Goal: Task Accomplishment & Management: Complete application form

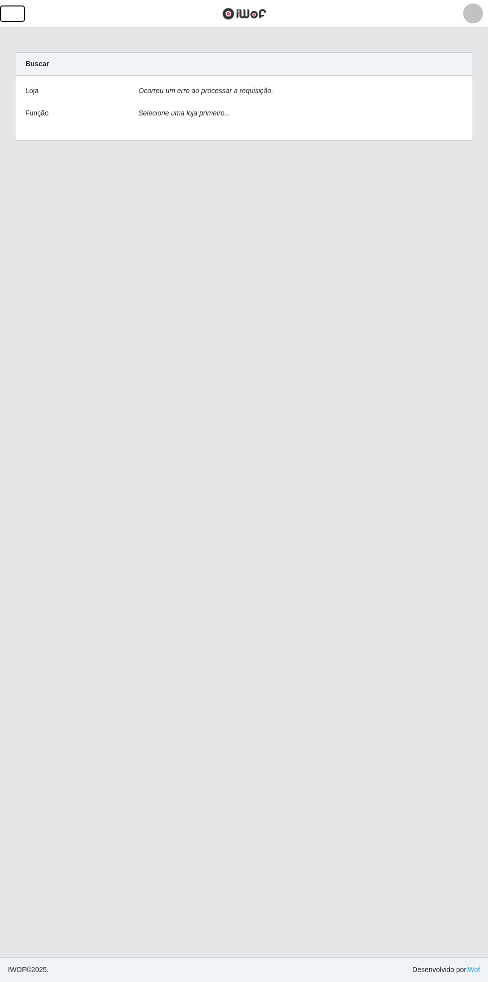
click at [19, 13] on button "button" at bounding box center [12, 13] width 25 height 16
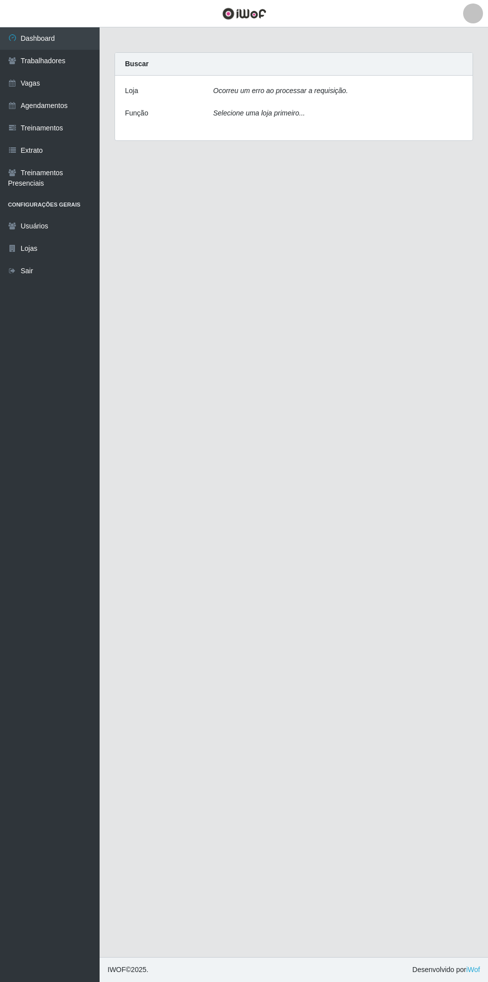
click at [55, 77] on link "Vagas" at bounding box center [50, 83] width 100 height 22
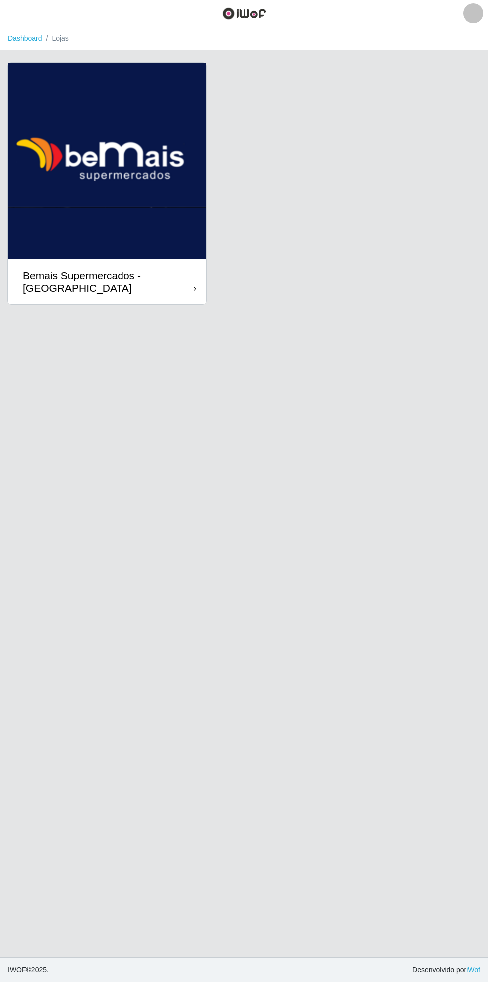
click at [180, 284] on div "Bemais Supermercados - [GEOGRAPHIC_DATA]" at bounding box center [108, 281] width 171 height 25
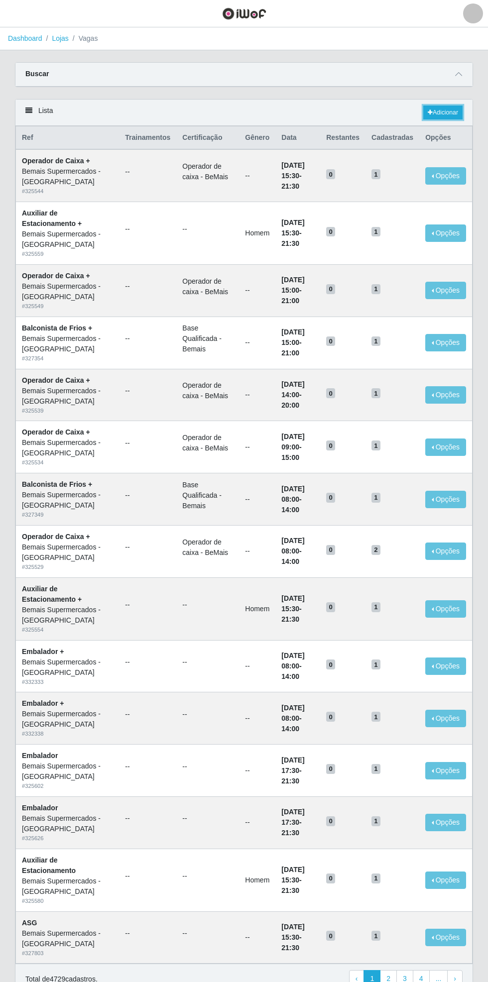
click at [445, 109] on link "Adicionar" at bounding box center [442, 113] width 39 height 14
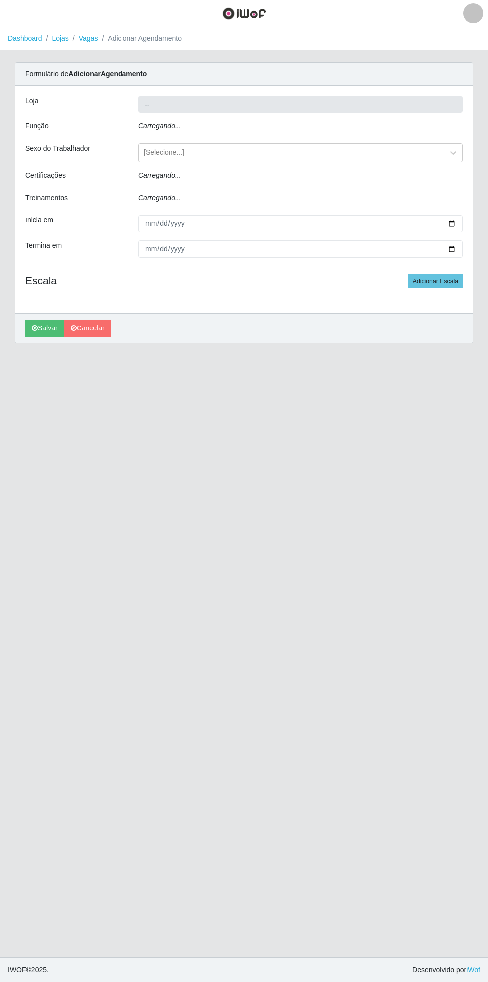
type input "Bemais Supermercados - [GEOGRAPHIC_DATA]"
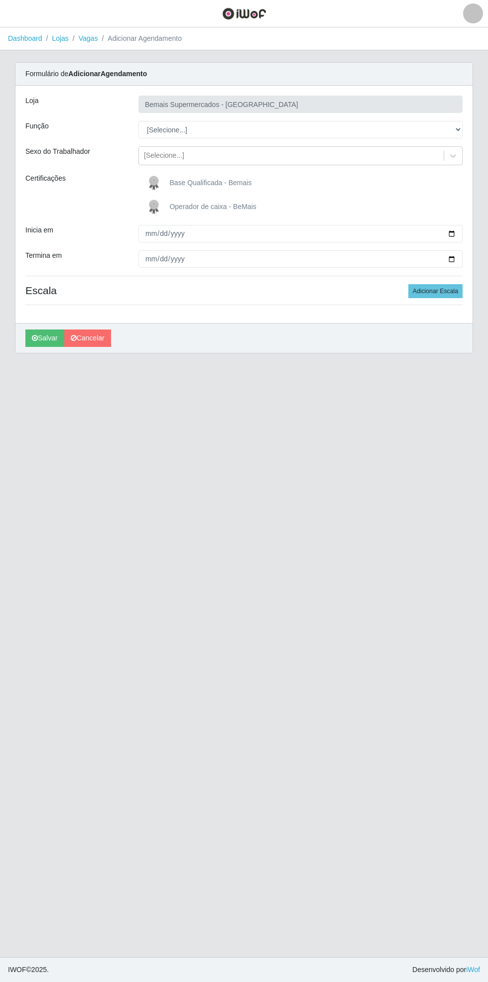
click at [43, 919] on main "Dashboard Lojas Vagas Adicionar Agendamento Carregando... Formulário de Adicion…" at bounding box center [244, 492] width 488 height 930
click at [88, 731] on main "Dashboard Lojas Vagas Adicionar Agendamento Carregando... Formulário de Adicion…" at bounding box center [244, 492] width 488 height 930
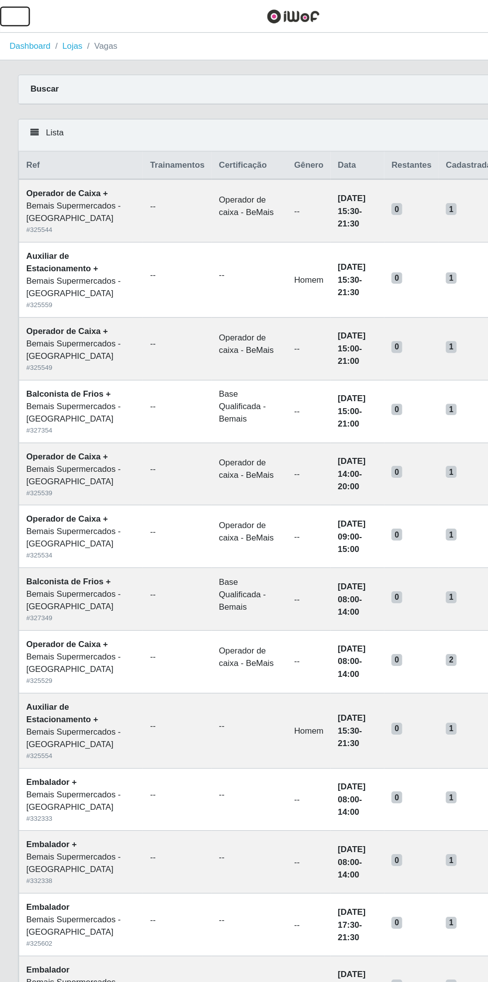
click at [21, 13] on button "button" at bounding box center [12, 13] width 25 height 16
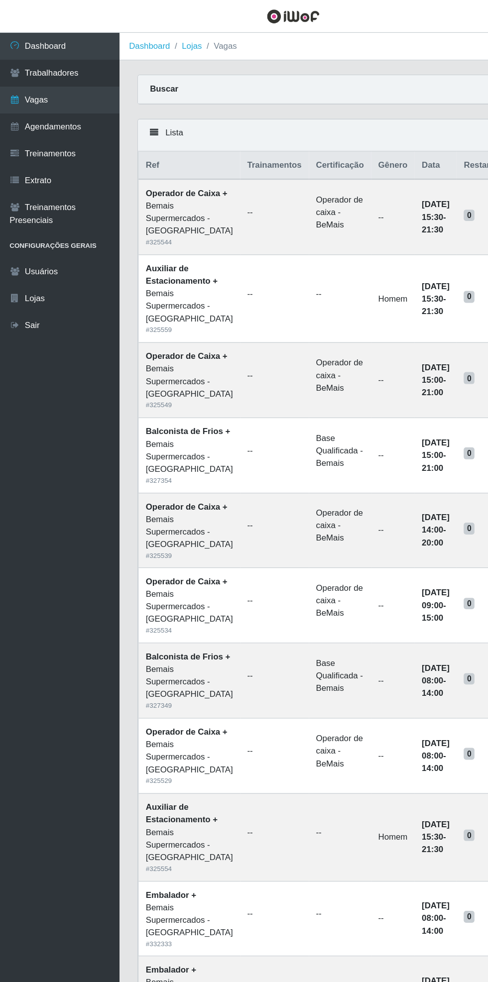
click at [63, 79] on link "Vagas" at bounding box center [50, 83] width 100 height 22
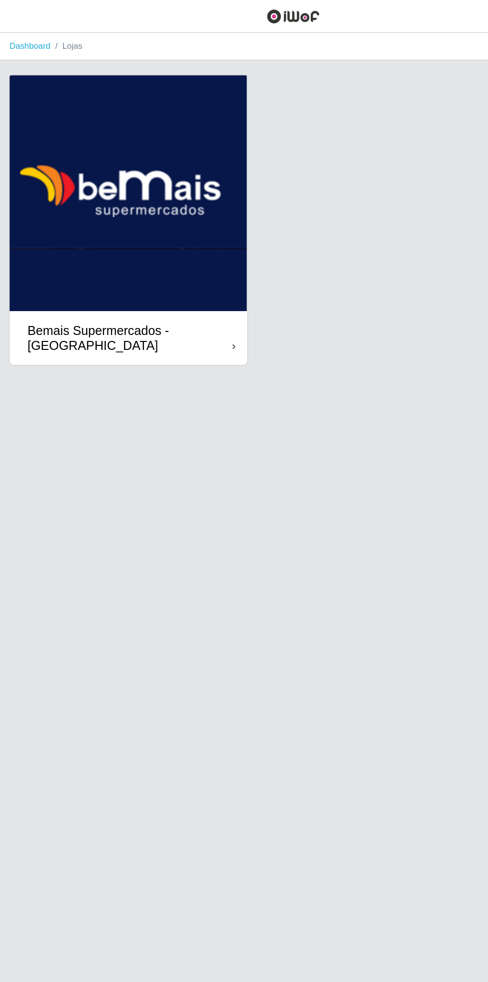
click at [191, 275] on div "Bemais Supermercados - [GEOGRAPHIC_DATA]" at bounding box center [108, 281] width 171 height 25
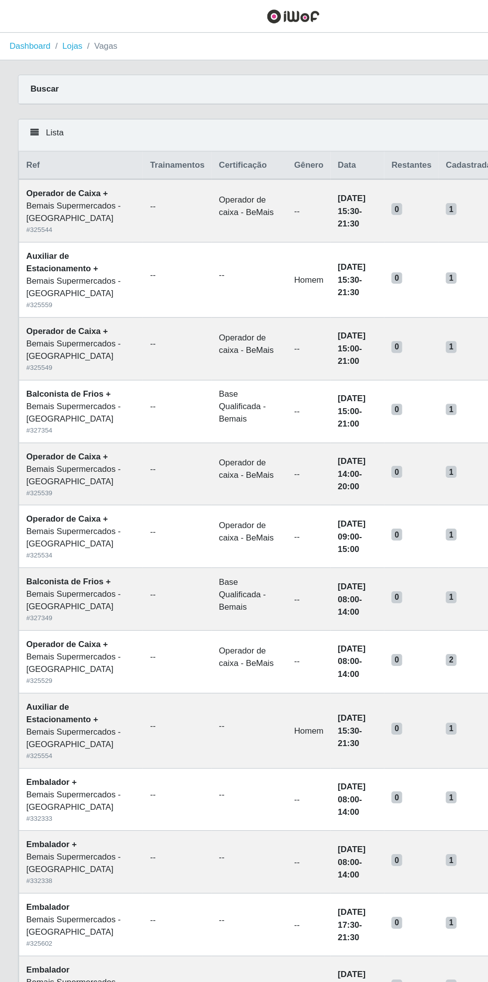
click at [397, 71] on div "Buscar" at bounding box center [243, 75] width 457 height 24
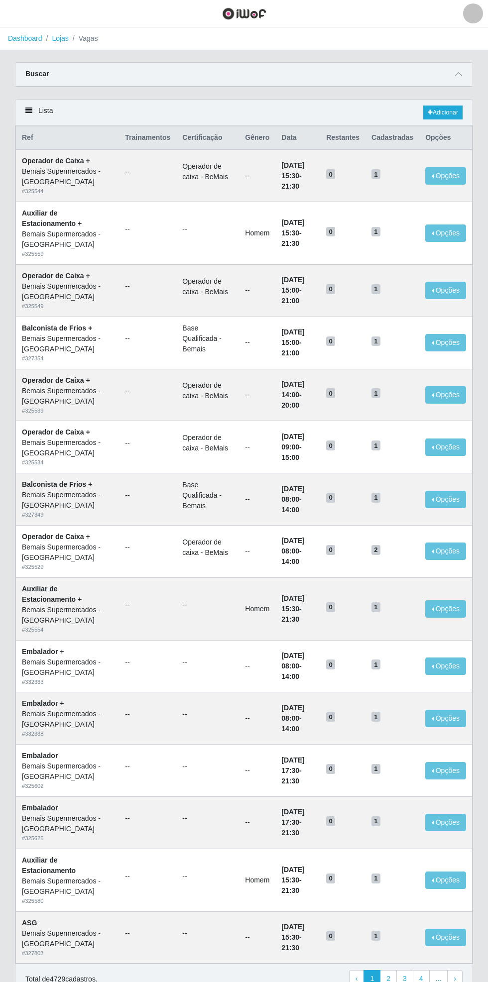
scroll to position [2, 0]
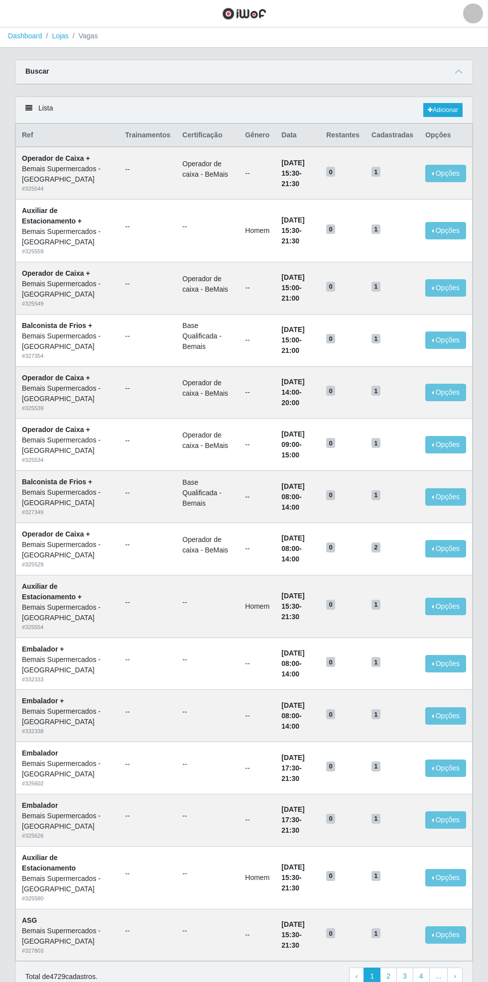
click at [463, 71] on span at bounding box center [459, 71] width 12 height 11
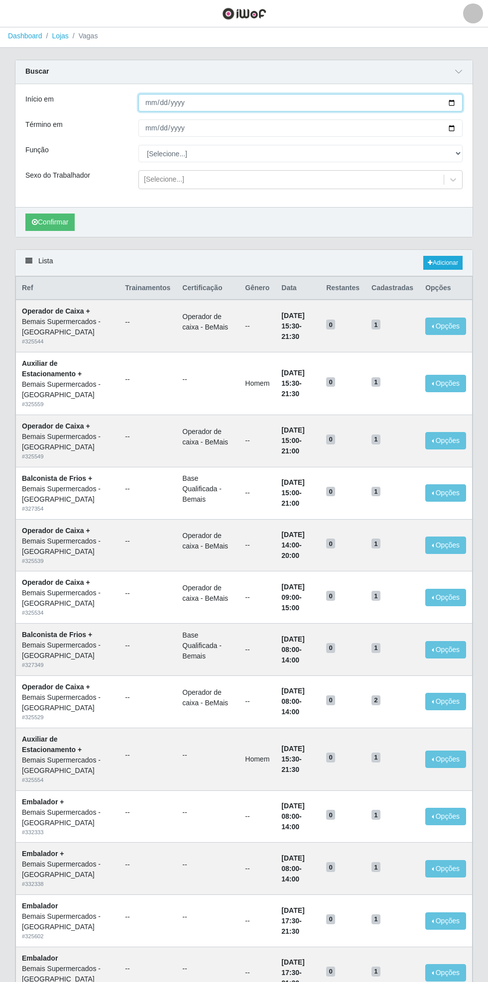
click at [460, 105] on input "Início em" at bounding box center [300, 102] width 324 height 17
type input "[DATE]"
click at [473, 127] on div "Carregando... Buscar Início em [DATE] Término em Função [Selecione...] ASG ASG …" at bounding box center [243, 155] width 473 height 190
click at [458, 153] on select "[Selecione...] ASG ASG + ASG ++ Auxiliar de Estacionamento Auxiliar de Estacion…" at bounding box center [300, 153] width 324 height 17
click at [461, 126] on input "Término em" at bounding box center [300, 128] width 324 height 17
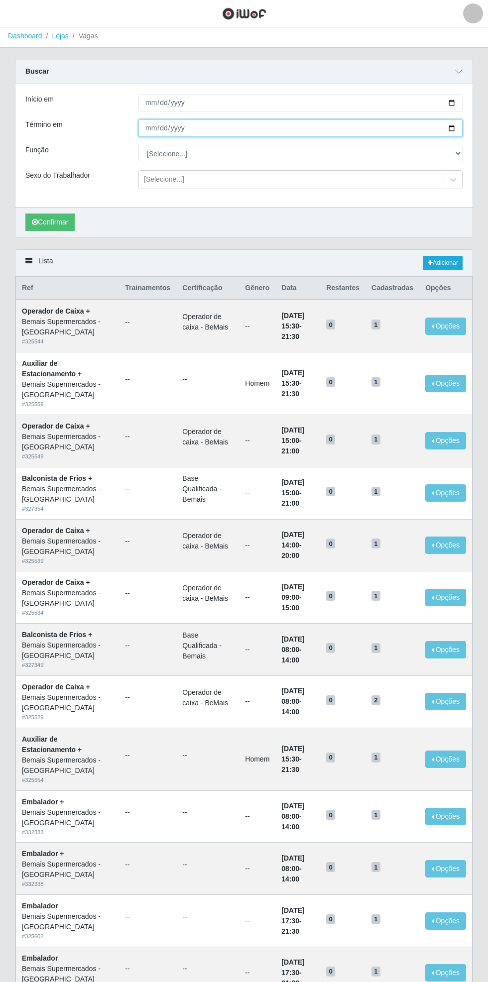
type input "[DATE]"
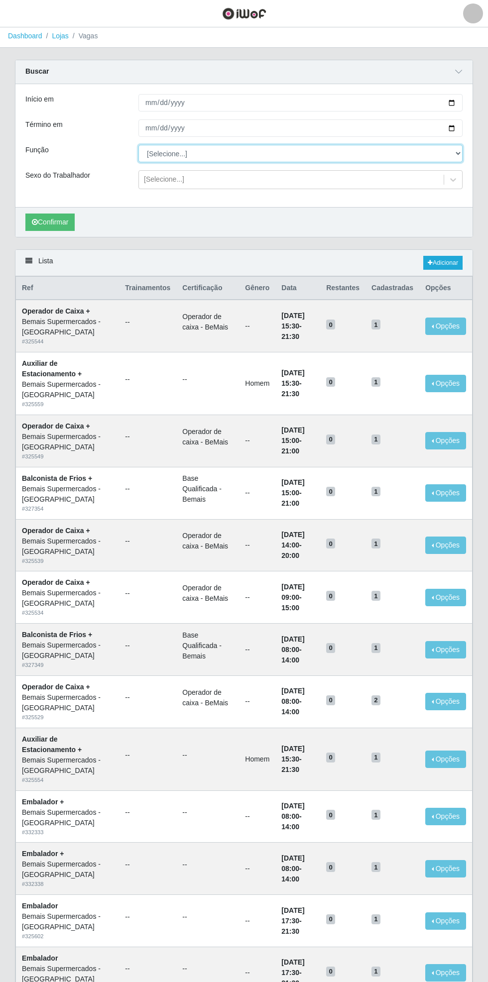
click at [458, 150] on select "[Selecione...] ASG ASG + ASG ++ Auxiliar de Estacionamento Auxiliar de Estacion…" at bounding box center [300, 153] width 324 height 17
select select "70"
click at [138, 145] on select "[Selecione...] ASG ASG + ASG ++ Auxiliar de Estacionamento Auxiliar de Estacion…" at bounding box center [300, 153] width 324 height 17
click at [50, 226] on button "Confirmar" at bounding box center [49, 222] width 49 height 17
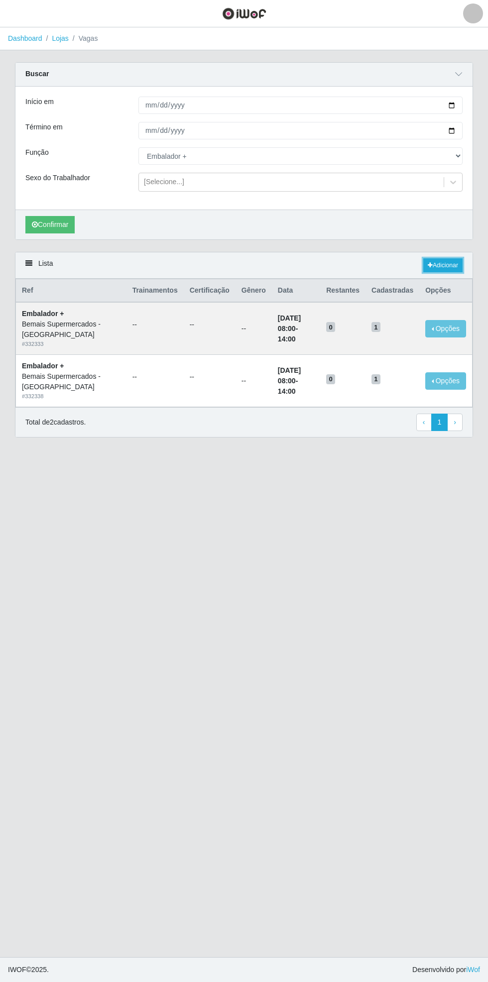
click at [446, 265] on link "Adicionar" at bounding box center [442, 265] width 39 height 14
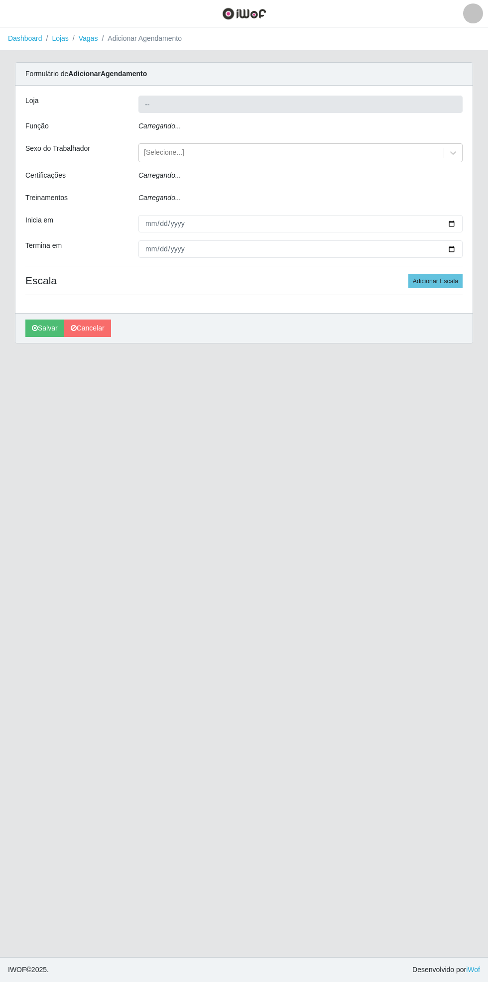
type input "Bemais Supermercados - [GEOGRAPHIC_DATA]"
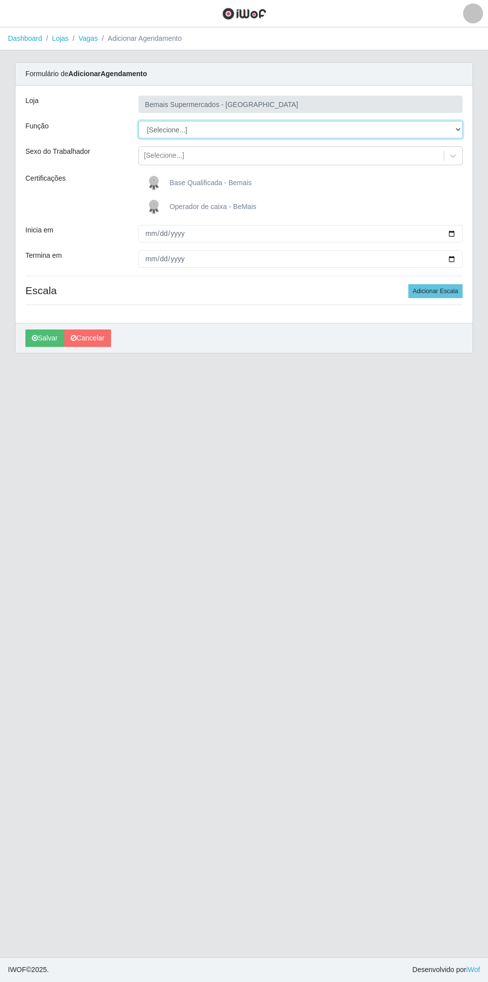
click at [459, 126] on select "[Selecione...] ASG ASG + ASG ++ Auxiliar de Estacionamento Auxiliar de Estacion…" at bounding box center [300, 129] width 324 height 17
select select "70"
click at [138, 121] on select "[Selecione...] ASG ASG + ASG ++ Auxiliar de Estacionamento Auxiliar de Estacion…" at bounding box center [300, 129] width 324 height 17
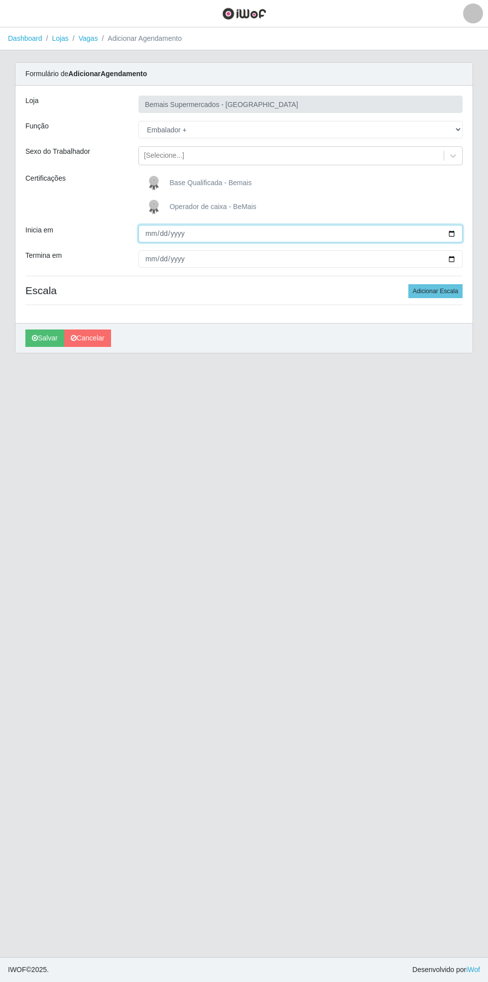
click at [461, 226] on input "Inicia em" at bounding box center [300, 233] width 324 height 17
type input "[DATE]"
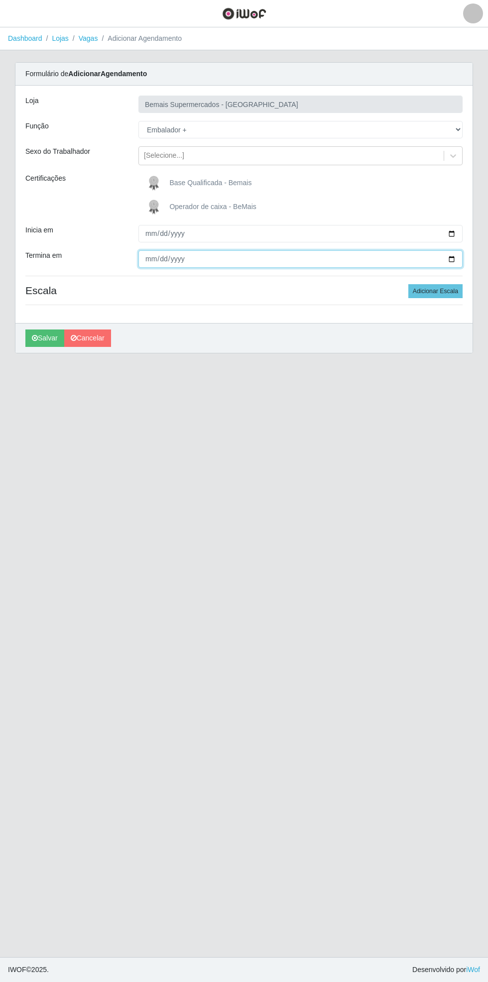
click at [460, 258] on input "Termina em" at bounding box center [300, 258] width 324 height 17
type input "[DATE]"
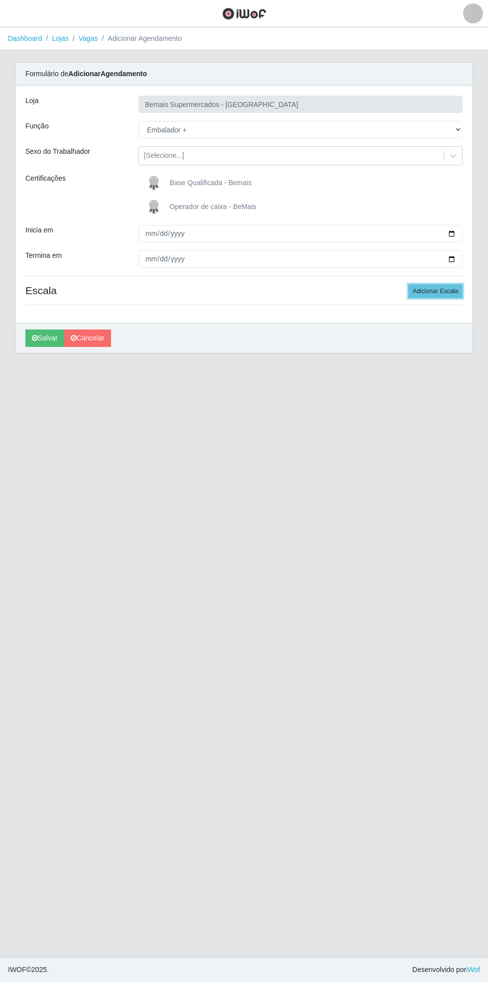
click at [443, 291] on button "Adicionar Escala" at bounding box center [435, 291] width 54 height 14
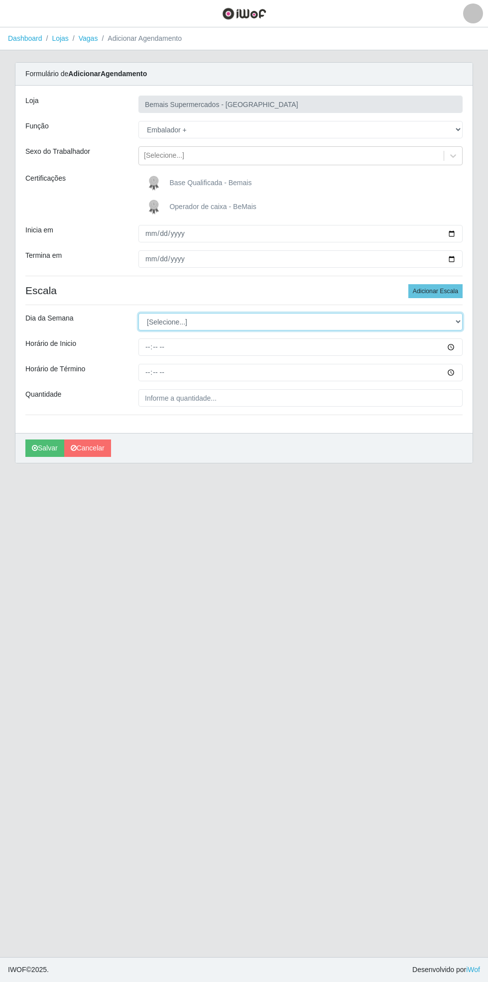
click at [458, 319] on select "[Selecione...] Segunda Terça Quarta Quinta Sexta Sábado Domingo" at bounding box center [300, 321] width 324 height 17
select select "0"
click at [138, 313] on select "[Selecione...] Segunda Terça Quarta Quinta Sexta Sábado Domingo" at bounding box center [300, 321] width 324 height 17
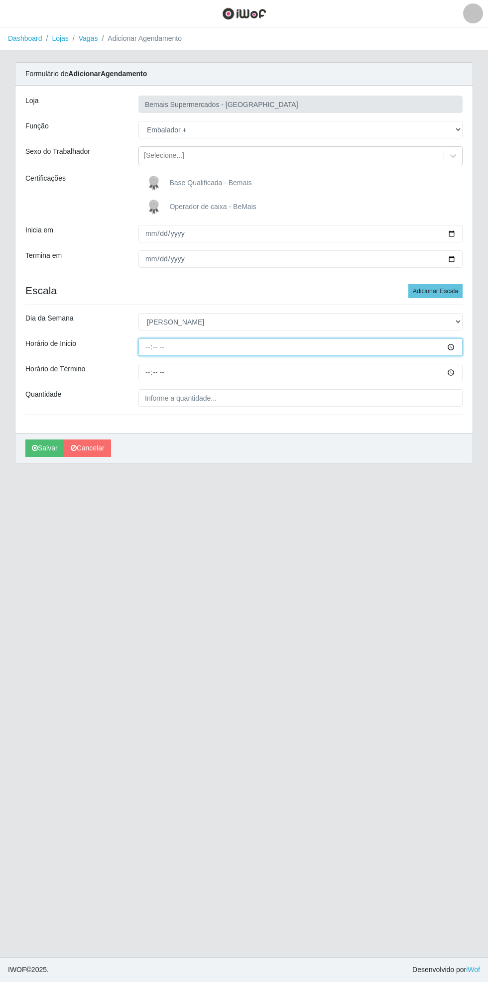
click at [458, 347] on input "Horário de Inicio" at bounding box center [300, 347] width 324 height 17
type input "08:00"
click at [457, 372] on input "Horário de Término" at bounding box center [300, 372] width 324 height 17
click at [457, 373] on input "12:54" at bounding box center [300, 372] width 324 height 17
type input "14:00"
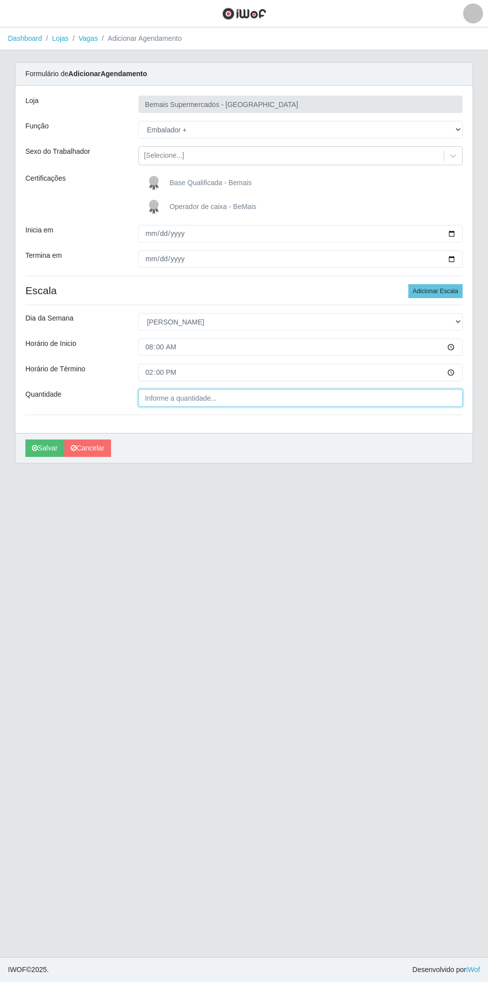
click at [208, 395] on input "Quantidade" at bounding box center [300, 397] width 324 height 17
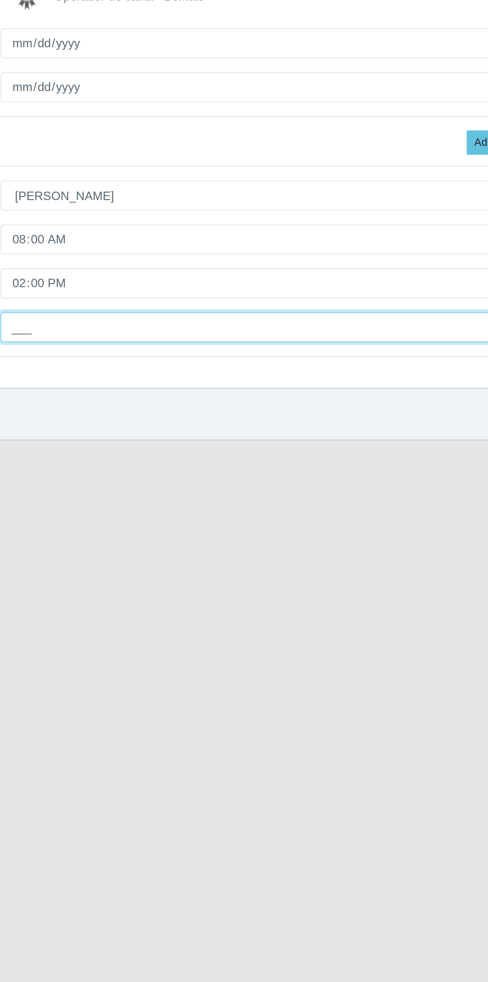
type input "1__"
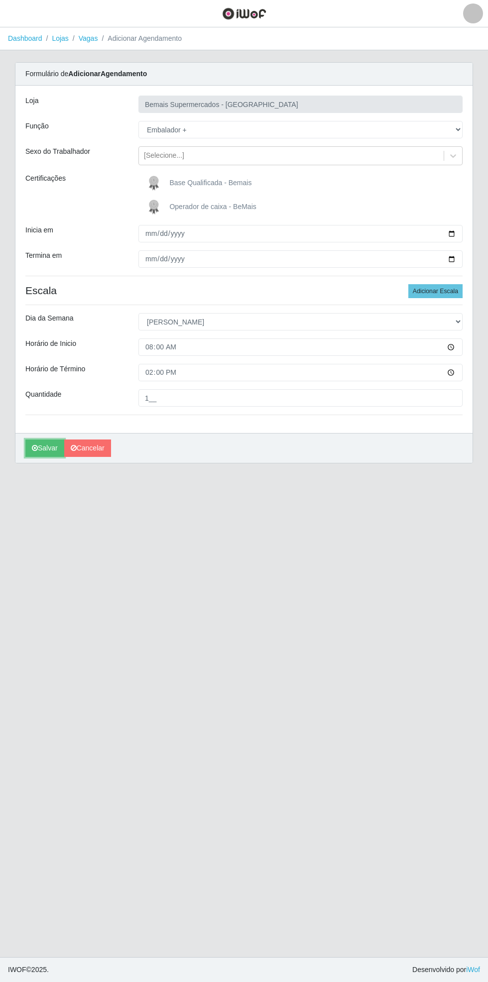
click at [34, 448] on icon "submit" at bounding box center [35, 448] width 6 height 7
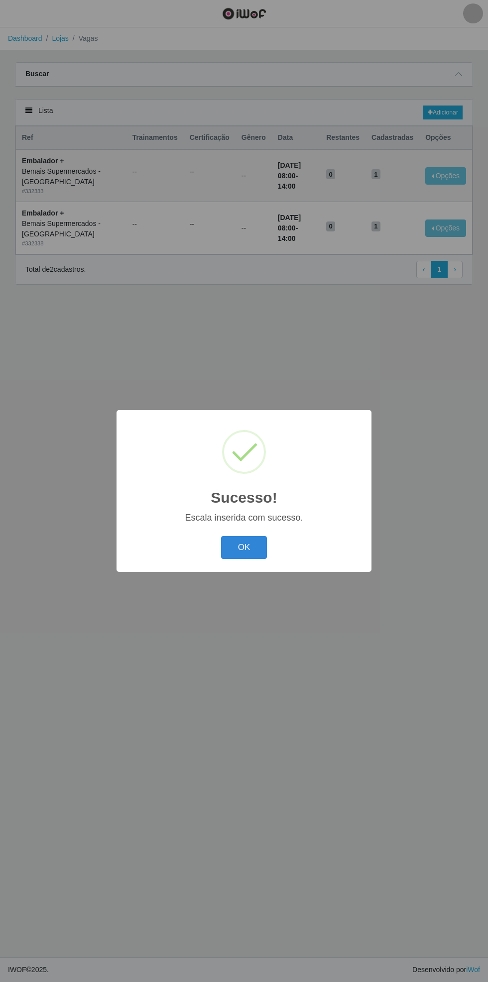
click at [239, 546] on button "OK" at bounding box center [244, 547] width 46 height 23
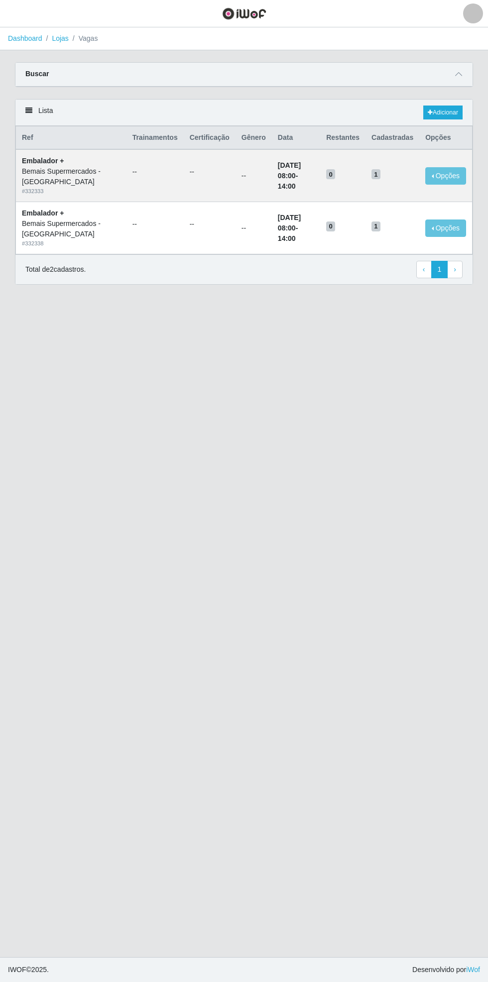
click at [463, 73] on span at bounding box center [459, 74] width 12 height 11
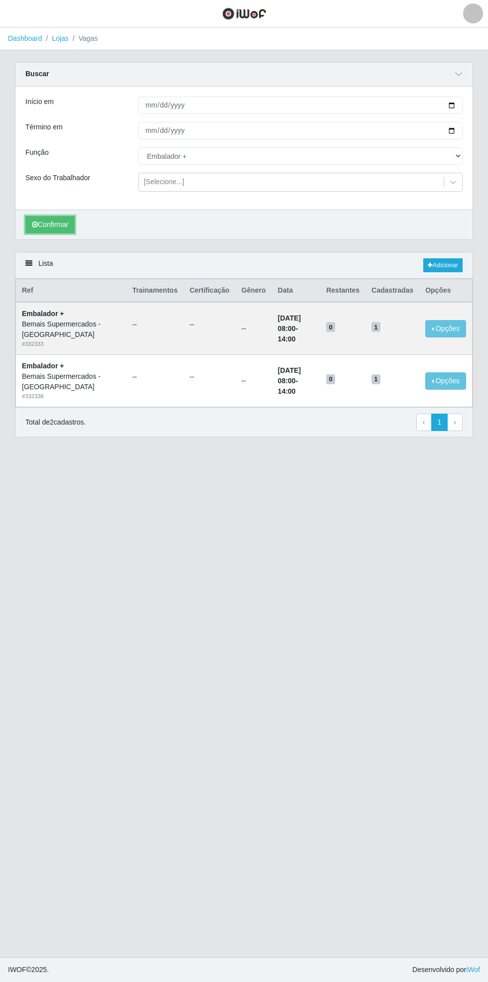
click at [51, 223] on button "Confirmar" at bounding box center [49, 224] width 49 height 17
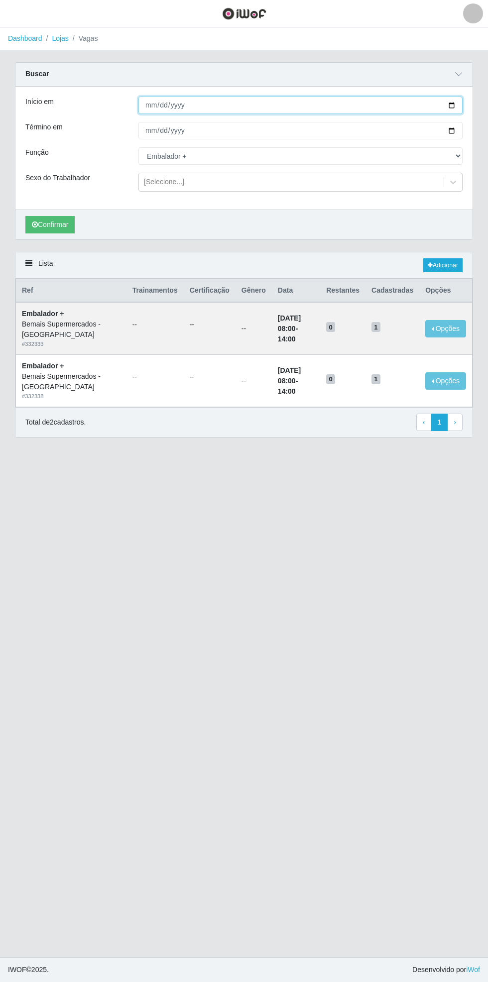
click at [459, 105] on input "[DATE]" at bounding box center [300, 105] width 324 height 17
type input "[DATE]"
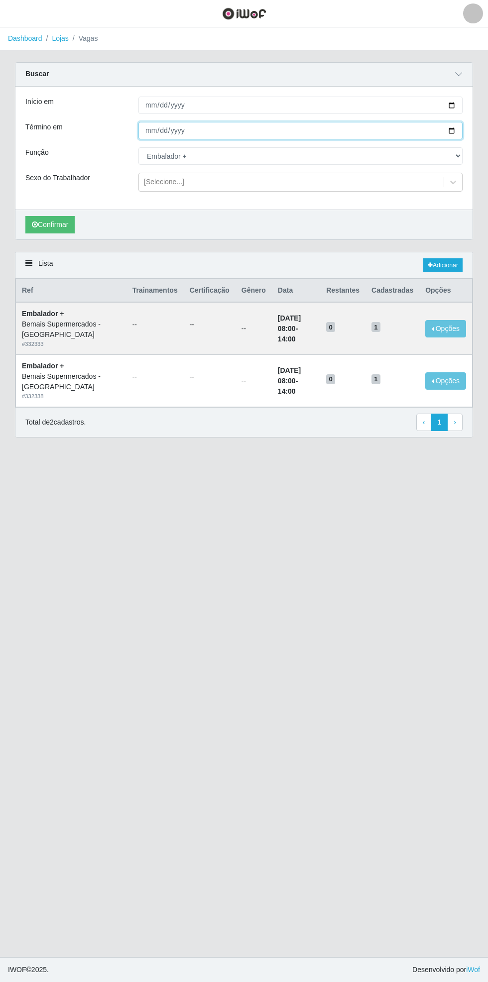
click at [460, 130] on input "[DATE]" at bounding box center [300, 130] width 324 height 17
type input "[DATE]"
click at [47, 228] on button "Confirmar" at bounding box center [49, 224] width 49 height 17
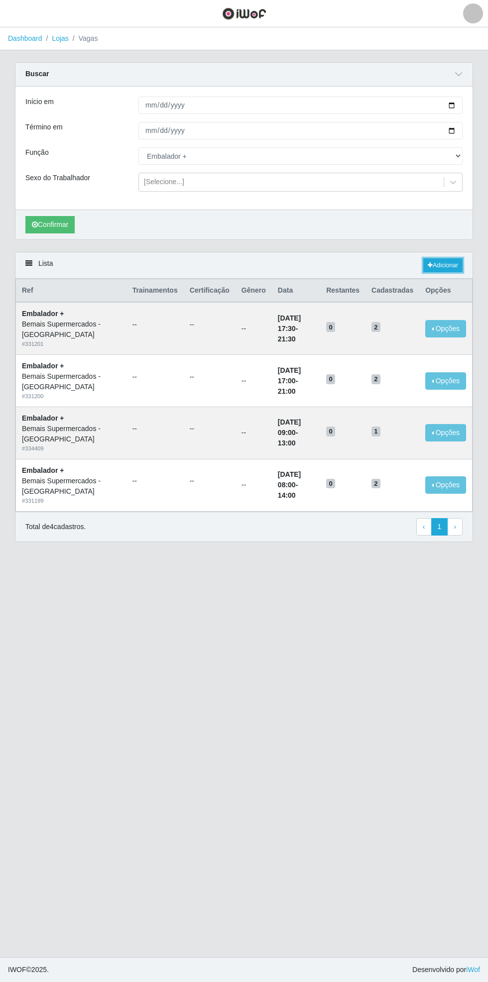
click at [445, 266] on link "Adicionar" at bounding box center [442, 265] width 39 height 14
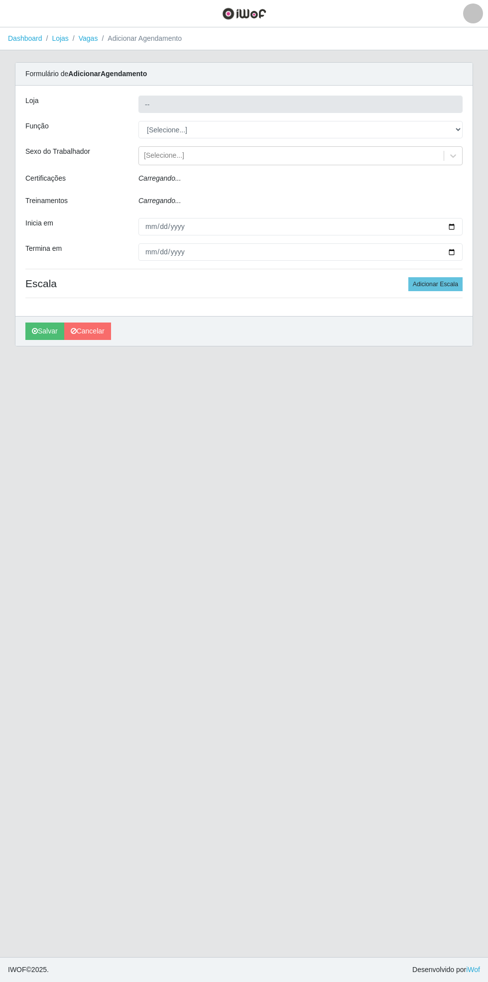
type input "Bemais Supermercados - [GEOGRAPHIC_DATA]"
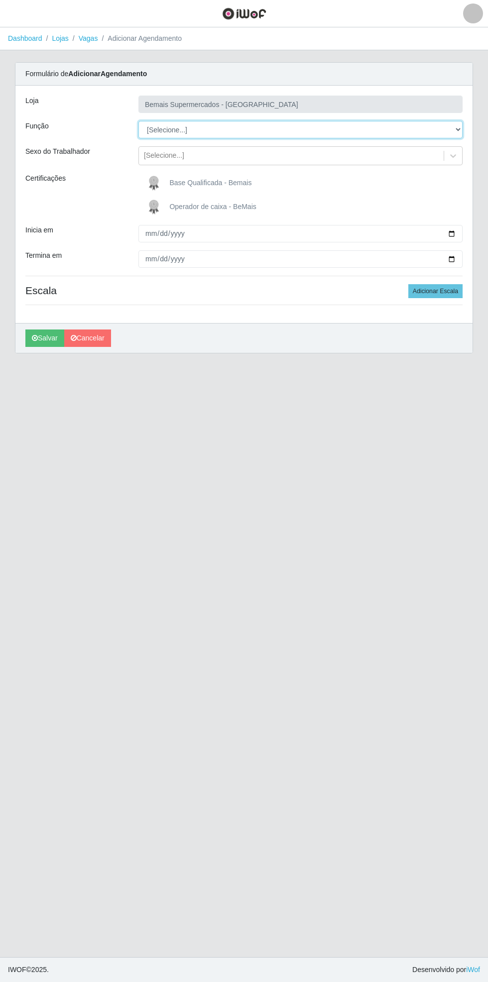
click at [460, 126] on select "[Selecione...] ASG ASG + ASG ++ Auxiliar de Estacionamento Auxiliar de Estacion…" at bounding box center [300, 129] width 324 height 17
select select "70"
click at [138, 121] on select "[Selecione...] ASG ASG + ASG ++ Auxiliar de Estacionamento Auxiliar de Estacion…" at bounding box center [300, 129] width 324 height 17
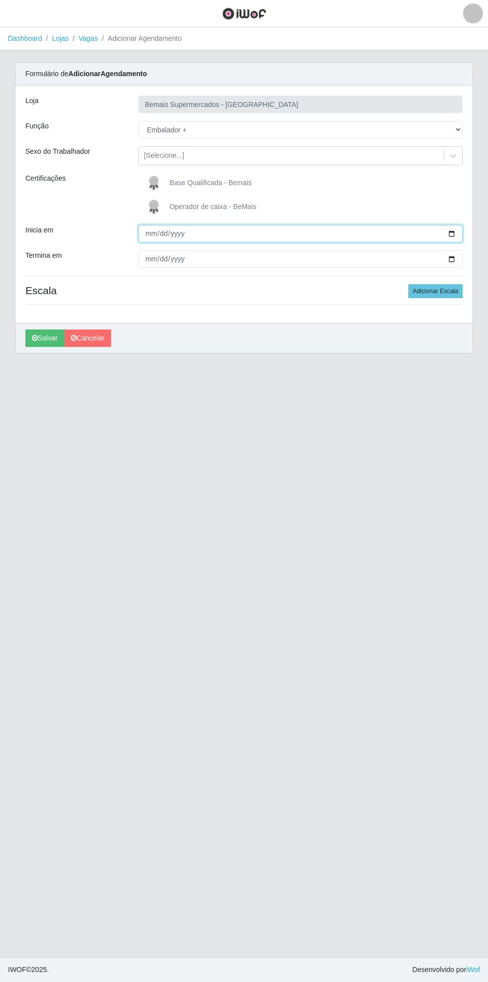
click at [460, 232] on input "Inicia em" at bounding box center [300, 233] width 324 height 17
type input "[DATE]"
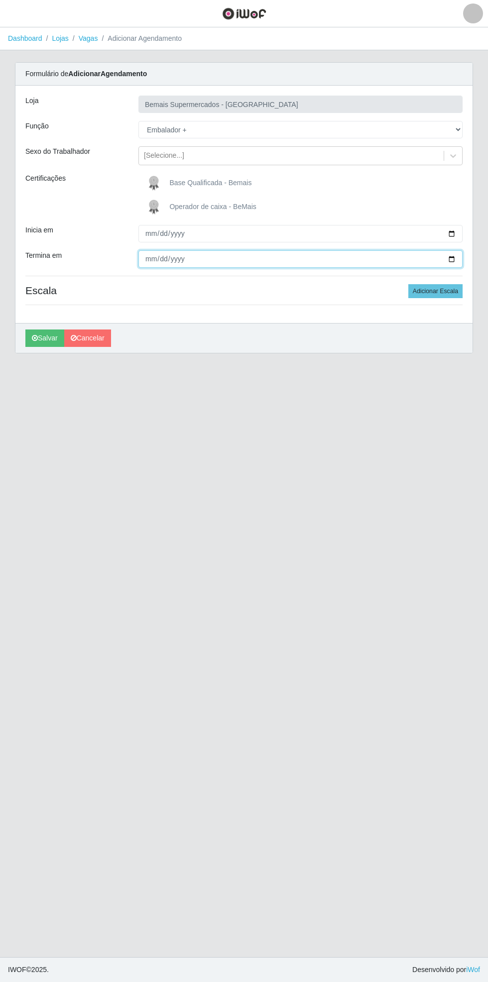
click at [461, 261] on input "Termina em" at bounding box center [300, 258] width 324 height 17
type input "[DATE]"
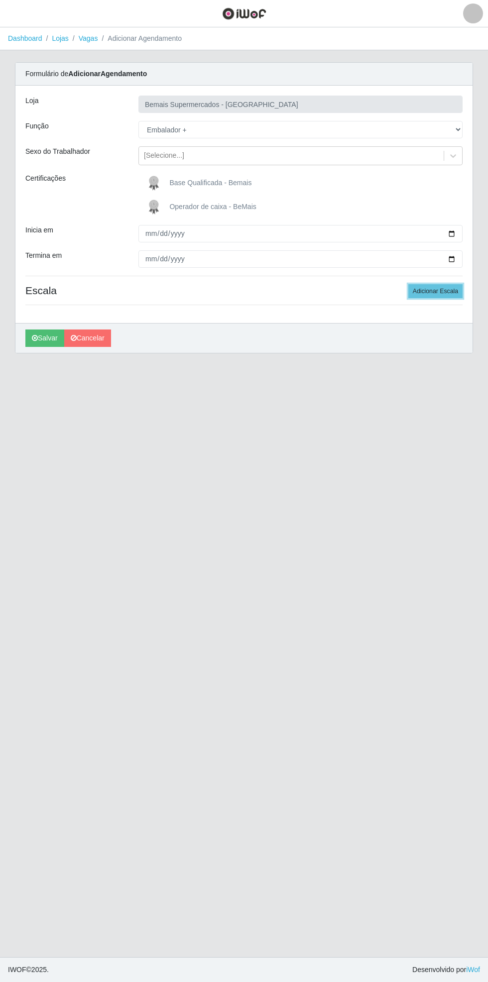
click at [449, 292] on button "Adicionar Escala" at bounding box center [435, 291] width 54 height 14
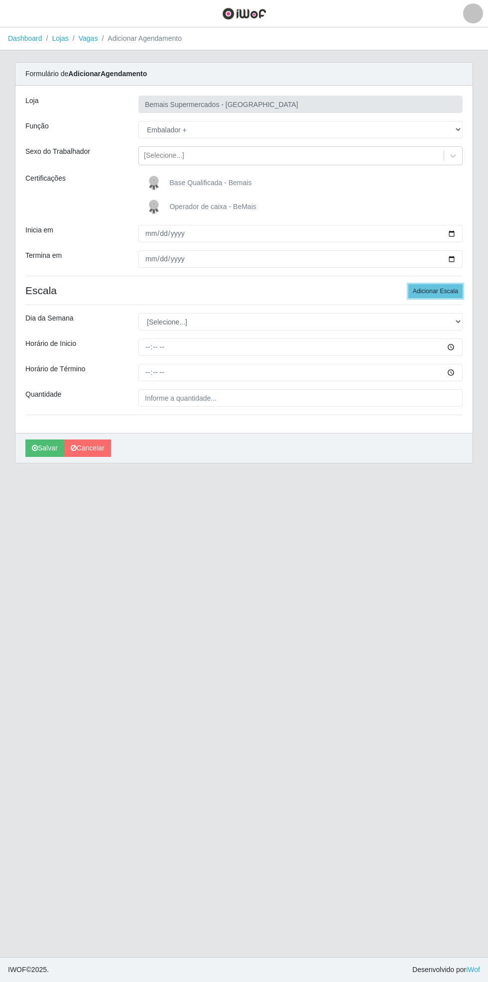
click at [454, 286] on button "Adicionar Escala" at bounding box center [435, 291] width 54 height 14
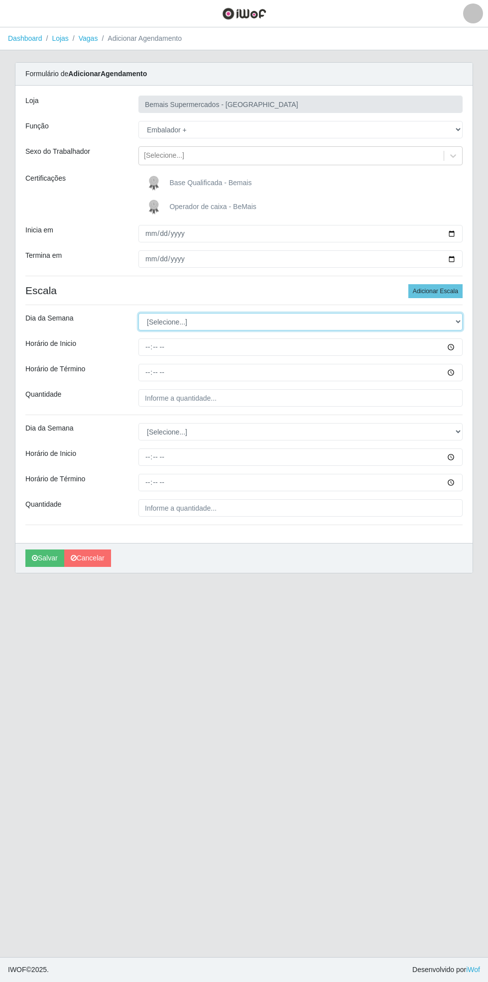
click at [459, 321] on select "[Selecione...] Segunda Terça Quarta Quinta Sexta Sábado Domingo" at bounding box center [300, 321] width 324 height 17
select select "6"
click at [138, 313] on select "[Selecione...] Segunda Terça Quarta Quinta Sexta Sábado Domingo" at bounding box center [300, 321] width 324 height 17
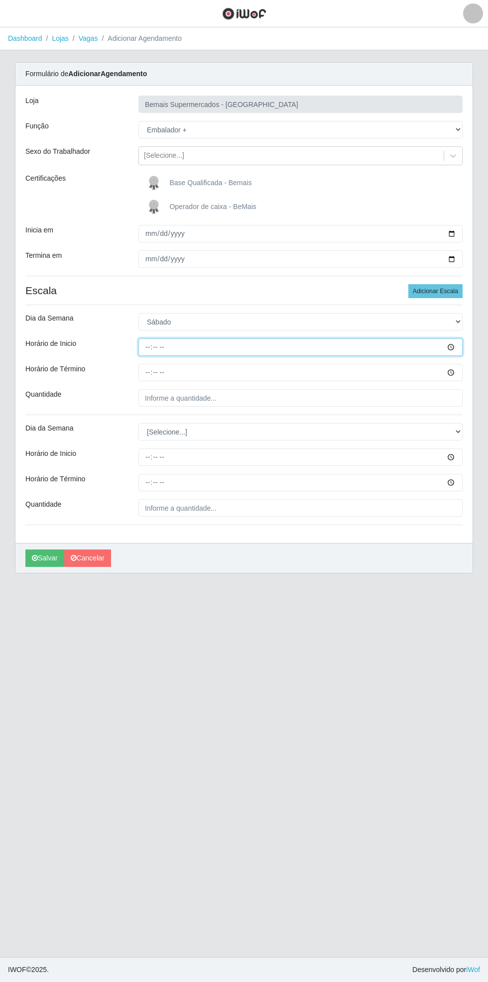
click at [459, 347] on input "Horário de Inicio" at bounding box center [300, 347] width 324 height 17
type input "17:00"
click at [458, 378] on input "Horário de Término" at bounding box center [300, 372] width 324 height 17
type input "21:00"
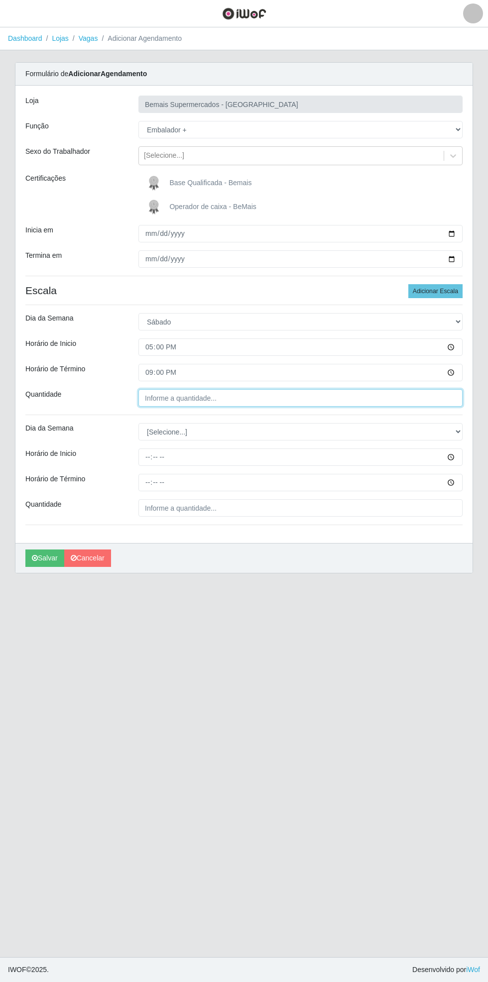
click at [221, 396] on input "Quantidade" at bounding box center [300, 397] width 324 height 17
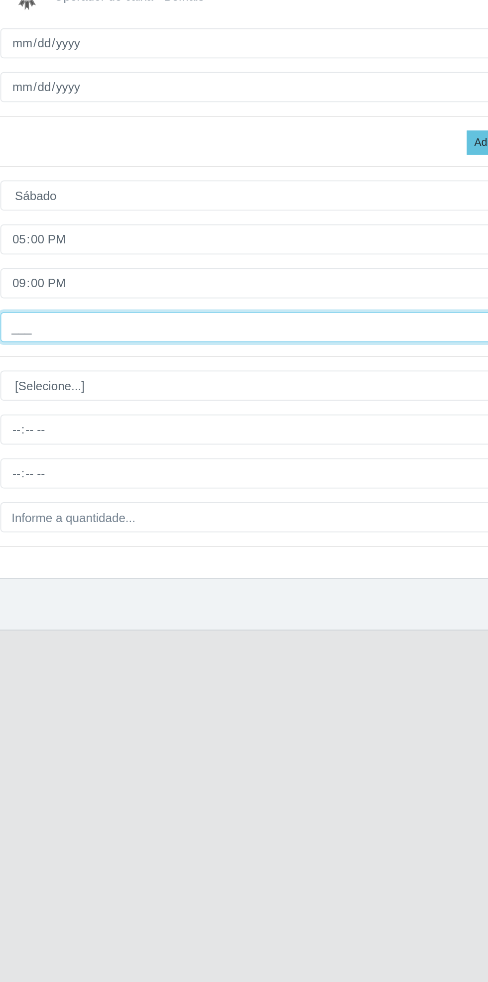
type input "2__"
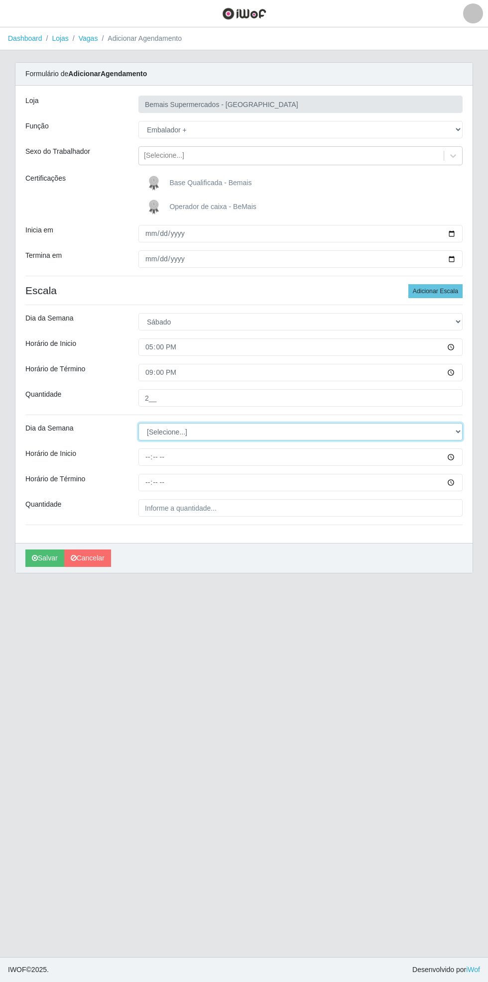
click at [462, 428] on select "[Selecione...] Segunda Terça Quarta Quinta Sexta Sábado Domingo" at bounding box center [300, 431] width 324 height 17
select select "6"
click at [138, 423] on select "[Selecione...] Segunda Terça Quarta Quinta Sexta Sábado Domingo" at bounding box center [300, 431] width 324 height 17
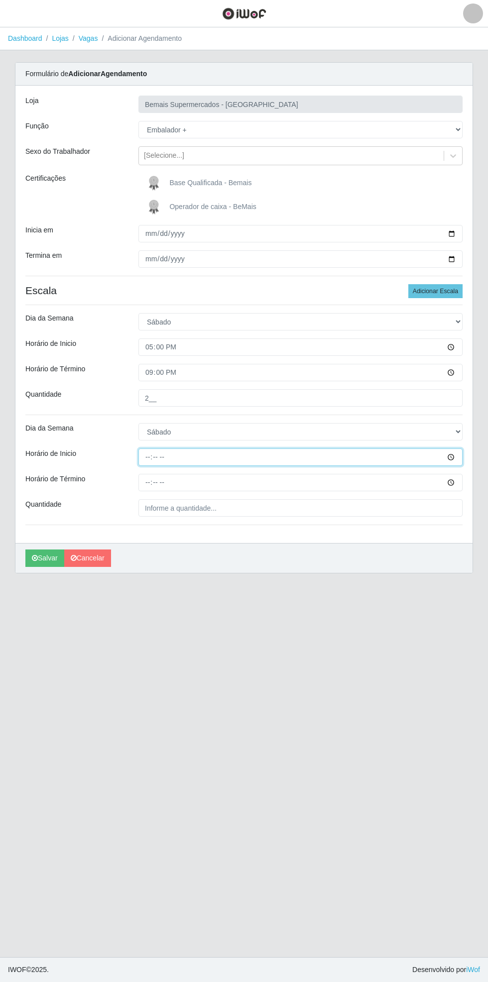
click at [459, 457] on input "Horário de Inicio" at bounding box center [300, 457] width 324 height 17
type input "17:30"
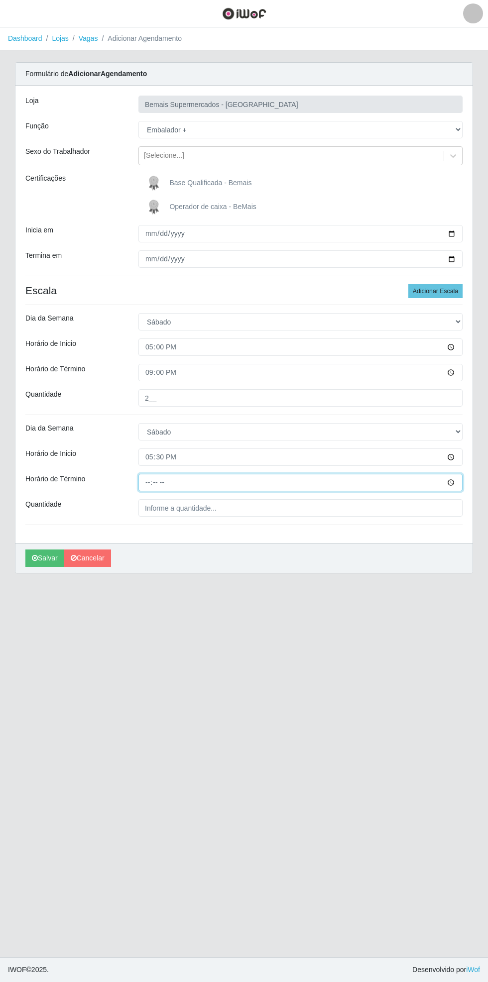
click at [460, 482] on input "Horário de Término" at bounding box center [300, 482] width 324 height 17
type input "21:30"
click at [212, 507] on input "Quantidade" at bounding box center [300, 507] width 324 height 17
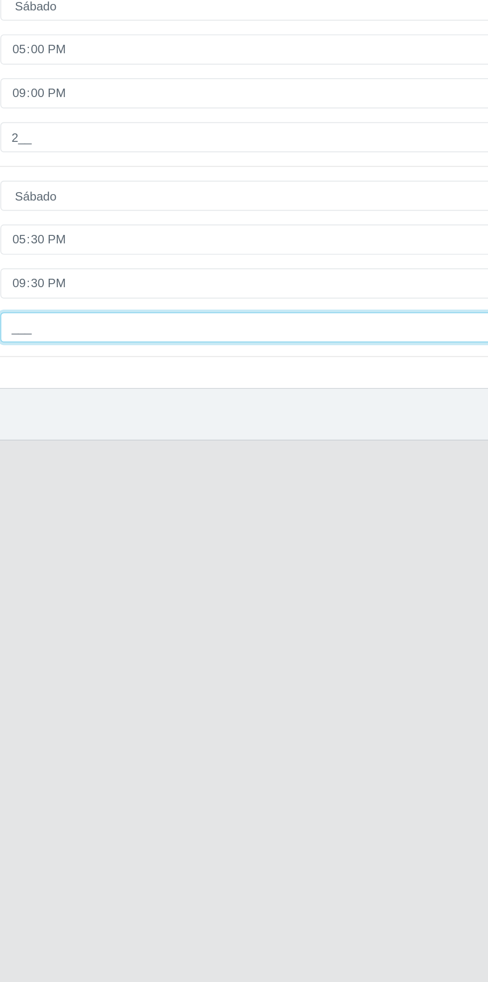
type input "2__"
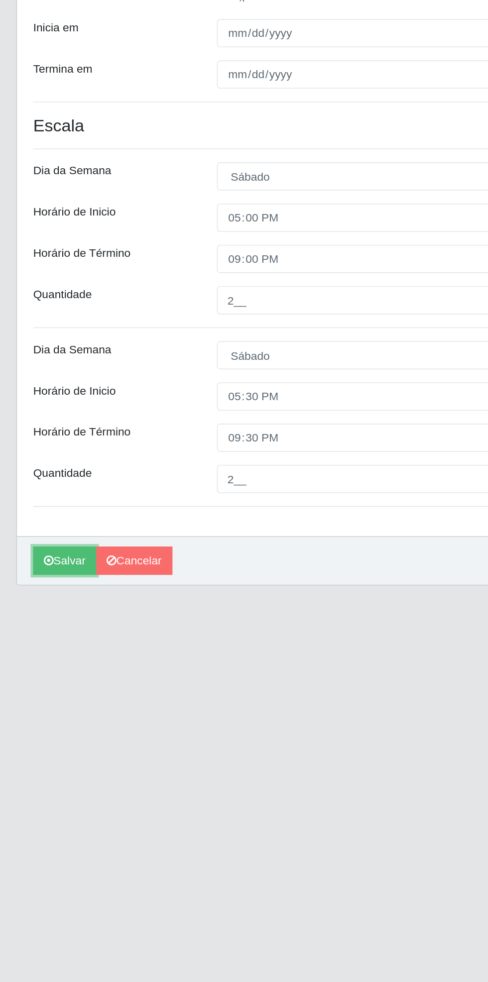
click at [36, 563] on button "Salvar" at bounding box center [44, 558] width 39 height 17
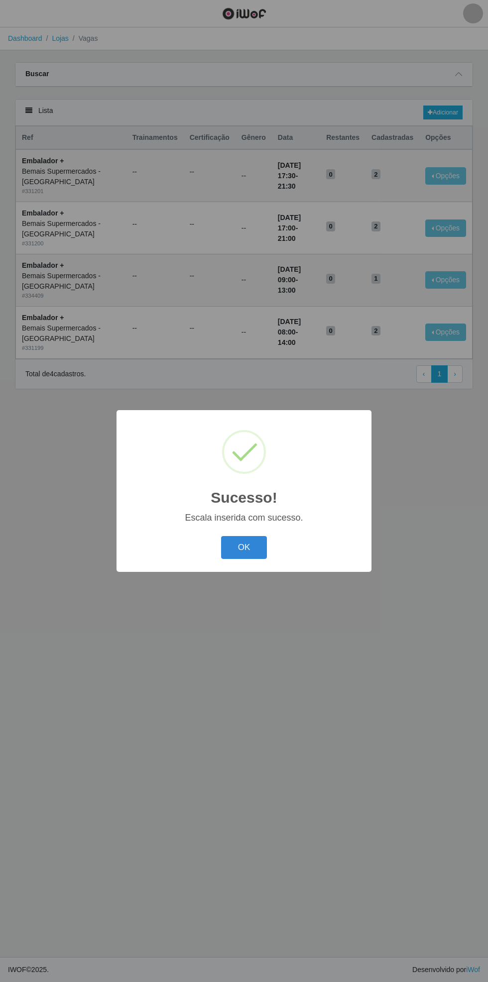
click at [244, 548] on button "OK" at bounding box center [244, 547] width 46 height 23
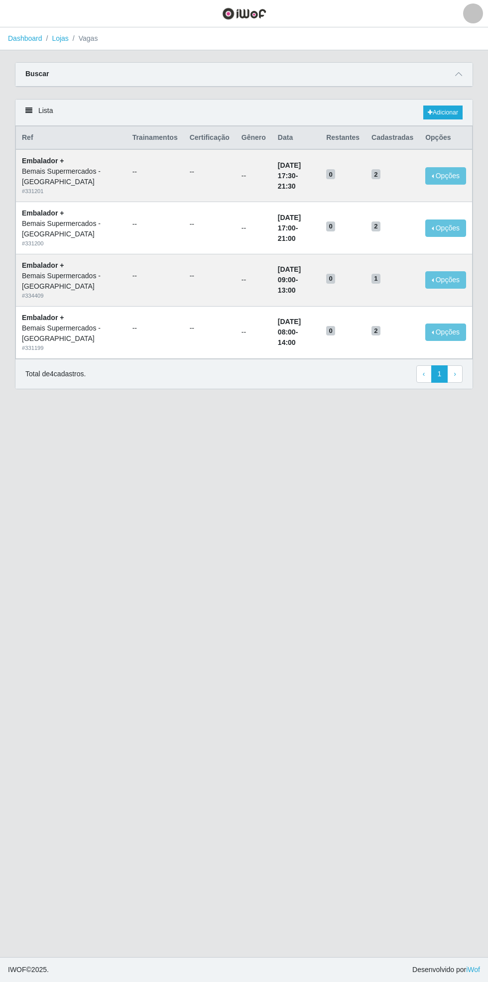
click at [459, 74] on icon at bounding box center [458, 74] width 7 height 7
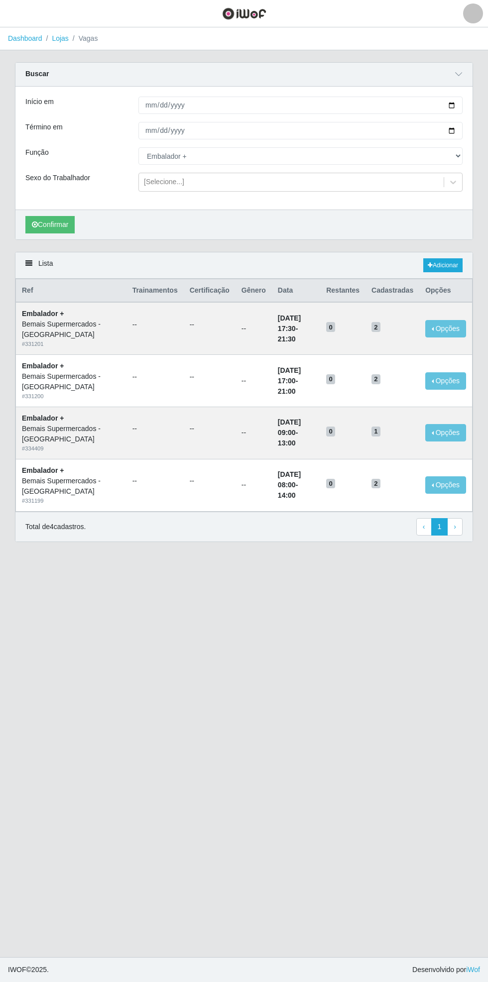
click at [473, 101] on div "Carregando... Buscar Início em [DATE] Término em [DATE] Função [Selecione...] A…" at bounding box center [243, 157] width 473 height 190
click at [460, 105] on input "[DATE]" at bounding box center [300, 105] width 324 height 17
type input "[DATE]"
click at [460, 130] on input "[DATE]" at bounding box center [300, 130] width 324 height 17
type input "[DATE]"
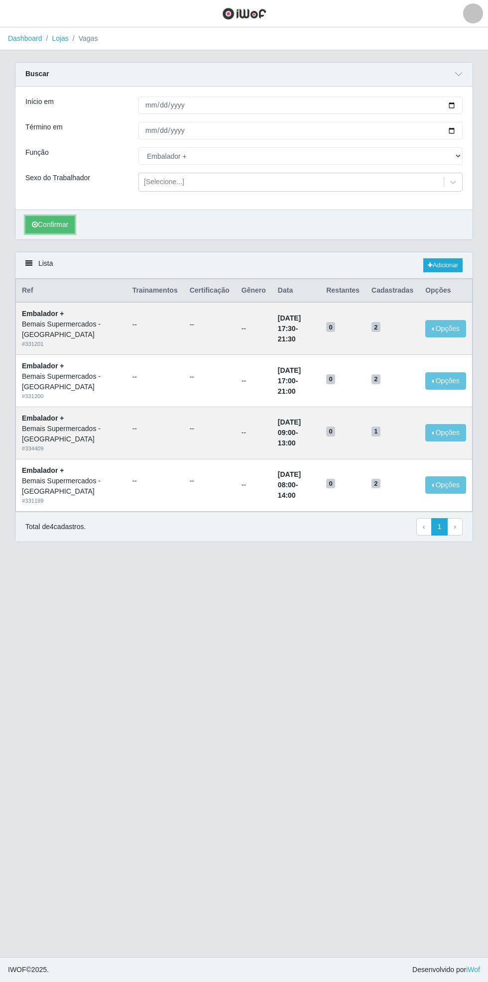
click at [51, 224] on button "Confirmar" at bounding box center [49, 224] width 49 height 17
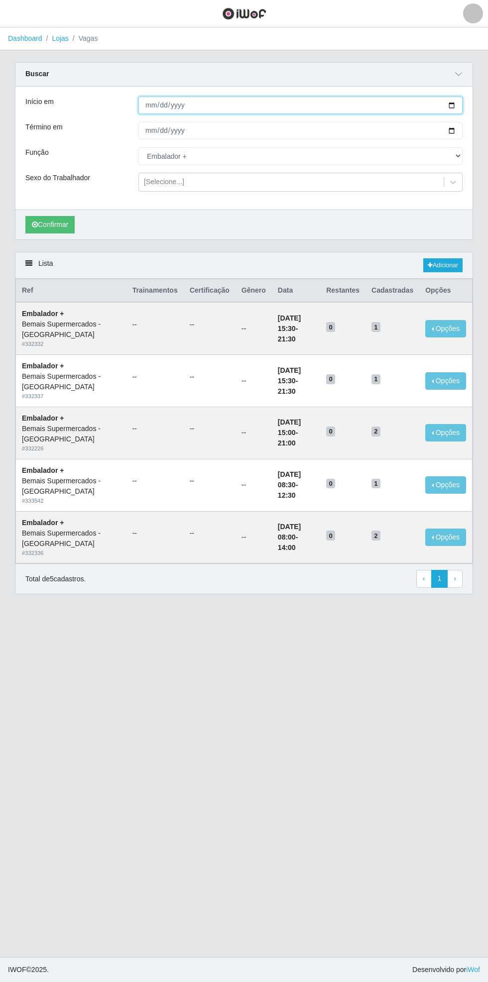
click at [458, 104] on input "[DATE]" at bounding box center [300, 105] width 324 height 17
type input "[DATE]"
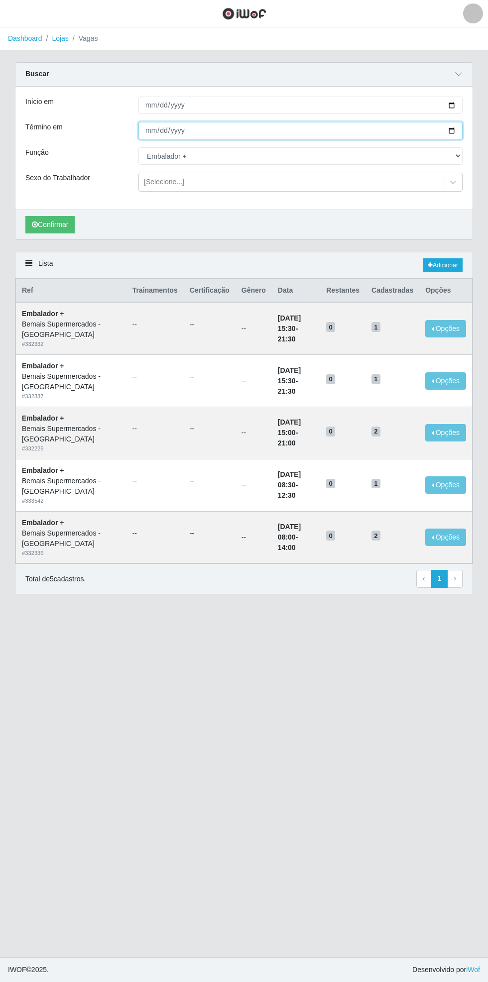
click at [460, 130] on input "[DATE]" at bounding box center [300, 130] width 324 height 17
type input "[DATE]"
click at [51, 225] on button "Confirmar" at bounding box center [49, 224] width 49 height 17
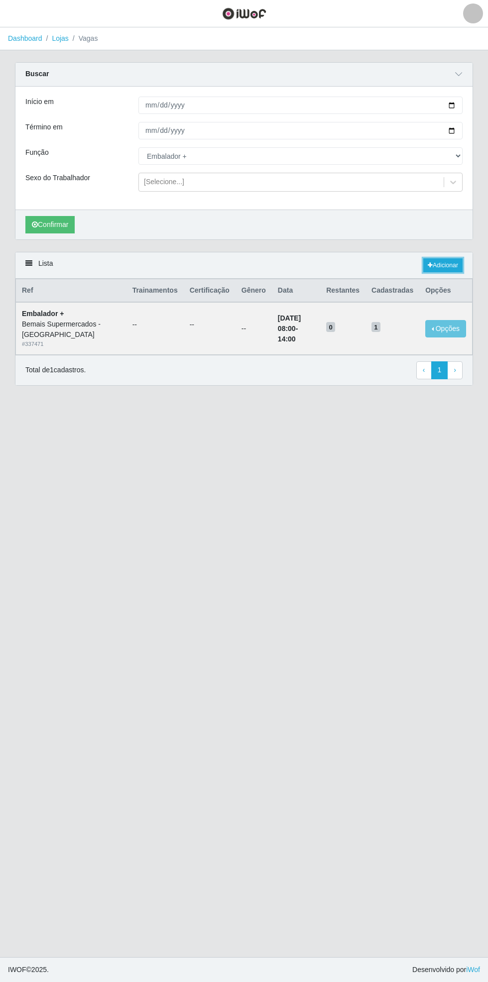
click at [451, 260] on link "Adicionar" at bounding box center [442, 265] width 39 height 14
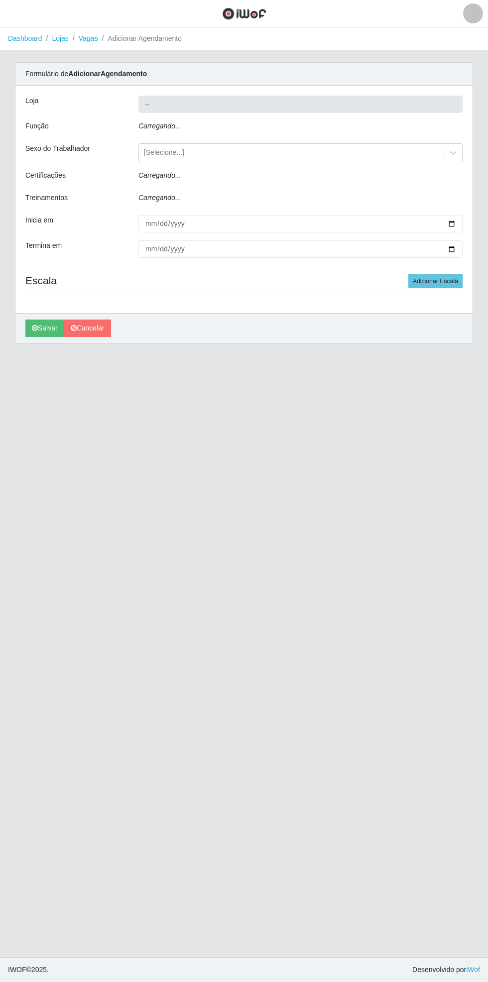
type input "Bemais Supermercados - [GEOGRAPHIC_DATA]"
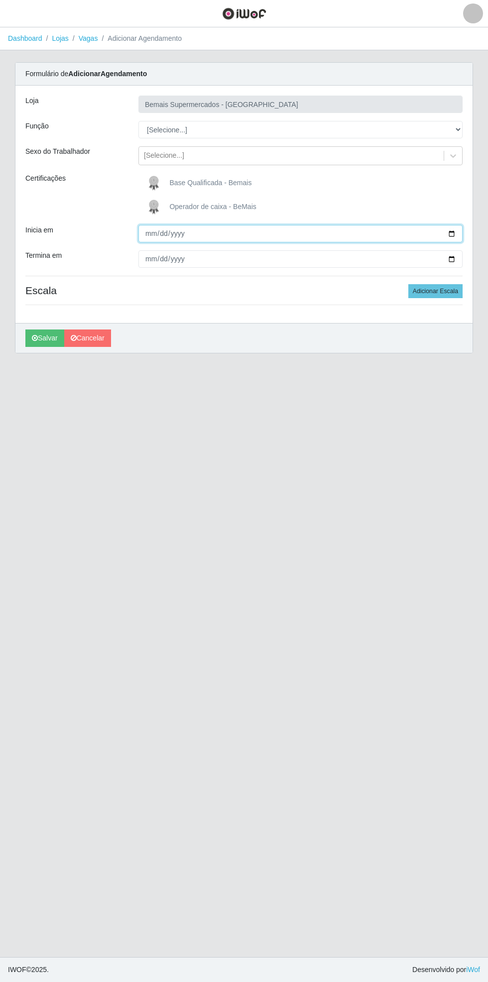
click at [461, 231] on input "Inicia em" at bounding box center [300, 233] width 324 height 17
type input "[DATE]"
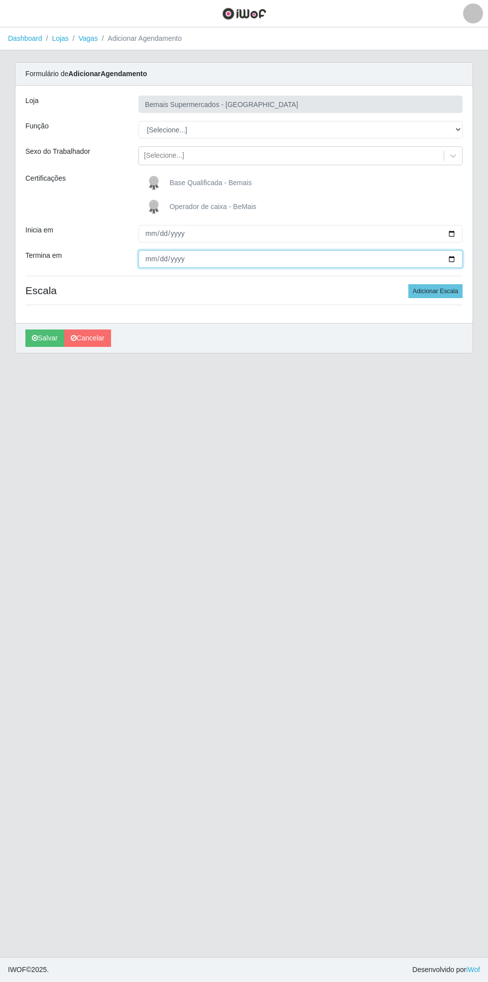
click at [459, 259] on input "Termina em" at bounding box center [300, 258] width 324 height 17
type input "[DATE]"
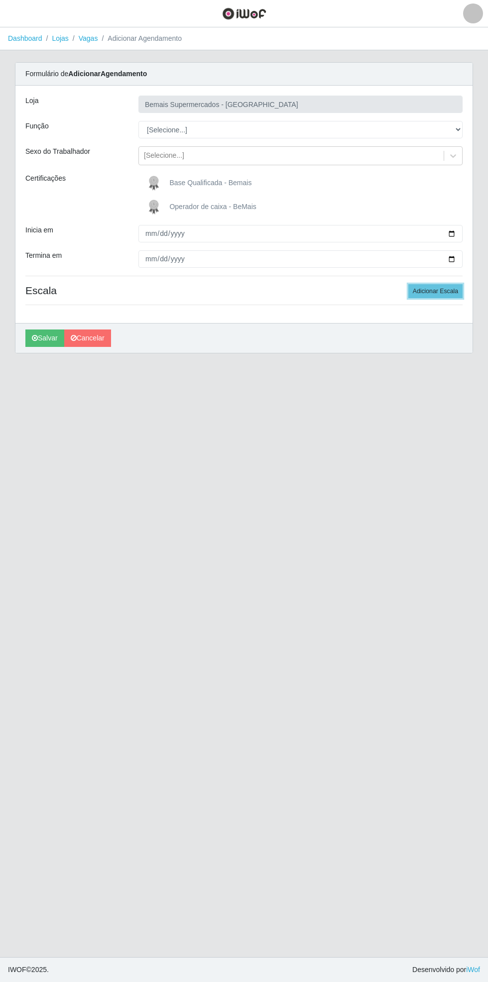
click at [449, 292] on button "Adicionar Escala" at bounding box center [435, 291] width 54 height 14
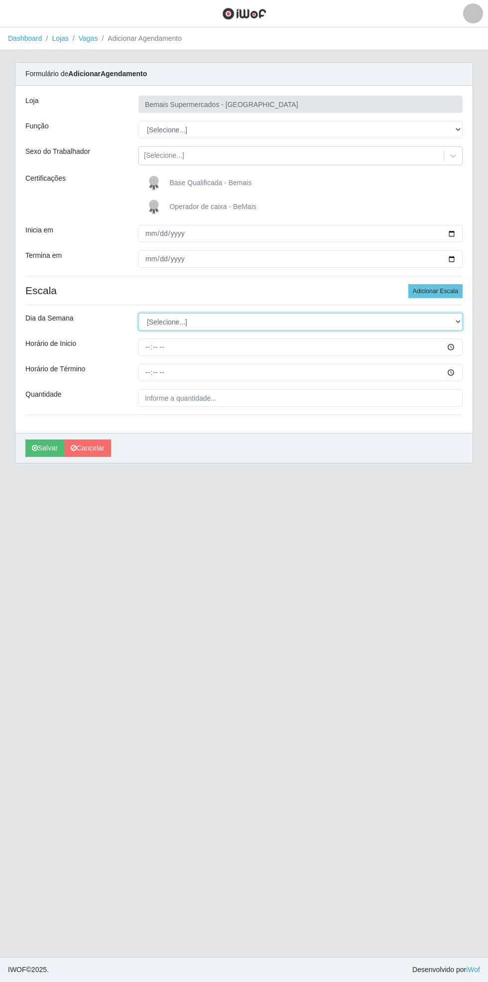
click at [461, 320] on select "[Selecione...] Segunda Terça Quarta Quinta Sexta Sábado Domingo" at bounding box center [300, 321] width 324 height 17
select select "0"
click at [138, 313] on select "[Selecione...] Segunda Terça Quarta Quinta Sexta Sábado Domingo" at bounding box center [300, 321] width 324 height 17
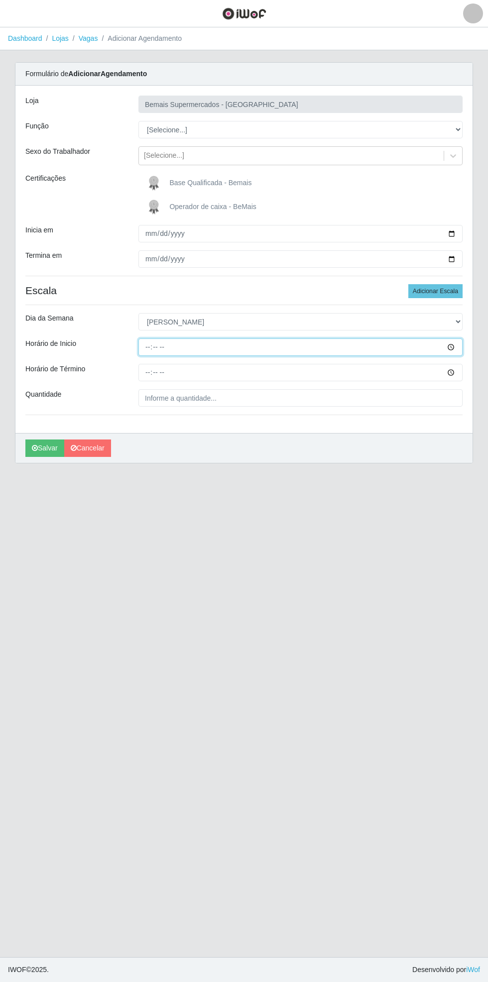
click at [460, 347] on input "Horário de Inicio" at bounding box center [300, 347] width 324 height 17
type input "08:00"
click at [458, 372] on input "Horário de Término" at bounding box center [300, 372] width 324 height 17
click at [460, 372] on input "08:00" at bounding box center [300, 372] width 324 height 17
type input "14:00"
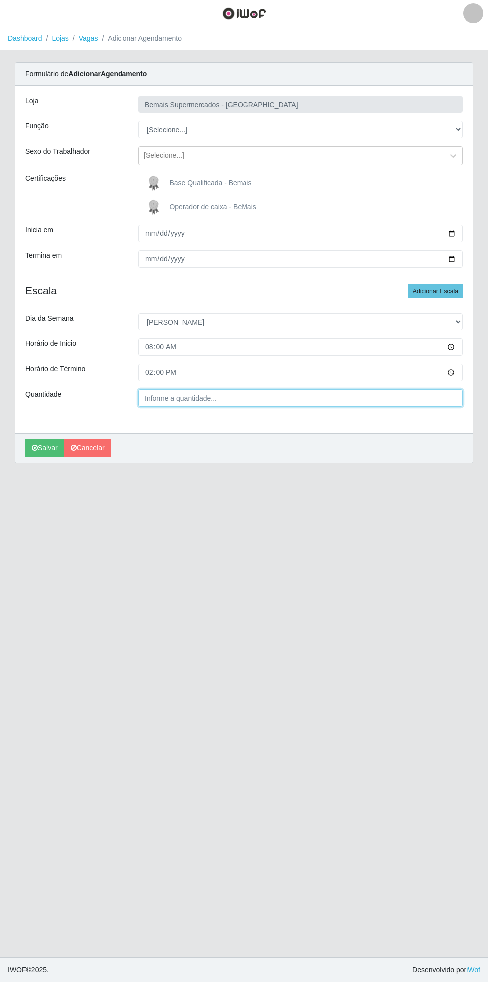
click at [204, 396] on input "Quantidade" at bounding box center [300, 397] width 324 height 17
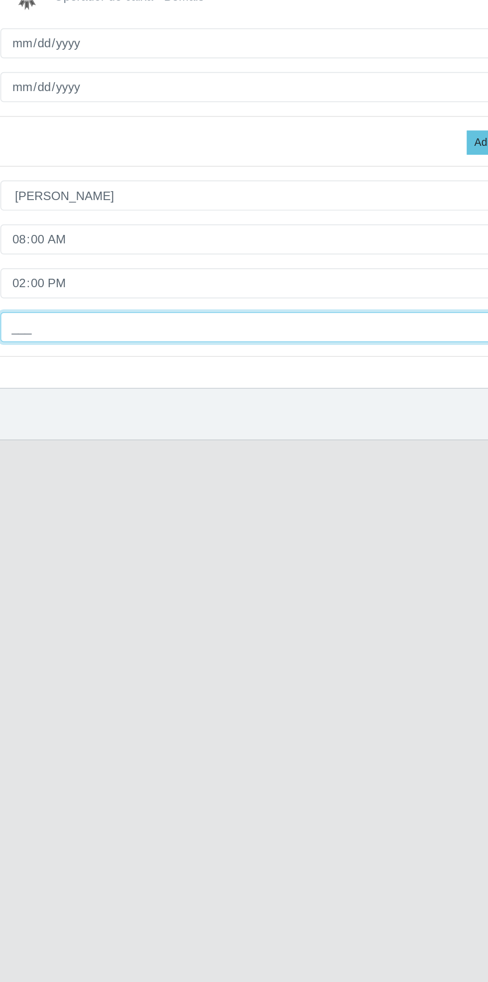
type input "1__"
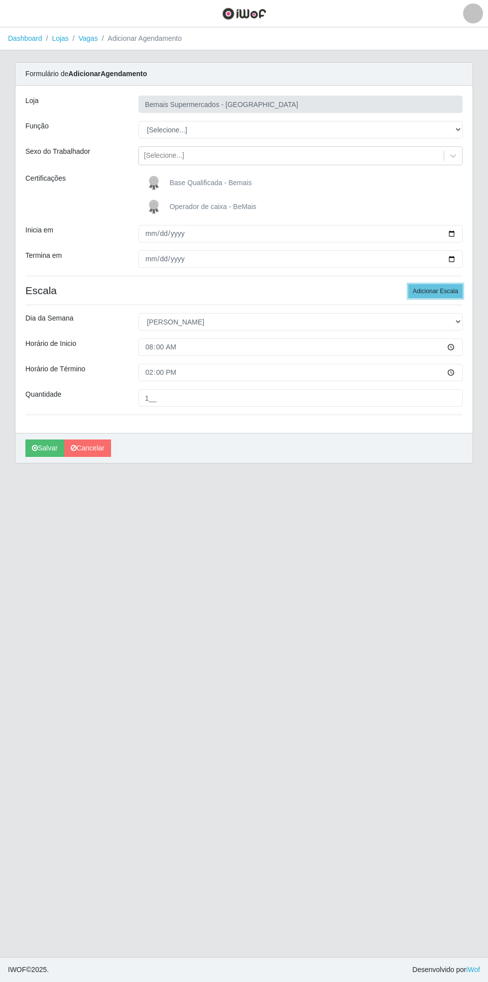
click at [442, 288] on button "Adicionar Escala" at bounding box center [435, 291] width 54 height 14
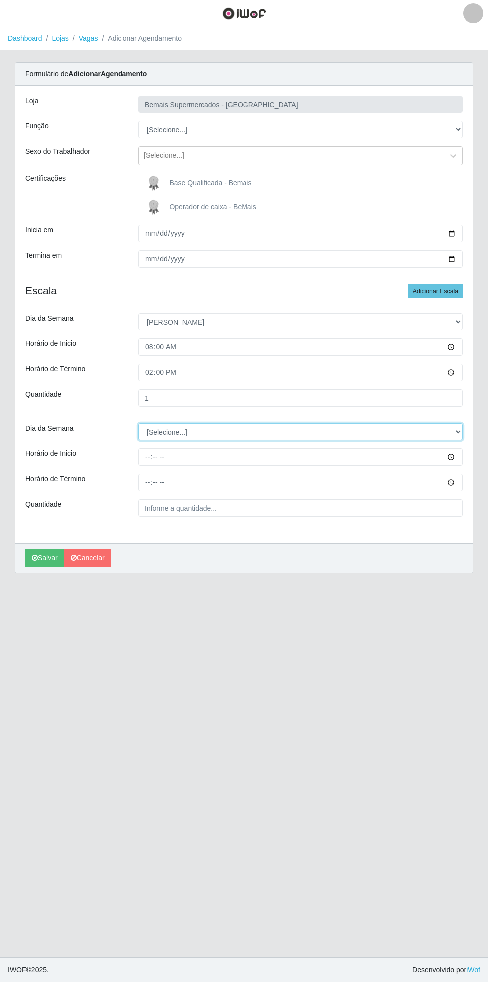
click at [461, 431] on select "[Selecione...] Segunda Terça Quarta Quinta Sexta Sábado Domingo" at bounding box center [300, 431] width 324 height 17
select select "0"
click at [138, 423] on select "[Selecione...] Segunda Terça Quarta Quinta Sexta Sábado Domingo" at bounding box center [300, 431] width 324 height 17
click at [460, 454] on input "Horário de Inicio" at bounding box center [300, 457] width 324 height 17
type input "15:00"
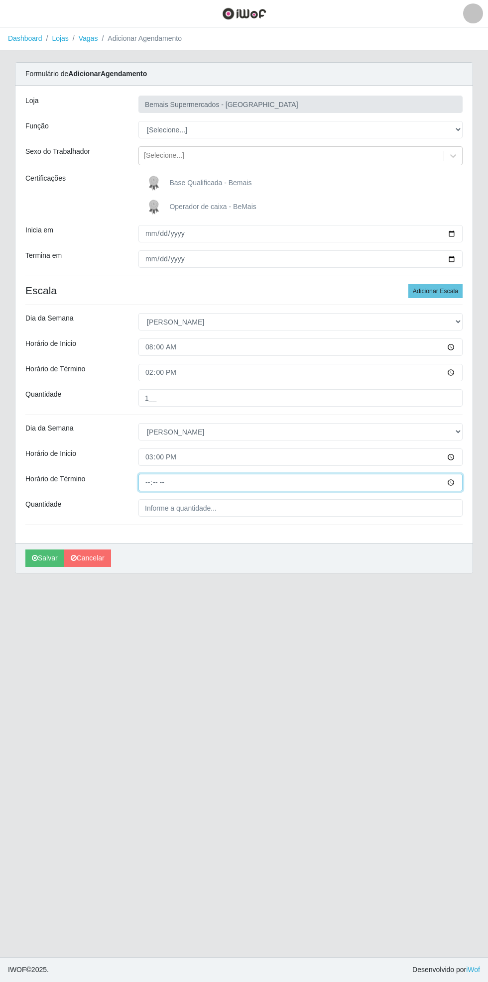
click at [459, 482] on input "Horário de Término" at bounding box center [300, 482] width 324 height 17
type input "21:00"
click at [222, 507] on input "Quantidade" at bounding box center [300, 507] width 324 height 17
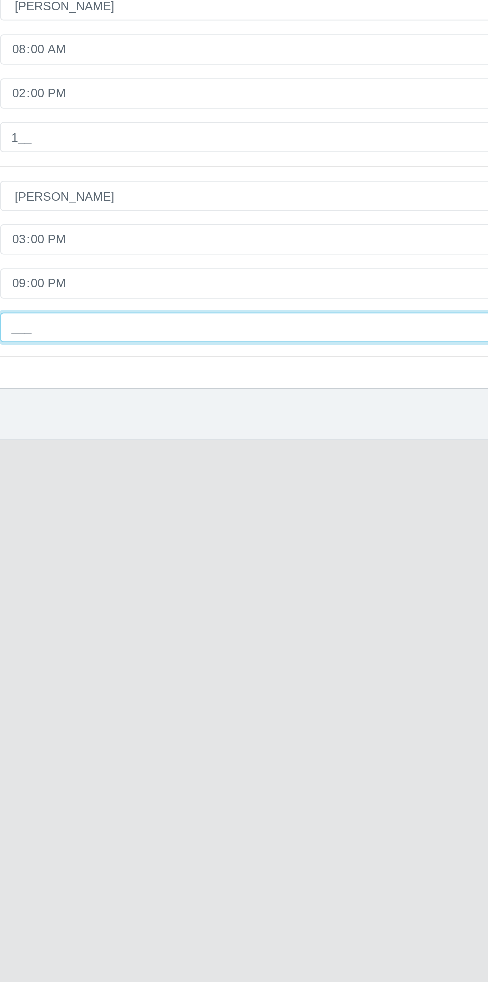
type input "2__"
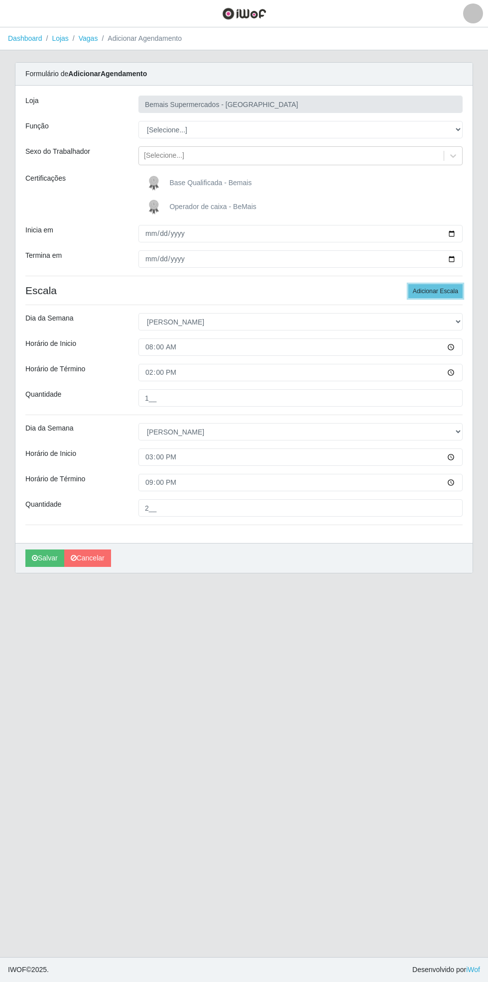
click at [439, 289] on button "Adicionar Escala" at bounding box center [435, 291] width 54 height 14
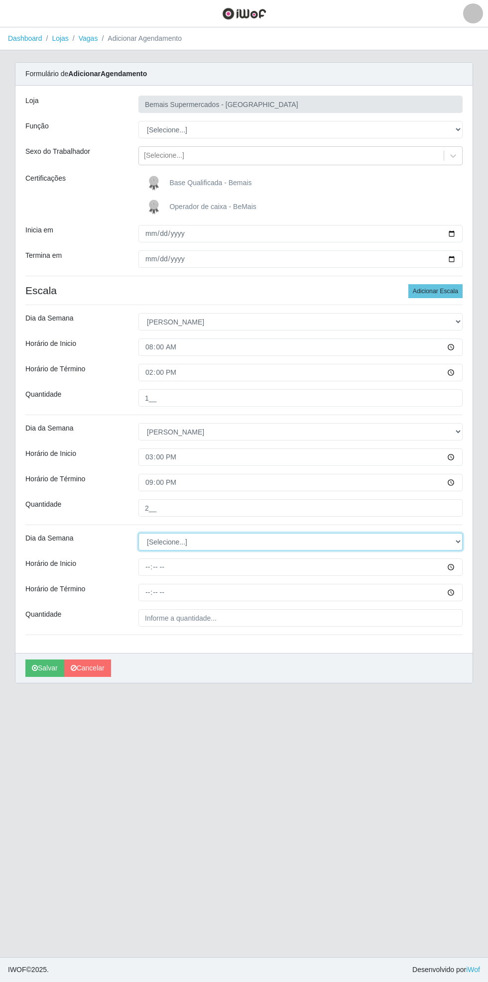
click at [458, 541] on select "[Selecione...] Segunda Terça Quarta Quinta Sexta Sábado Domingo" at bounding box center [300, 541] width 324 height 17
select select "0"
click at [138, 533] on select "[Selecione...] Segunda Terça Quarta Quinta Sexta Sábado Domingo" at bounding box center [300, 541] width 324 height 17
click at [460, 568] on input "Horário de Inicio" at bounding box center [300, 567] width 324 height 17
type input "15:30"
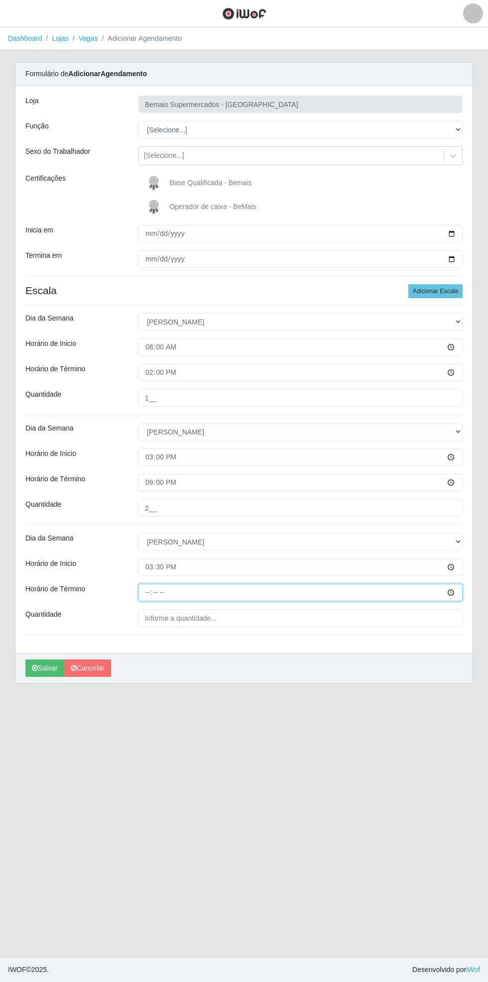
click at [459, 592] on input "Horário de Término" at bounding box center [300, 592] width 324 height 17
type input "21:30"
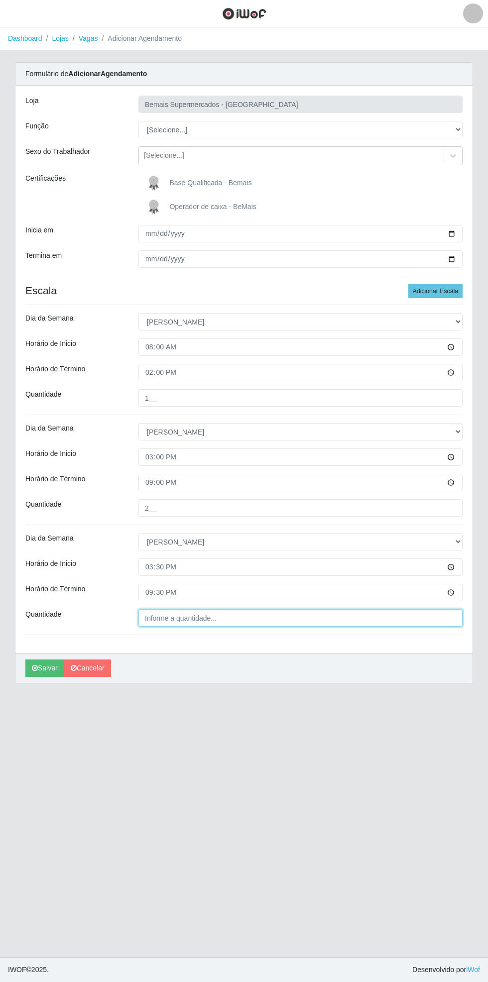
click at [218, 619] on input "Quantidade" at bounding box center [300, 617] width 324 height 17
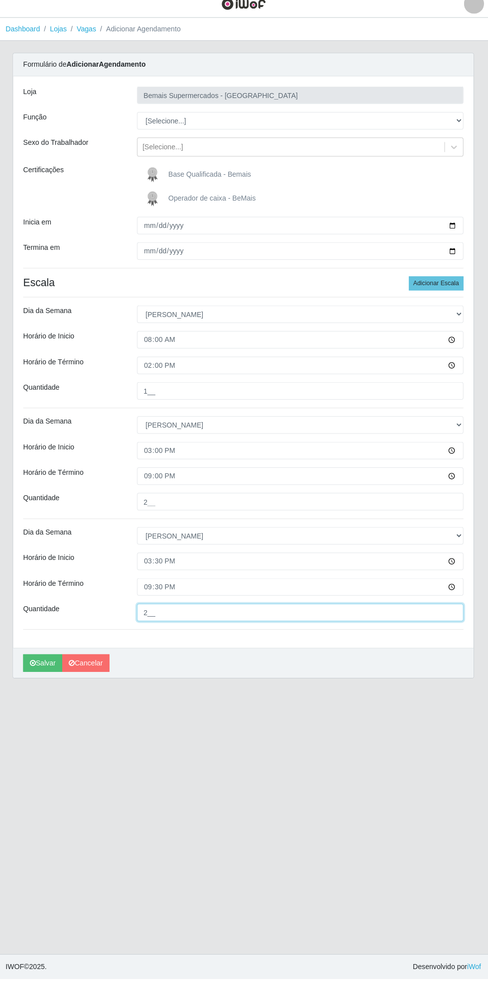
type input "2__"
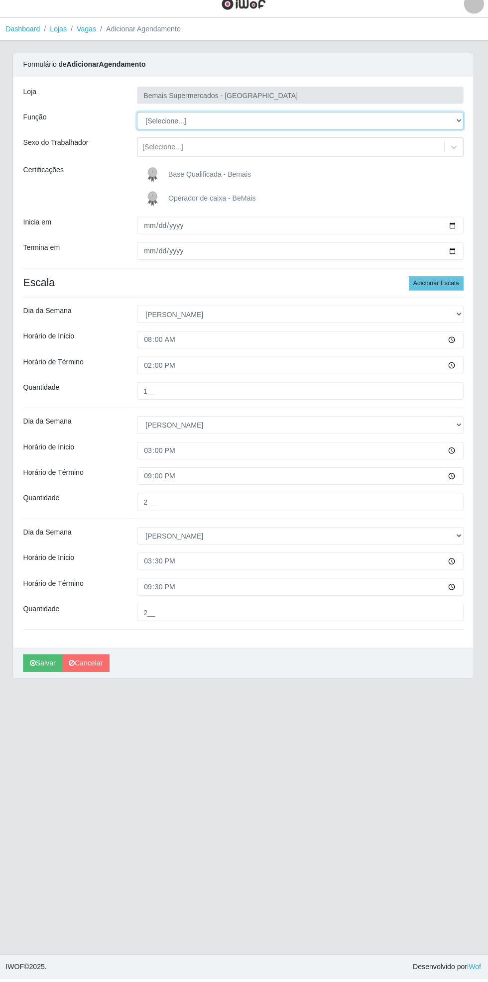
click at [457, 128] on select "[Selecione...] ASG ASG + ASG ++ Auxiliar de Estacionamento Auxiliar de Estacion…" at bounding box center [300, 129] width 324 height 17
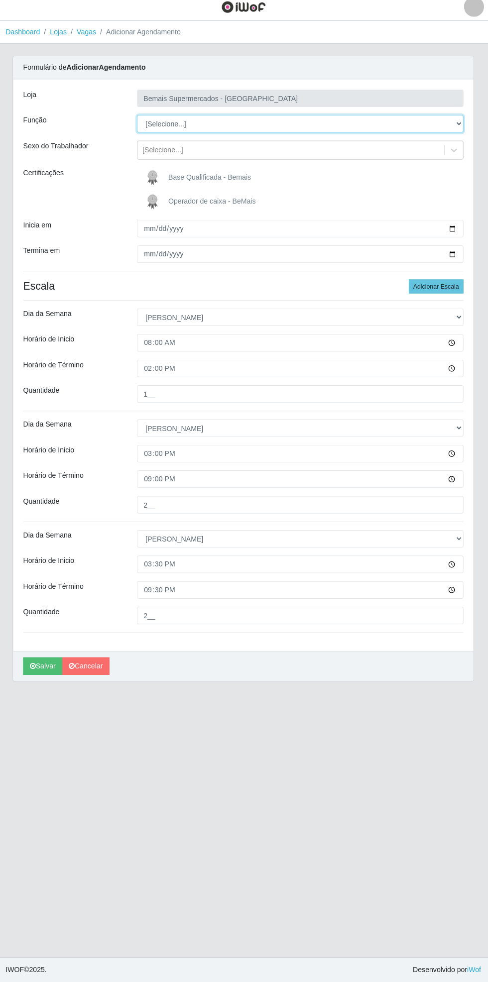
select select "70"
click at [138, 121] on select "[Selecione...] ASG ASG + ASG ++ Auxiliar de Estacionamento Auxiliar de Estacion…" at bounding box center [300, 129] width 324 height 17
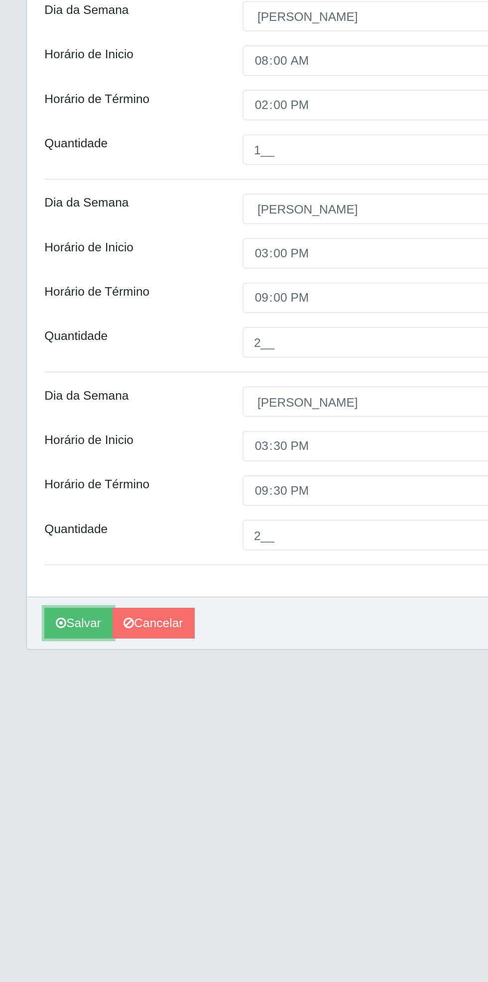
click at [41, 670] on button "Salvar" at bounding box center [44, 668] width 39 height 17
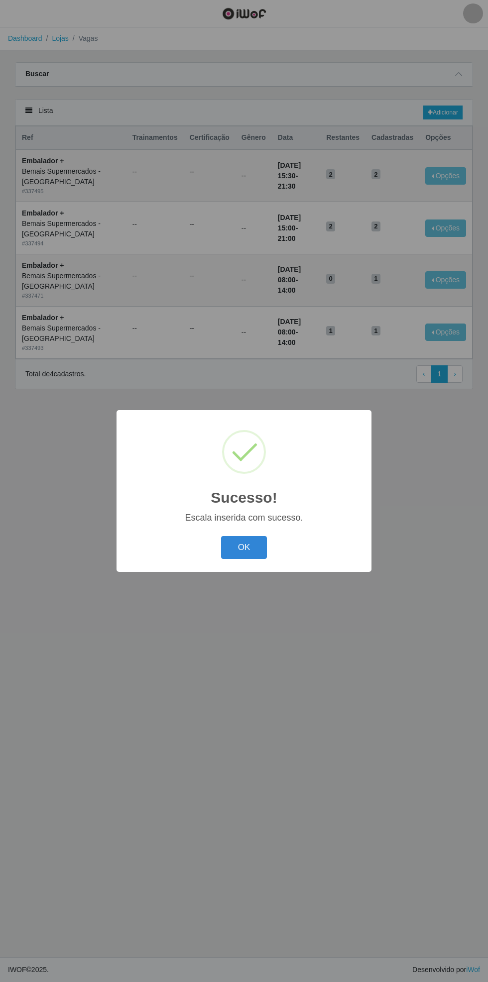
click at [249, 548] on button "OK" at bounding box center [244, 547] width 46 height 23
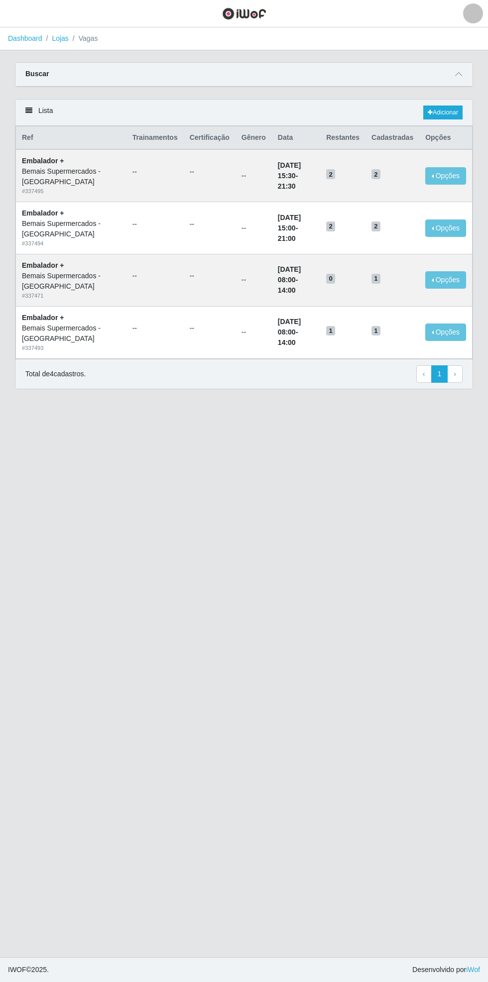
click at [459, 74] on icon at bounding box center [458, 74] width 7 height 7
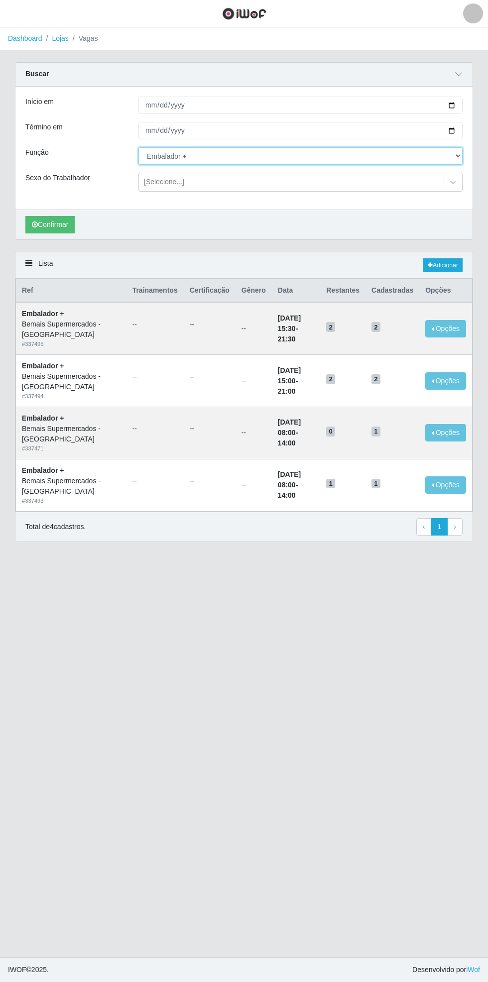
click at [461, 155] on select "[Selecione...] ASG ASG + ASG ++ Auxiliar de Estacionamento Auxiliar de Estacion…" at bounding box center [300, 155] width 324 height 17
select select "72"
click at [138, 147] on select "[Selecione...] ASG ASG + ASG ++ Auxiliar de Estacionamento Auxiliar de Estacion…" at bounding box center [300, 155] width 324 height 17
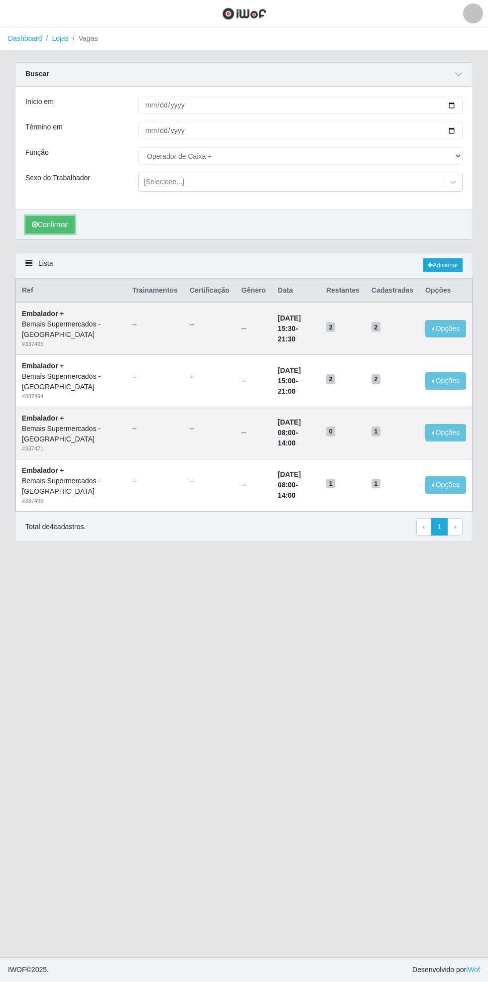
click at [54, 226] on button "Confirmar" at bounding box center [49, 224] width 49 height 17
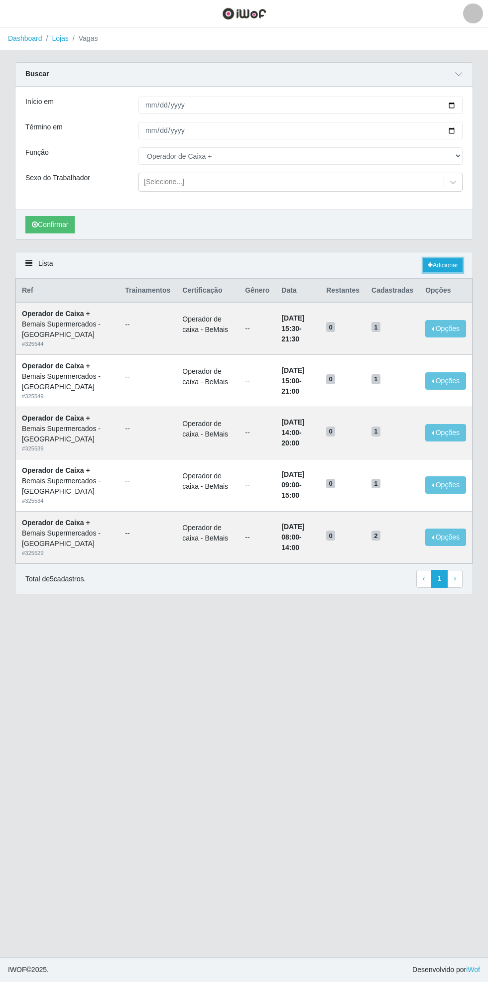
click at [445, 264] on link "Adicionar" at bounding box center [442, 265] width 39 height 14
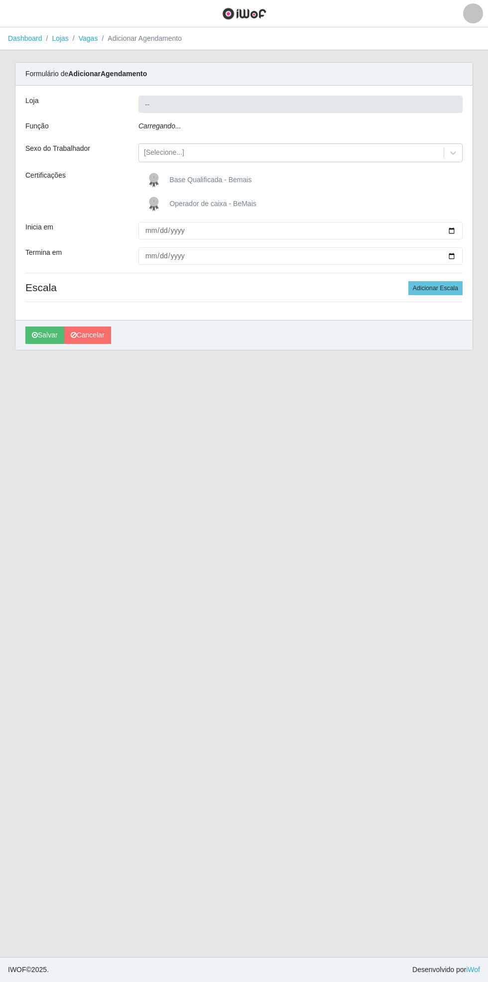
type input "Bemais Supermercados - [GEOGRAPHIC_DATA]"
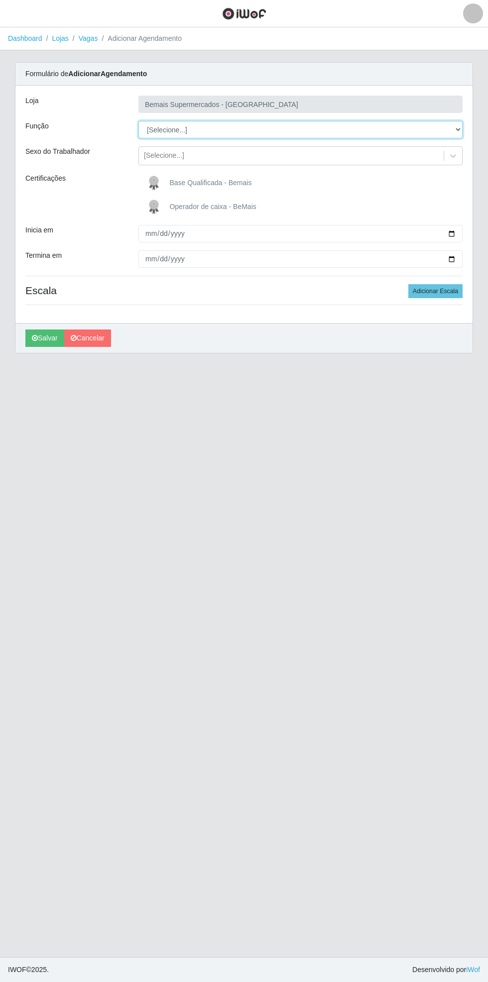
click at [460, 128] on select "[Selecione...] ASG ASG + ASG ++ Auxiliar de Estacionamento Auxiliar de Estacion…" at bounding box center [300, 129] width 324 height 17
select select "1"
click at [138, 121] on select "[Selecione...] ASG ASG + ASG ++ Auxiliar de Estacionamento Auxiliar de Estacion…" at bounding box center [300, 129] width 324 height 17
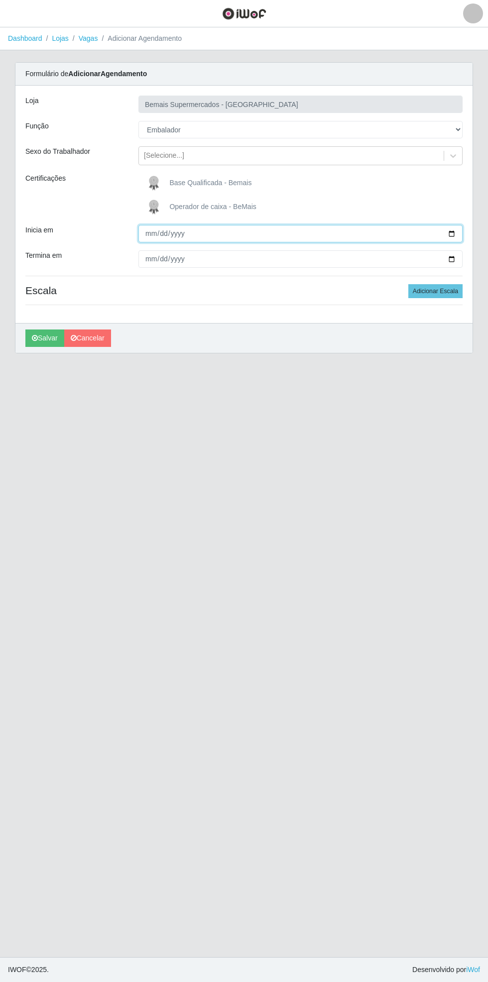
click at [462, 230] on input "Inicia em" at bounding box center [300, 233] width 324 height 17
type input "[DATE]"
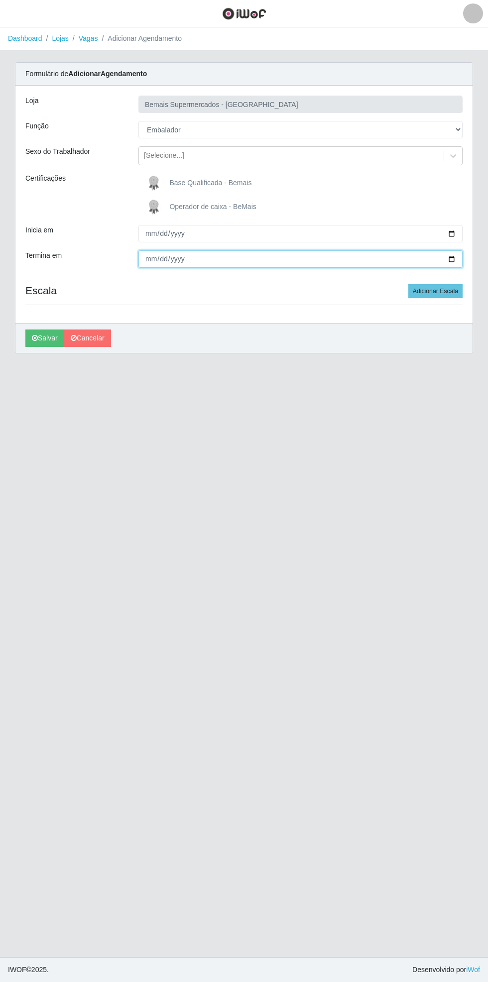
click at [458, 259] on input "Termina em" at bounding box center [300, 258] width 324 height 17
type input "[DATE]"
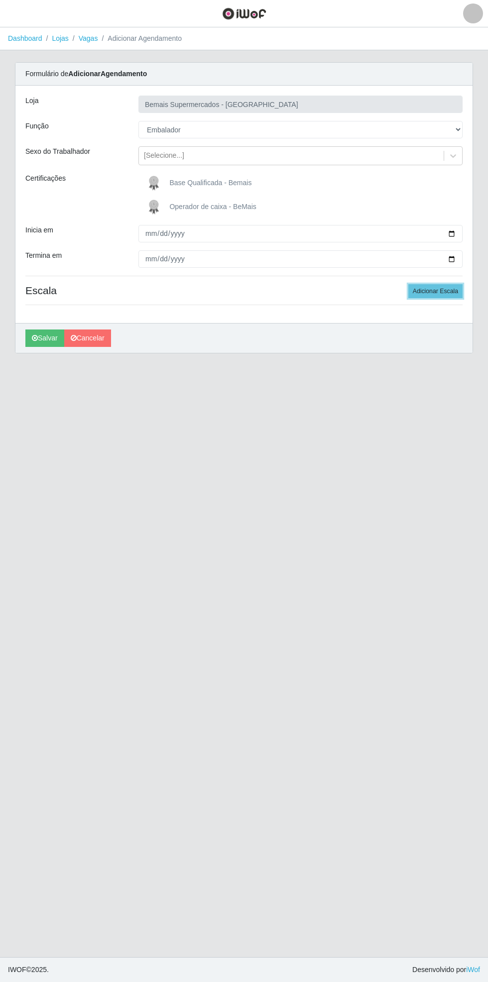
click at [438, 288] on button "Adicionar Escala" at bounding box center [435, 291] width 54 height 14
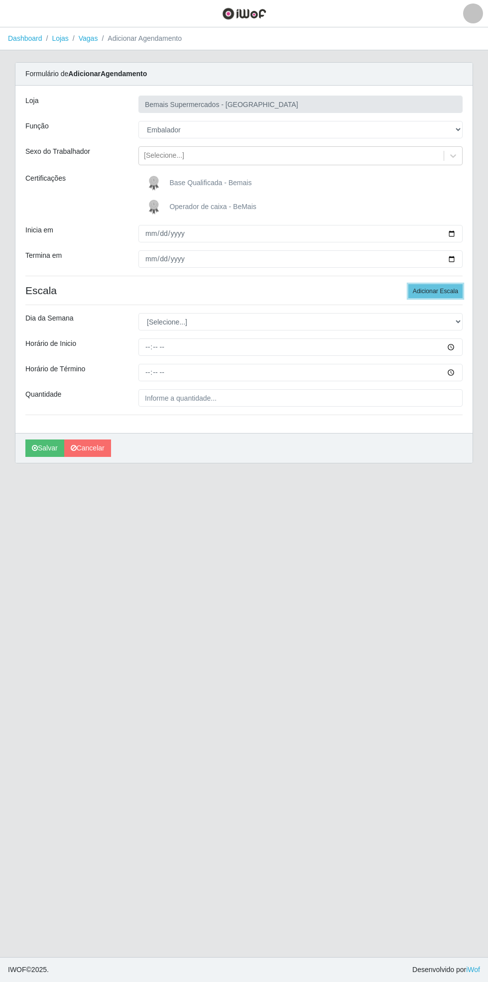
click at [440, 286] on button "Adicionar Escala" at bounding box center [435, 291] width 54 height 14
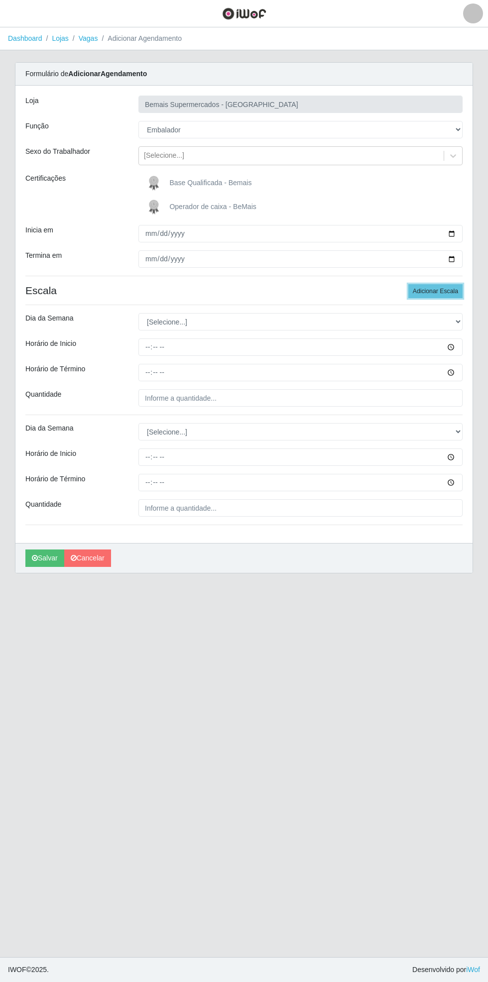
click at [439, 288] on button "Adicionar Escala" at bounding box center [435, 291] width 54 height 14
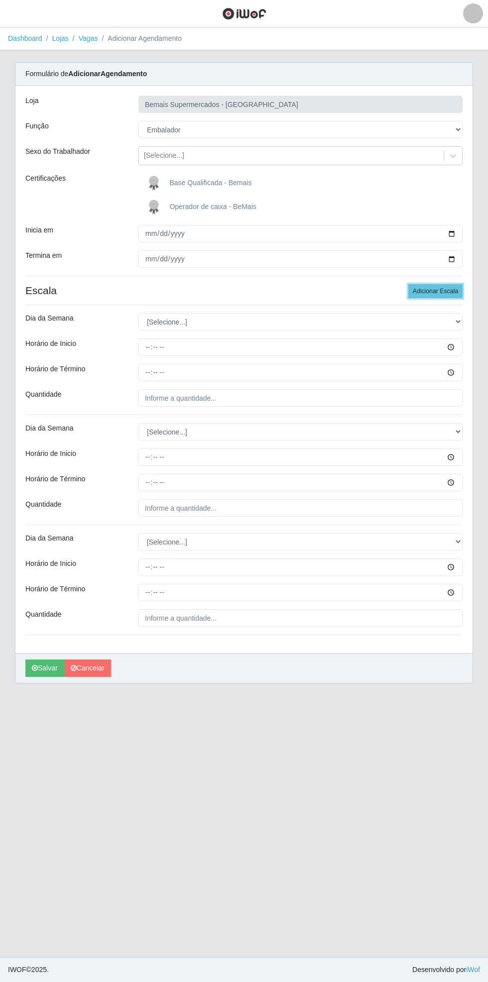
click at [441, 287] on button "Adicionar Escala" at bounding box center [435, 291] width 54 height 14
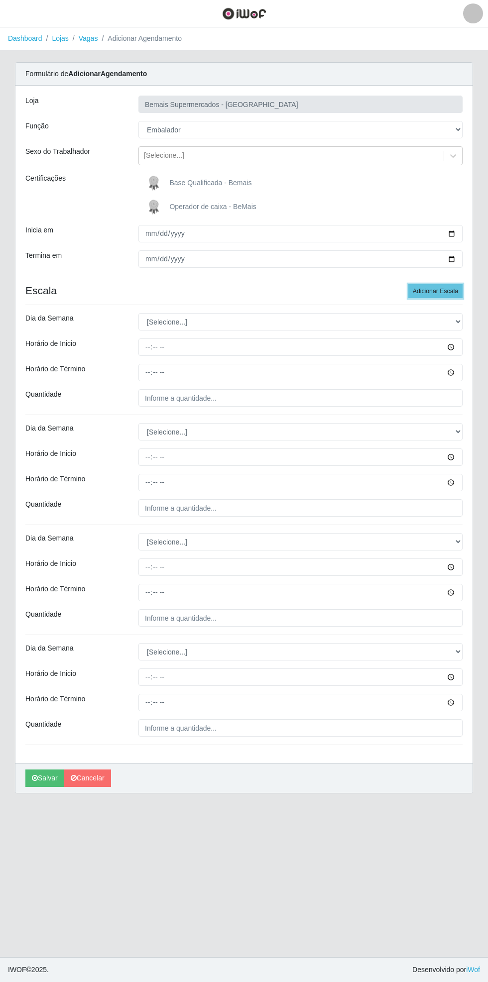
click at [448, 291] on button "Adicionar Escala" at bounding box center [435, 291] width 54 height 14
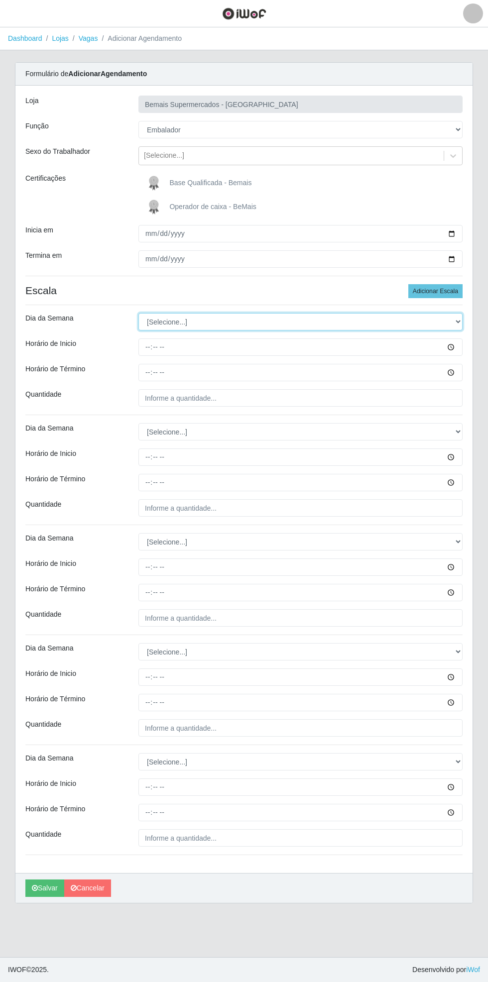
click at [460, 318] on select "[Selecione...] Segunda Terça Quarta Quinta Sexta Sábado Domingo" at bounding box center [300, 321] width 324 height 17
select select "1"
click at [138, 313] on select "[Selecione...] Segunda Terça Quarta Quinta Sexta Sábado Domingo" at bounding box center [300, 321] width 324 height 17
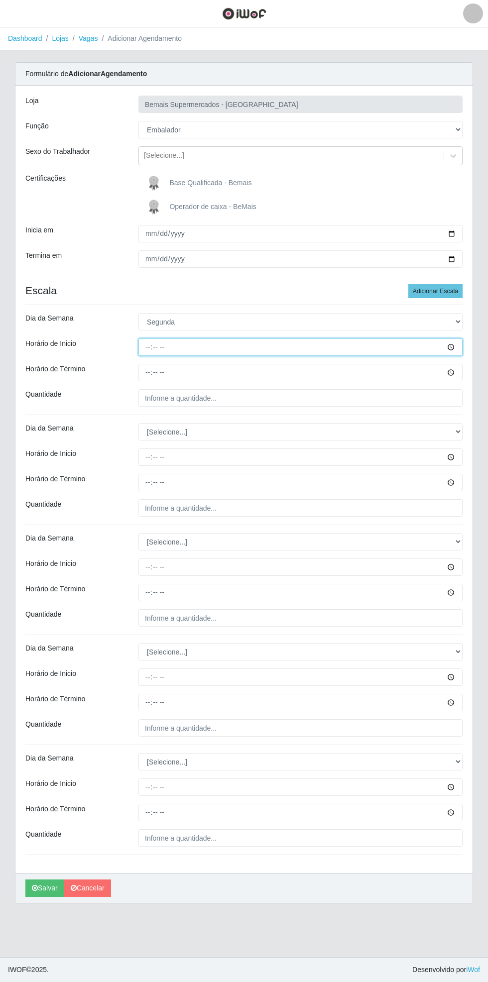
click at [461, 346] on input "Horário de Inicio" at bounding box center [300, 347] width 324 height 17
type input "17:30"
click at [459, 372] on input "Horário de Término" at bounding box center [300, 372] width 324 height 17
type input "21:30"
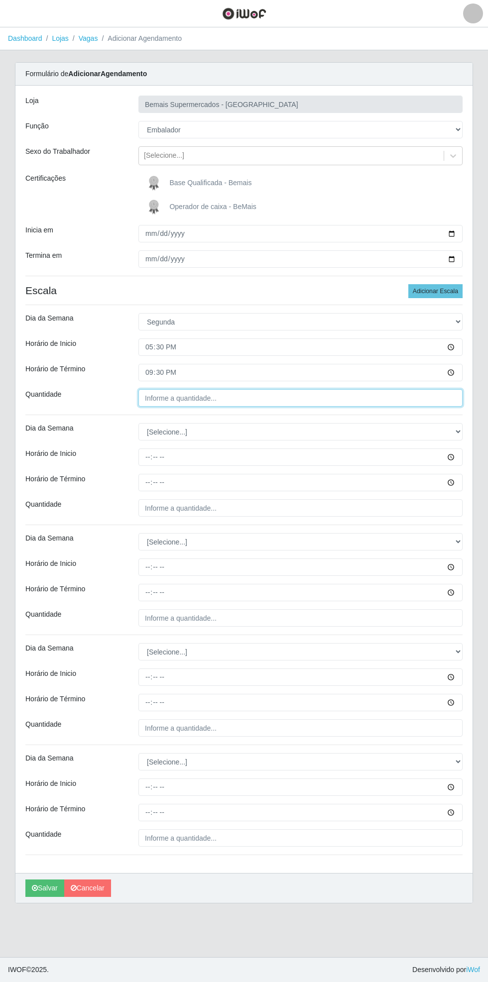
click at [208, 400] on input "Quantidade" at bounding box center [300, 397] width 324 height 17
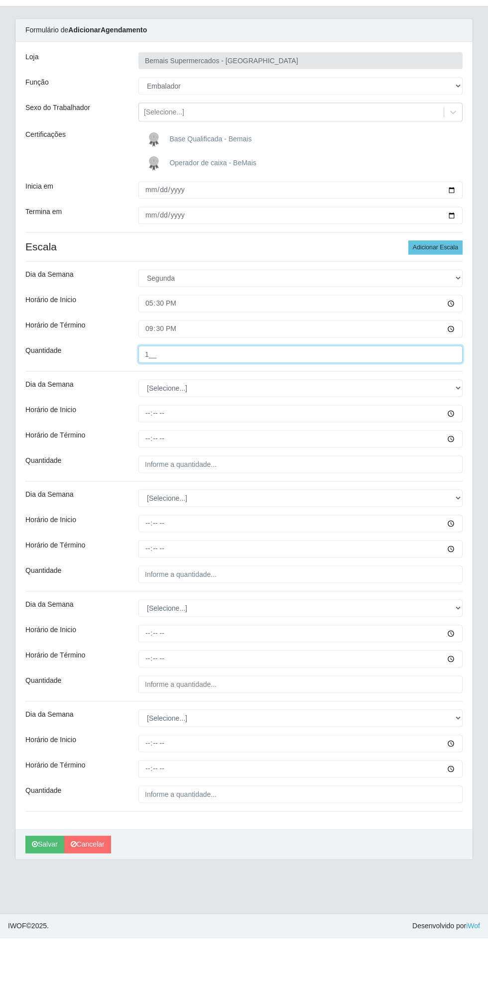
type input "1__"
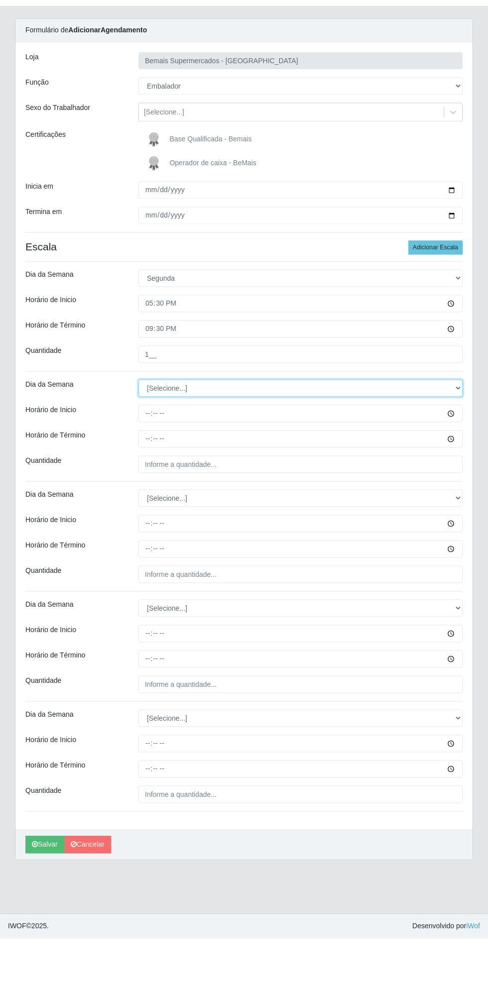
click at [460, 433] on select "[Selecione...] Segunda Terça Quarta Quinta Sexta Sábado Domingo" at bounding box center [300, 431] width 324 height 17
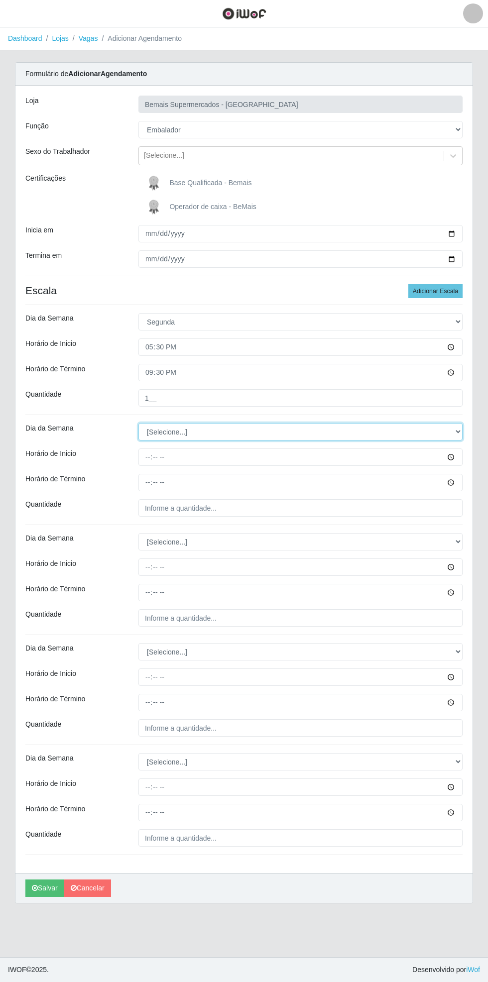
select select "2"
click at [138, 423] on select "[Selecione...] Segunda Terça Quarta Quinta Sexta Sábado Domingo" at bounding box center [300, 431] width 324 height 17
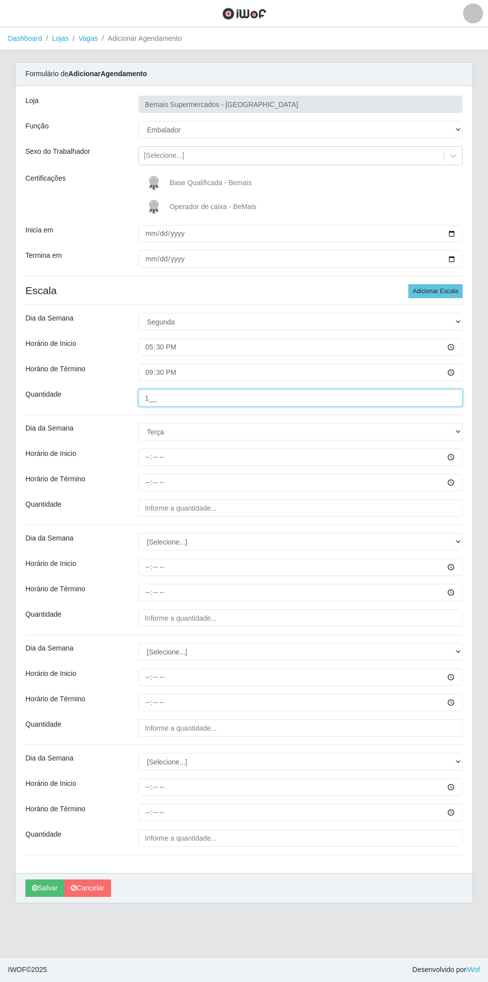
click at [202, 397] on input "1__" at bounding box center [300, 397] width 324 height 17
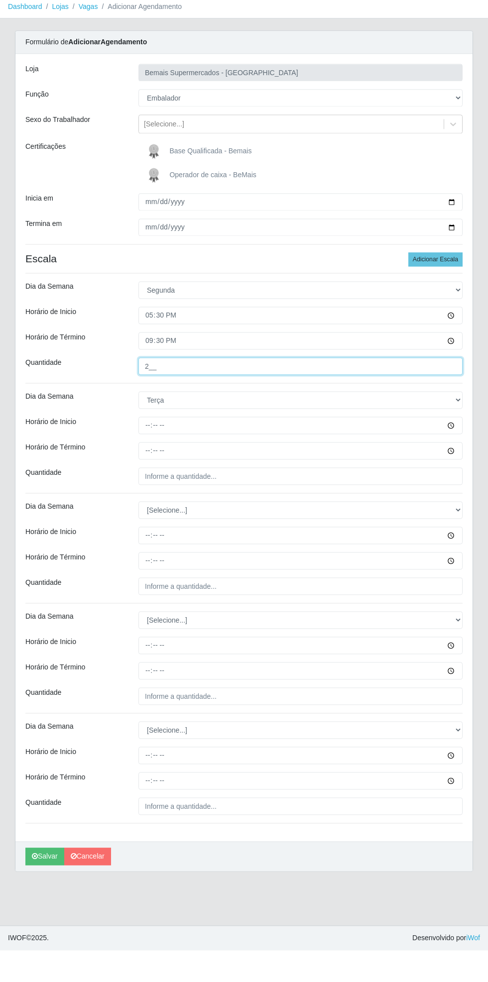
type input "2__"
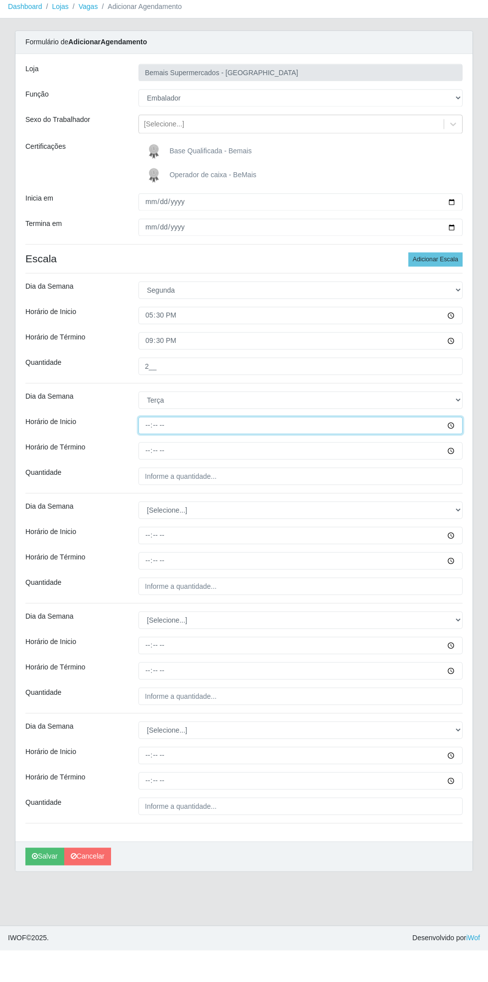
click at [458, 457] on input "Horário de Inicio" at bounding box center [300, 457] width 324 height 17
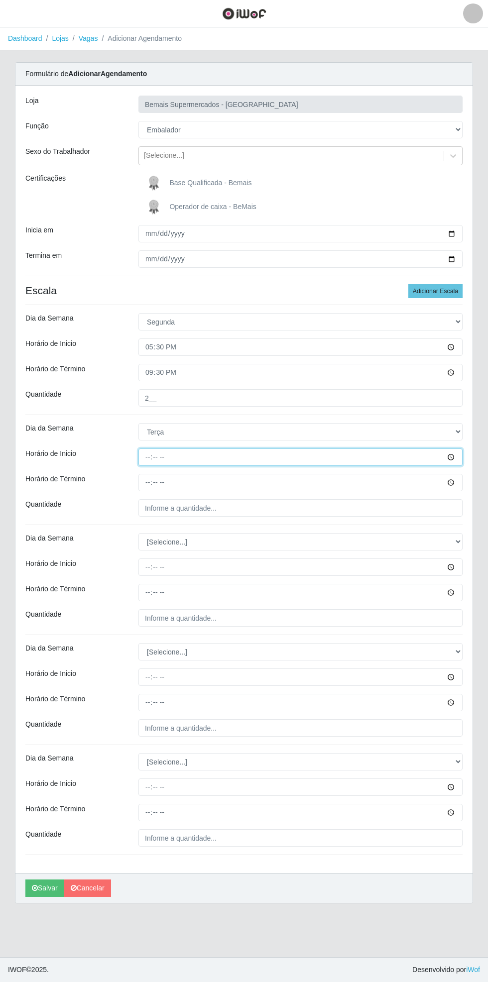
type input "17:30"
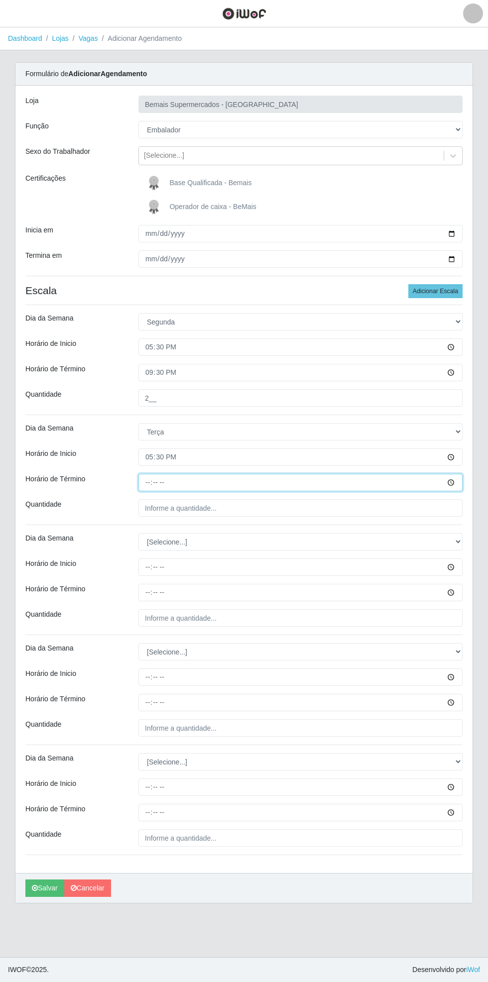
click at [462, 485] on input "Horário de Término" at bounding box center [300, 482] width 324 height 17
type input "21:30"
click at [339, 506] on input "Quantidade" at bounding box center [300, 507] width 324 height 17
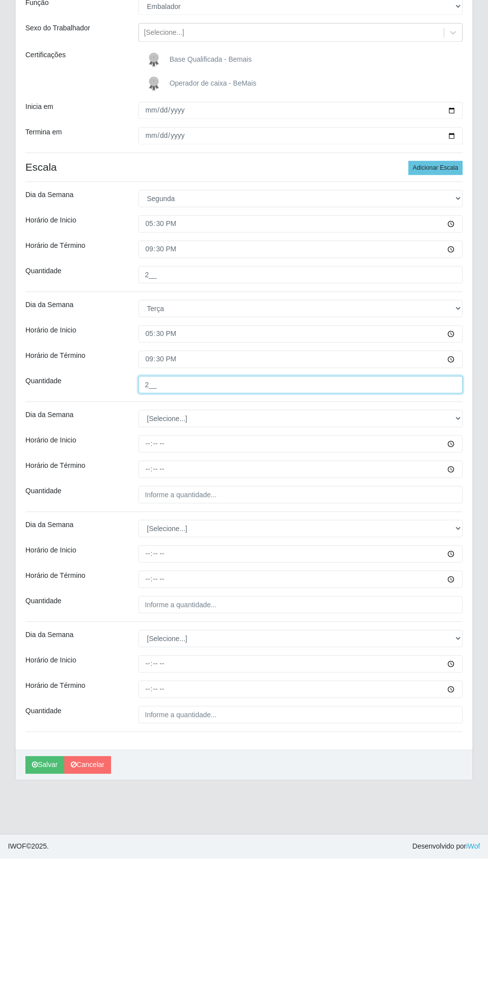
type input "2__"
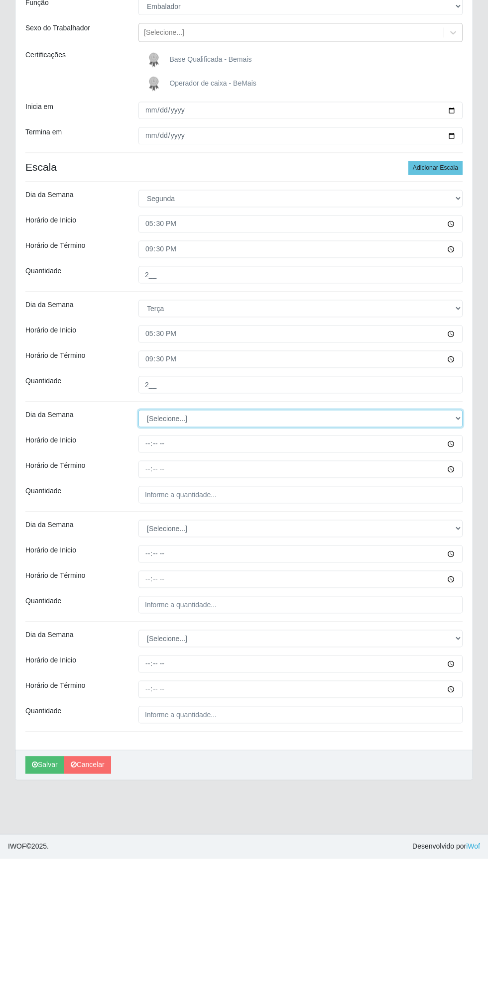
click at [459, 536] on select "[Selecione...] Segunda Terça Quarta Quinta Sexta Sábado Domingo" at bounding box center [300, 541] width 324 height 17
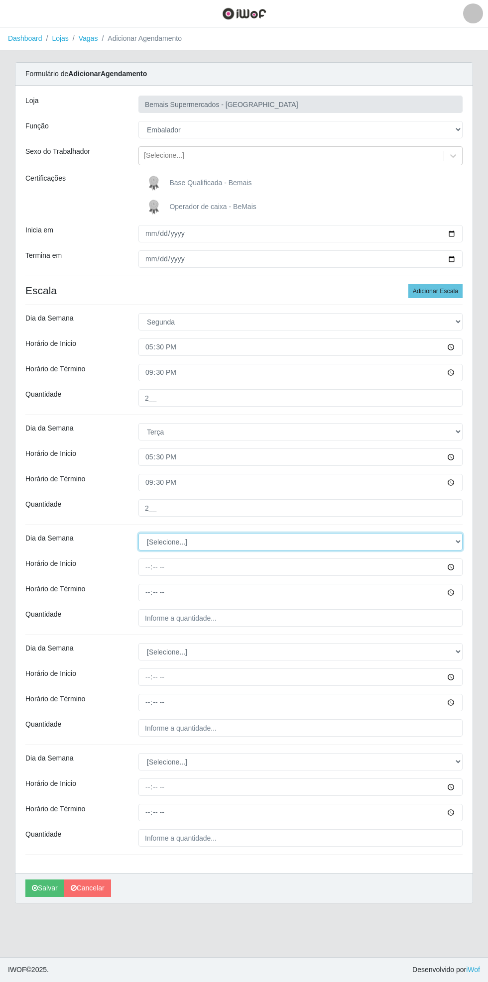
select select "3"
click at [138, 533] on select "[Selecione...] Segunda Terça Quarta Quinta Sexta Sábado Domingo" at bounding box center [300, 541] width 324 height 17
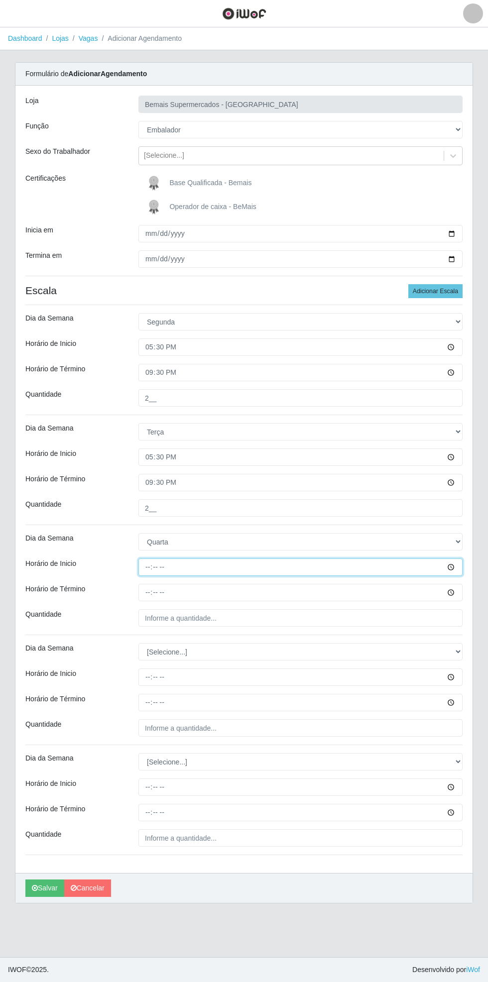
click at [462, 567] on input "Horário de Inicio" at bounding box center [300, 567] width 324 height 17
type input "17:30"
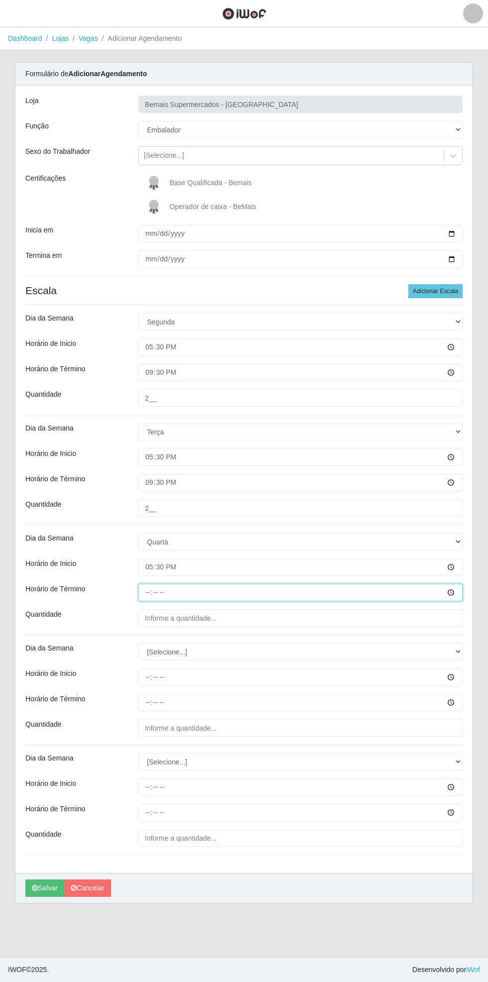
click at [453, 599] on input "Horário de Término" at bounding box center [300, 592] width 324 height 17
type input "21:30"
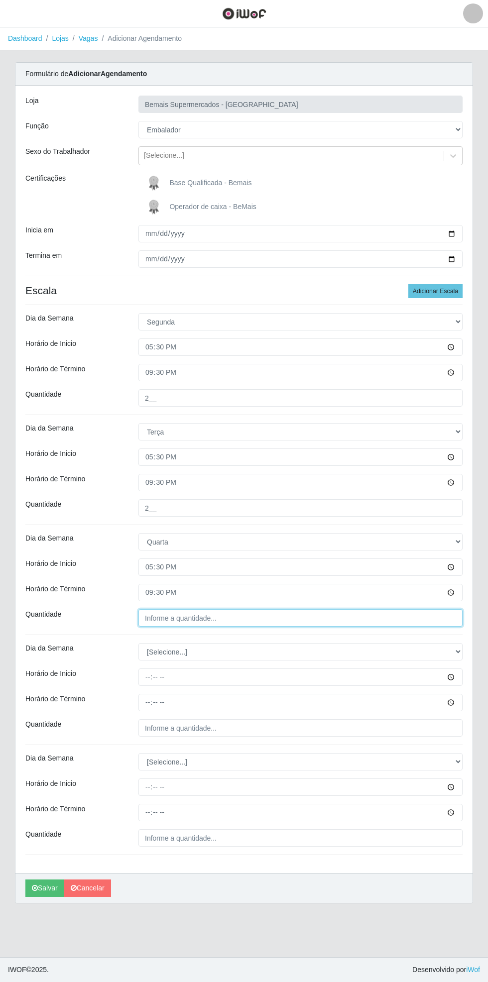
click at [242, 618] on input "Quantidade" at bounding box center [300, 617] width 324 height 17
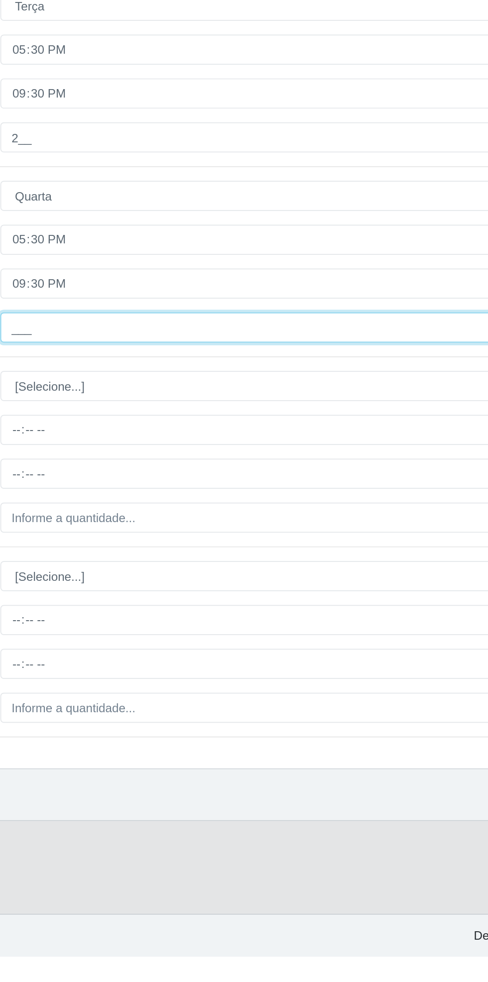
type input "2__"
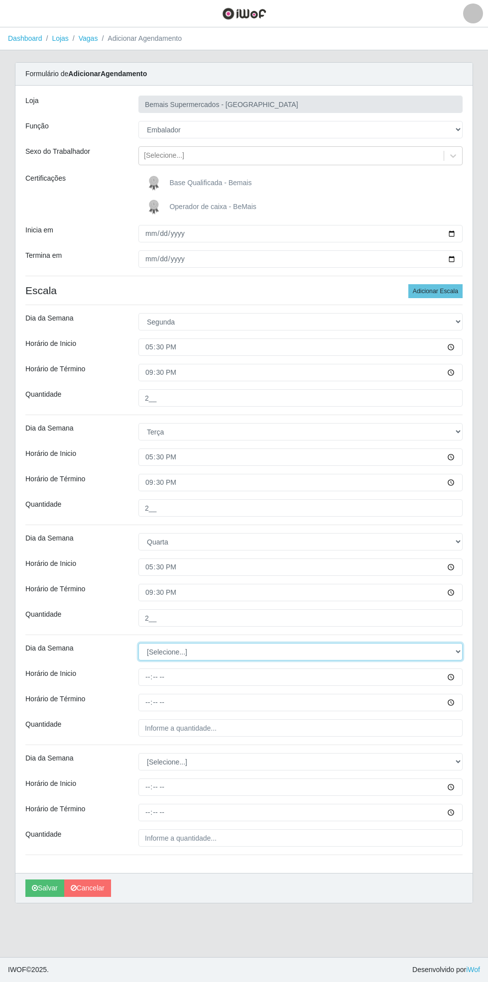
click at [457, 655] on select "[Selecione...] Segunda Terça Quarta Quinta Sexta Sábado Domingo" at bounding box center [300, 651] width 324 height 17
select select "4"
click at [138, 643] on select "[Selecione...] Segunda Terça Quarta Quinta Sexta Sábado Domingo" at bounding box center [300, 651] width 324 height 17
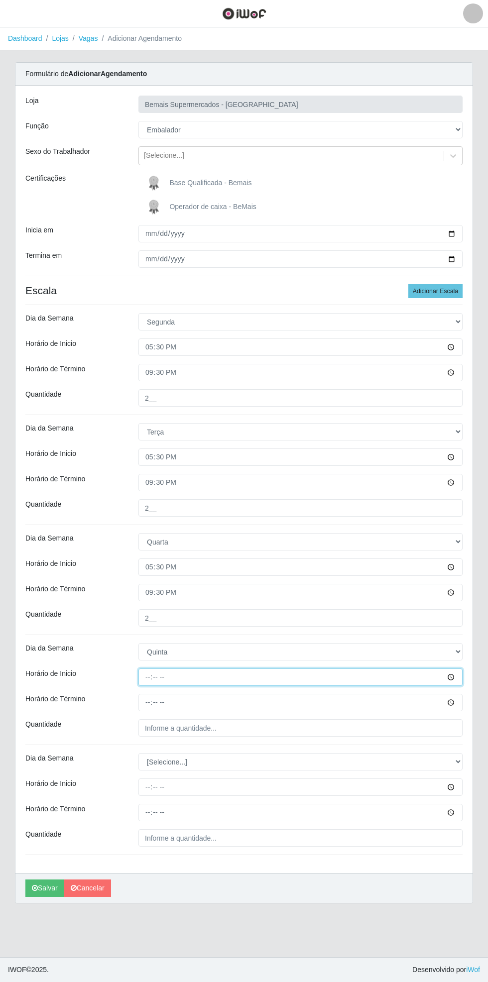
click at [462, 680] on input "Horário de Inicio" at bounding box center [300, 677] width 324 height 17
type input "17:30"
click at [228, 702] on input "Horário de Término" at bounding box center [300, 702] width 324 height 17
type input "21:30"
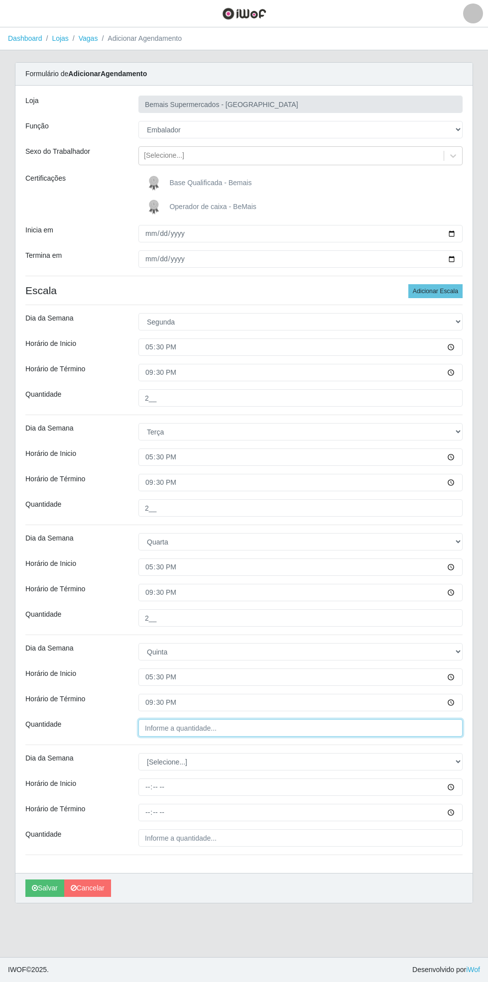
click at [248, 727] on input "Quantidade" at bounding box center [300, 728] width 324 height 17
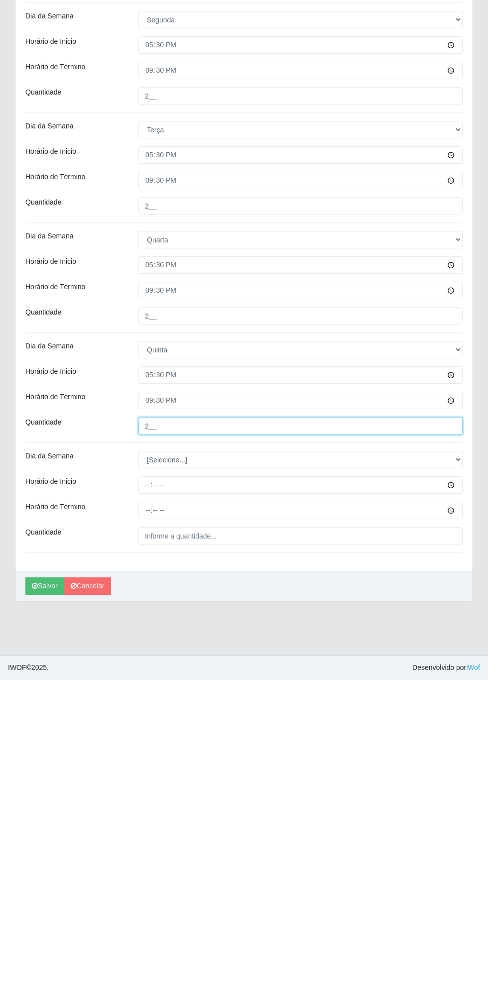
type input "2__"
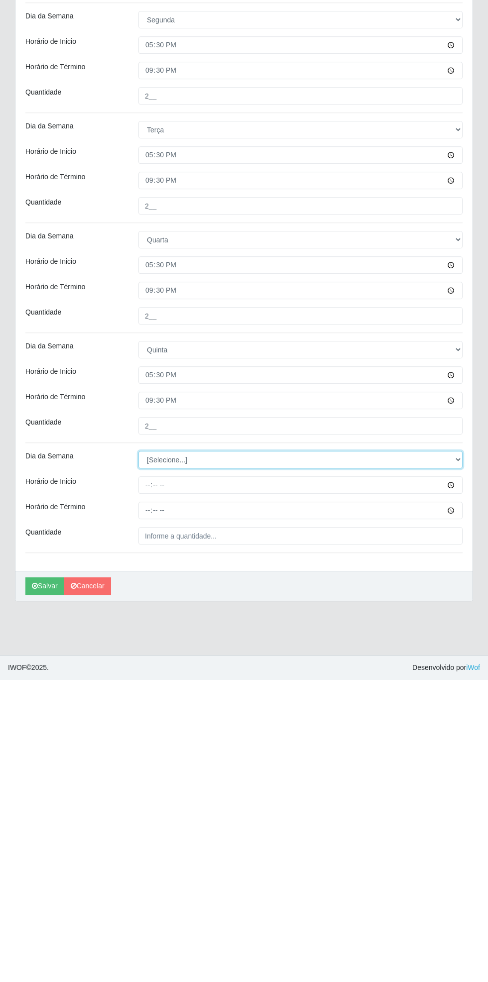
click at [458, 761] on select "[Selecione...] Segunda Terça Quarta Quinta Sexta Sábado Domingo" at bounding box center [300, 761] width 324 height 17
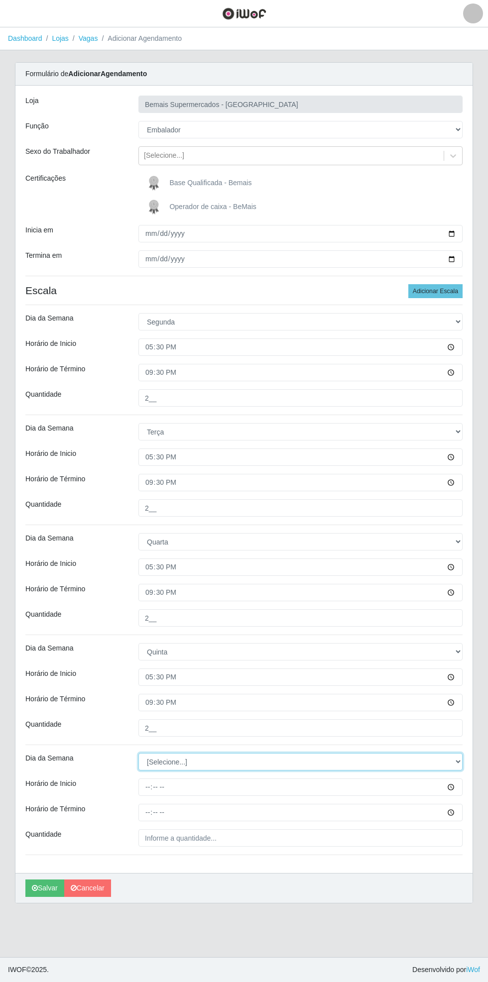
select select "5"
click at [138, 753] on select "[Selecione...] Segunda Terça Quarta Quinta Sexta Sábado Domingo" at bounding box center [300, 761] width 324 height 17
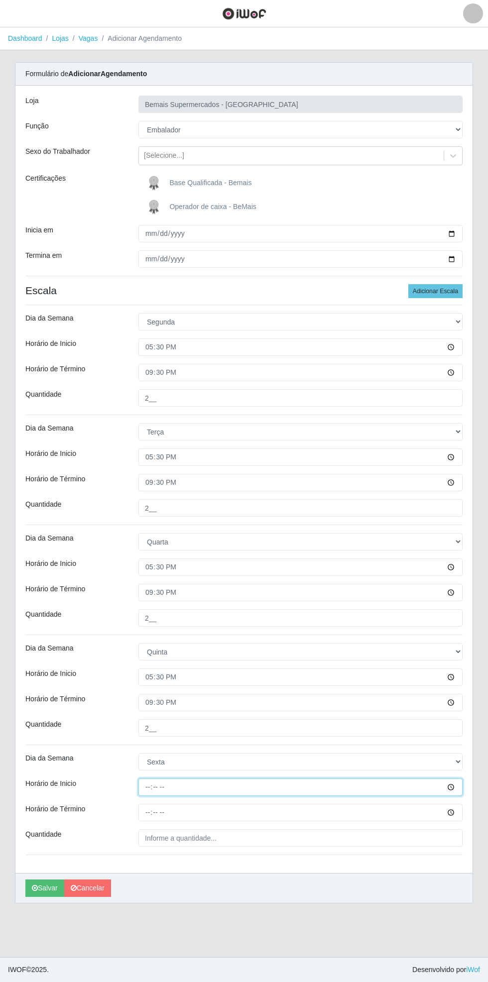
click at [462, 791] on input "Horário de Inicio" at bounding box center [300, 787] width 324 height 17
type input "17:30"
click at [458, 815] on input "Horário de Término" at bounding box center [300, 812] width 324 height 17
type input "21:30"
click at [229, 838] on input "Quantidade" at bounding box center [300, 838] width 324 height 17
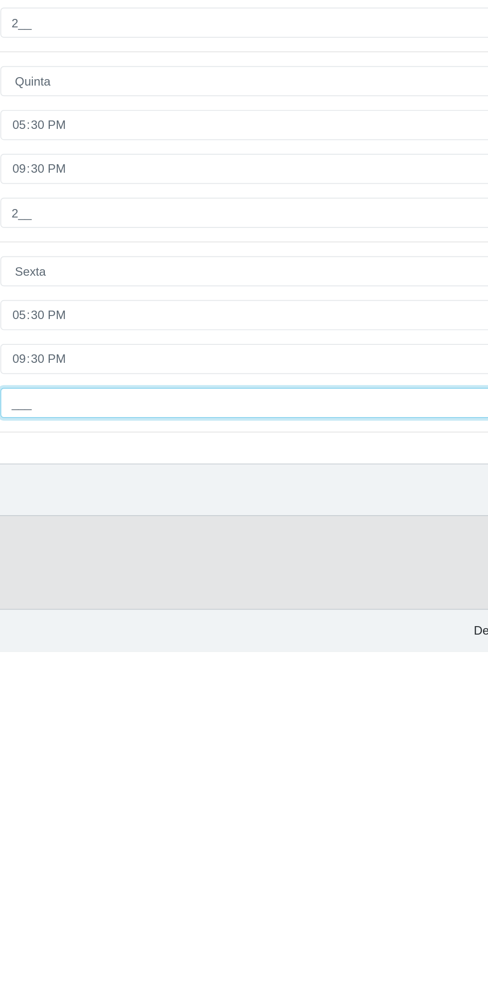
type input "2__"
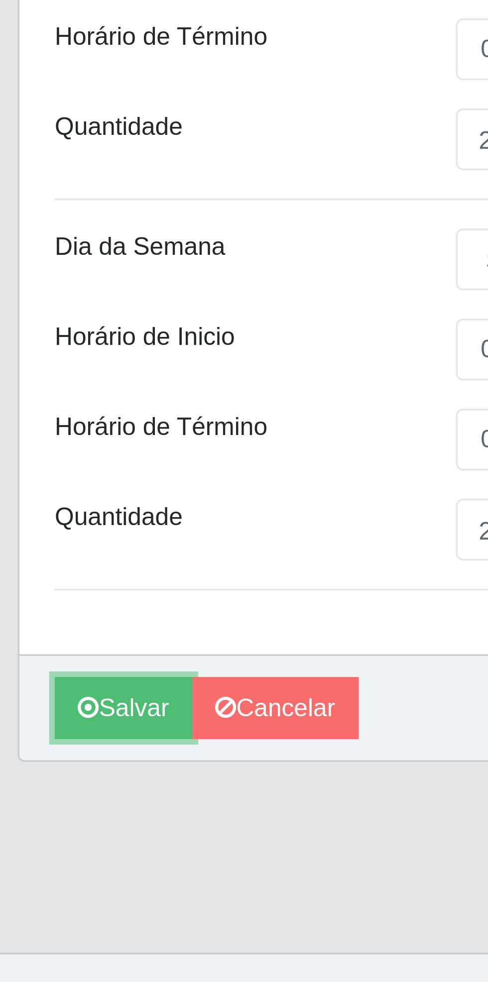
click at [45, 890] on button "Salvar" at bounding box center [44, 888] width 39 height 17
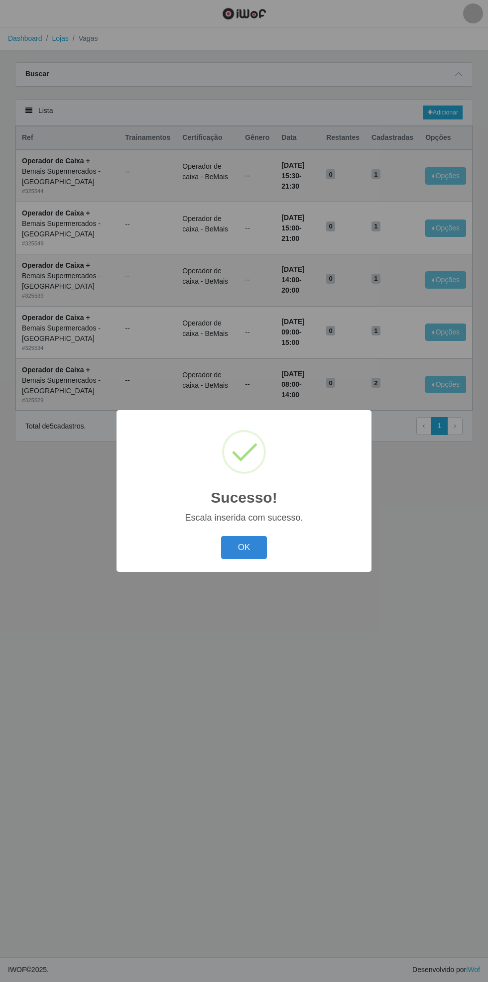
click at [242, 546] on button "OK" at bounding box center [244, 547] width 46 height 23
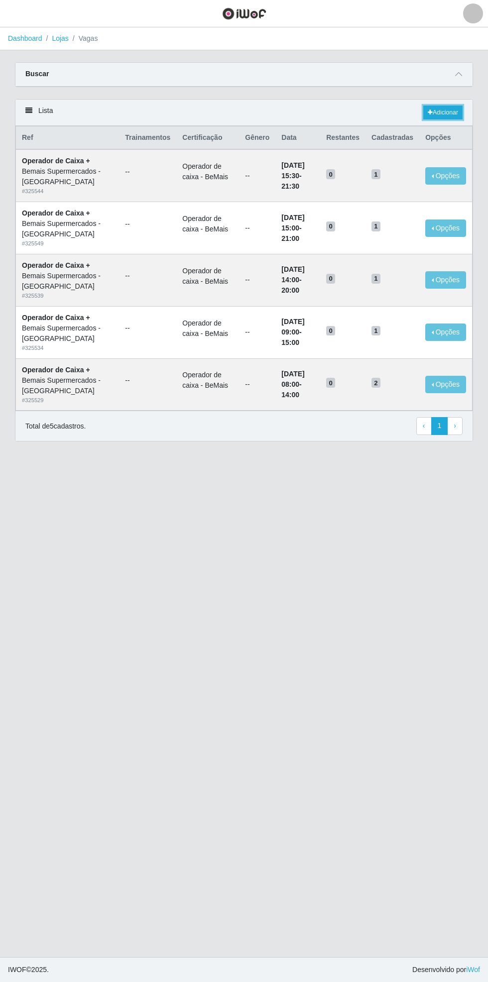
click at [451, 107] on link "Adicionar" at bounding box center [442, 113] width 39 height 14
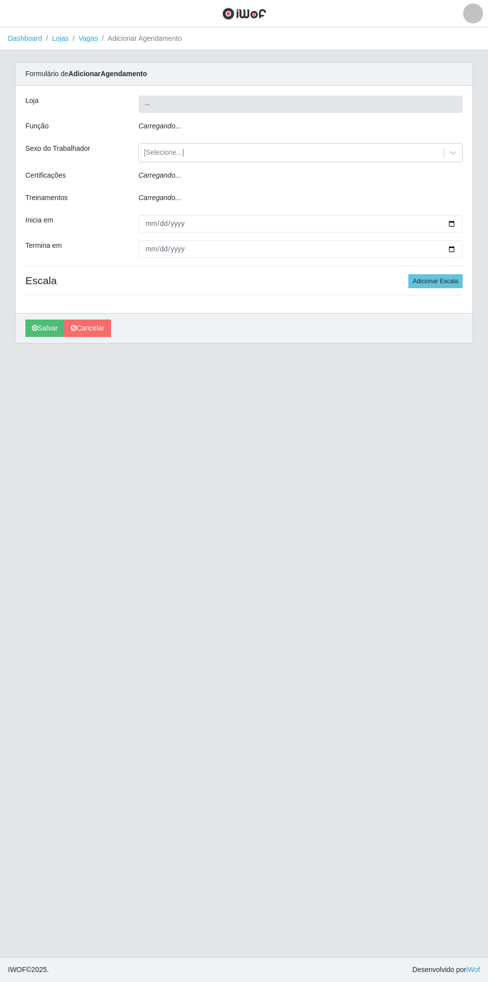
type input "Bemais Supermercados - [GEOGRAPHIC_DATA]"
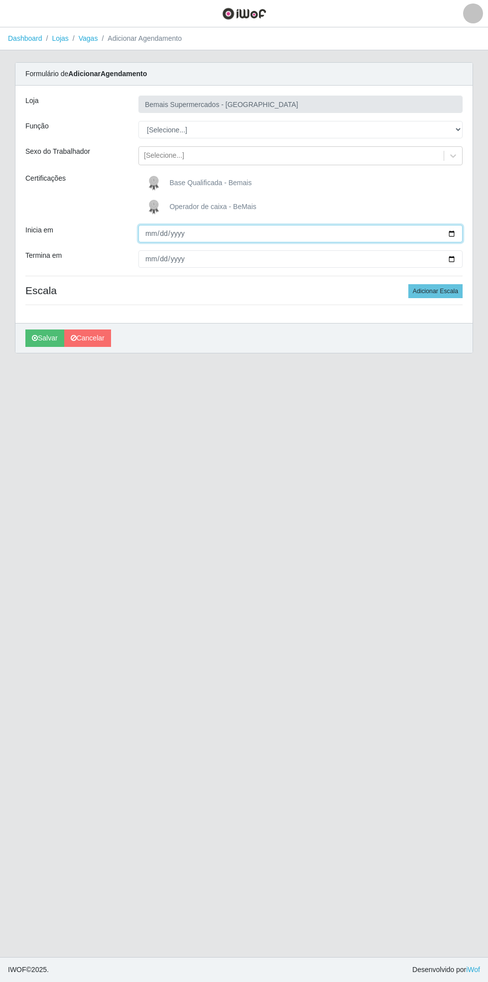
click at [459, 229] on input "Inicia em" at bounding box center [300, 233] width 324 height 17
type input "[DATE]"
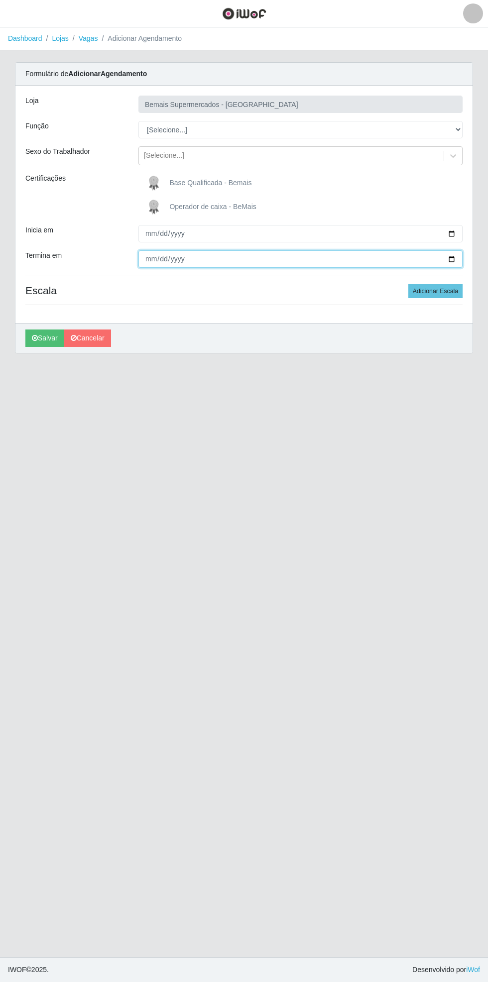
click at [460, 259] on input "Termina em" at bounding box center [300, 258] width 324 height 17
type input "[DATE]"
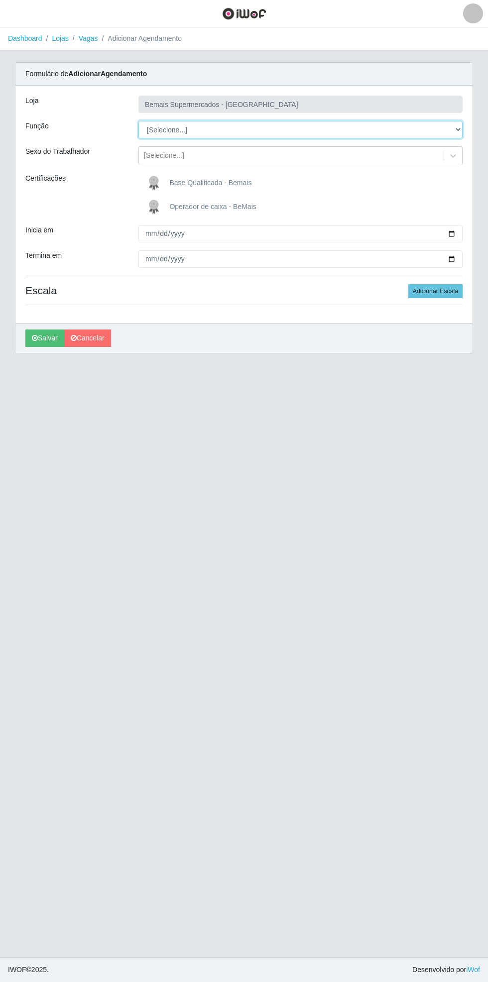
click at [461, 129] on select "[Selecione...] ASG ASG + ASG ++ Auxiliar de Estacionamento Auxiliar de Estacion…" at bounding box center [300, 129] width 324 height 17
select select "4"
click at [138, 121] on select "[Selecione...] ASG ASG + ASG ++ Auxiliar de Estacionamento Auxiliar de Estacion…" at bounding box center [300, 129] width 324 height 17
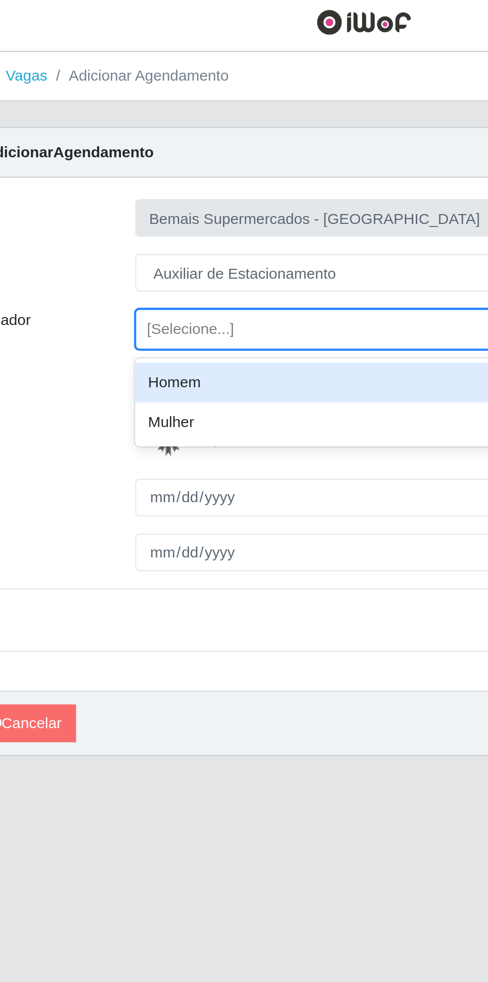
click at [199, 180] on div "Homem" at bounding box center [300, 180] width 324 height 18
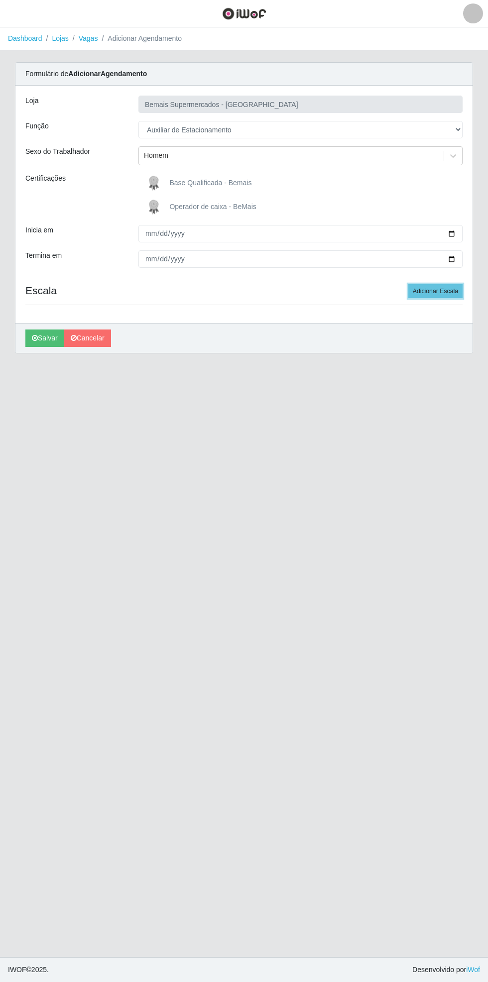
click at [439, 293] on button "Adicionar Escala" at bounding box center [435, 291] width 54 height 14
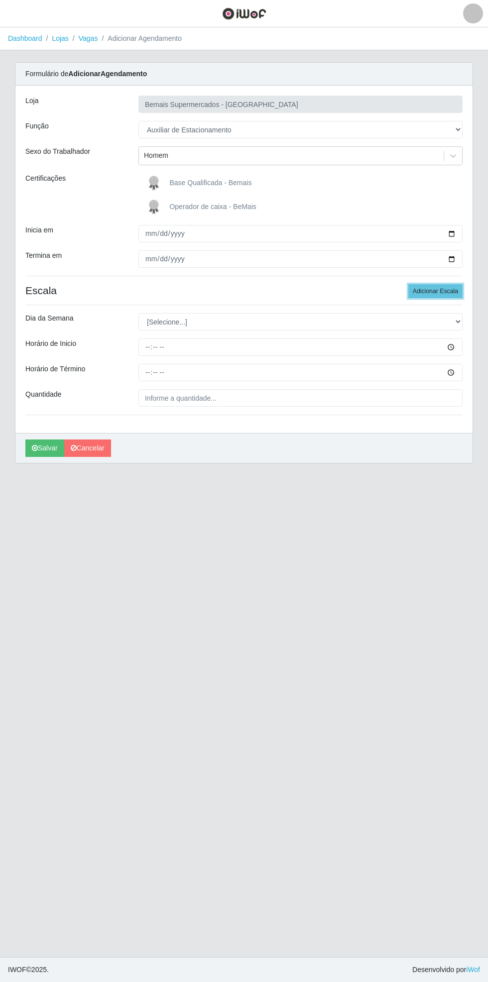
click at [439, 290] on button "Adicionar Escala" at bounding box center [435, 291] width 54 height 14
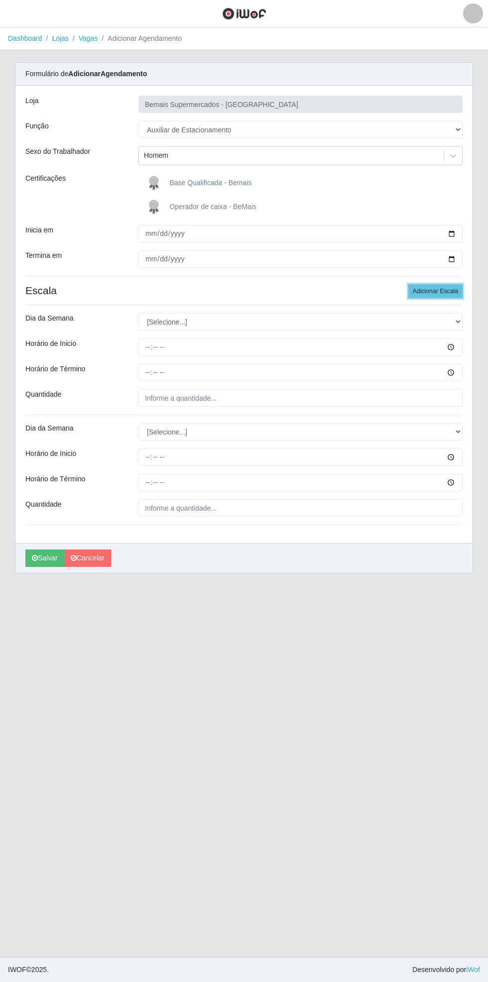
click at [440, 288] on button "Adicionar Escala" at bounding box center [435, 291] width 54 height 14
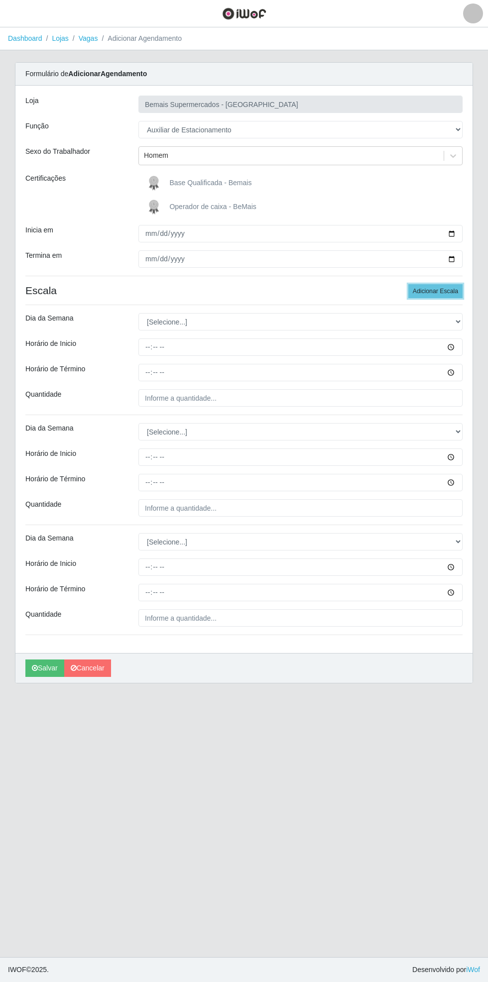
click at [441, 294] on button "Adicionar Escala" at bounding box center [435, 291] width 54 height 14
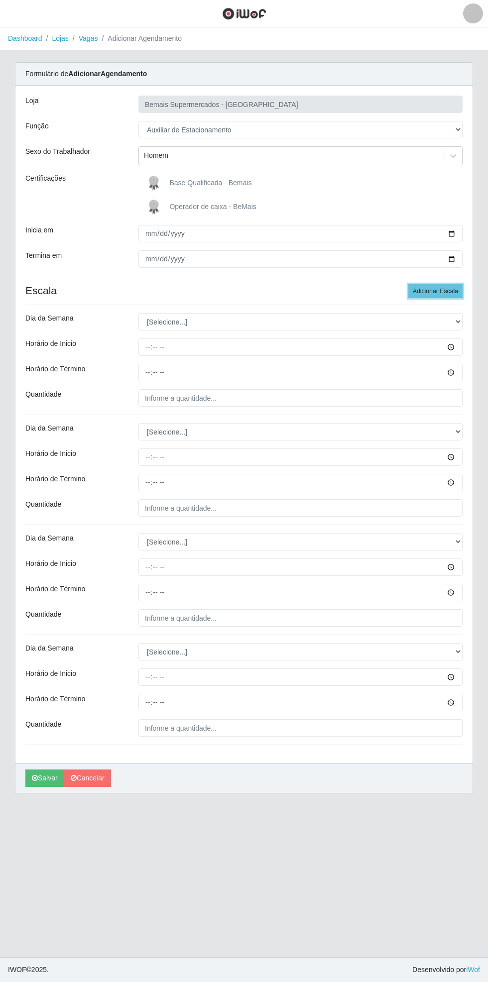
click at [444, 291] on button "Adicionar Escala" at bounding box center [435, 291] width 54 height 14
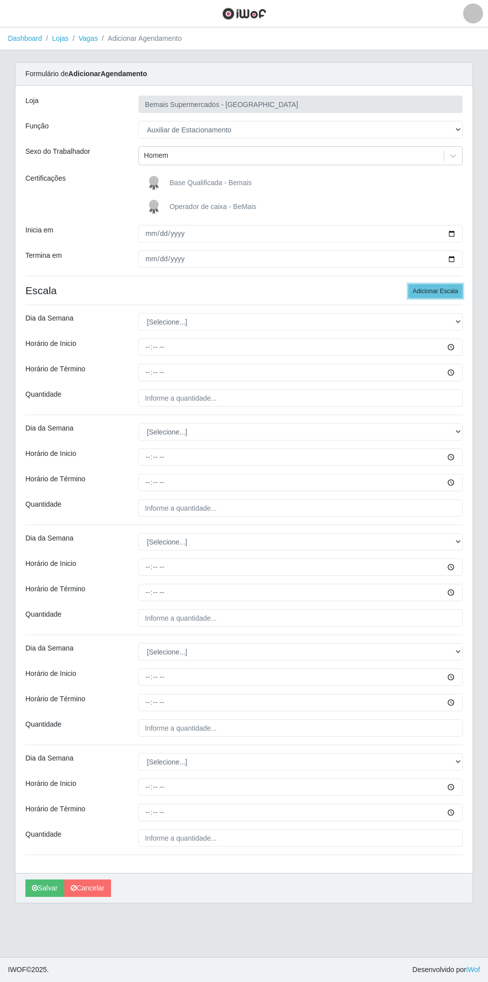
click at [445, 291] on button "Adicionar Escala" at bounding box center [435, 291] width 54 height 14
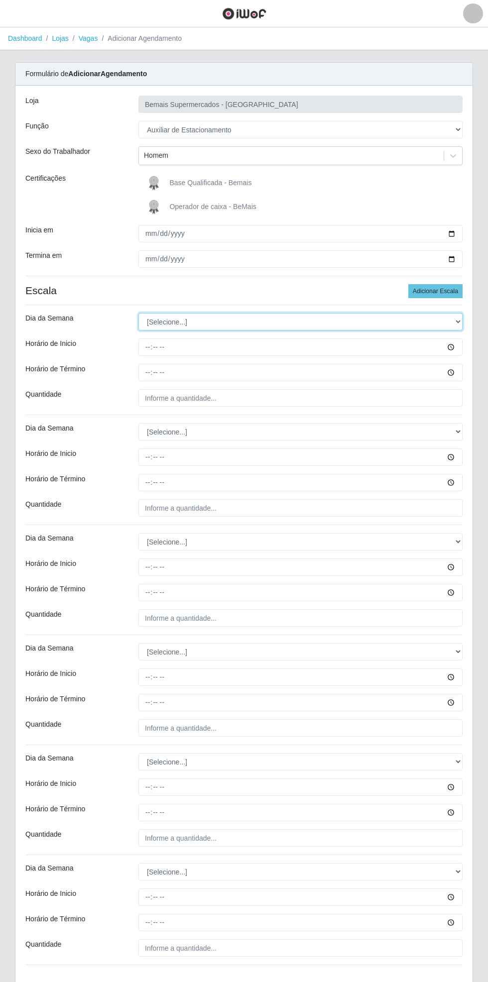
click at [457, 320] on select "[Selecione...] Segunda Terça Quarta Quinta Sexta Sábado Domingo" at bounding box center [300, 321] width 324 height 17
select select "1"
click at [138, 313] on select "[Selecione...] Segunda Terça Quarta Quinta Sexta Sábado Domingo" at bounding box center [300, 321] width 324 height 17
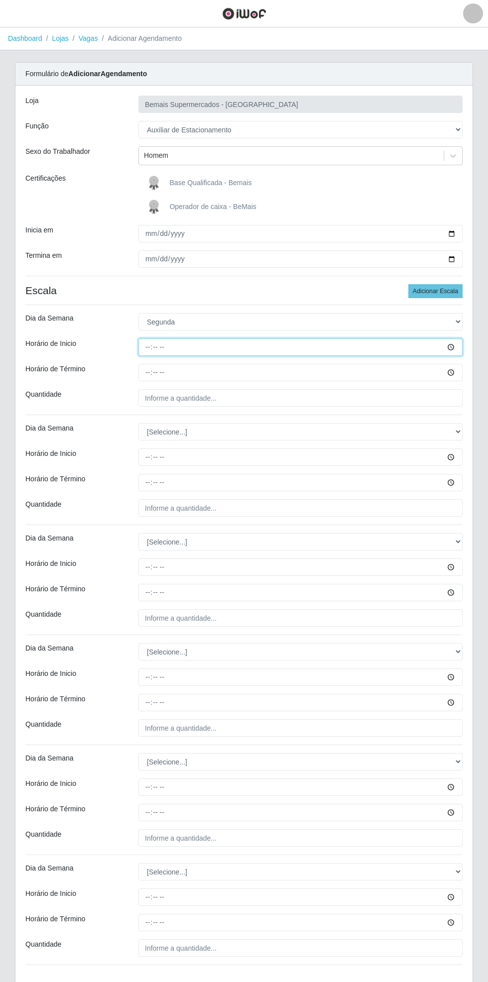
click at [458, 347] on input "Horário de Inicio" at bounding box center [300, 347] width 324 height 17
type input "15:30"
click at [462, 373] on input "Horário de Término" at bounding box center [300, 372] width 324 height 17
type input "21:30"
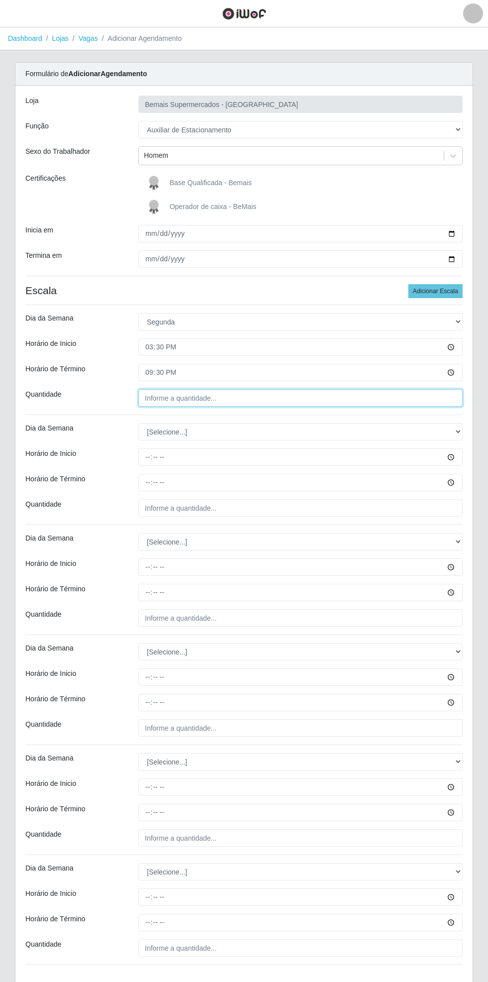
click at [244, 400] on input "Quantidade" at bounding box center [300, 397] width 324 height 17
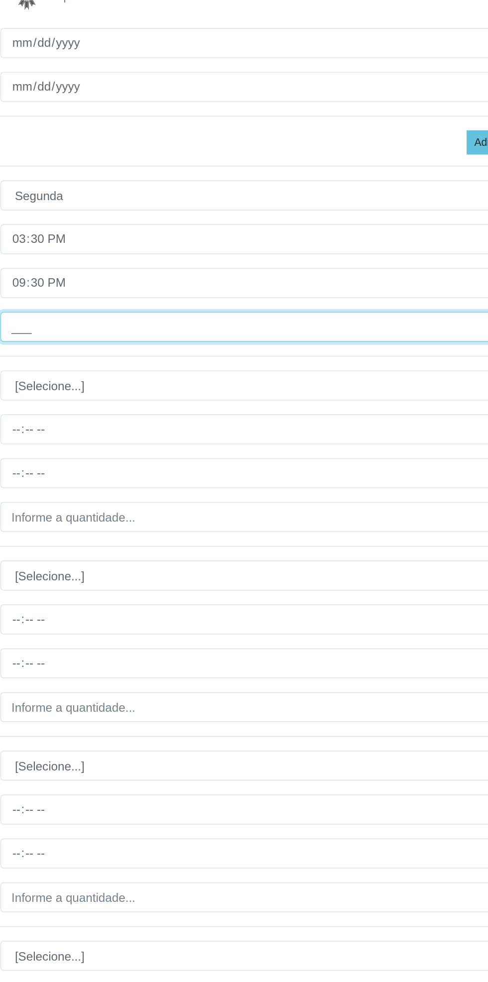
type input "1__"
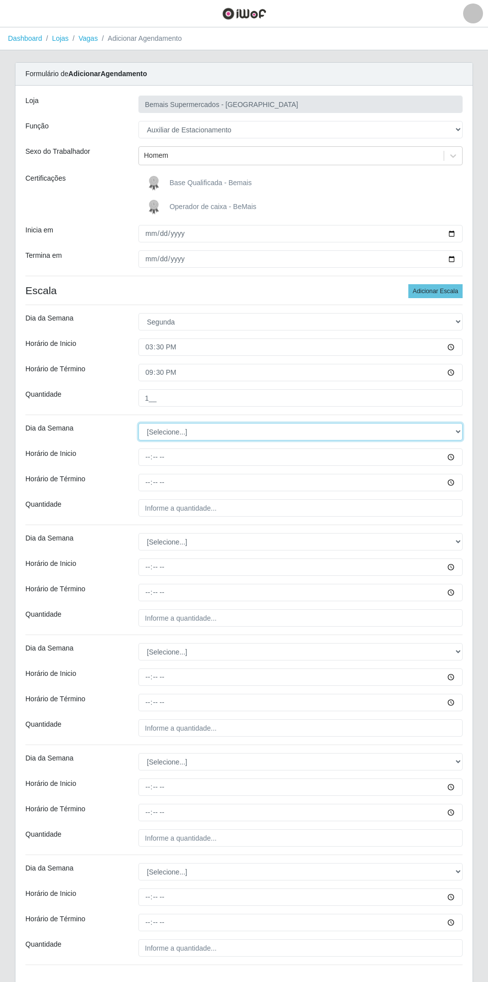
click at [460, 431] on select "[Selecione...] Segunda Terça Quarta Quinta Sexta Sábado Domingo" at bounding box center [300, 431] width 324 height 17
select select "2"
click at [138, 423] on select "[Selecione...] Segunda Terça Quarta Quinta Sexta Sábado Domingo" at bounding box center [300, 431] width 324 height 17
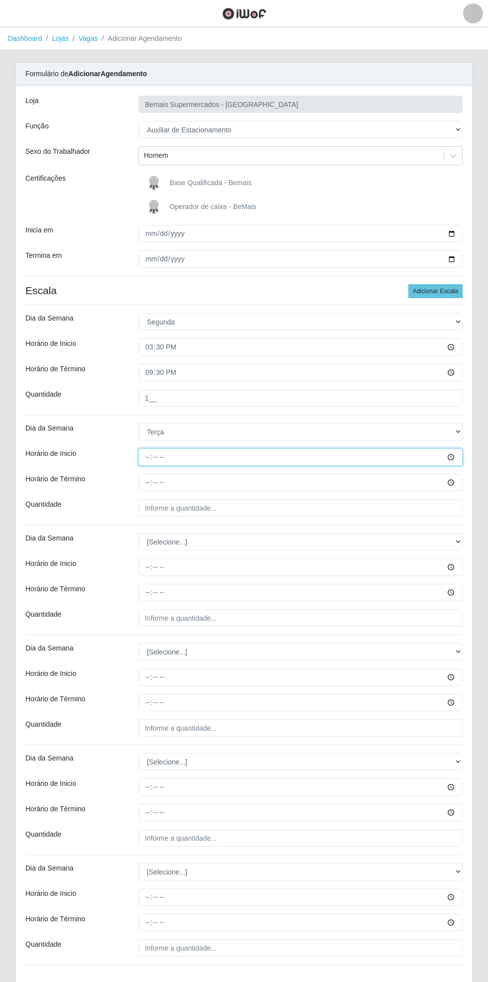
click at [459, 457] on input "Horário de Inicio" at bounding box center [300, 457] width 324 height 17
type input "15:30"
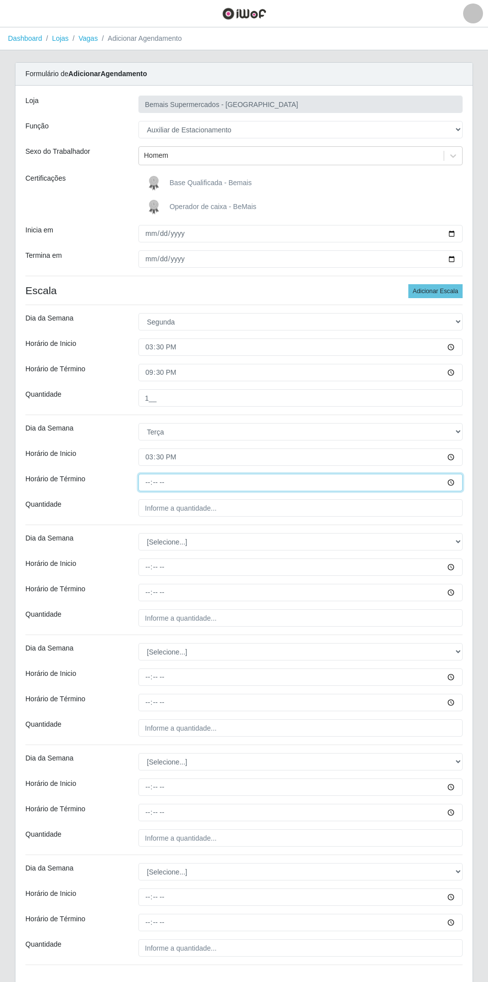
click at [460, 482] on input "Horário de Término" at bounding box center [300, 482] width 324 height 17
type input "21:30"
click at [285, 507] on input "Quantidade" at bounding box center [300, 507] width 324 height 17
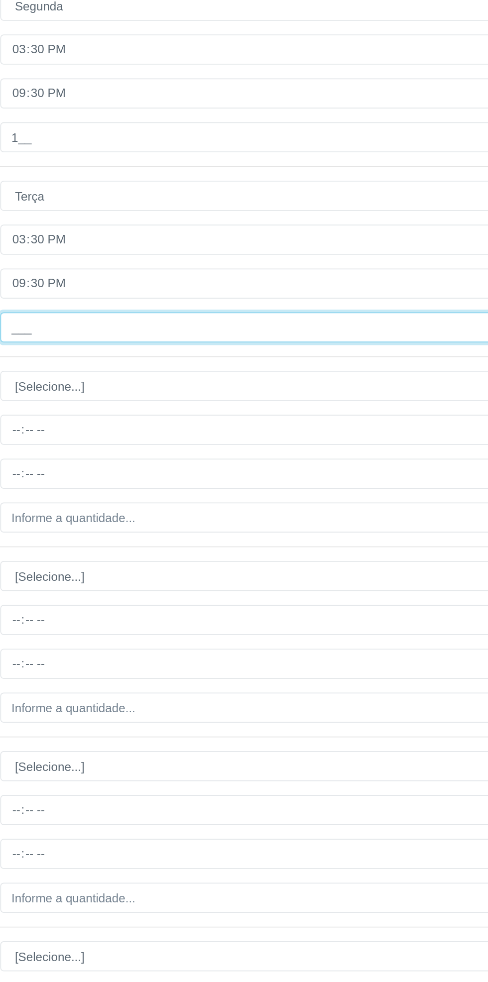
type input "1__"
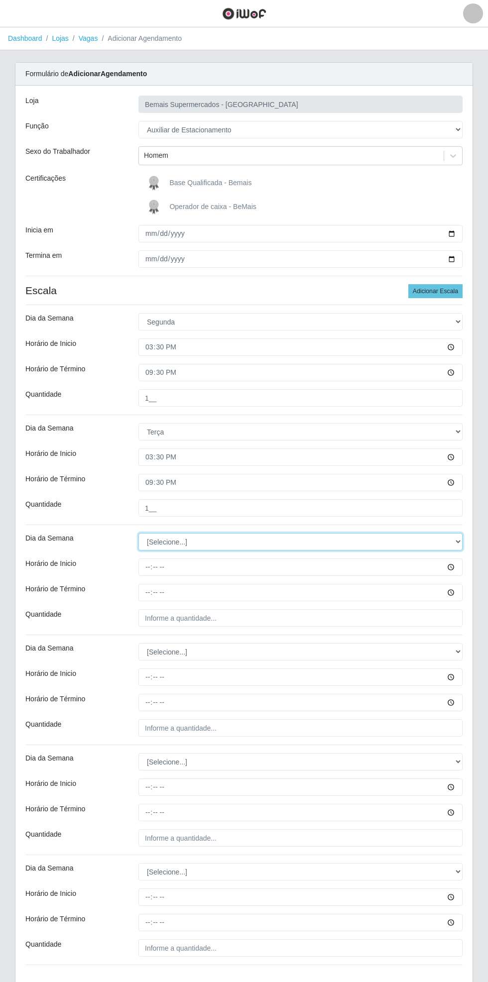
click at [461, 541] on select "[Selecione...] Segunda Terça Quarta Quinta Sexta Sábado Domingo" at bounding box center [300, 541] width 324 height 17
select select "3"
click at [138, 533] on select "[Selecione...] Segunda Terça Quarta Quinta Sexta Sábado Domingo" at bounding box center [300, 541] width 324 height 17
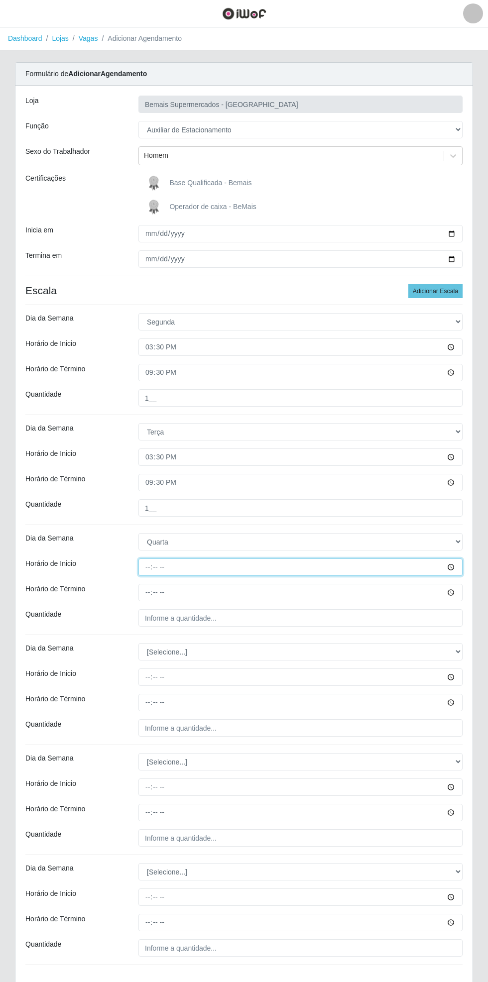
click at [458, 567] on input "Horário de Inicio" at bounding box center [300, 567] width 324 height 17
type input "15:30"
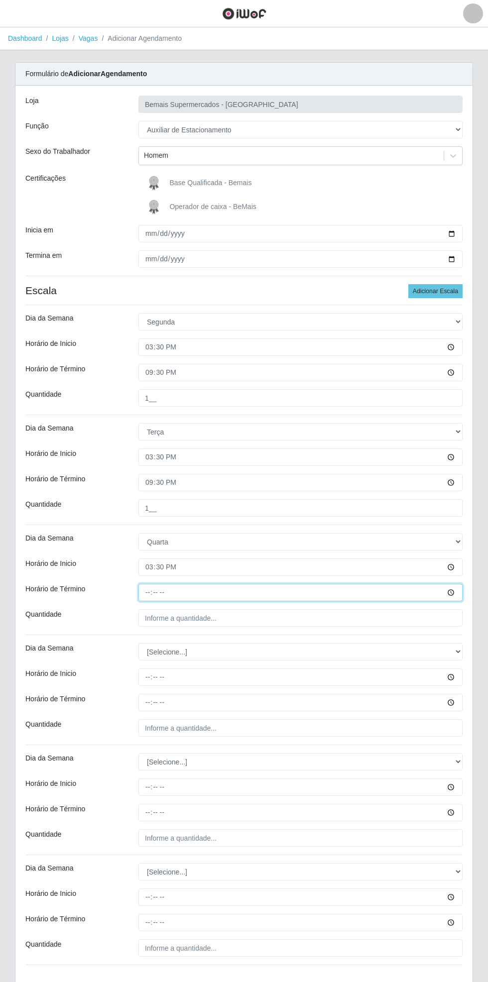
click at [457, 592] on input "Horário de Término" at bounding box center [300, 592] width 324 height 17
type input "21:30"
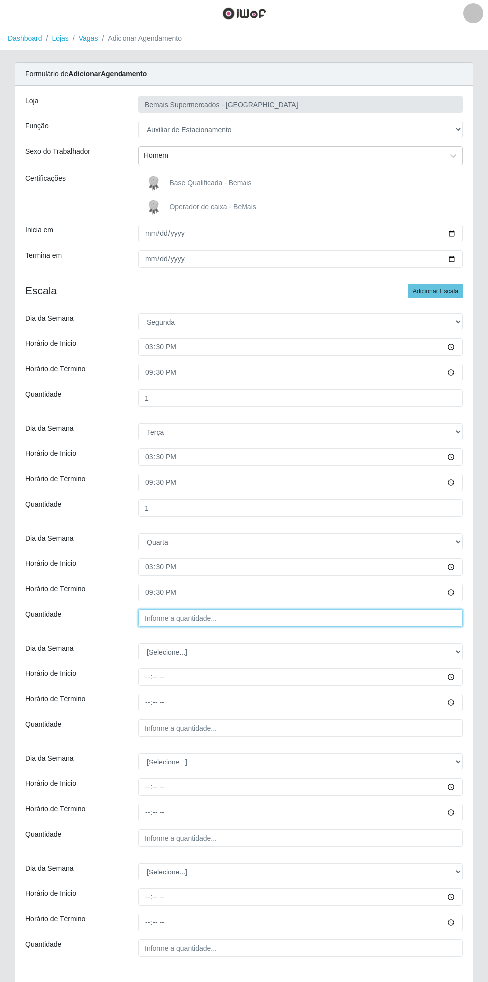
click at [231, 617] on input "Quantidade" at bounding box center [300, 617] width 324 height 17
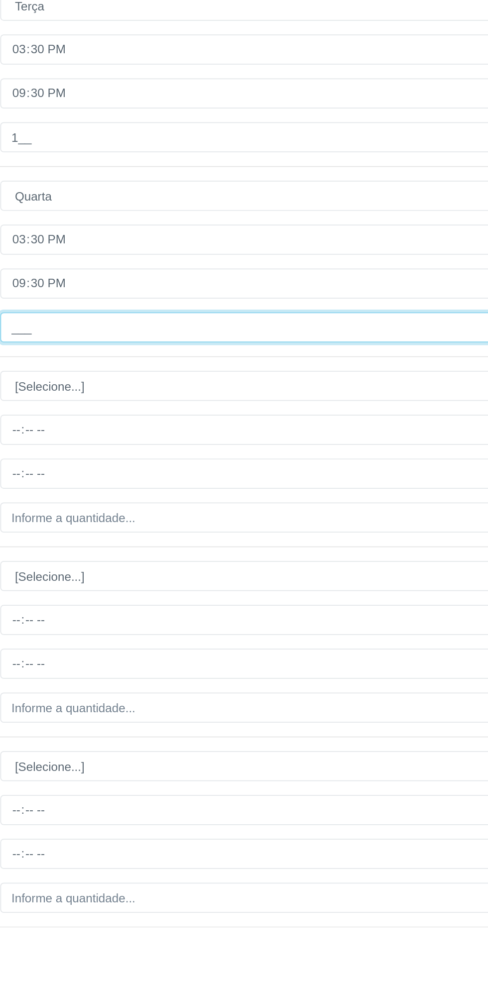
type input "1__"
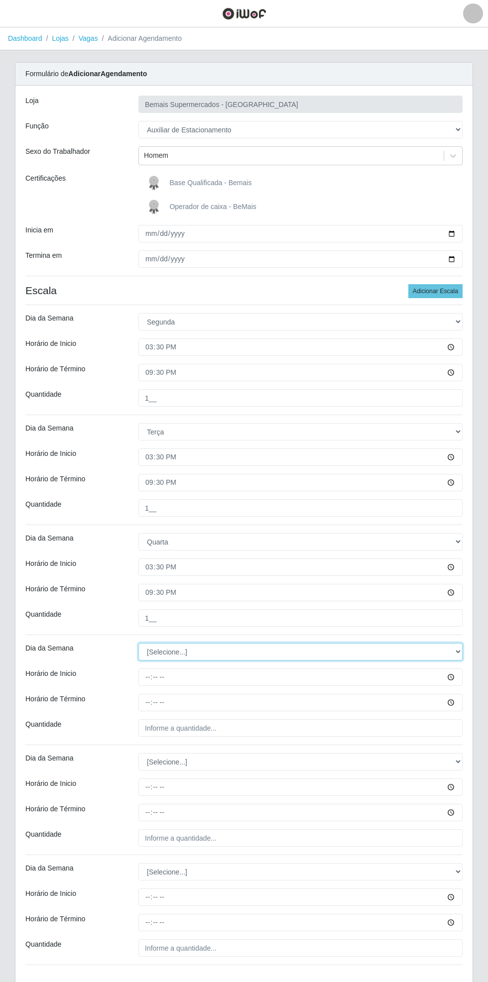
click at [457, 657] on select "[Selecione...] Segunda Terça Quarta Quinta Sexta Sábado Domingo" at bounding box center [300, 651] width 324 height 17
select select "4"
click at [138, 643] on select "[Selecione...] Segunda Terça Quarta Quinta Sexta Sábado Domingo" at bounding box center [300, 651] width 324 height 17
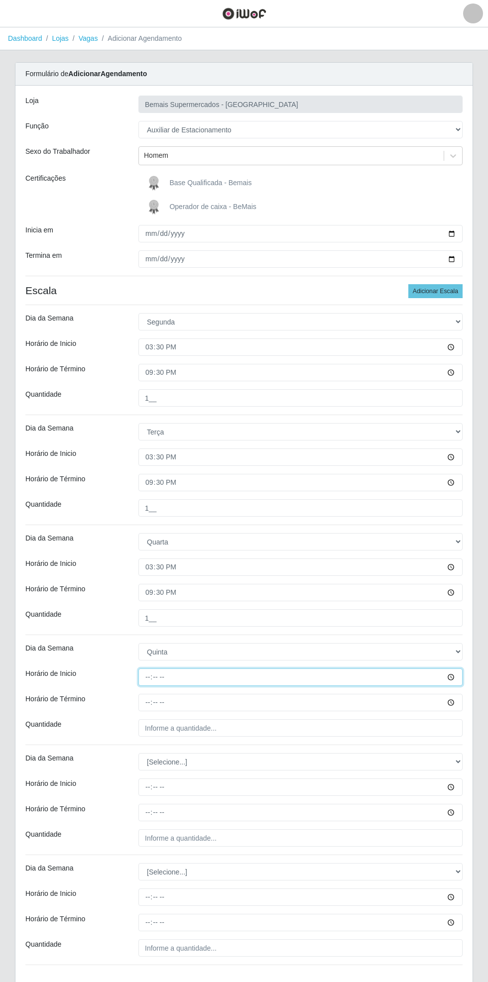
click at [459, 678] on input "Horário de Inicio" at bounding box center [300, 677] width 324 height 17
type input "15:30"
click at [458, 703] on input "Horário de Término" at bounding box center [300, 702] width 324 height 17
type input "21:30"
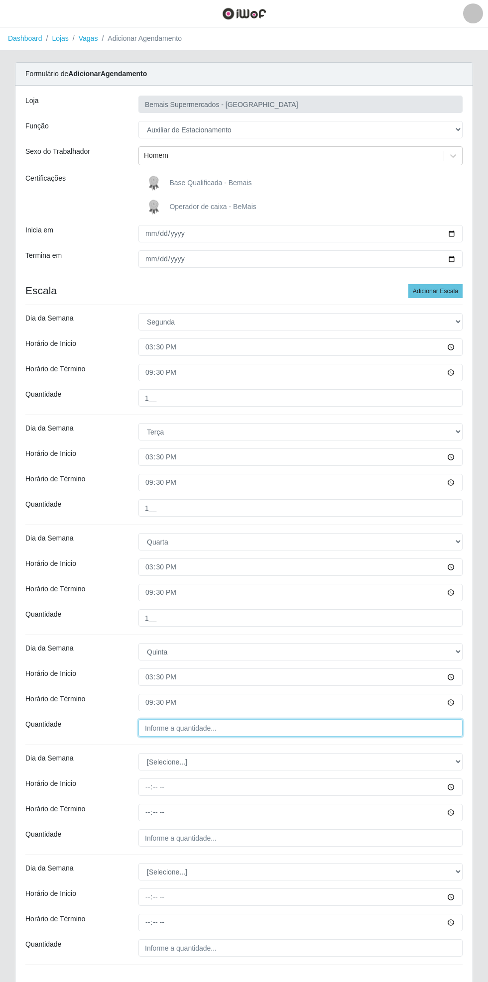
click at [209, 727] on input "Quantidade" at bounding box center [300, 728] width 324 height 17
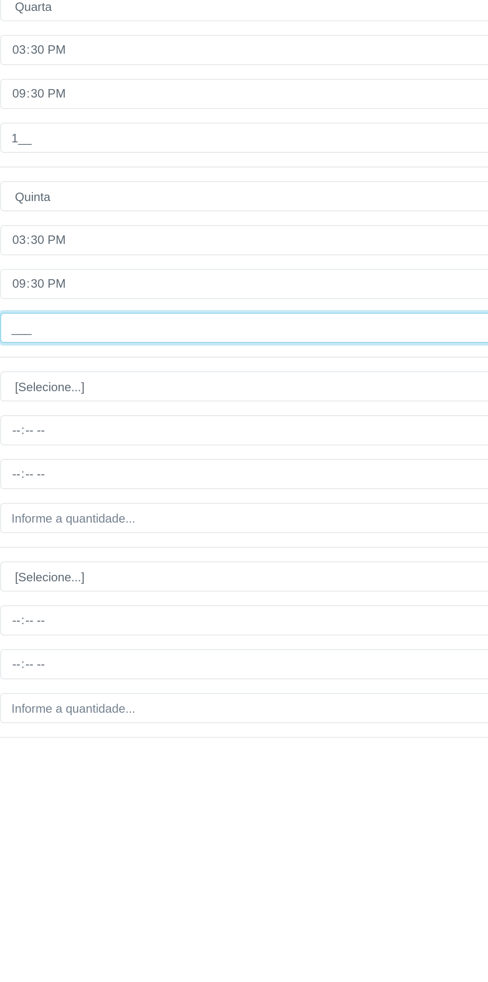
type input "1__"
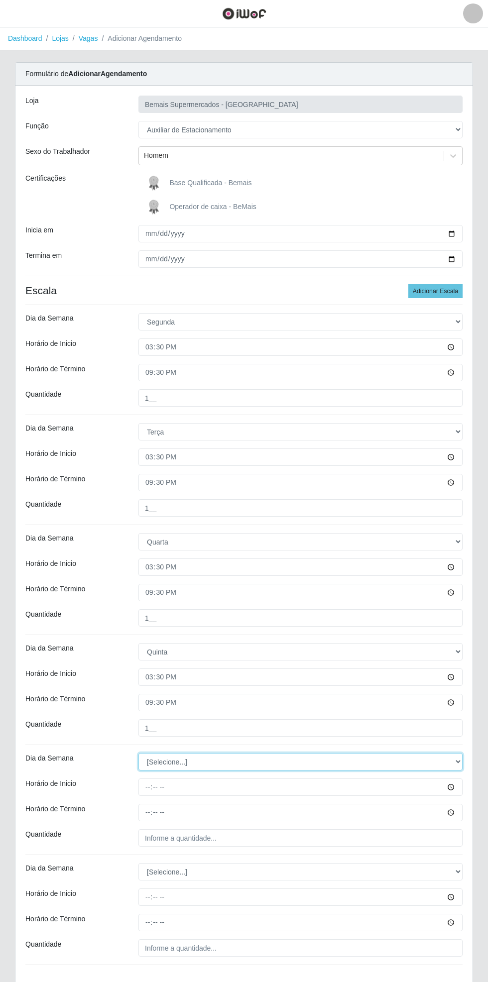
click at [458, 764] on select "[Selecione...] Segunda Terça Quarta Quinta Sexta Sábado Domingo" at bounding box center [300, 761] width 324 height 17
select select "5"
click at [138, 753] on select "[Selecione...] Segunda Terça Quarta Quinta Sexta Sábado Domingo" at bounding box center [300, 761] width 324 height 17
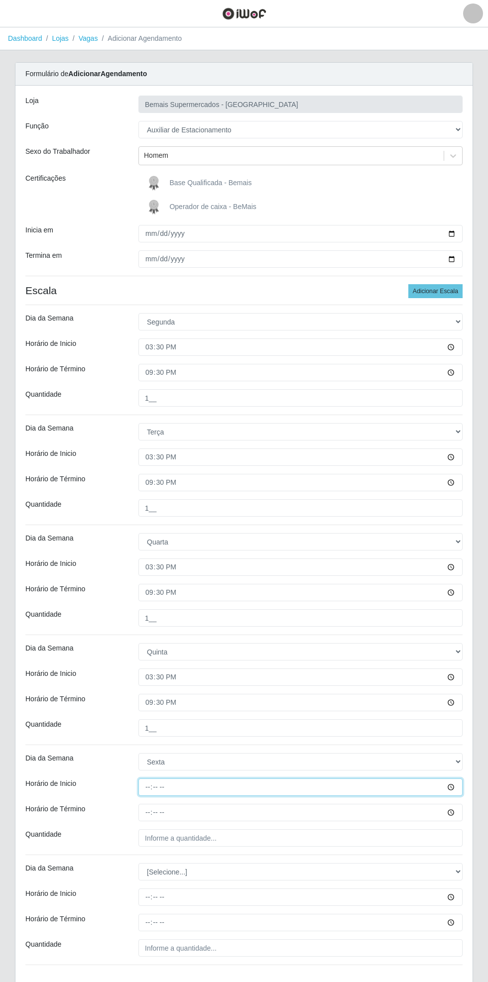
click at [456, 791] on input "Horário de Inicio" at bounding box center [300, 787] width 324 height 17
type input "15:30"
click at [454, 814] on input "Horário de Término" at bounding box center [300, 812] width 324 height 17
type input "21:30"
click at [197, 838] on input "Quantidade" at bounding box center [300, 838] width 324 height 17
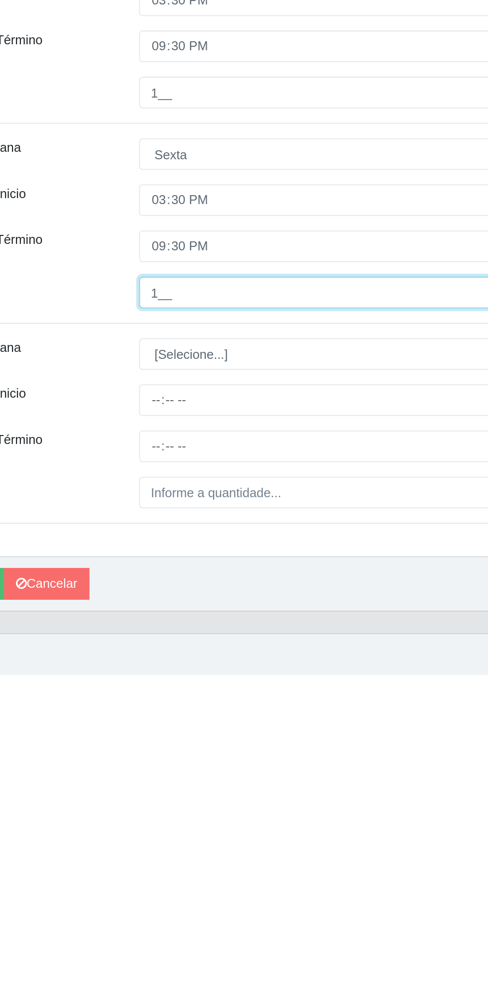
scroll to position [66, 0]
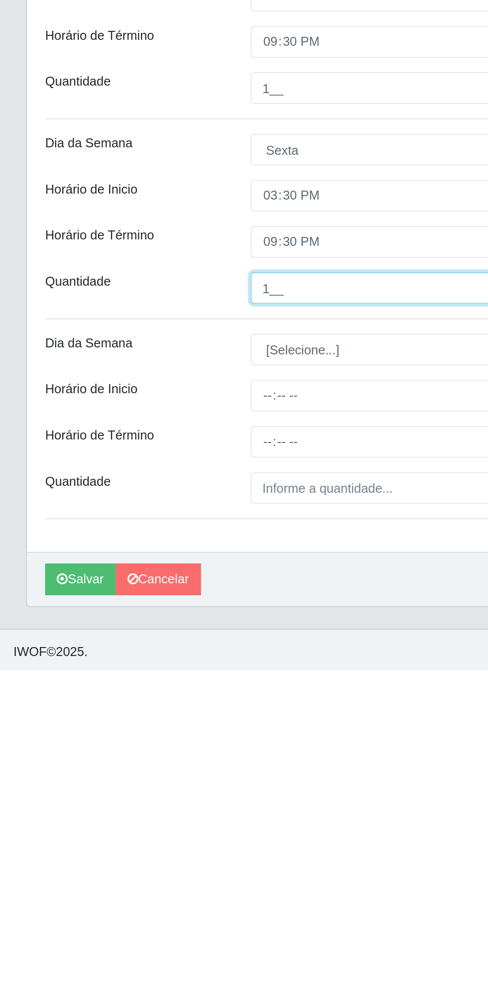
type input "1__"
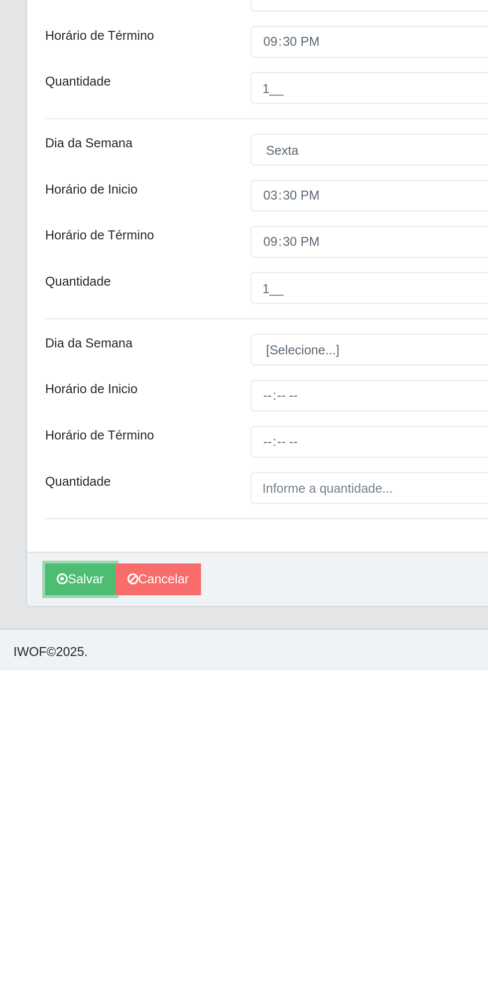
click at [35, 919] on button "Salvar" at bounding box center [44, 932] width 39 height 17
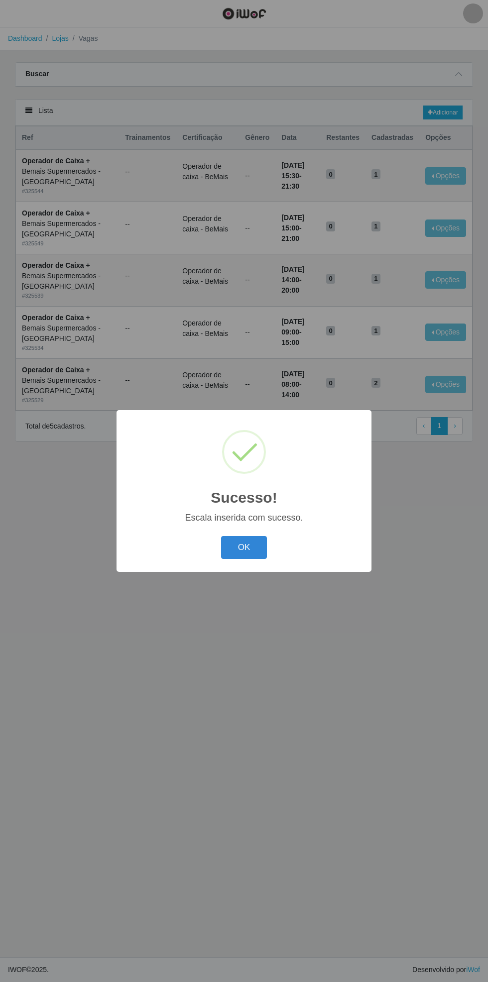
click at [249, 554] on button "OK" at bounding box center [244, 547] width 46 height 23
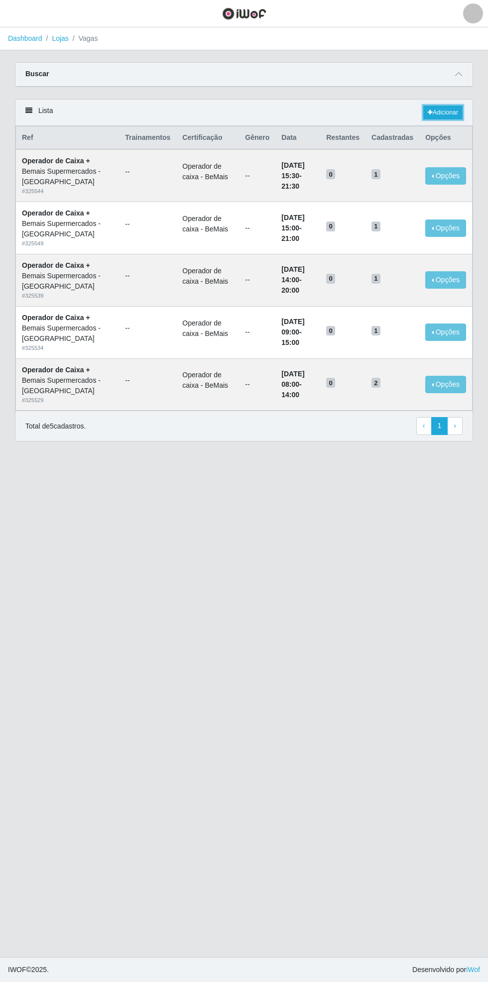
click at [448, 107] on link "Adicionar" at bounding box center [442, 113] width 39 height 14
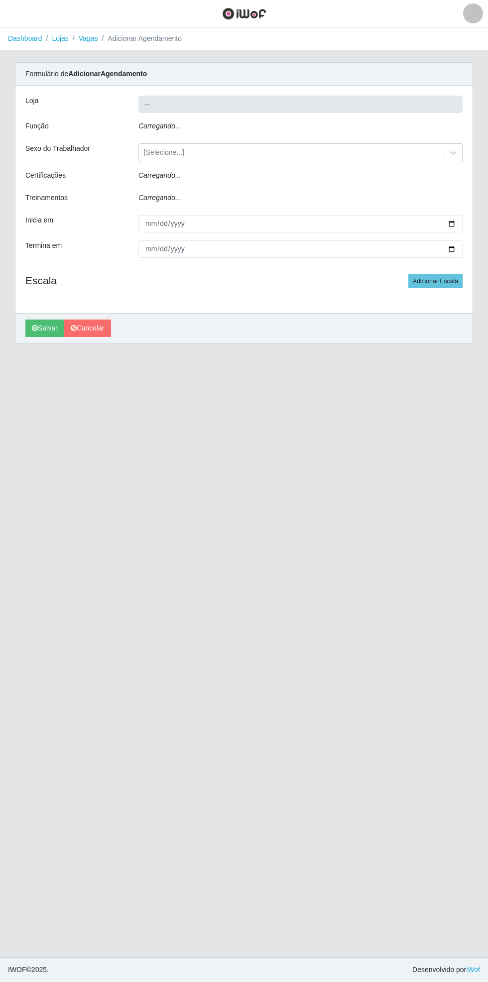
type input "Bemais Supermercados - [GEOGRAPHIC_DATA]"
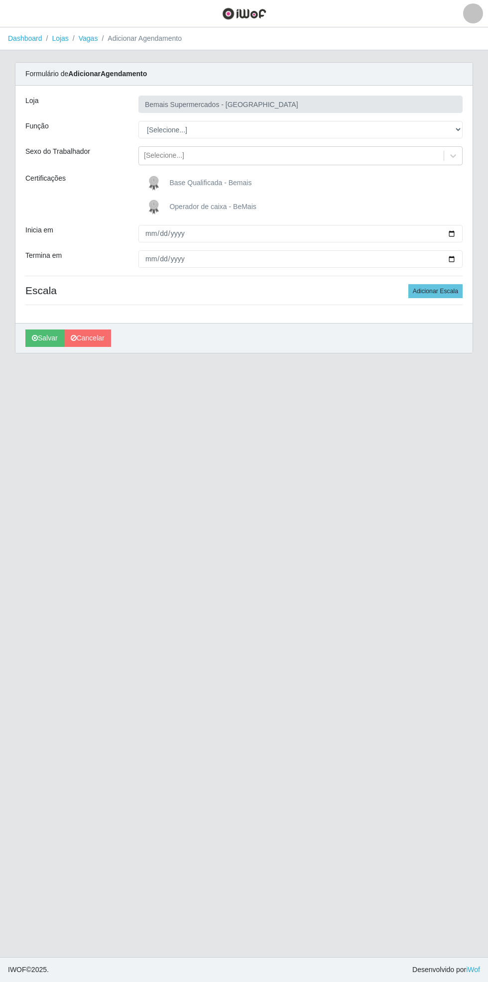
click at [473, 122] on div "Formulário de Adicionar Agendamento Loja Bemais Supermercados - [GEOGRAPHIC_DAT…" at bounding box center [244, 207] width 458 height 291
click at [460, 128] on select "[Selecione...] ASG ASG + ASG ++ Auxiliar de Estacionamento Auxiliar de Estacion…" at bounding box center [300, 129] width 324 height 17
select select "104"
click at [138, 121] on select "[Selecione...] ASG ASG + ASG ++ Auxiliar de Estacionamento Auxiliar de Estacion…" at bounding box center [300, 129] width 324 height 17
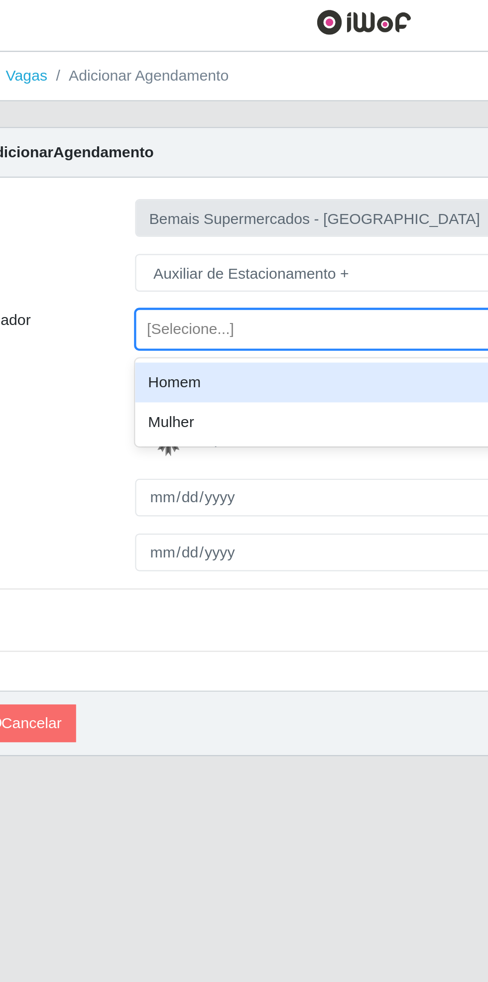
click at [217, 176] on div "Homem" at bounding box center [300, 180] width 324 height 18
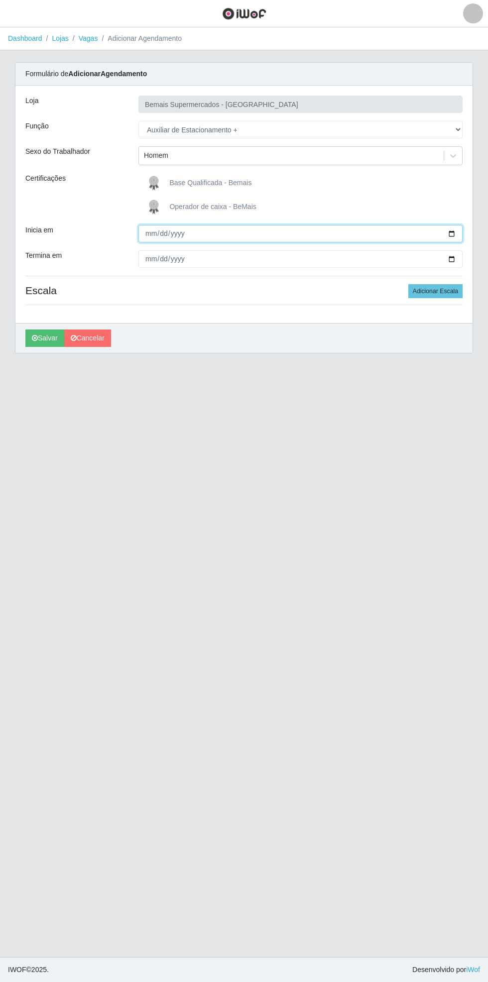
click at [457, 233] on input "Inicia em" at bounding box center [300, 233] width 324 height 17
type input "[DATE]"
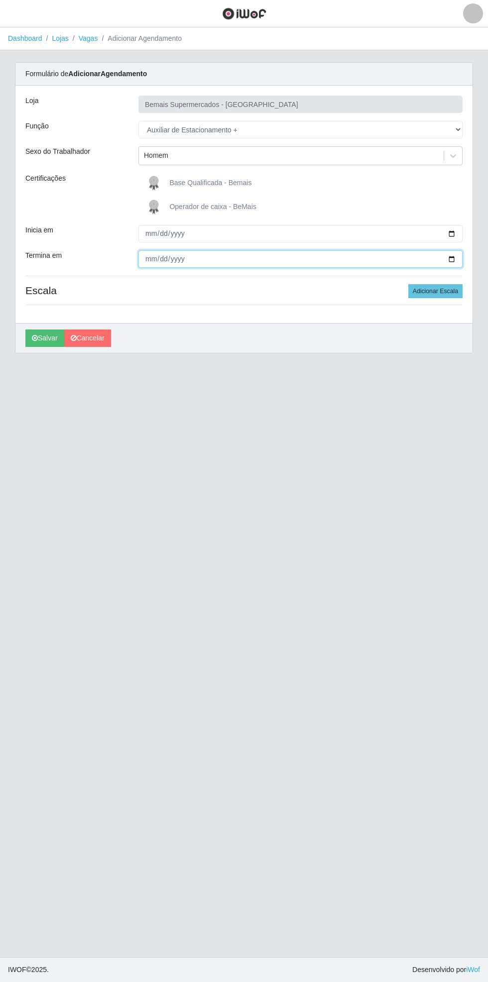
click at [457, 264] on input "Termina em" at bounding box center [300, 258] width 324 height 17
type input "[DATE]"
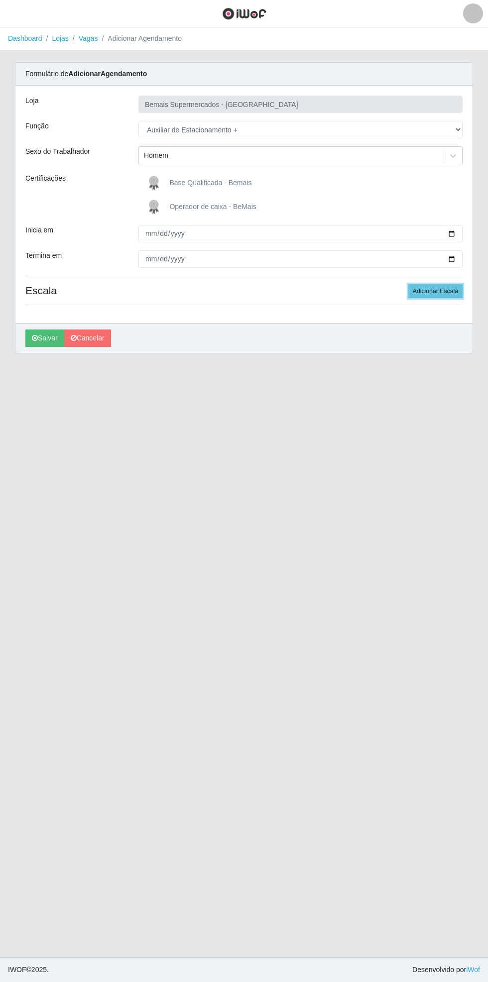
click at [442, 290] on button "Adicionar Escala" at bounding box center [435, 291] width 54 height 14
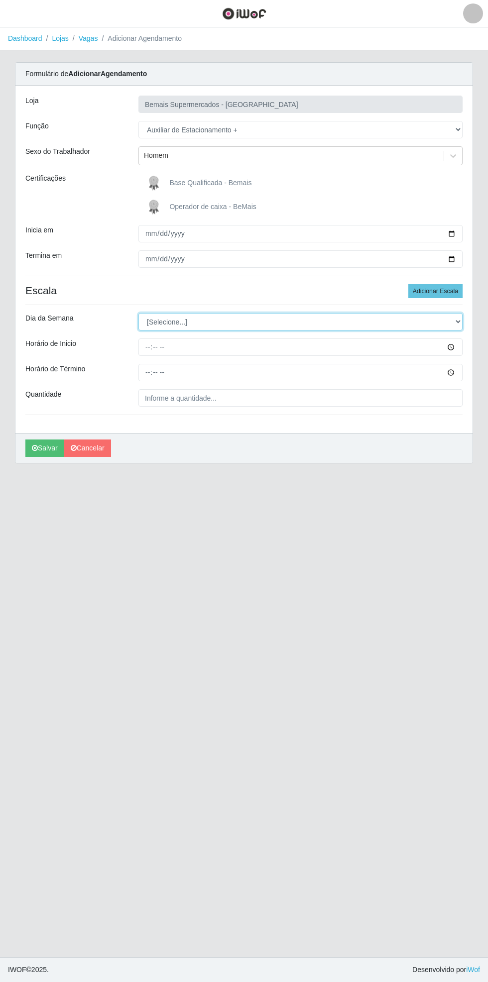
click at [457, 321] on select "[Selecione...] Segunda Terça Quarta Quinta Sexta Sábado Domingo" at bounding box center [300, 321] width 324 height 17
select select "6"
click at [138, 313] on select "[Selecione...] Segunda Terça Quarta Quinta Sexta Sábado Domingo" at bounding box center [300, 321] width 324 height 17
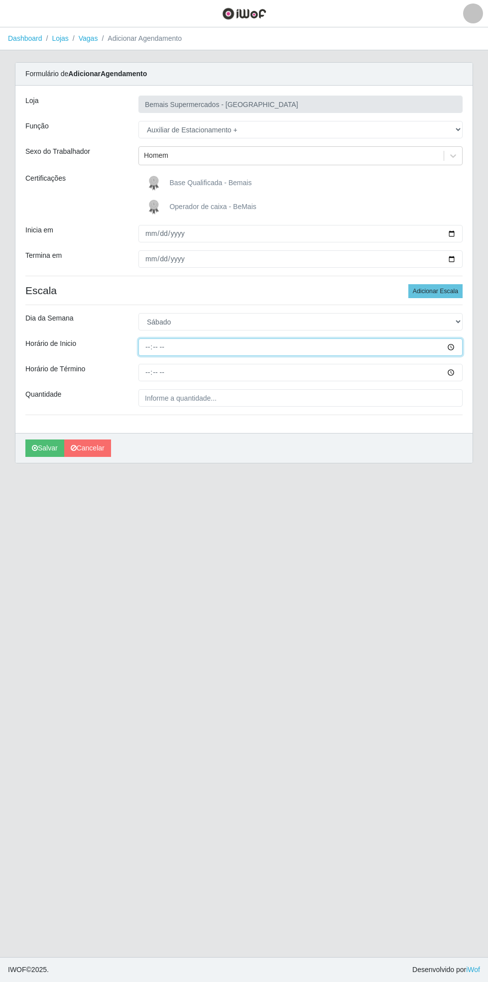
click at [462, 349] on input "Horário de Inicio" at bounding box center [300, 347] width 324 height 17
type input "08:00"
click at [458, 374] on input "Horário de Término" at bounding box center [300, 372] width 324 height 17
type input "14:00"
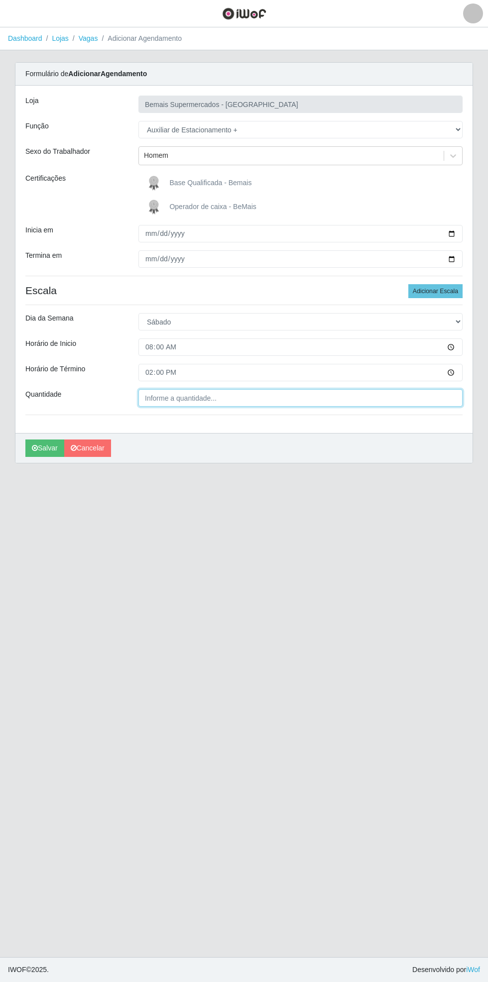
click at [220, 401] on input "Quantidade" at bounding box center [300, 397] width 324 height 17
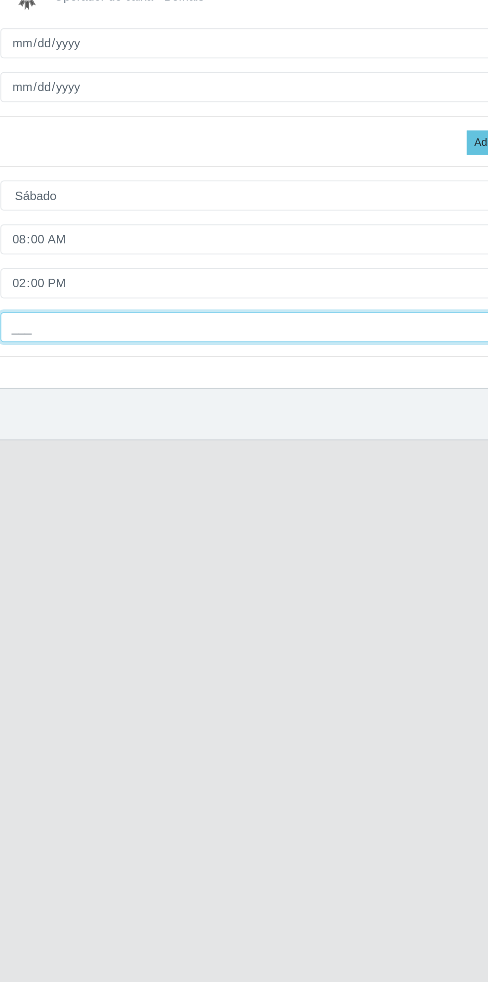
type input "1__"
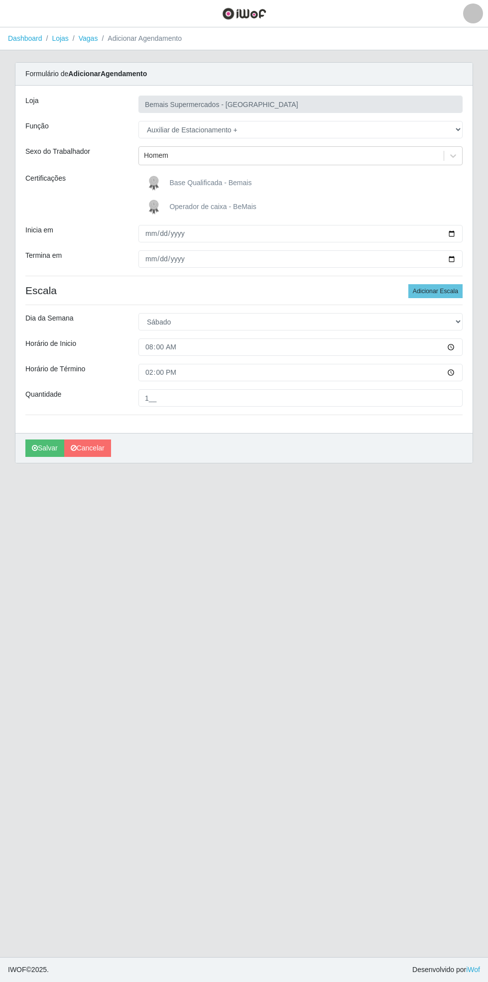
click at [475, 125] on div "Carregando... Formulário de Adicionar Agendamento Loja Bemais Supermercados - C…" at bounding box center [243, 268] width 473 height 413
click at [460, 129] on select "[Selecione...] ASG ASG + ASG ++ Auxiliar de Estacionamento Auxiliar de Estacion…" at bounding box center [300, 129] width 324 height 17
select select "70"
click at [138, 121] on select "[Selecione...] ASG ASG + ASG ++ Auxiliar de Estacionamento Auxiliar de Estacion…" at bounding box center [300, 129] width 324 height 17
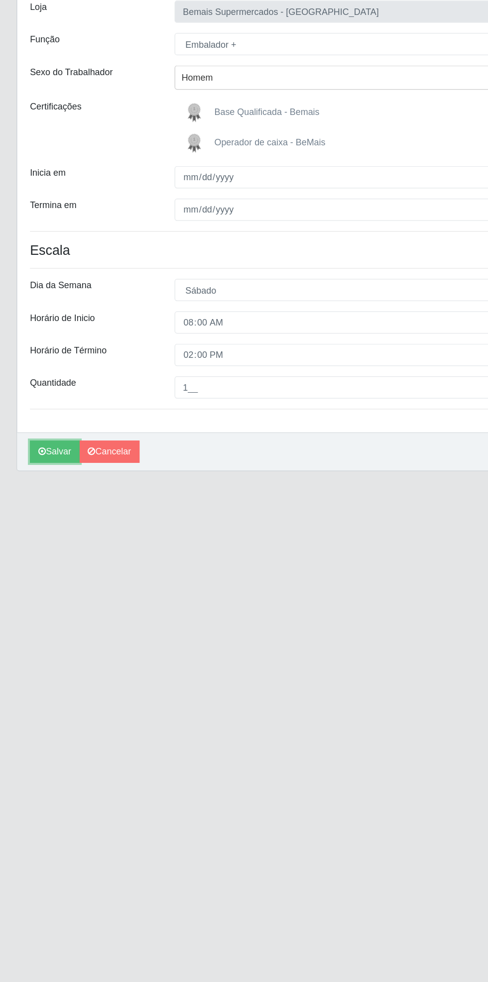
click at [34, 447] on icon "submit" at bounding box center [35, 448] width 6 height 7
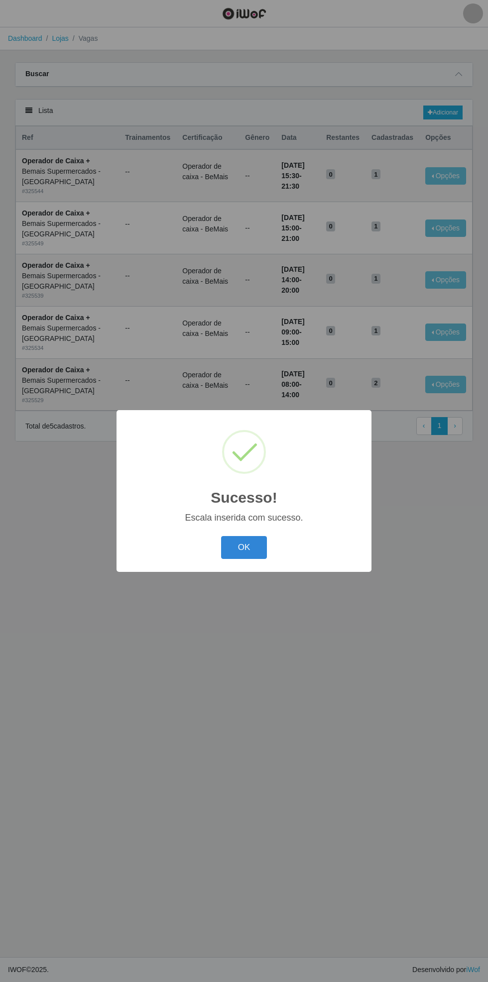
click at [247, 550] on button "OK" at bounding box center [244, 547] width 46 height 23
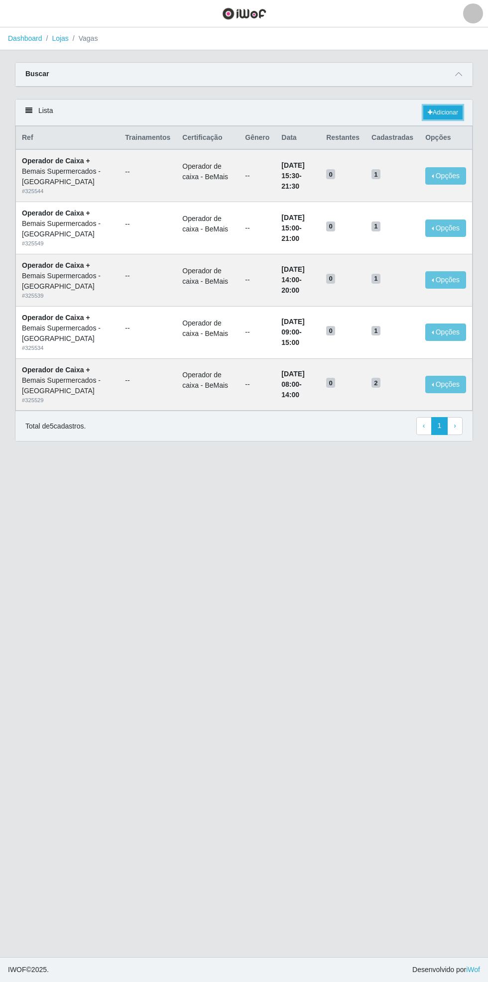
click at [444, 114] on link "Adicionar" at bounding box center [442, 113] width 39 height 14
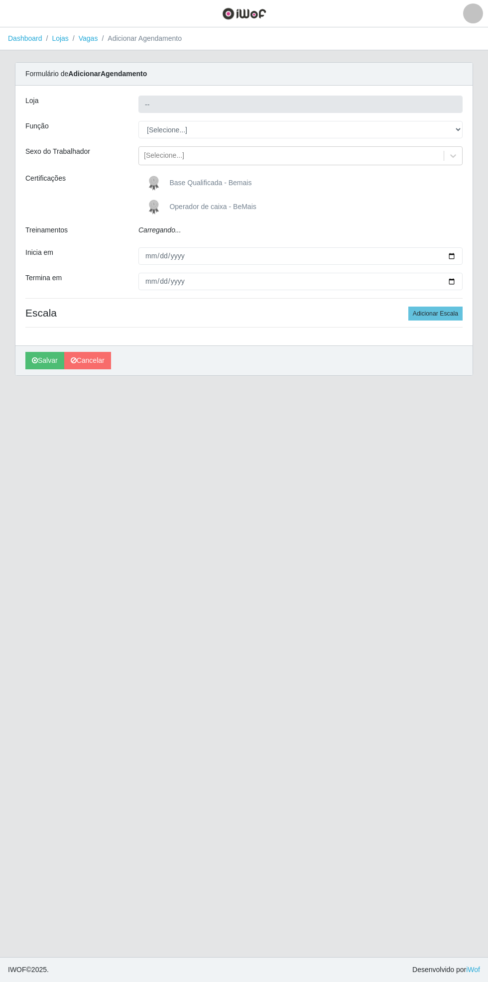
type input "Bemais Supermercados - [GEOGRAPHIC_DATA]"
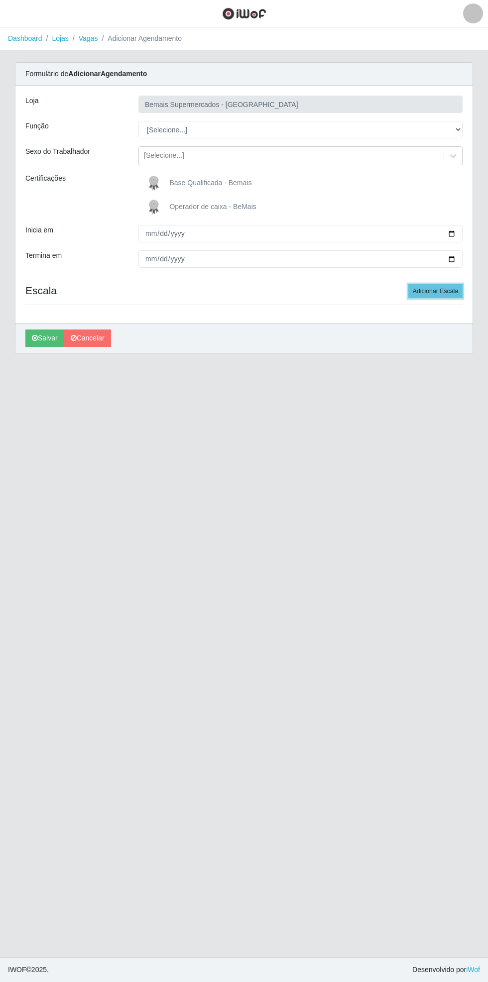
click at [436, 290] on button "Adicionar Escala" at bounding box center [435, 291] width 54 height 14
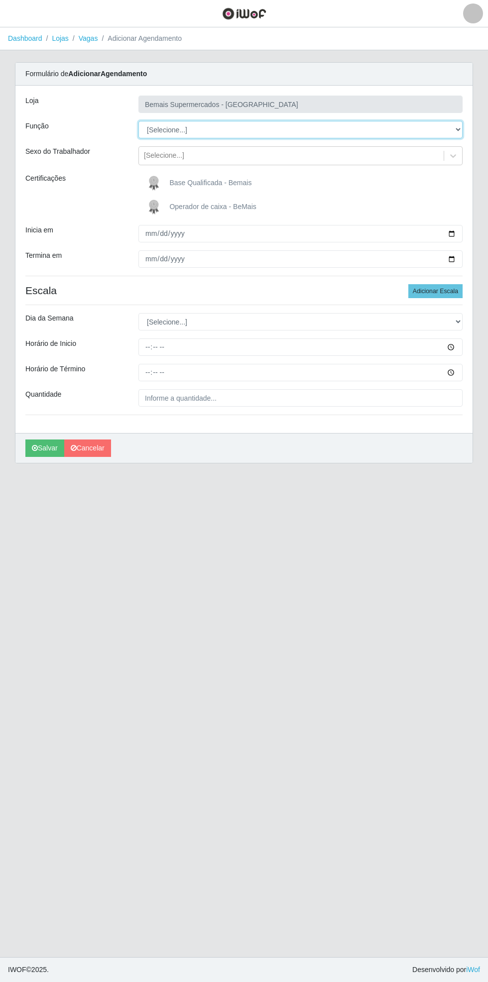
click at [458, 124] on select "[Selecione...] ASG ASG + ASG ++ Auxiliar de Estacionamento Auxiliar de Estacion…" at bounding box center [300, 129] width 324 height 17
select select "104"
click at [138, 121] on select "[Selecione...] ASG ASG + ASG ++ Auxiliar de Estacionamento Auxiliar de Estacion…" at bounding box center [300, 129] width 324 height 17
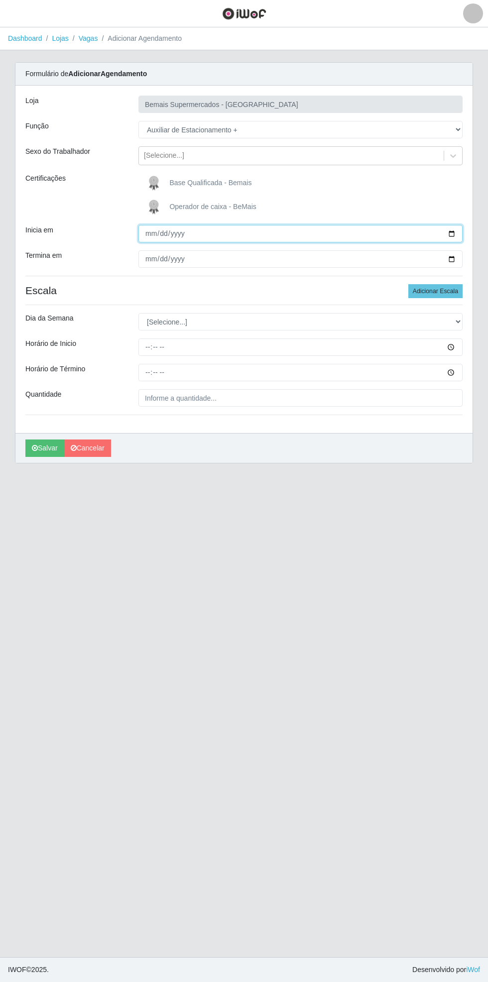
click at [460, 229] on input "Inicia em" at bounding box center [300, 233] width 324 height 17
type input "[DATE]"
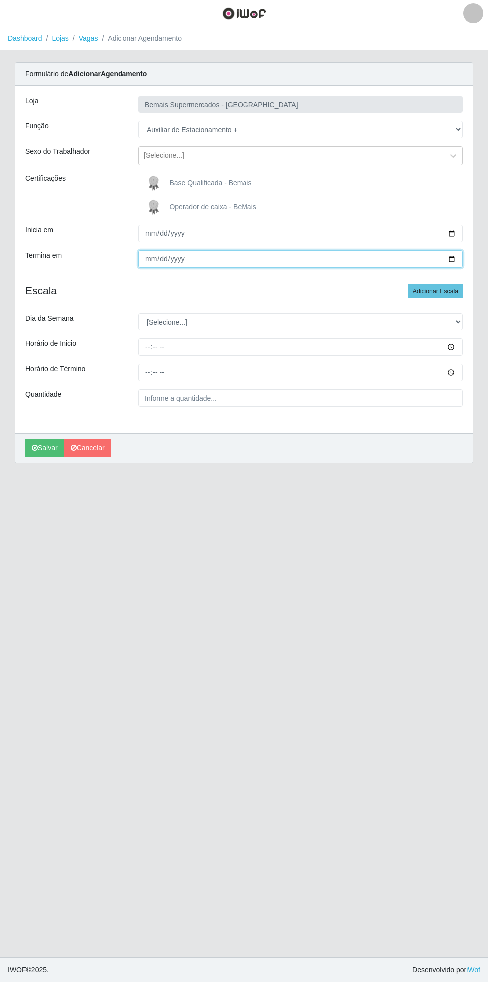
click at [462, 260] on input "Termina em" at bounding box center [300, 258] width 324 height 17
type input "[DATE]"
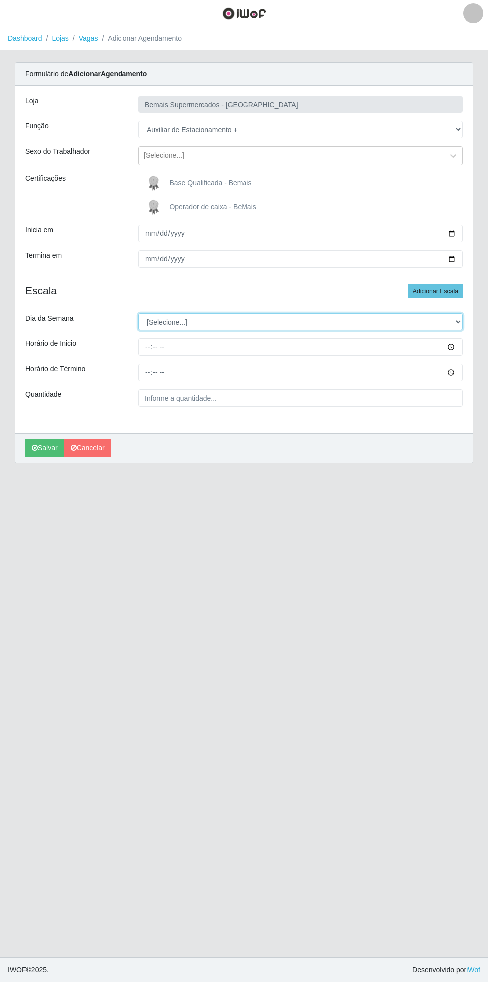
click at [460, 319] on select "[Selecione...] Segunda Terça Quarta Quinta Sexta Sábado Domingo" at bounding box center [300, 321] width 324 height 17
select select "6"
click at [138, 313] on select "[Selecione...] Segunda Terça Quarta Quinta Sexta Sábado Domingo" at bounding box center [300, 321] width 324 height 17
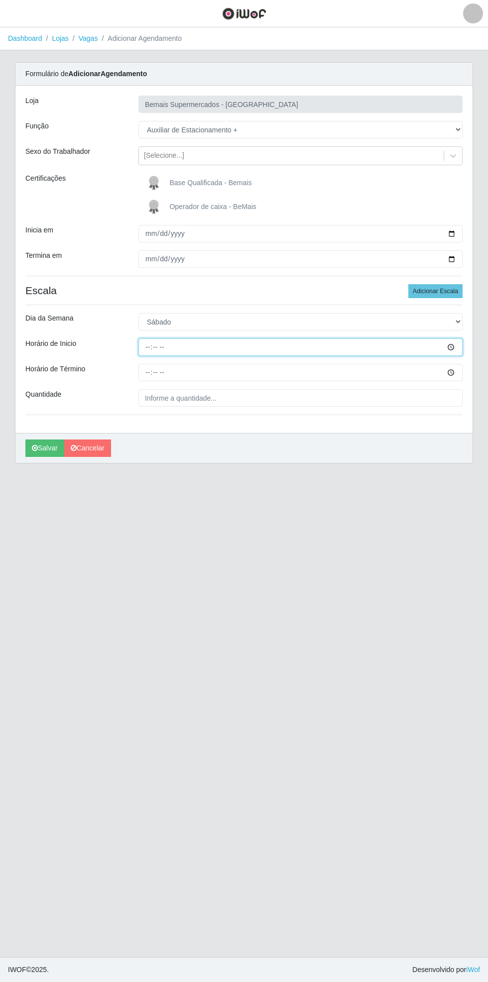
click at [459, 347] on input "Horário de Inicio" at bounding box center [300, 347] width 324 height 17
type input "15:30"
click at [461, 369] on input "Horário de Término" at bounding box center [300, 372] width 324 height 17
type input "21:30"
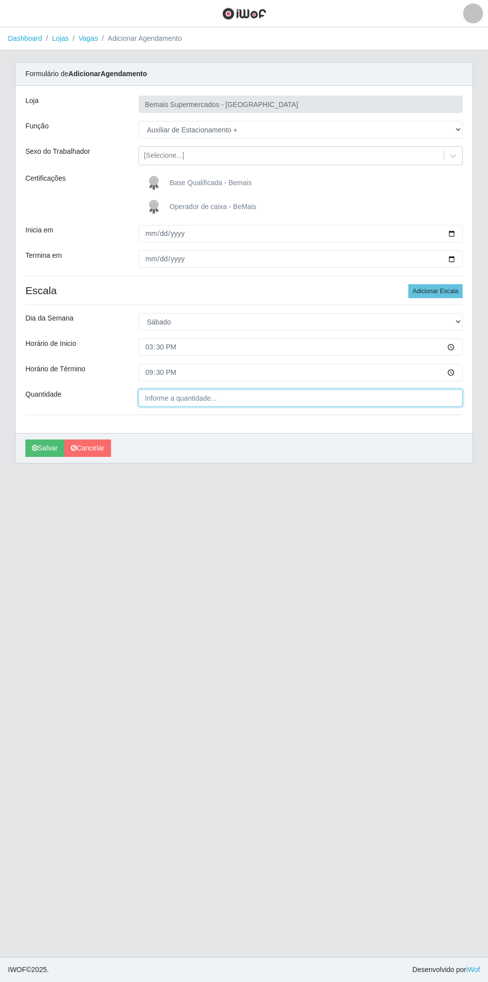
click at [236, 399] on input "Quantidade" at bounding box center [300, 397] width 324 height 17
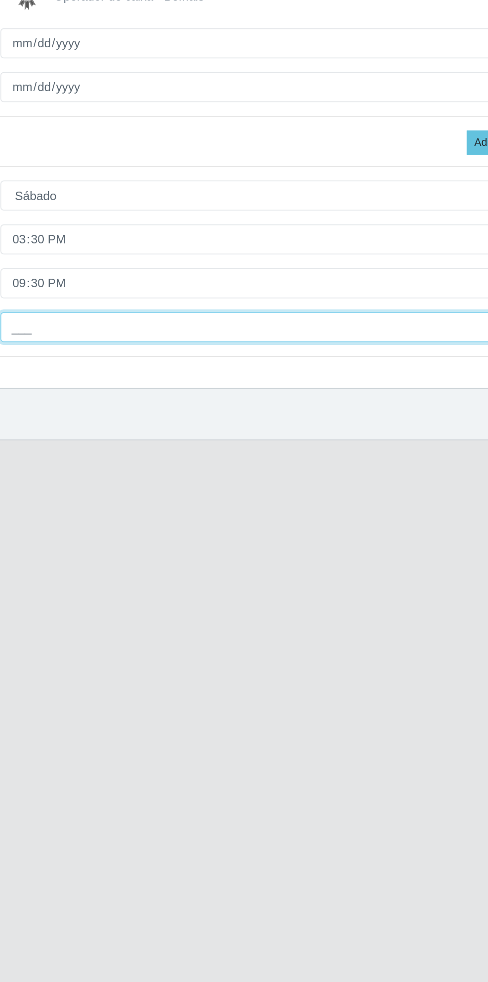
type input "1__"
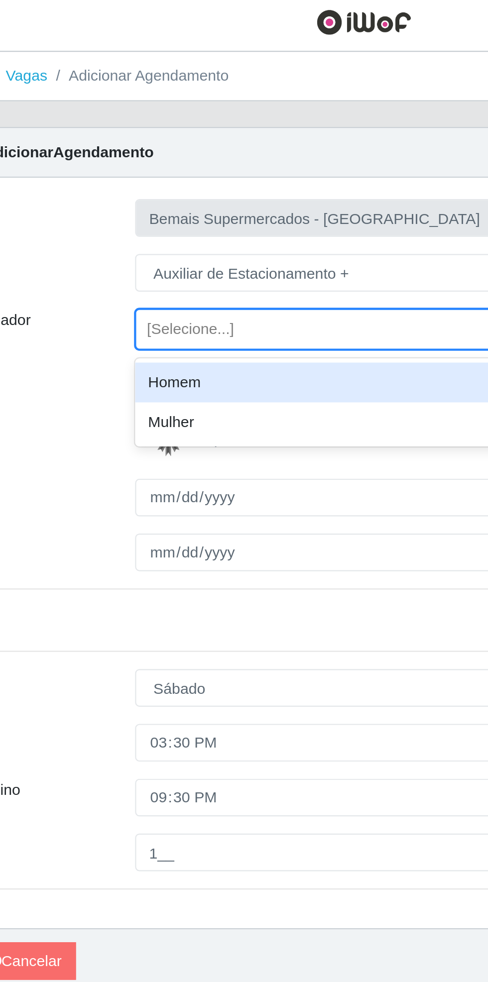
click at [184, 178] on div "Homem" at bounding box center [300, 180] width 324 height 18
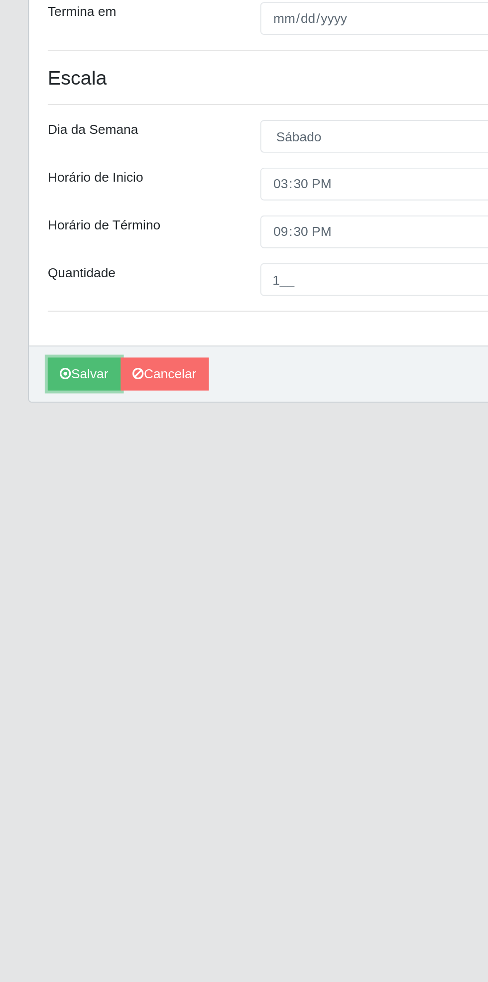
click at [33, 451] on button "Salvar" at bounding box center [44, 448] width 39 height 17
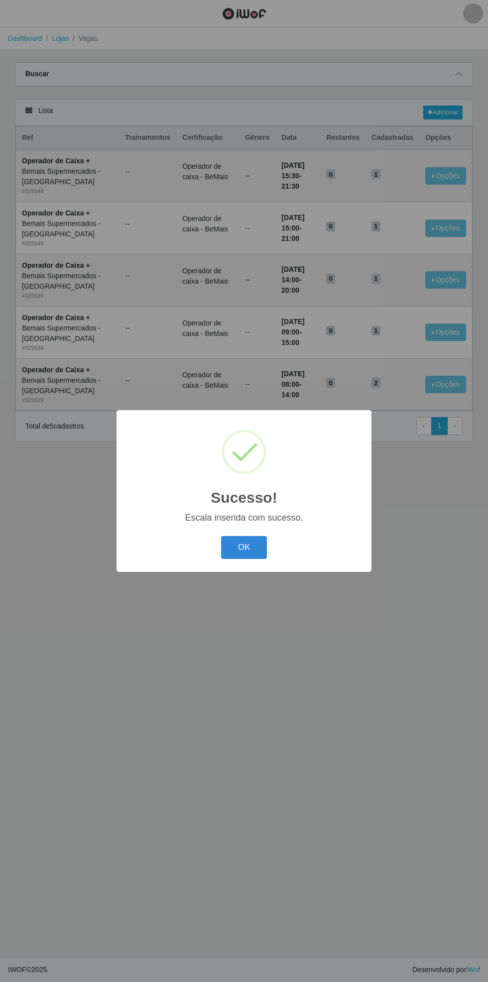
click at [248, 550] on button "OK" at bounding box center [244, 547] width 46 height 23
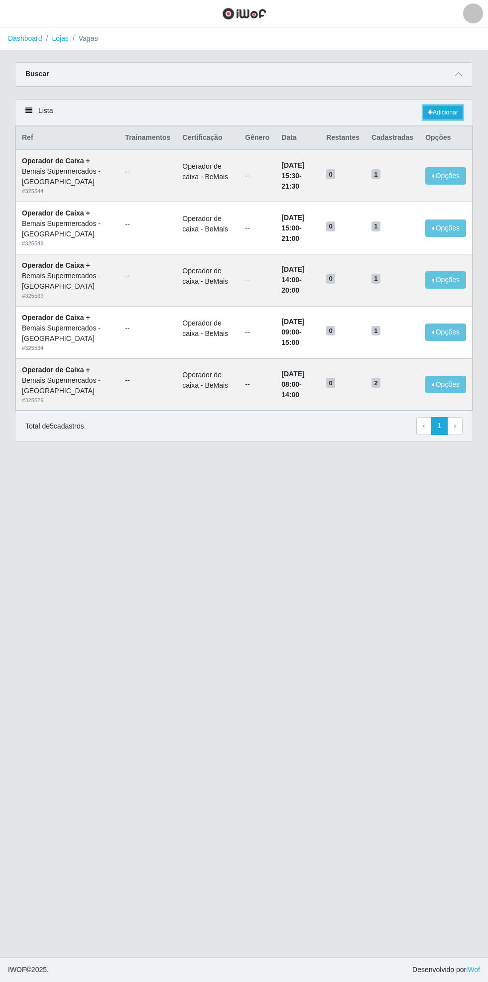
click at [454, 107] on link "Adicionar" at bounding box center [442, 113] width 39 height 14
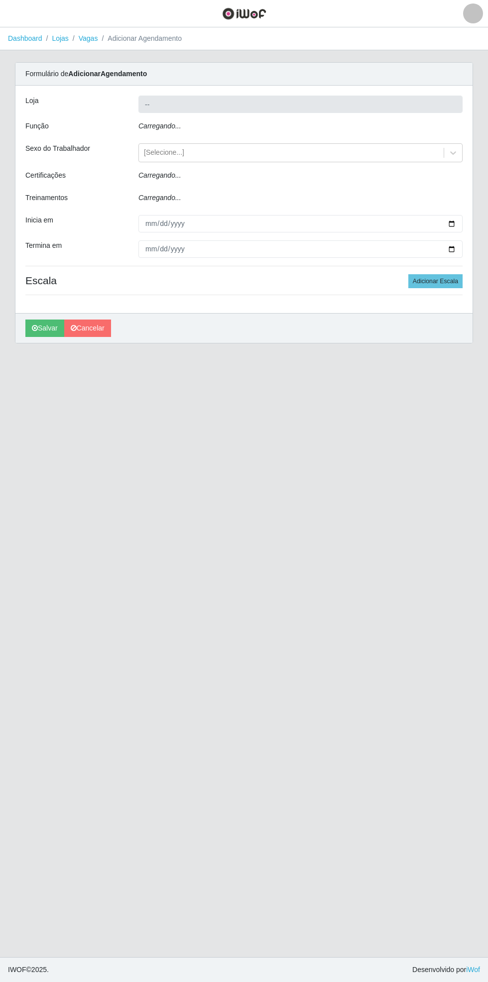
type input "Bemais Supermercados - [GEOGRAPHIC_DATA]"
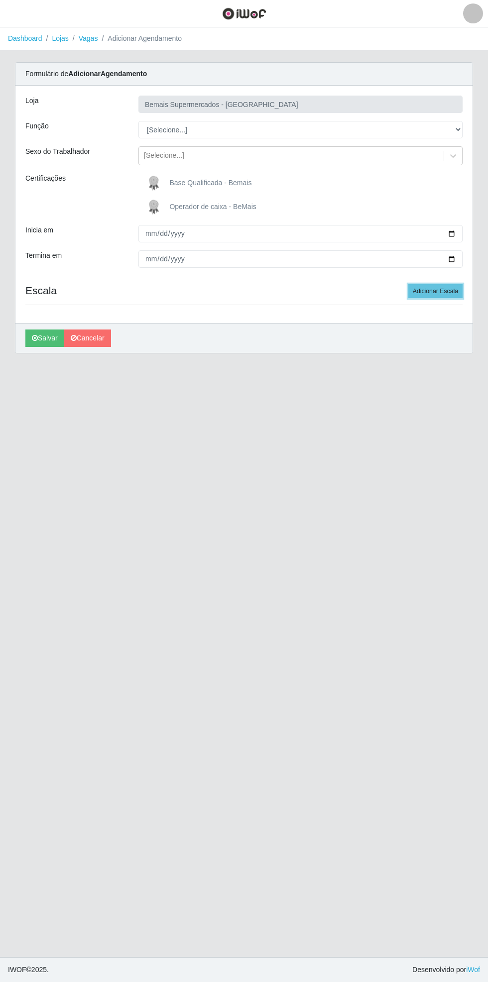
click at [439, 293] on button "Adicionar Escala" at bounding box center [435, 291] width 54 height 14
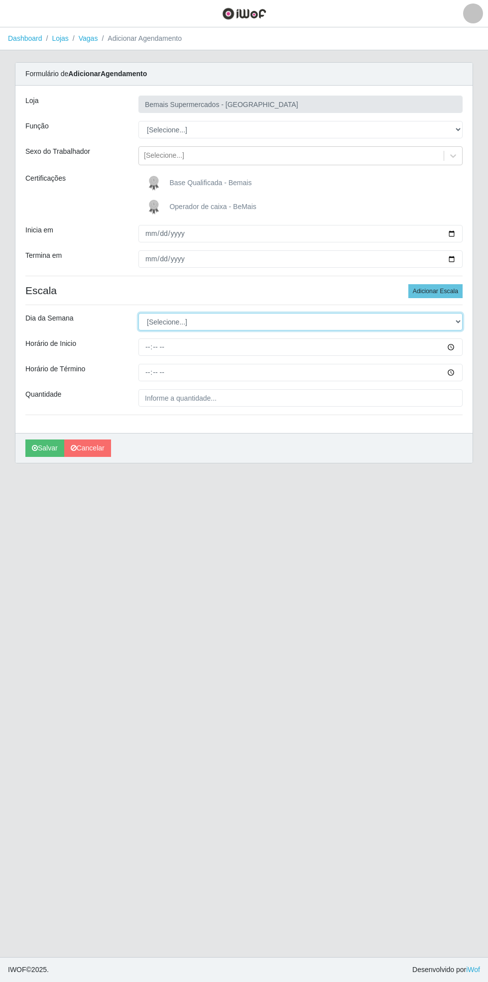
click at [460, 315] on select "[Selecione...] Segunda Terça Quarta Quinta Sexta Sábado Domingo" at bounding box center [300, 321] width 324 height 17
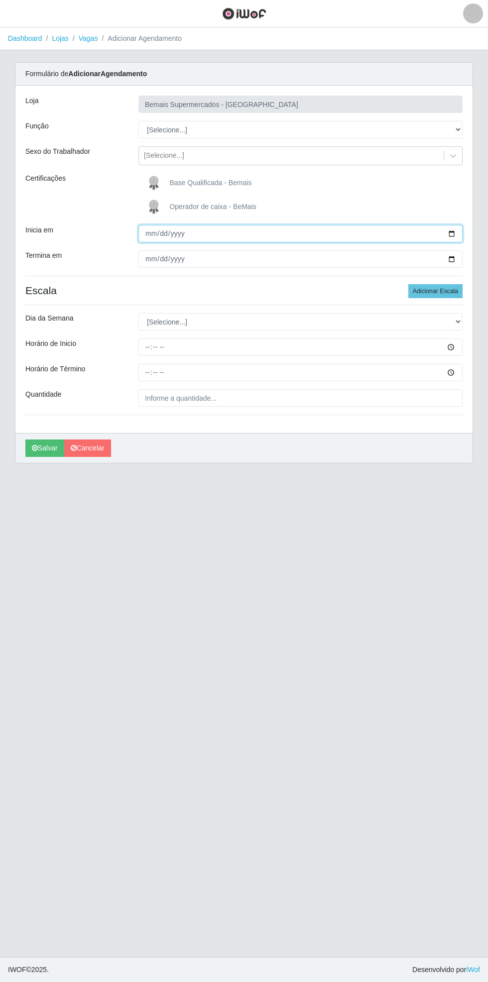
click at [460, 231] on input "Inicia em" at bounding box center [300, 233] width 324 height 17
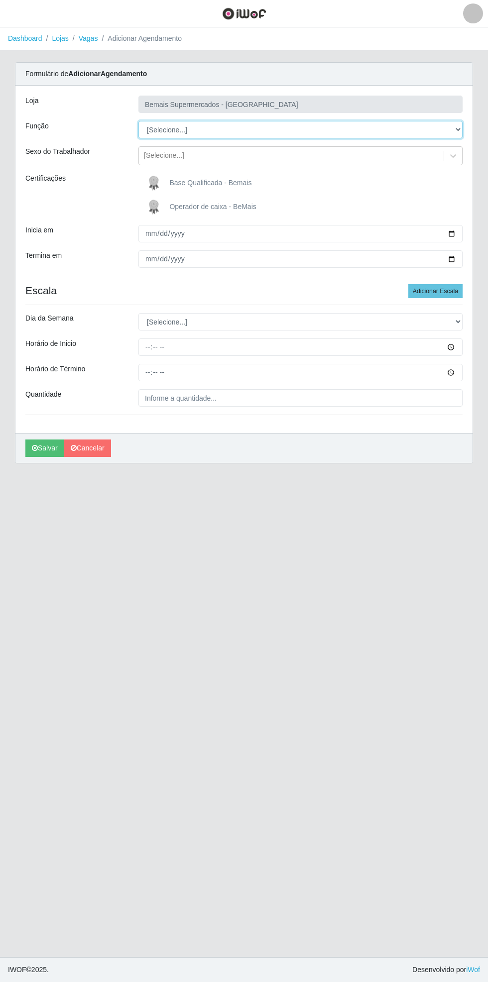
click at [459, 128] on select "[Selecione...] ASG ASG + ASG ++ Auxiliar de Estacionamento Auxiliar de Estacion…" at bounding box center [300, 129] width 324 height 17
select select "72"
click at [138, 121] on select "[Selecione...] ASG ASG + ASG ++ Auxiliar de Estacionamento Auxiliar de Estacion…" at bounding box center [300, 129] width 324 height 17
click at [462, 231] on input "Inicia em" at bounding box center [300, 233] width 324 height 17
type input "[DATE]"
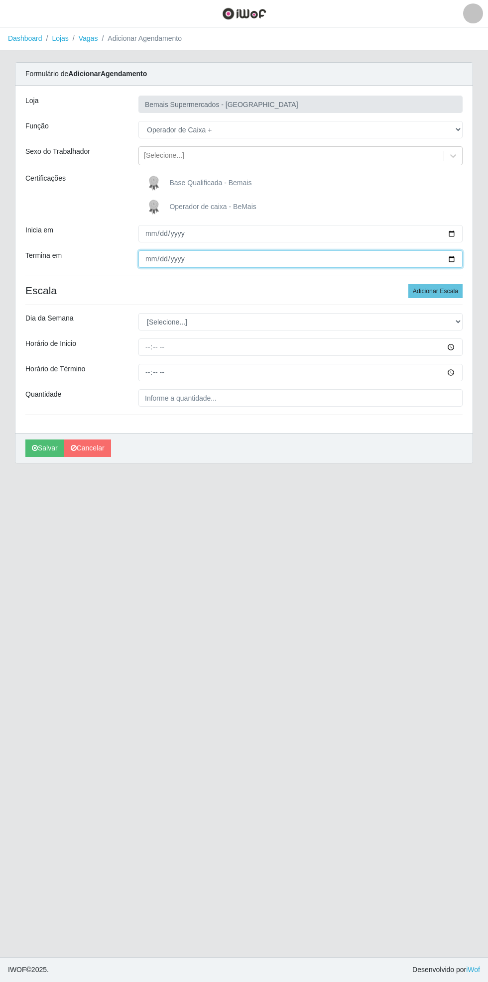
click at [458, 258] on input "Termina em" at bounding box center [300, 258] width 324 height 17
type input "[DATE]"
click at [212, 207] on span "Operador de caixa - BeMais" at bounding box center [212, 207] width 87 height 8
click at [0, 0] on input "Operador de caixa - BeMais" at bounding box center [0, 0] width 0 height 0
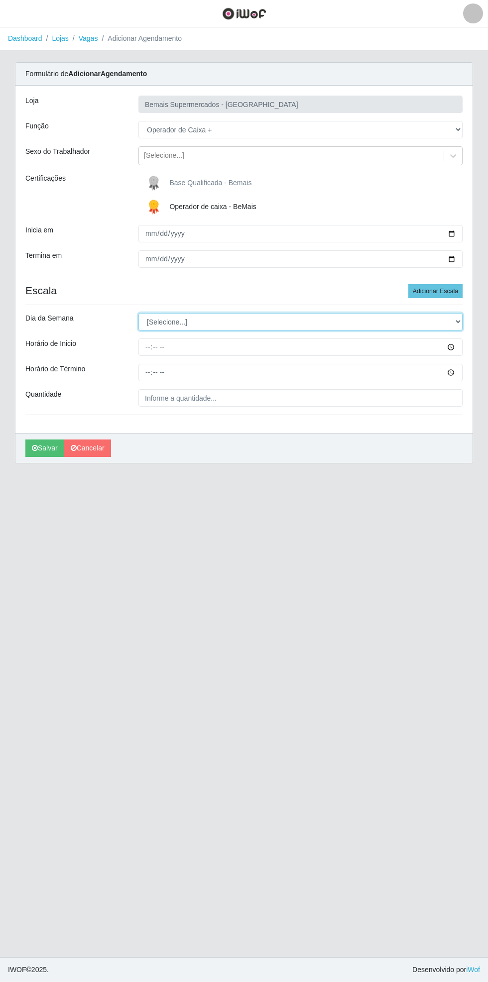
click at [456, 326] on select "[Selecione...] Segunda Terça Quarta Quinta Sexta Sábado Domingo" at bounding box center [300, 321] width 324 height 17
select select "0"
click at [138, 313] on select "[Selecione...] Segunda Terça Quarta Quinta Sexta Sábado Domingo" at bounding box center [300, 321] width 324 height 17
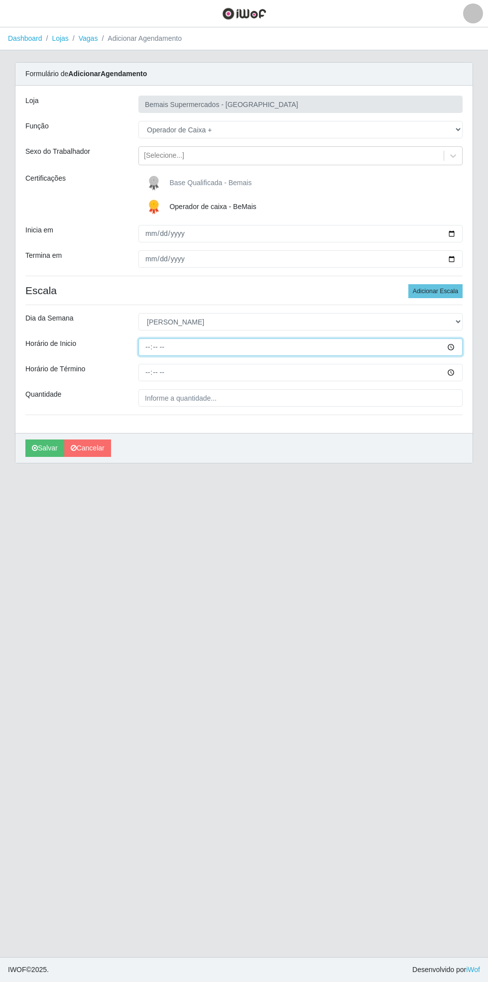
click at [459, 350] on input "Horário de Inicio" at bounding box center [300, 347] width 324 height 17
type input "08:00"
click at [460, 370] on input "Horário de Término" at bounding box center [300, 372] width 324 height 17
type input "14:00"
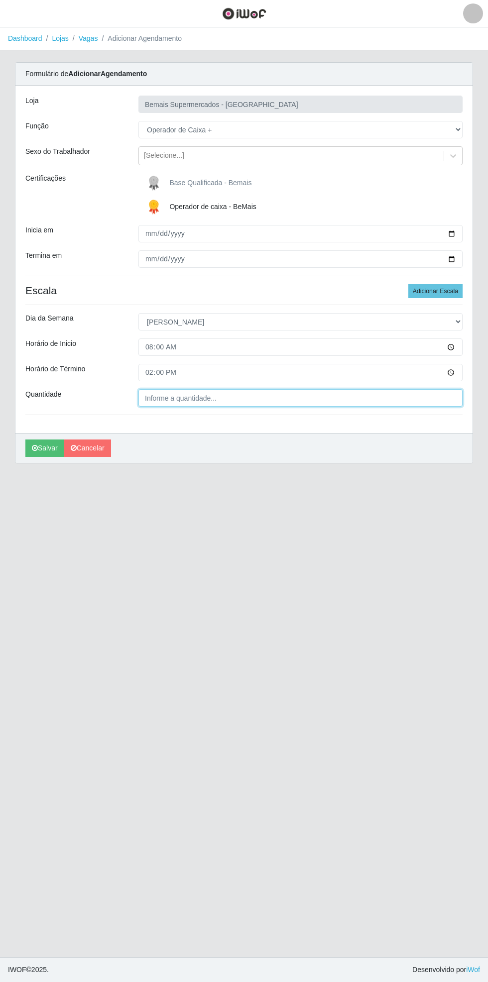
click at [219, 399] on input "Quantidade" at bounding box center [300, 397] width 324 height 17
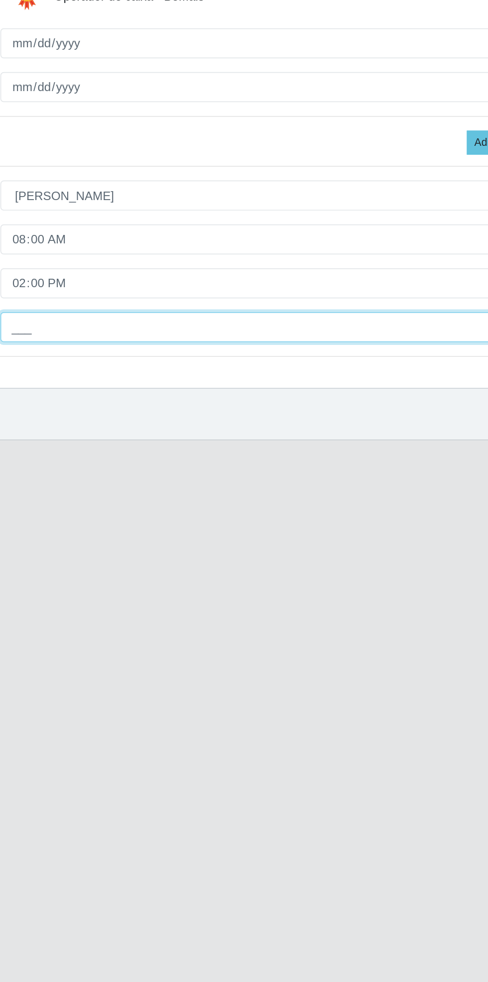
type input "2__"
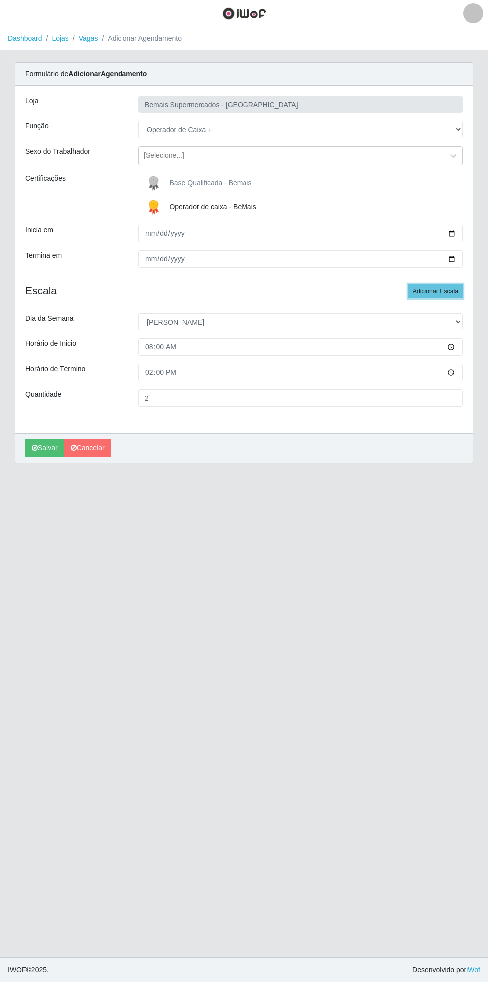
click at [442, 291] on button "Adicionar Escala" at bounding box center [435, 291] width 54 height 14
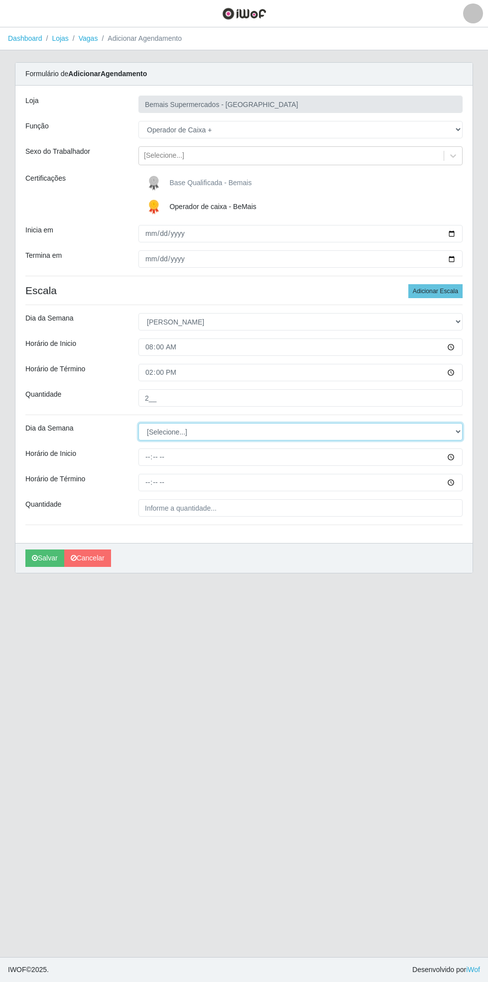
click at [458, 431] on select "[Selecione...] Segunda Terça Quarta Quinta Sexta Sábado Domingo" at bounding box center [300, 431] width 324 height 17
select select "0"
click at [138, 423] on select "[Selecione...] Segunda Terça Quarta Quinta Sexta Sábado Domingo" at bounding box center [300, 431] width 324 height 17
click at [460, 457] on input "Horário de Inicio" at bounding box center [300, 457] width 324 height 17
type input "09:00"
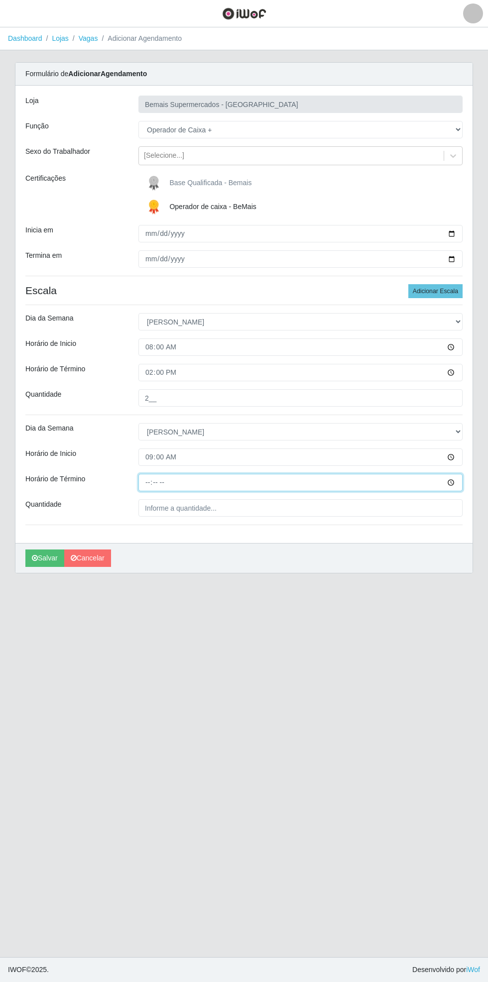
click at [458, 481] on input "Horário de Término" at bounding box center [300, 482] width 324 height 17
type input "15:00"
click at [237, 507] on input "Quantidade" at bounding box center [300, 507] width 324 height 17
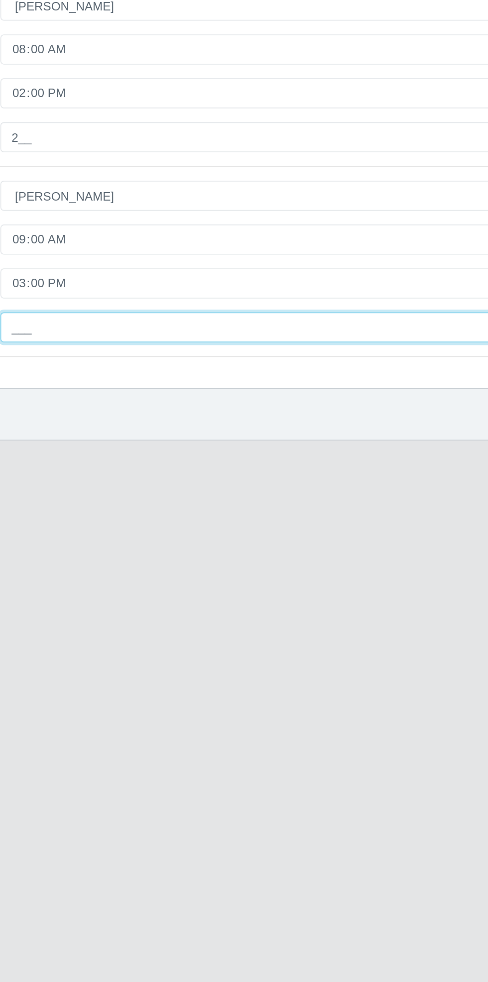
type input "1__"
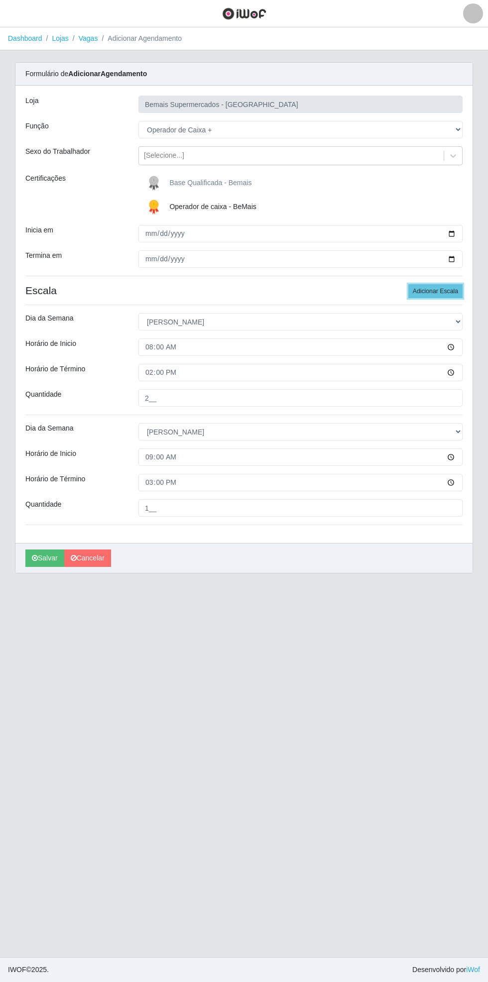
click at [450, 290] on button "Adicionar Escala" at bounding box center [435, 291] width 54 height 14
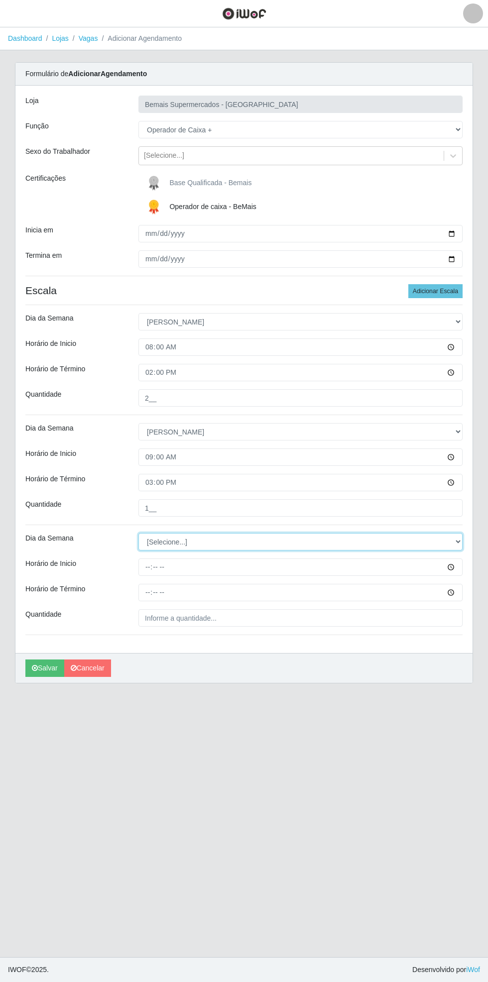
click at [461, 541] on select "[Selecione...] Segunda Terça Quarta Quinta Sexta Sábado Domingo" at bounding box center [300, 541] width 324 height 17
select select "0"
click at [138, 533] on select "[Selecione...] Segunda Terça Quarta Quinta Sexta Sábado Domingo" at bounding box center [300, 541] width 324 height 17
click at [457, 566] on input "Horário de Inicio" at bounding box center [300, 567] width 324 height 17
type input "14:00"
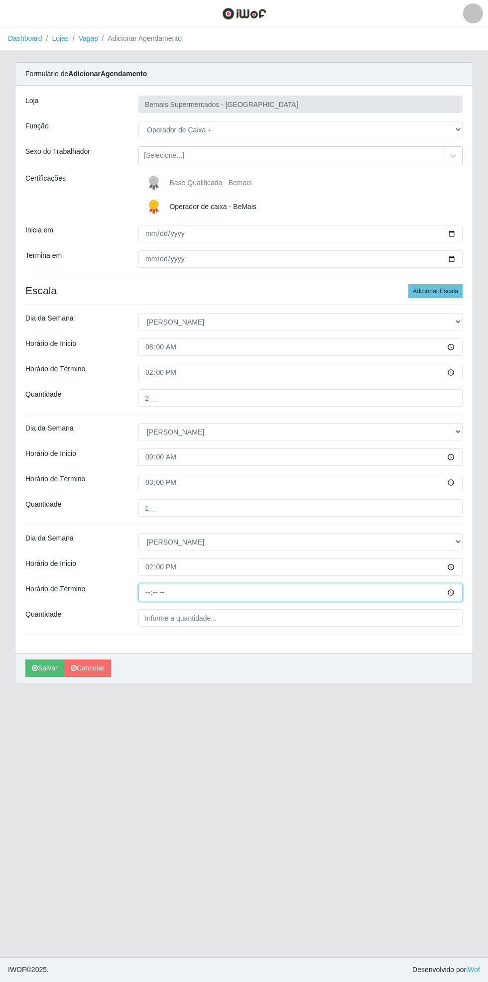
click at [458, 588] on input "Horário de Término" at bounding box center [300, 592] width 324 height 17
type input "20:00"
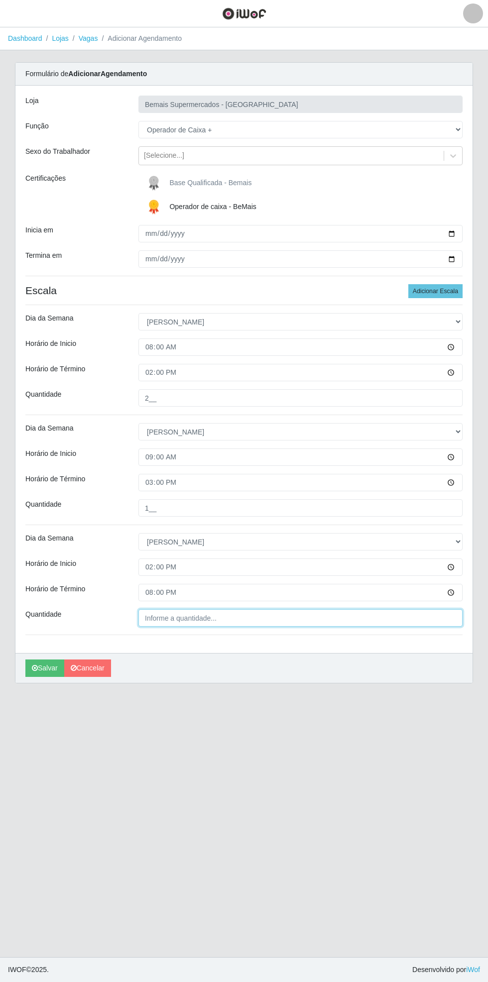
click at [222, 619] on input "Quantidade" at bounding box center [300, 617] width 324 height 17
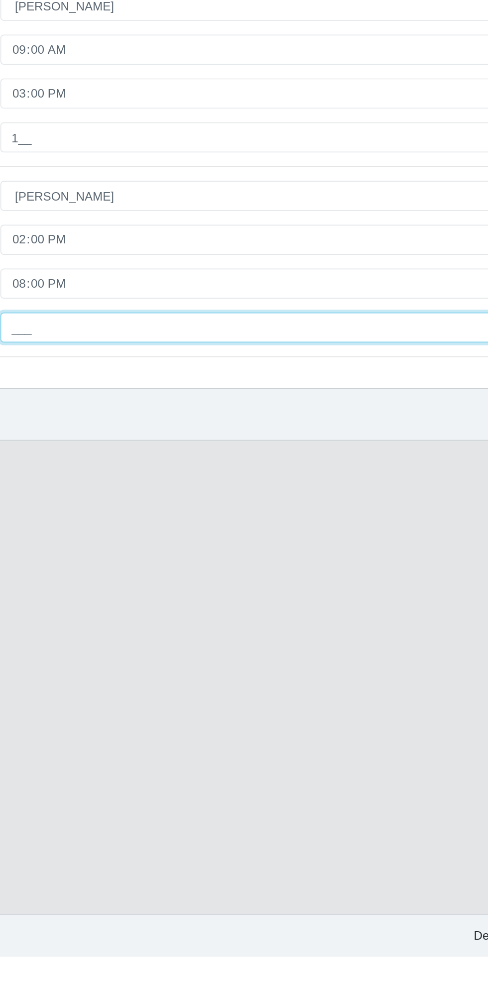
type input "1__"
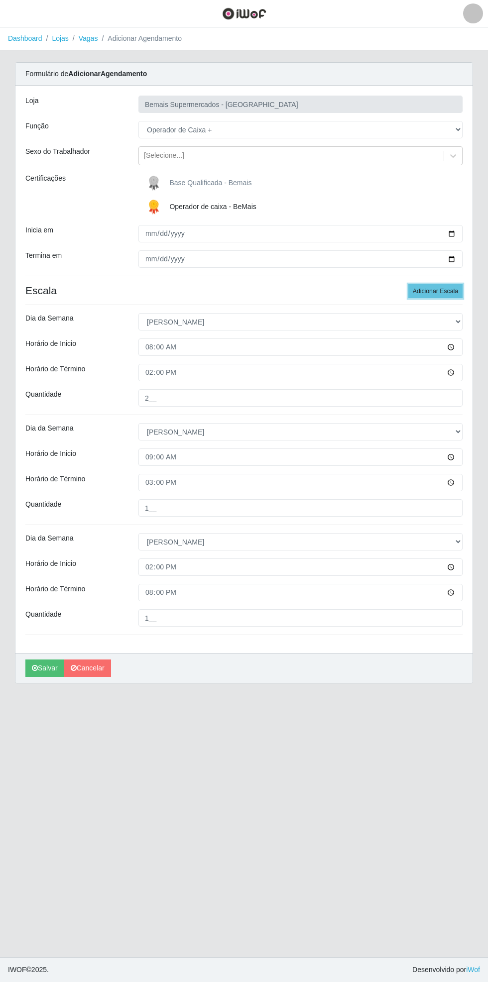
click at [443, 289] on button "Adicionar Escala" at bounding box center [435, 291] width 54 height 14
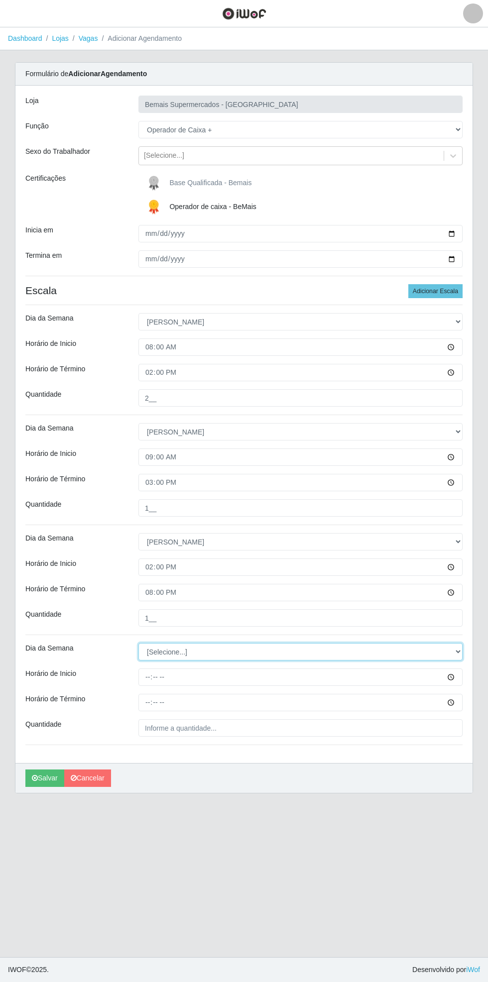
click at [454, 649] on select "[Selecione...] Segunda Terça Quarta Quinta Sexta Sábado Domingo" at bounding box center [300, 651] width 324 height 17
select select "0"
click at [138, 643] on select "[Selecione...] Segunda Terça Quarta Quinta Sexta Sábado Domingo" at bounding box center [300, 651] width 324 height 17
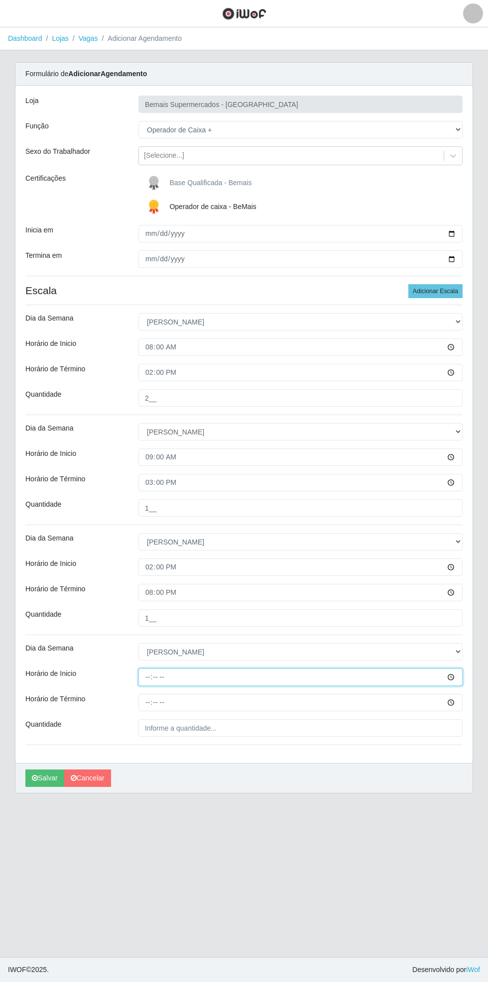
click at [462, 678] on input "Horário de Inicio" at bounding box center [300, 677] width 324 height 17
type input "15:00"
click at [458, 703] on input "Horário de Término" at bounding box center [300, 702] width 324 height 17
type input "21:00"
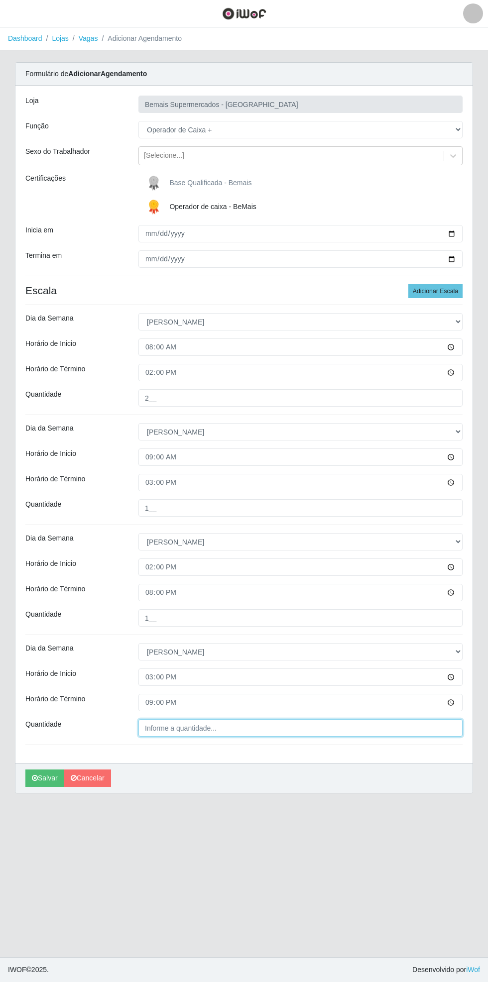
click at [225, 727] on input "Quantidade" at bounding box center [300, 728] width 324 height 17
type input "2__"
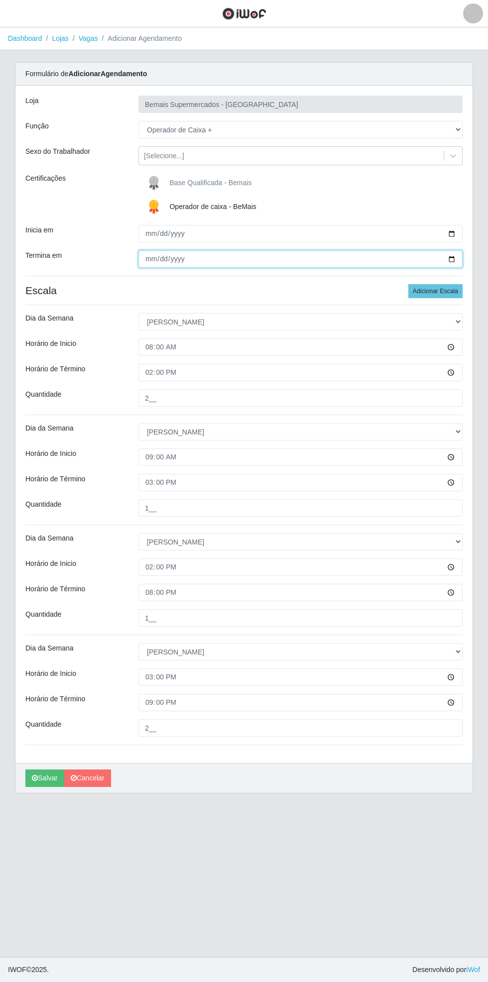
click at [457, 258] on input "[DATE]" at bounding box center [300, 258] width 324 height 17
type input "[DATE]"
click at [475, 226] on div "Carregando... Formulário de Adicionar Agendamento Loja Bemais Supermercados - C…" at bounding box center [243, 433] width 473 height 743
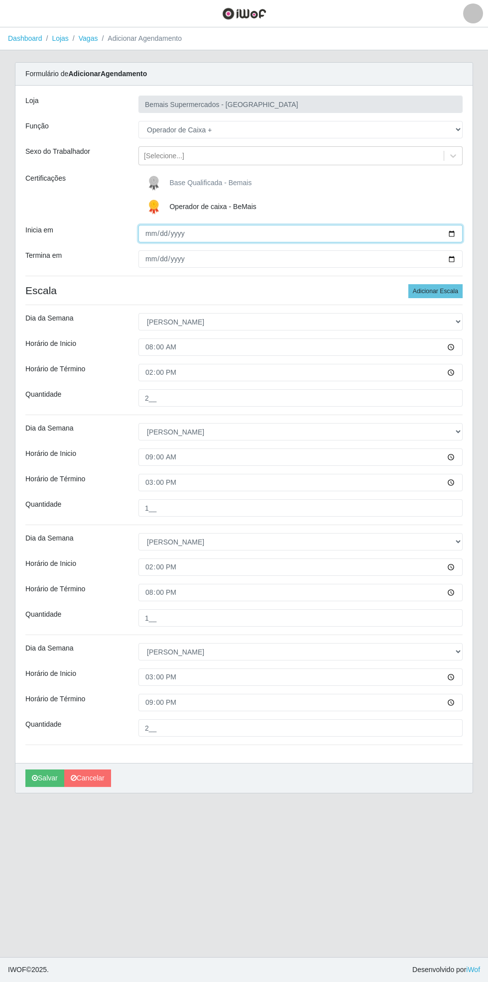
click at [461, 230] on input "[DATE]" at bounding box center [300, 233] width 324 height 17
type input "[DATE]"
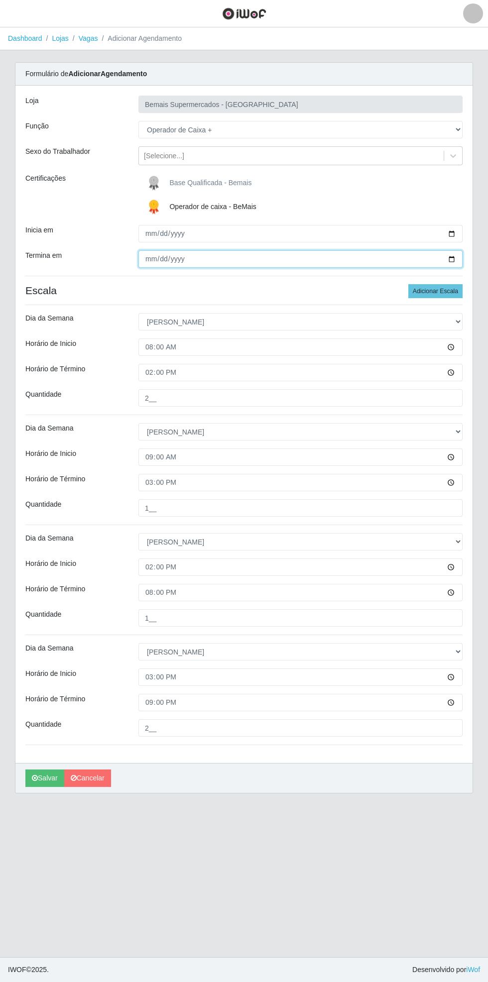
click at [462, 261] on input "[DATE]" at bounding box center [300, 258] width 324 height 17
type input "[DATE]"
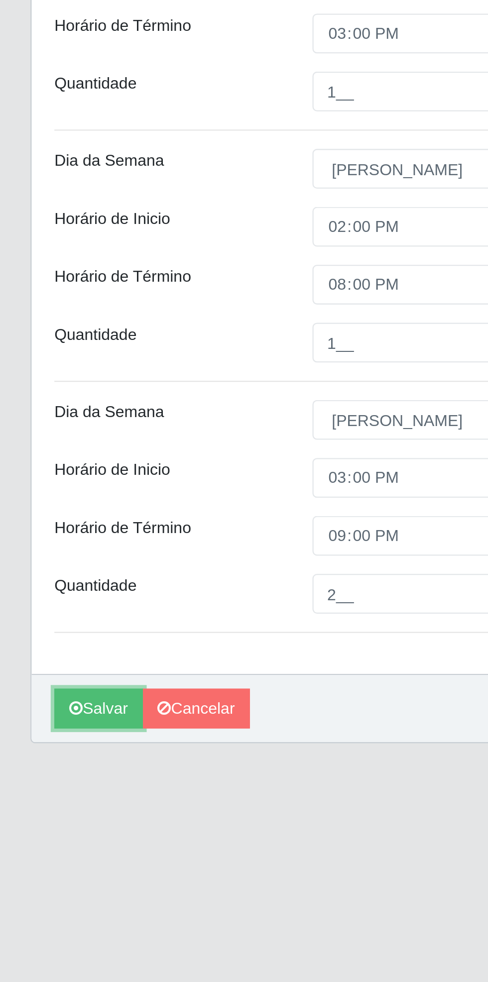
click at [45, 779] on button "Salvar" at bounding box center [44, 778] width 39 height 17
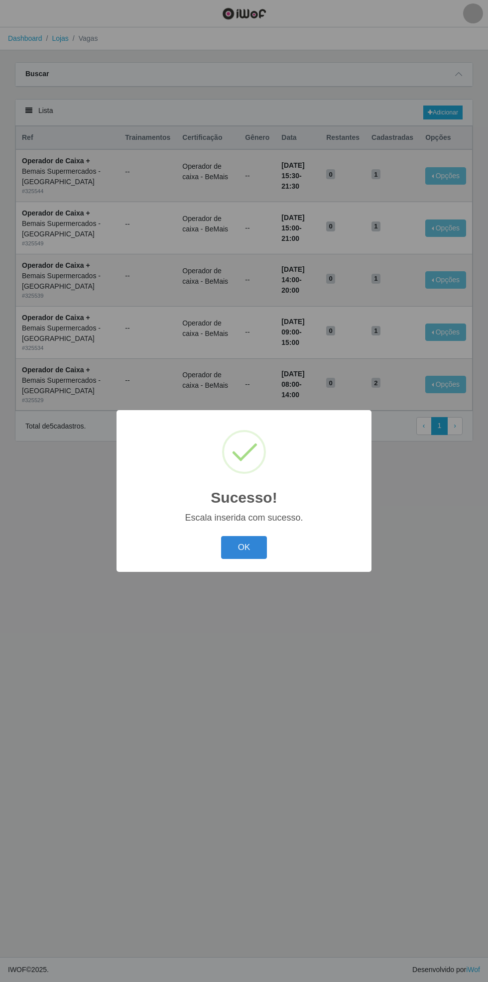
click at [244, 547] on button "OK" at bounding box center [244, 547] width 46 height 23
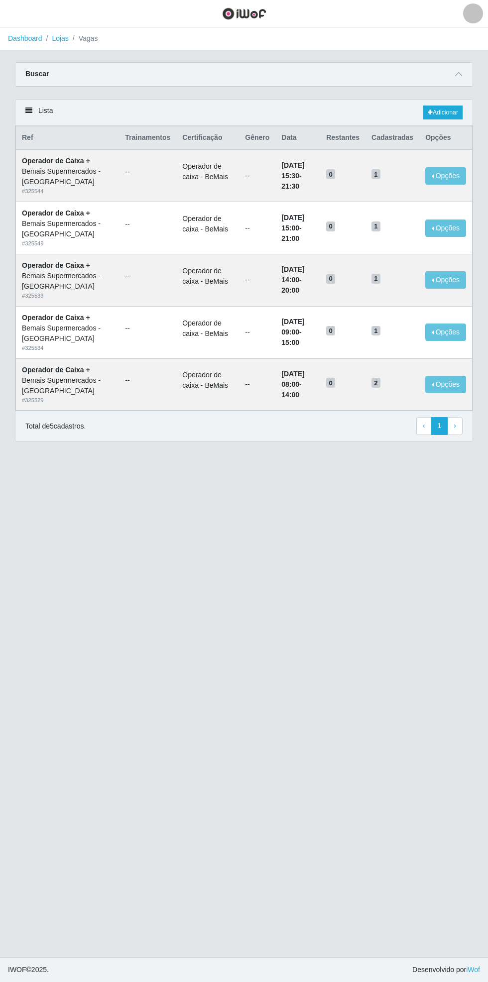
click at [463, 74] on span at bounding box center [459, 74] width 12 height 11
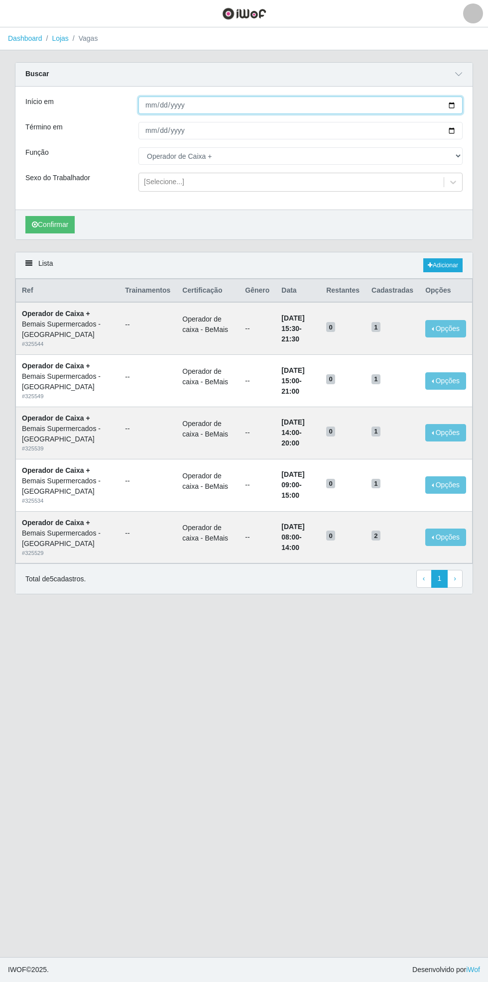
click at [459, 105] on input "[DATE]" at bounding box center [300, 105] width 324 height 17
click at [458, 109] on input "[DATE]" at bounding box center [300, 105] width 324 height 17
type input "[DATE]"
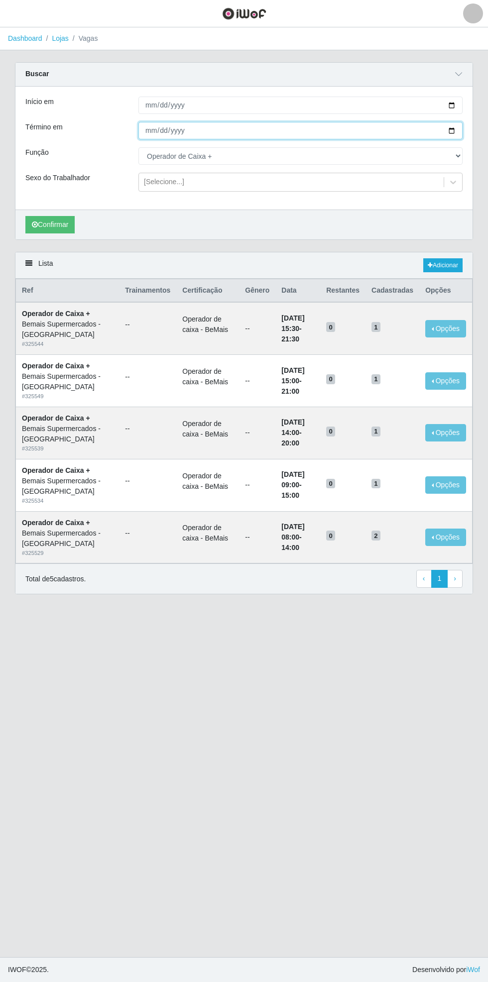
click at [460, 130] on input "[DATE]" at bounding box center [300, 130] width 324 height 17
type input "[DATE]"
click at [462, 156] on select "[Selecione...] ASG ASG + ASG ++ Auxiliar de Estacionamento Auxiliar de Estacion…" at bounding box center [300, 155] width 324 height 17
select select "104"
click at [138, 147] on select "[Selecione...] ASG ASG + ASG ++ Auxiliar de Estacionamento Auxiliar de Estacion…" at bounding box center [300, 155] width 324 height 17
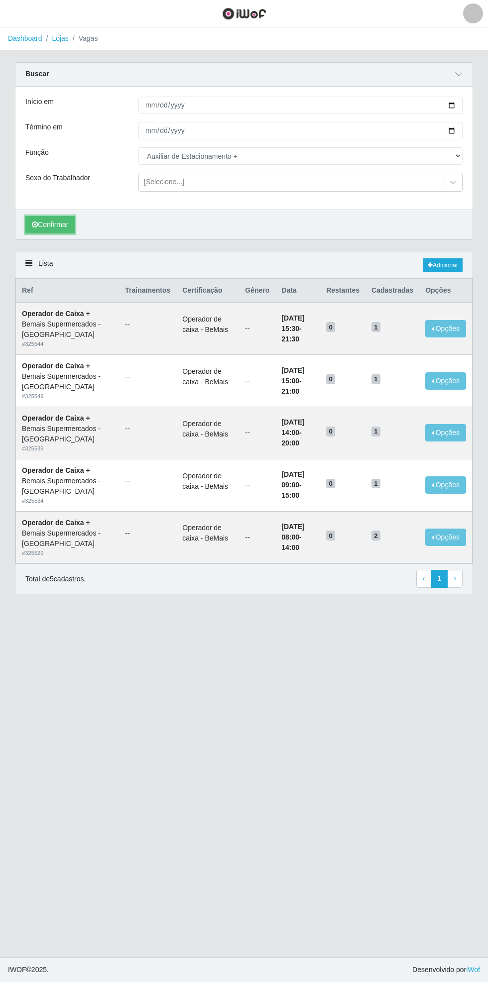
click at [56, 225] on button "Confirmar" at bounding box center [49, 224] width 49 height 17
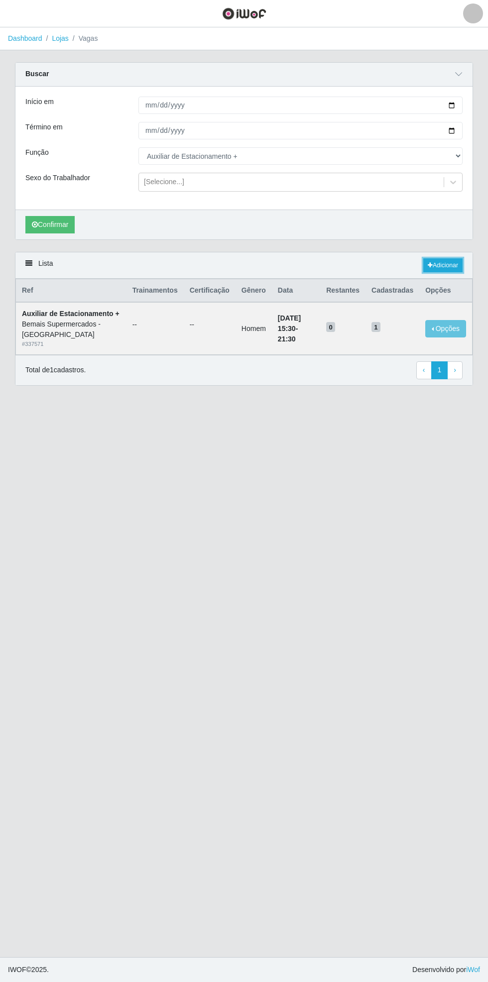
click at [448, 269] on link "Adicionar" at bounding box center [442, 265] width 39 height 14
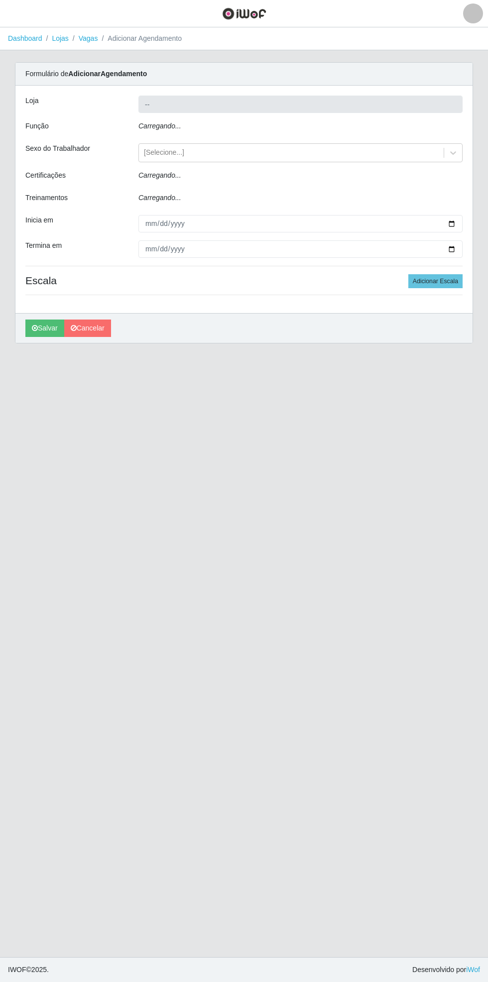
type input "Bemais Supermercados - [GEOGRAPHIC_DATA]"
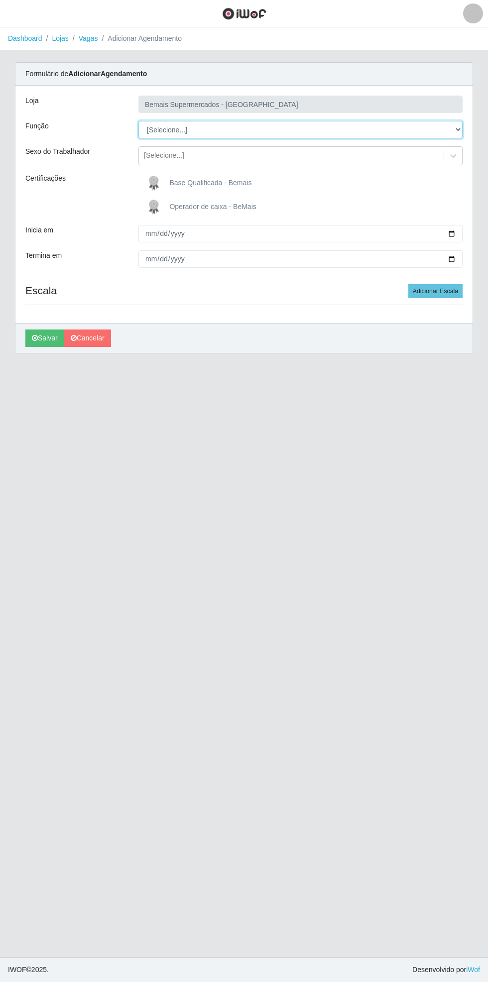
click at [460, 126] on select "[Selecione...] ASG ASG + ASG ++ Auxiliar de Estacionamento Auxiliar de Estacion…" at bounding box center [300, 129] width 324 height 17
click at [138, 121] on select "[Selecione...] ASG ASG + ASG ++ Auxiliar de Estacionamento Auxiliar de Estacion…" at bounding box center [300, 129] width 324 height 17
click at [459, 129] on select "[Selecione...] ASG ASG + ASG ++ Auxiliar de Estacionamento Auxiliar de Estacion…" at bounding box center [300, 129] width 324 height 17
select select "71"
click at [138, 121] on select "[Selecione...] ASG ASG + ASG ++ Auxiliar de Estacionamento Auxiliar de Estacion…" at bounding box center [300, 129] width 324 height 17
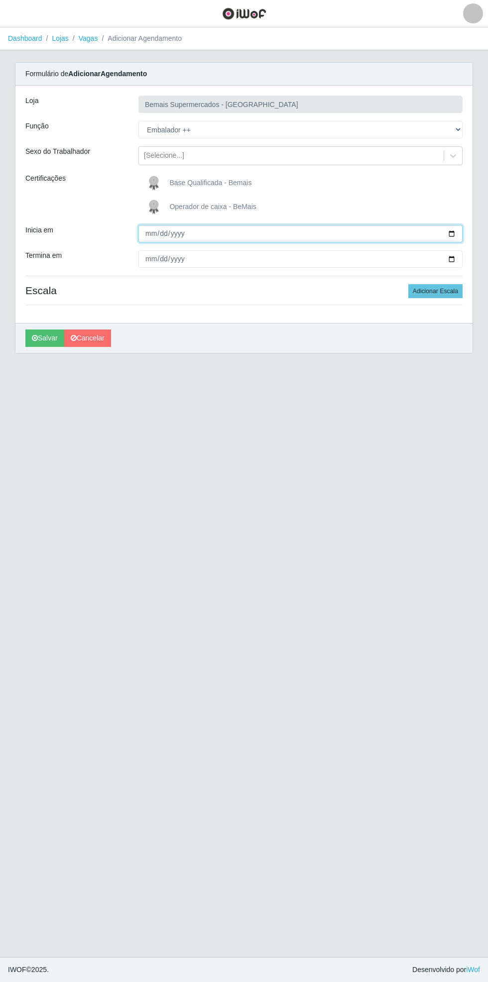
click at [459, 228] on input "Inicia em" at bounding box center [300, 233] width 324 height 17
type input "[DATE]"
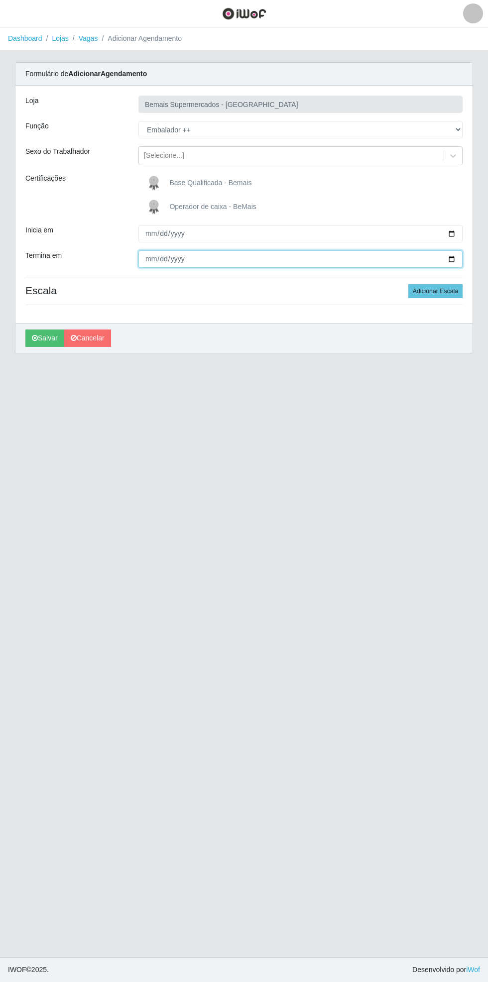
click at [458, 263] on input "Termina em" at bounding box center [300, 258] width 324 height 17
type input "[DATE]"
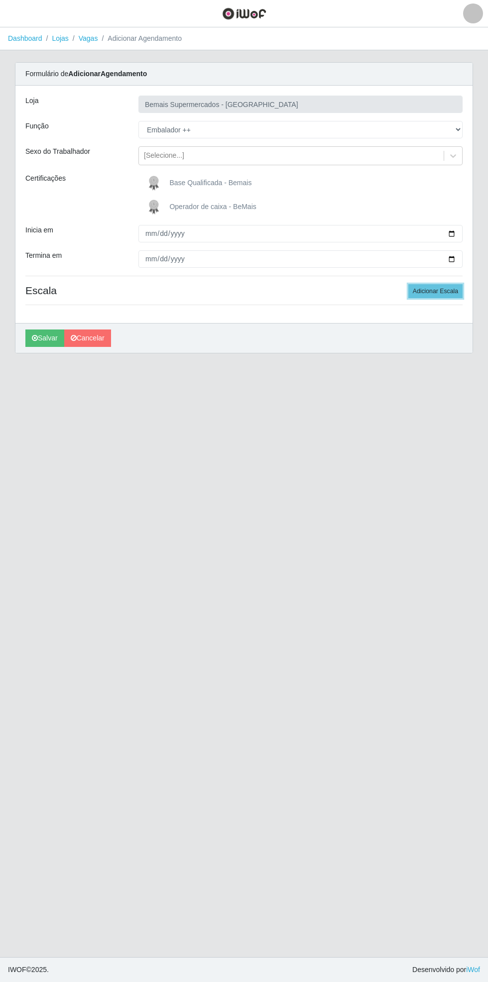
click at [432, 290] on button "Adicionar Escala" at bounding box center [435, 291] width 54 height 14
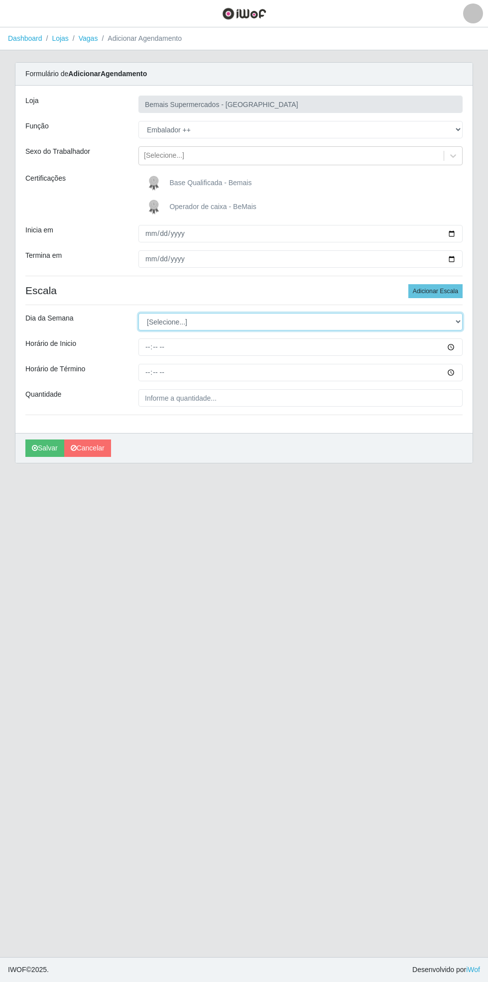
click at [462, 319] on select "[Selecione...] Segunda Terça Quarta Quinta Sexta Sábado Domingo" at bounding box center [300, 321] width 324 height 17
select select "0"
click at [138, 313] on select "[Selecione...] Segunda Terça Quarta Quinta Sexta Sábado Domingo" at bounding box center [300, 321] width 324 height 17
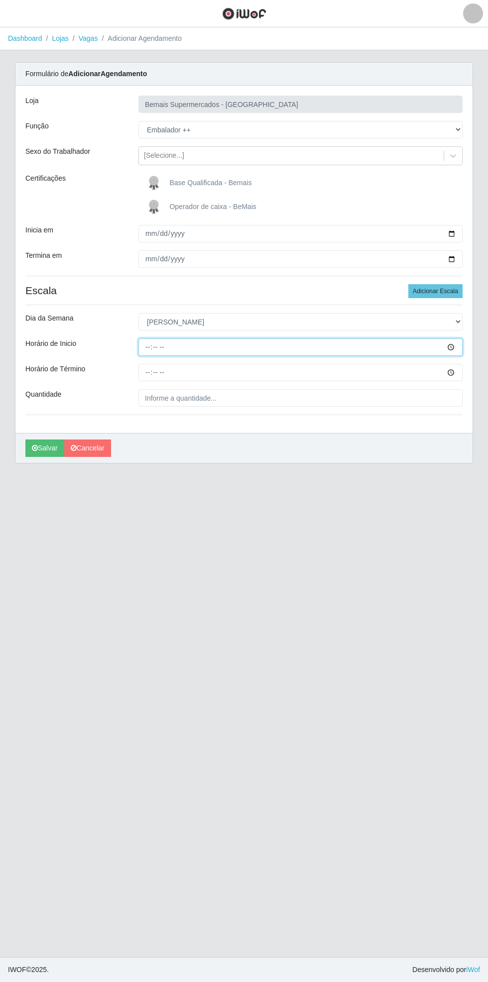
click at [458, 349] on input "Horário de Inicio" at bounding box center [300, 347] width 324 height 17
type input "08:00"
click at [459, 372] on input "Horário de Término" at bounding box center [300, 372] width 324 height 17
type input "14:00"
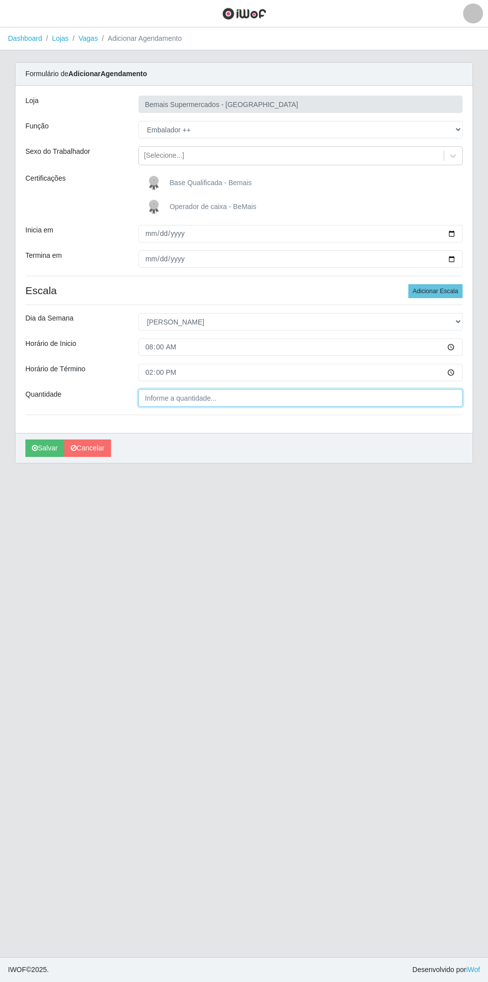
click at [224, 398] on input "Quantidade" at bounding box center [300, 397] width 324 height 17
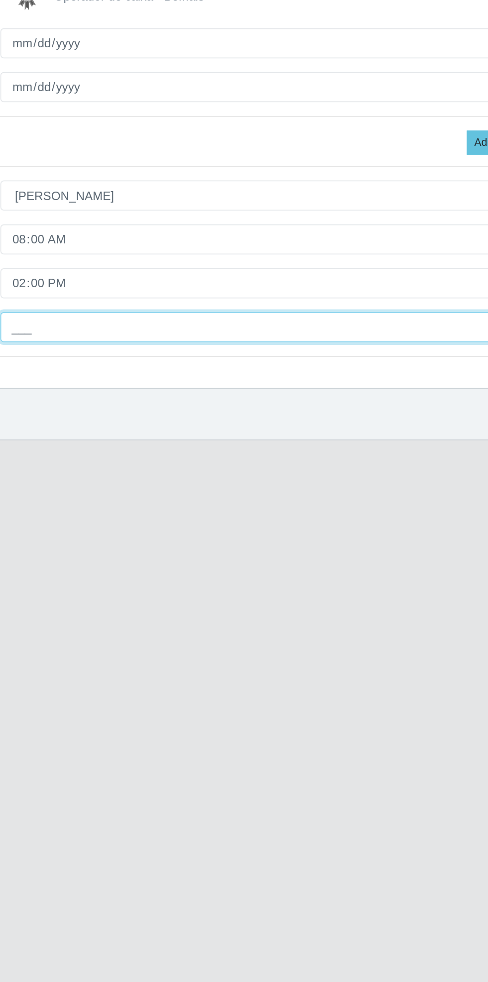
type input "1__"
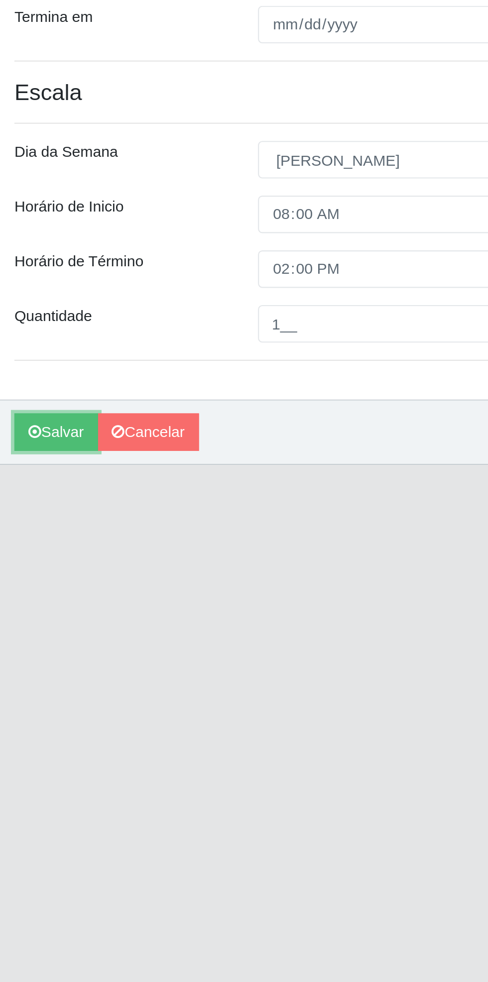
click at [42, 449] on button "Salvar" at bounding box center [44, 448] width 39 height 17
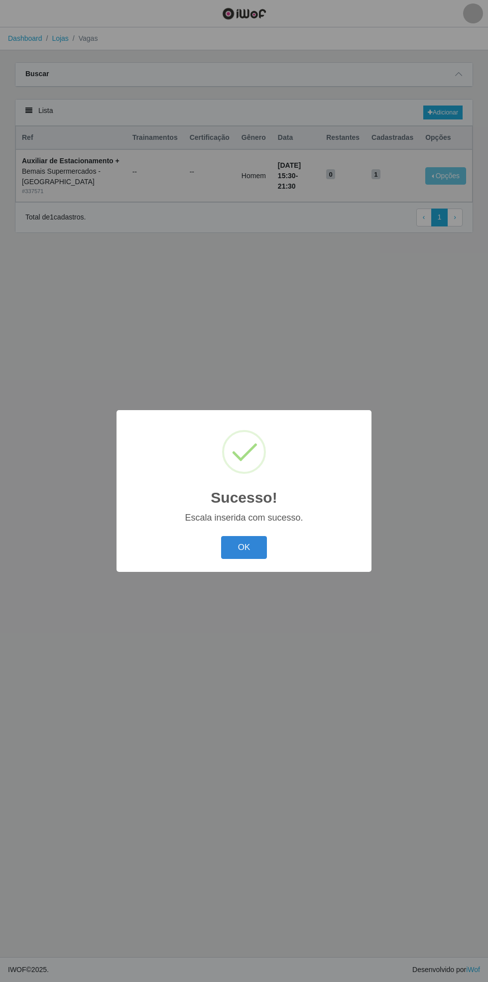
click at [253, 548] on button "OK" at bounding box center [244, 547] width 46 height 23
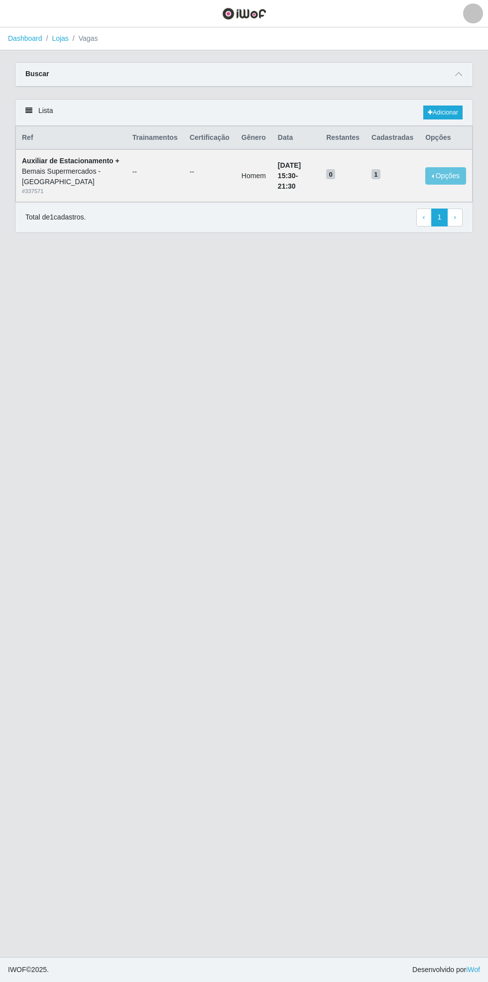
click at [459, 71] on icon at bounding box center [458, 74] width 7 height 7
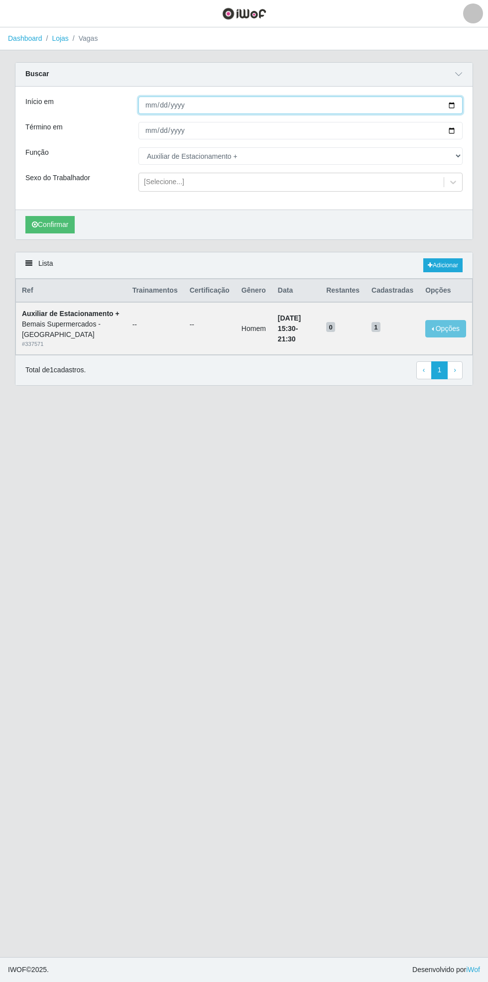
click at [459, 105] on input "[DATE]" at bounding box center [300, 105] width 324 height 17
type input "[DATE]"
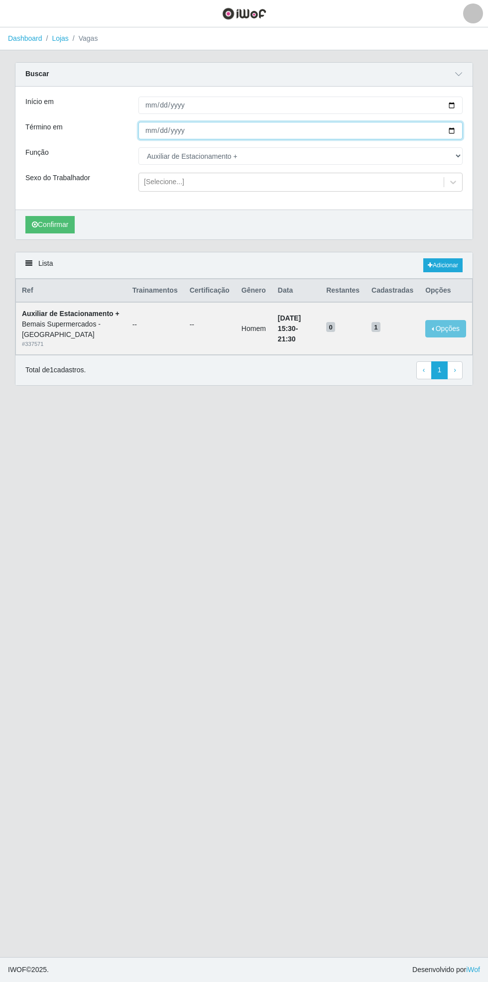
click at [458, 138] on input "[DATE]" at bounding box center [300, 130] width 324 height 17
type input "[DATE]"
click at [459, 159] on select "[Selecione...] ASG ASG + ASG ++ Auxiliar de Estacionamento Auxiliar de Estacion…" at bounding box center [300, 155] width 324 height 17
select select "71"
click at [138, 147] on select "[Selecione...] ASG ASG + ASG ++ Auxiliar de Estacionamento Auxiliar de Estacion…" at bounding box center [300, 155] width 324 height 17
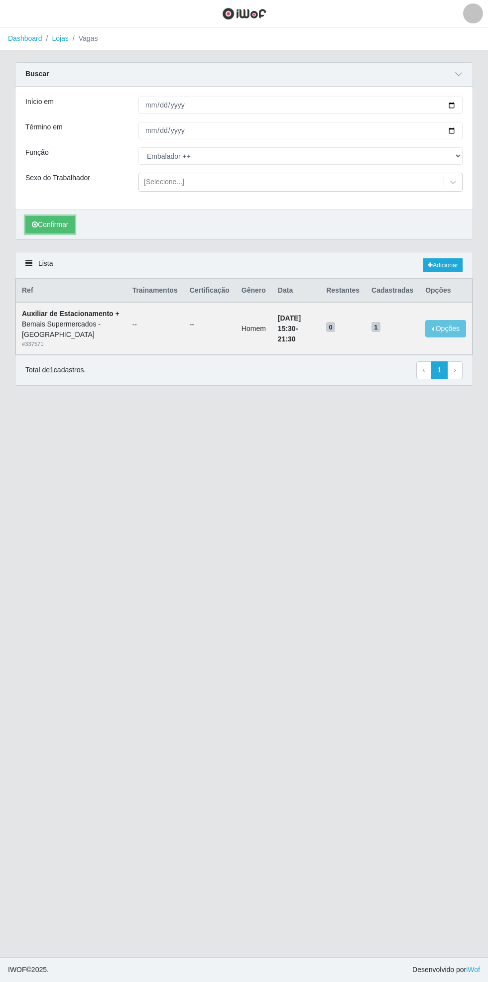
click at [55, 229] on button "Confirmar" at bounding box center [49, 224] width 49 height 17
click at [450, 328] on button "Opções" at bounding box center [445, 328] width 41 height 17
click at [425, 485] on main "Dashboard Lojas Vagas Carregando... Buscar Início em [DATE] Término em [DATE] F…" at bounding box center [244, 492] width 488 height 930
click at [451, 259] on link "Adicionar" at bounding box center [442, 265] width 39 height 14
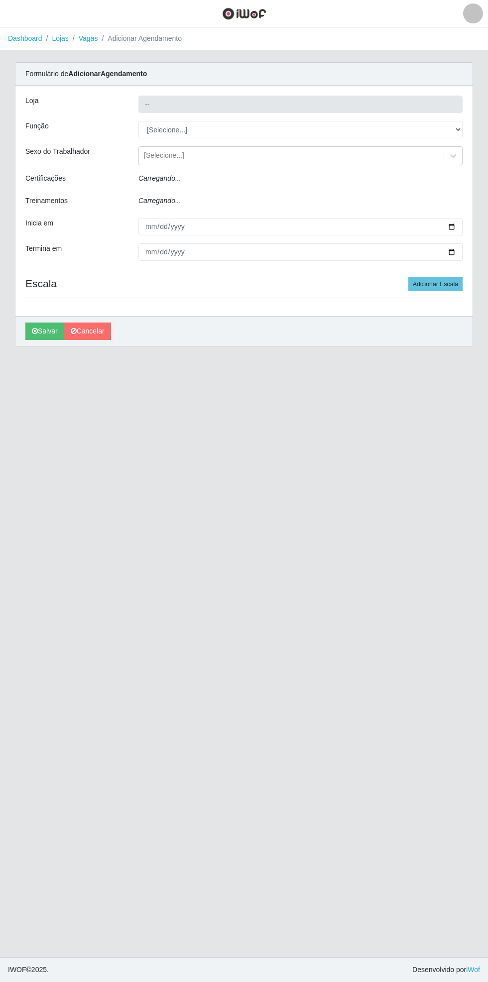
type input "Bemais Supermercados - [GEOGRAPHIC_DATA]"
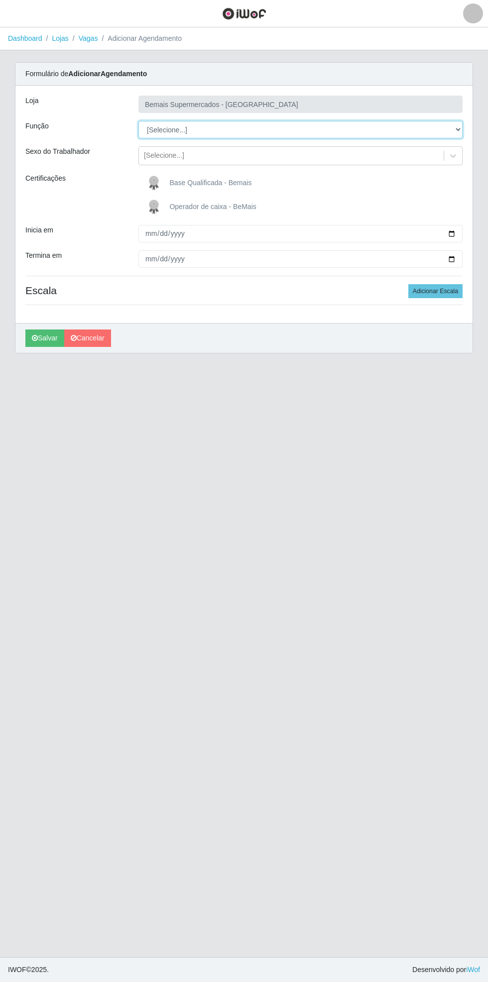
click at [461, 128] on select "[Selecione...] ASG ASG + ASG ++ Auxiliar de Estacionamento Auxiliar de Estacion…" at bounding box center [300, 129] width 324 height 17
select select "71"
click at [138, 121] on select "[Selecione...] ASG ASG + ASG ++ Auxiliar de Estacionamento Auxiliar de Estacion…" at bounding box center [300, 129] width 324 height 17
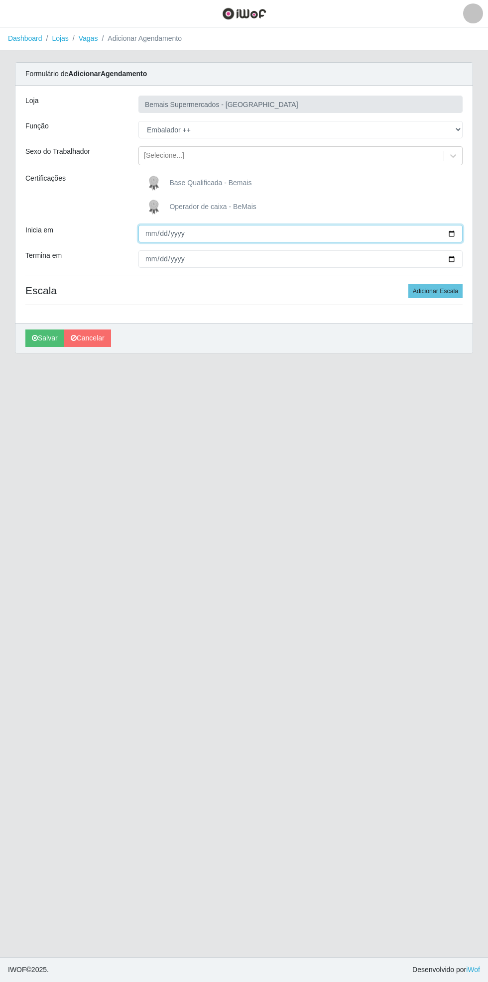
click at [460, 235] on input "Inicia em" at bounding box center [300, 233] width 324 height 17
type input "[DATE]"
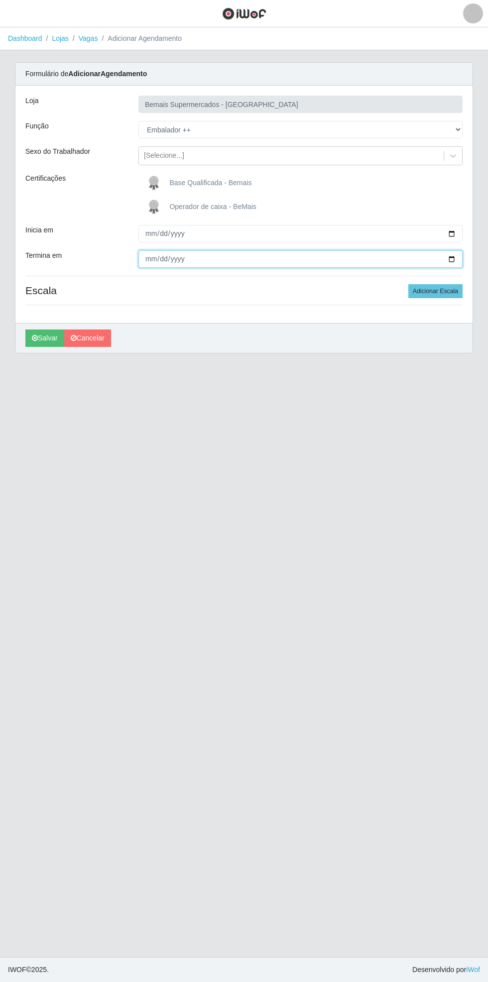
click at [459, 260] on input "Termina em" at bounding box center [300, 258] width 324 height 17
type input "[DATE]"
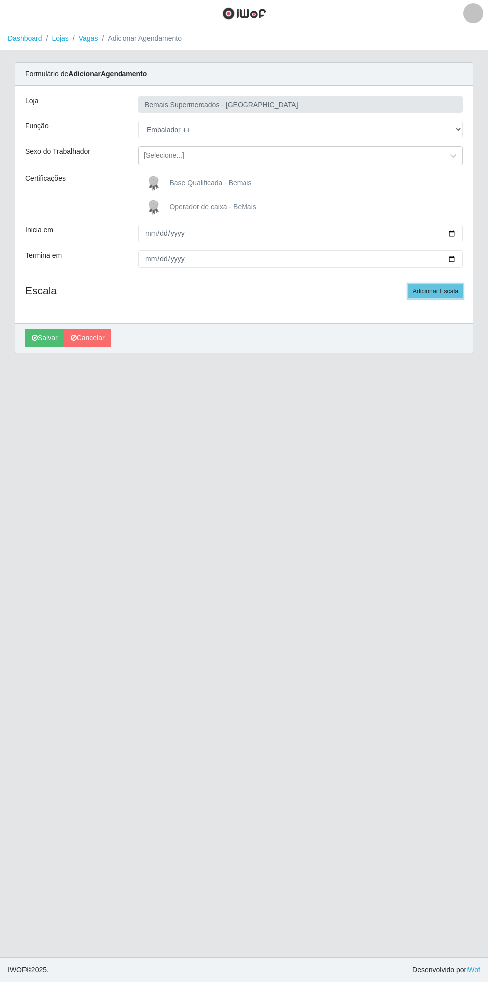
click at [442, 289] on button "Adicionar Escala" at bounding box center [435, 291] width 54 height 14
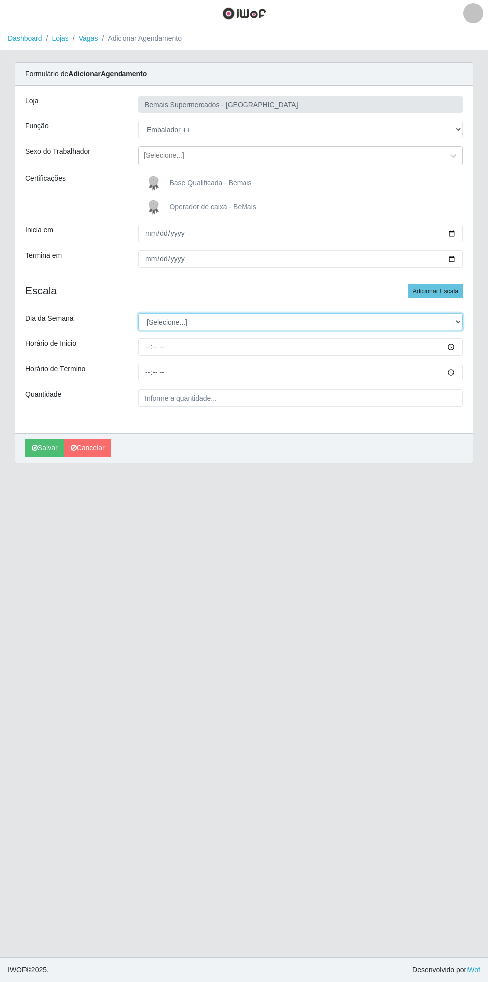
click at [458, 319] on select "[Selecione...] Segunda Terça Quarta Quinta Sexta Sábado Domingo" at bounding box center [300, 321] width 324 height 17
select select "0"
click at [138, 313] on select "[Selecione...] Segunda Terça Quarta Quinta Sexta Sábado Domingo" at bounding box center [300, 321] width 324 height 17
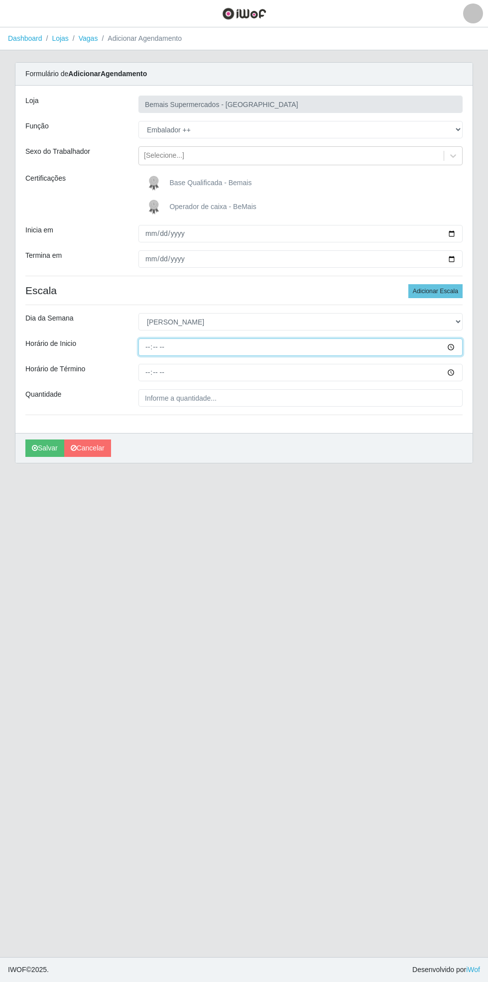
click at [459, 347] on input "Horário de Inicio" at bounding box center [300, 347] width 324 height 17
type input "08:00"
click at [457, 372] on input "Horário de Término" at bounding box center [300, 372] width 324 height 17
type input "14:00"
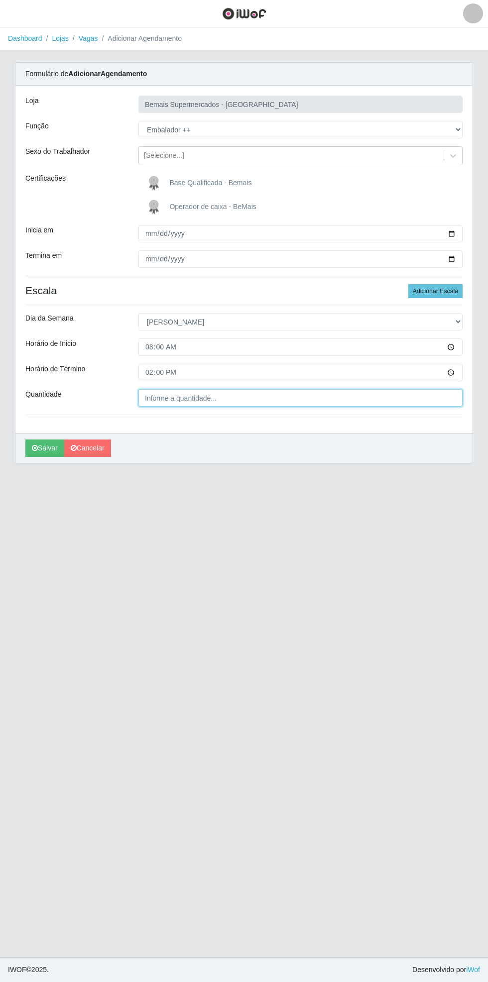
click at [228, 399] on input "Quantidade" at bounding box center [300, 397] width 324 height 17
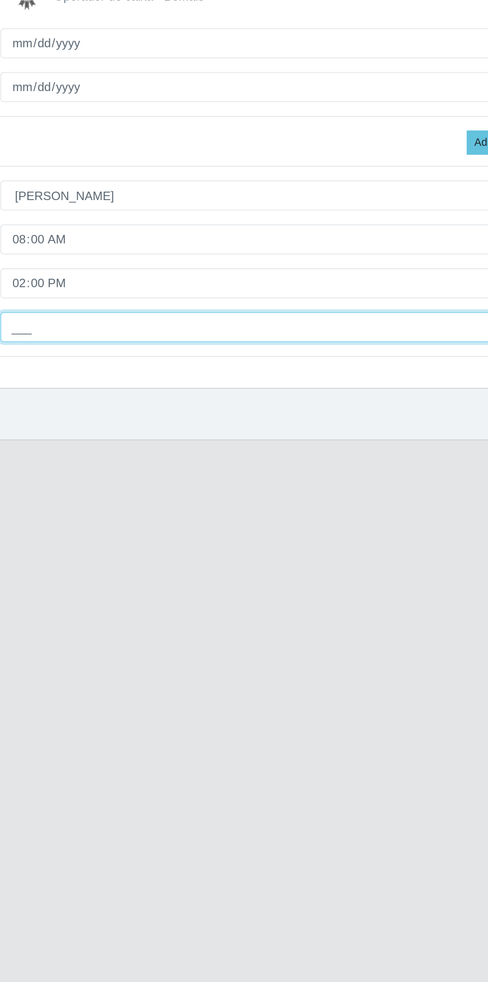
type input "1__"
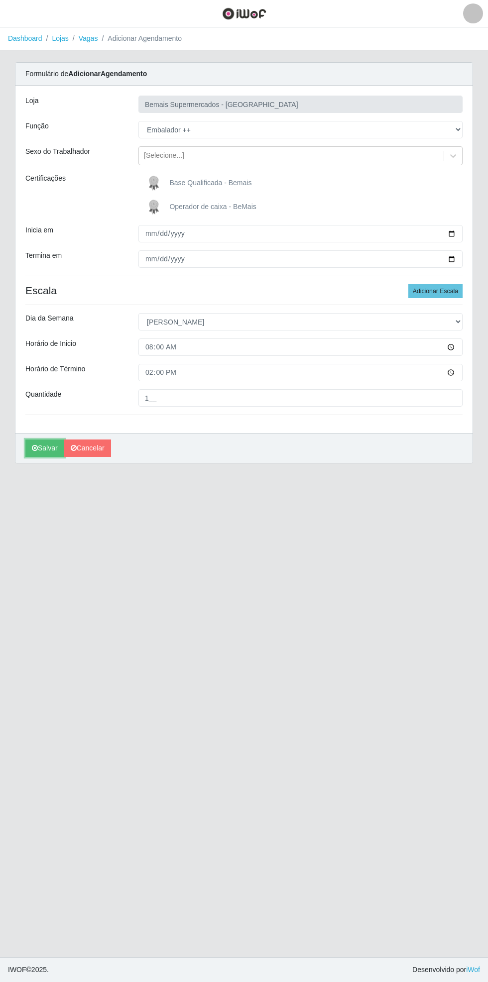
click at [39, 452] on button "Salvar" at bounding box center [44, 448] width 39 height 17
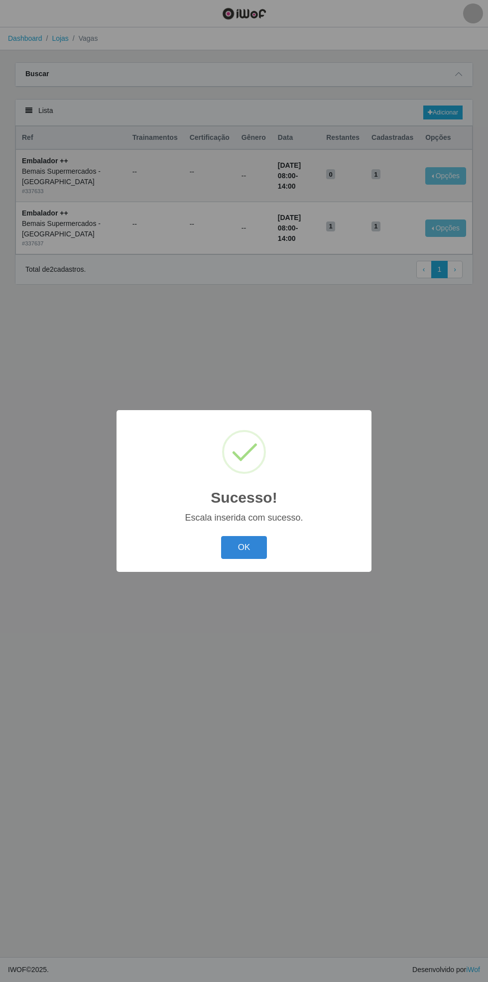
click at [240, 546] on button "OK" at bounding box center [244, 547] width 46 height 23
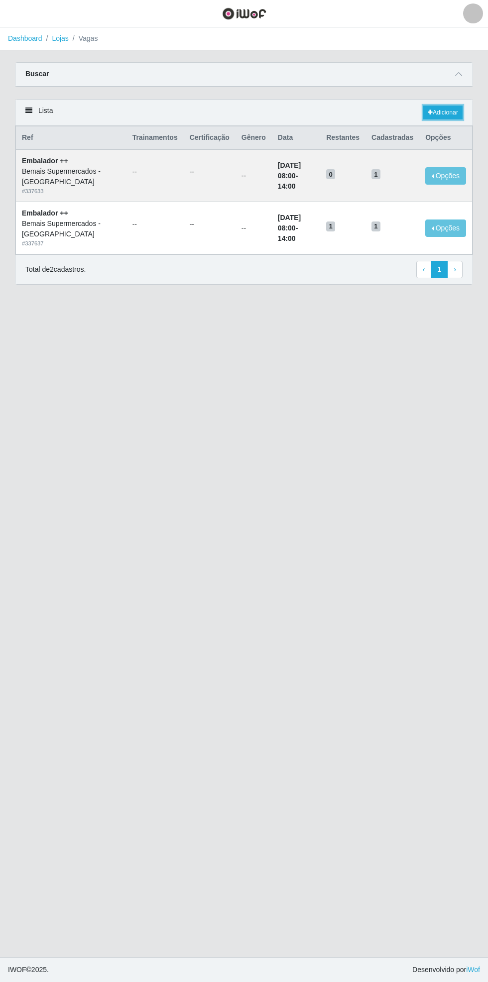
click at [449, 110] on link "Adicionar" at bounding box center [442, 113] width 39 height 14
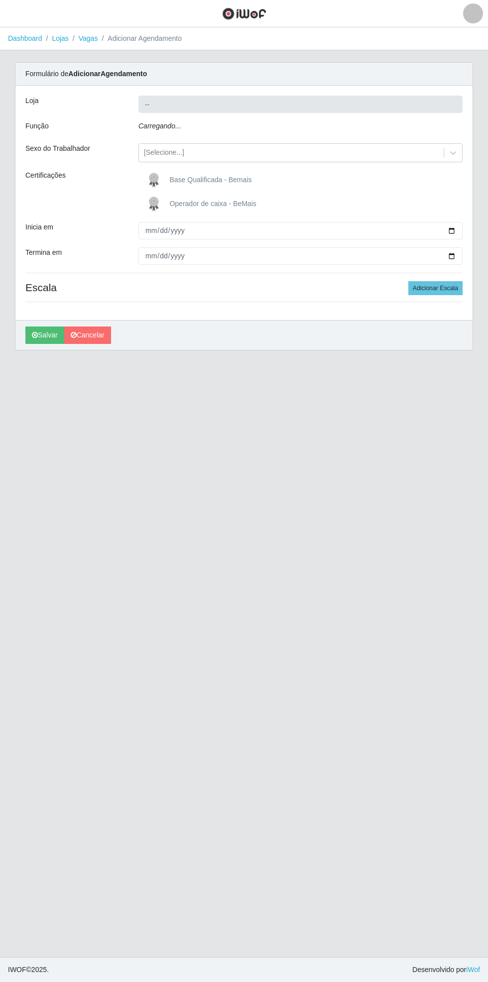
type input "Bemais Supermercados - [GEOGRAPHIC_DATA]"
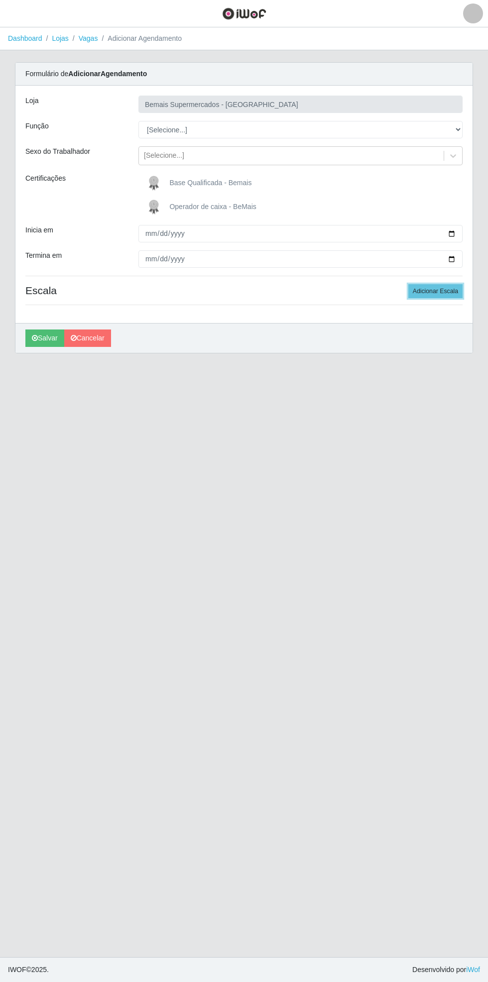
click at [439, 292] on button "Adicionar Escala" at bounding box center [435, 291] width 54 height 14
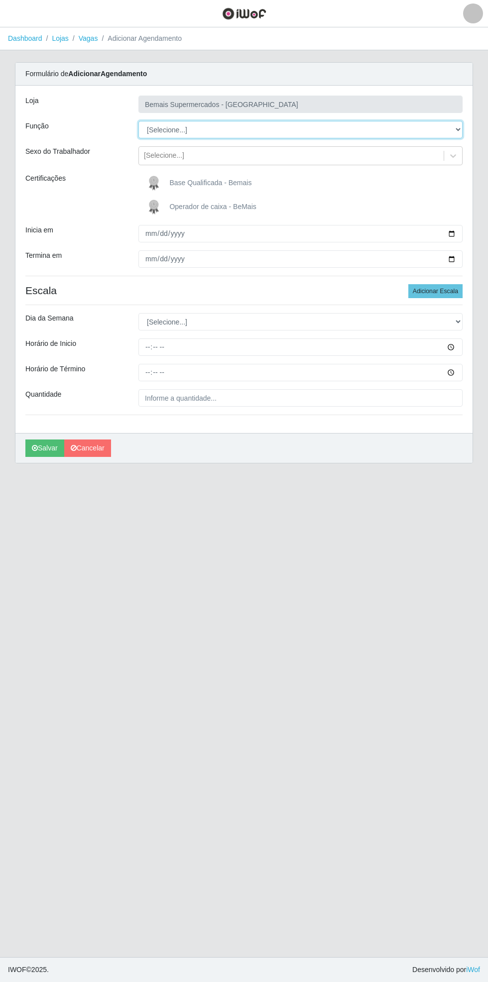
click at [462, 129] on select "[Selecione...] ASG ASG + ASG ++ Auxiliar de Estacionamento Auxiliar de Estacion…" at bounding box center [300, 129] width 324 height 17
click at [138, 121] on select "[Selecione...] ASG ASG + ASG ++ Auxiliar de Estacionamento Auxiliar de Estacion…" at bounding box center [300, 129] width 324 height 17
click at [458, 129] on select "[Selecione...] ASG ASG + ASG ++ Auxiliar de Estacionamento Auxiliar de Estacion…" at bounding box center [300, 129] width 324 height 17
select select "73"
click at [138, 121] on select "[Selecione...] ASG ASG + ASG ++ Auxiliar de Estacionamento Auxiliar de Estacion…" at bounding box center [300, 129] width 324 height 17
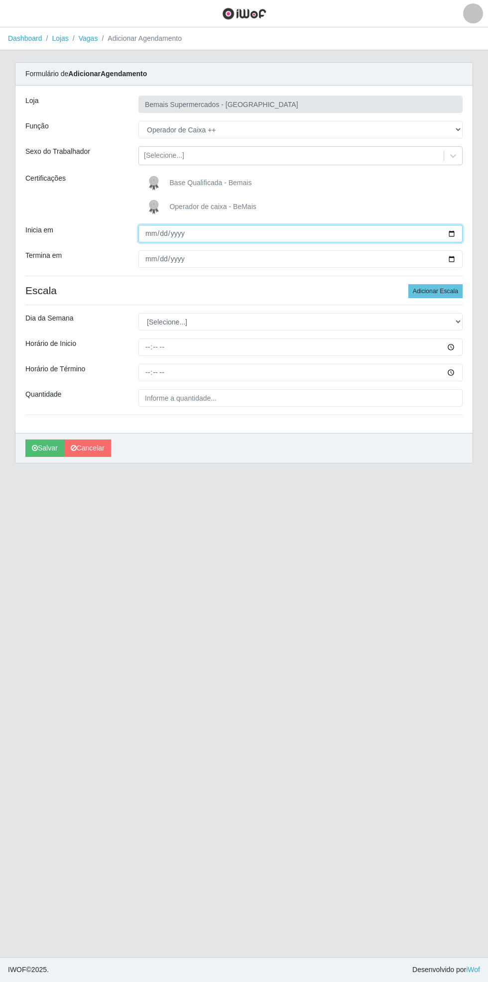
click at [460, 233] on input "Inicia em" at bounding box center [300, 233] width 324 height 17
type input "[DATE]"
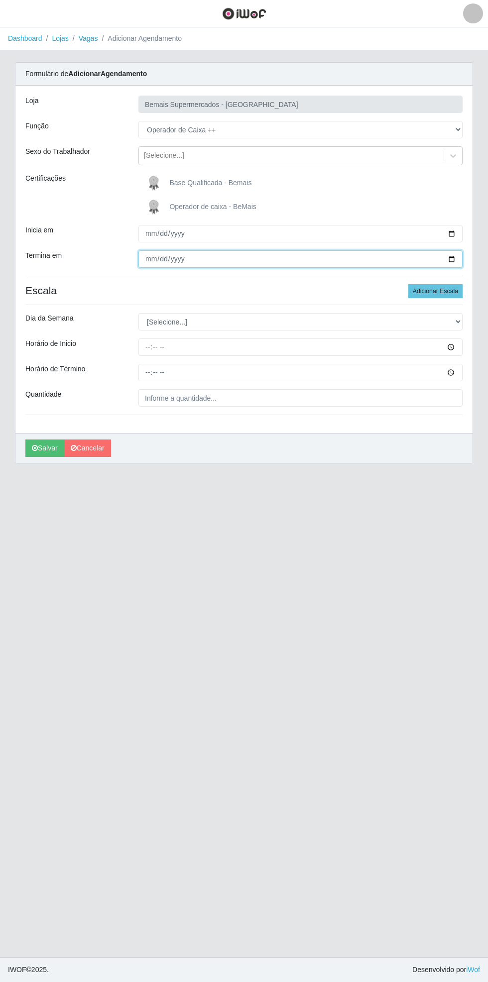
click at [457, 259] on input "Termina em" at bounding box center [300, 258] width 324 height 17
type input "[DATE]"
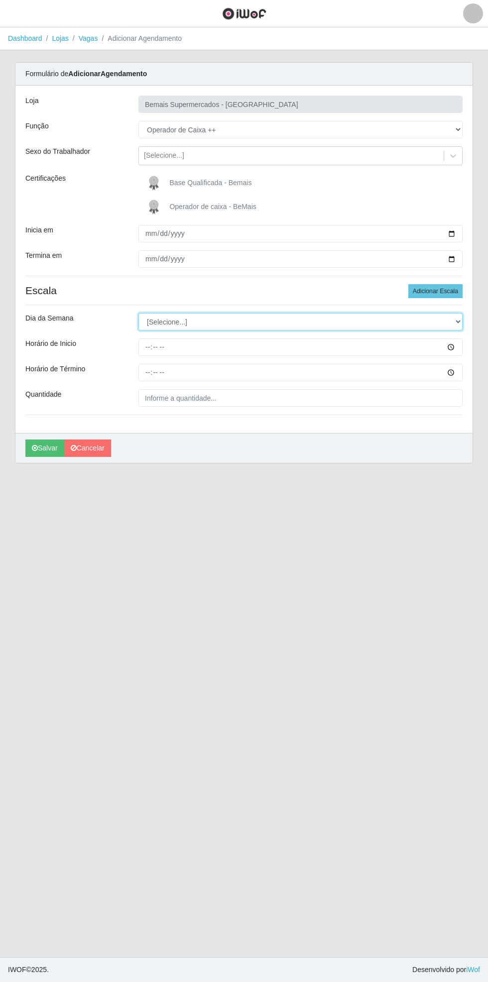
click at [459, 321] on select "[Selecione...] Segunda Terça Quarta Quinta Sexta Sábado Domingo" at bounding box center [300, 321] width 324 height 17
select select "0"
click at [138, 313] on select "[Selecione...] Segunda Terça Quarta Quinta Sexta Sábado Domingo" at bounding box center [300, 321] width 324 height 17
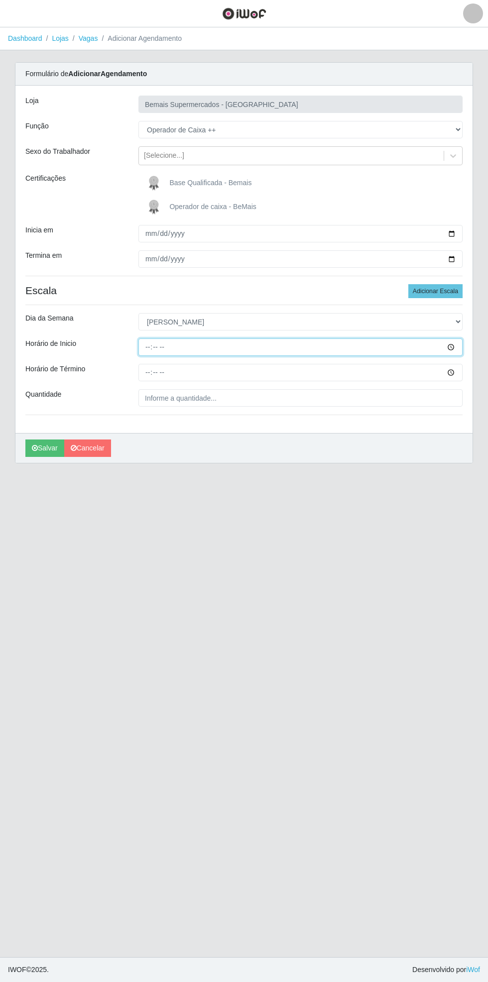
click at [461, 347] on input "Horário de Inicio" at bounding box center [300, 347] width 324 height 17
type input "08:00"
click at [460, 372] on input "Horário de Término" at bounding box center [300, 372] width 324 height 17
type input "14:00"
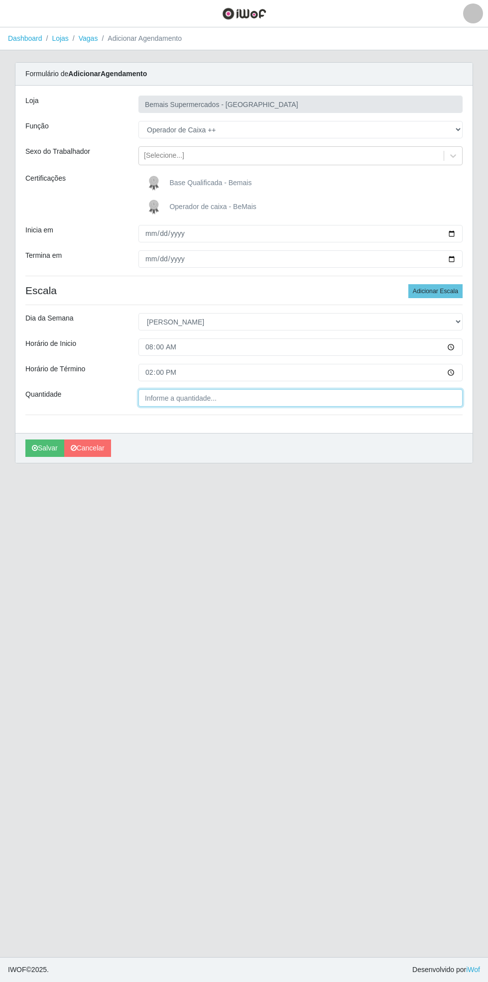
click at [272, 397] on input "Quantidade" at bounding box center [300, 397] width 324 height 17
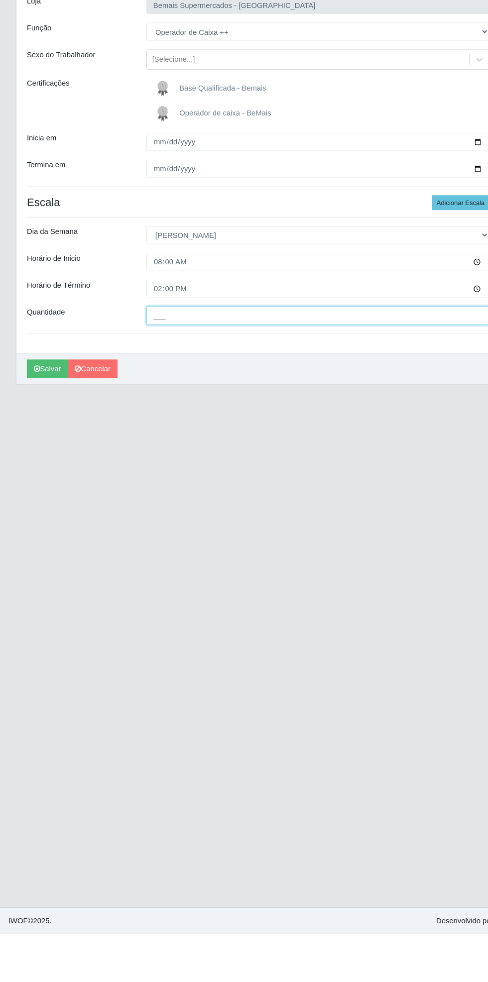
type input "2__"
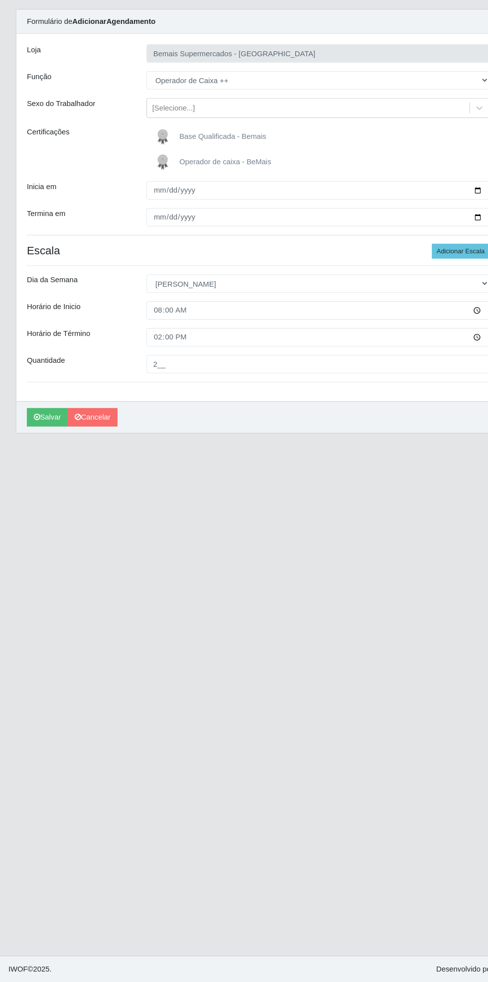
click at [207, 206] on span "Operador de caixa - BeMais" at bounding box center [212, 207] width 87 height 8
click at [0, 0] on input "Operador de caixa - BeMais" at bounding box center [0, 0] width 0 height 0
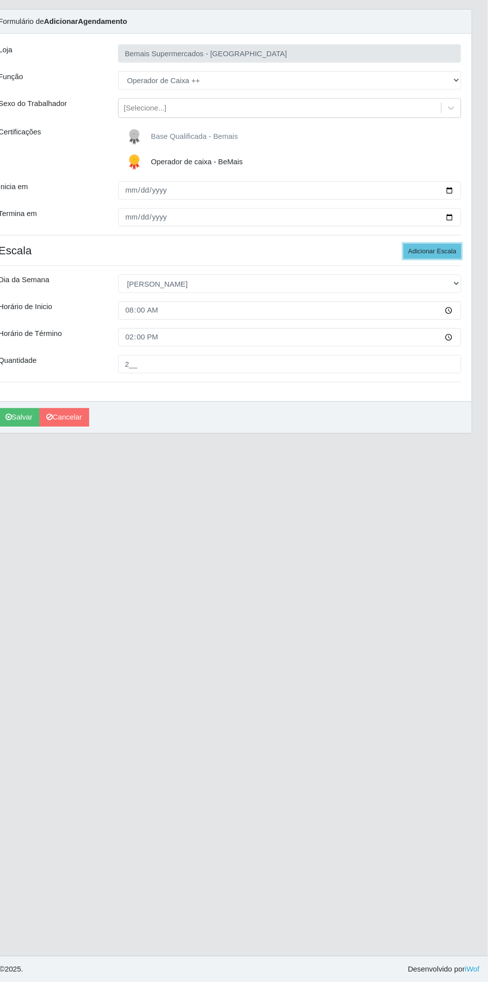
click at [440, 292] on button "Adicionar Escala" at bounding box center [435, 291] width 54 height 14
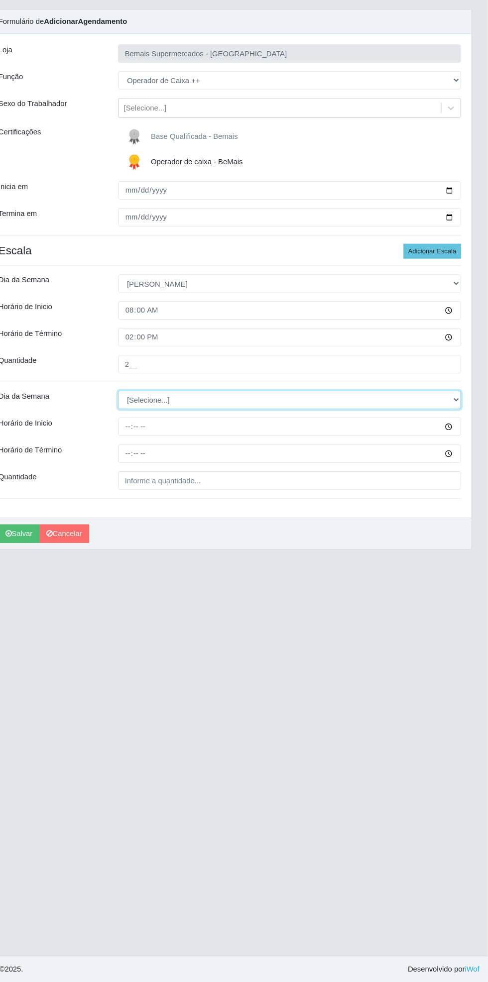
click at [459, 430] on select "[Selecione...] Segunda Terça Quarta Quinta Sexta Sábado Domingo" at bounding box center [300, 431] width 324 height 17
select select "0"
click at [138, 423] on select "[Selecione...] Segunda Terça Quarta Quinta Sexta Sábado Domingo" at bounding box center [300, 431] width 324 height 17
click at [462, 458] on input "Horário de Inicio" at bounding box center [300, 457] width 324 height 17
type input "15:00"
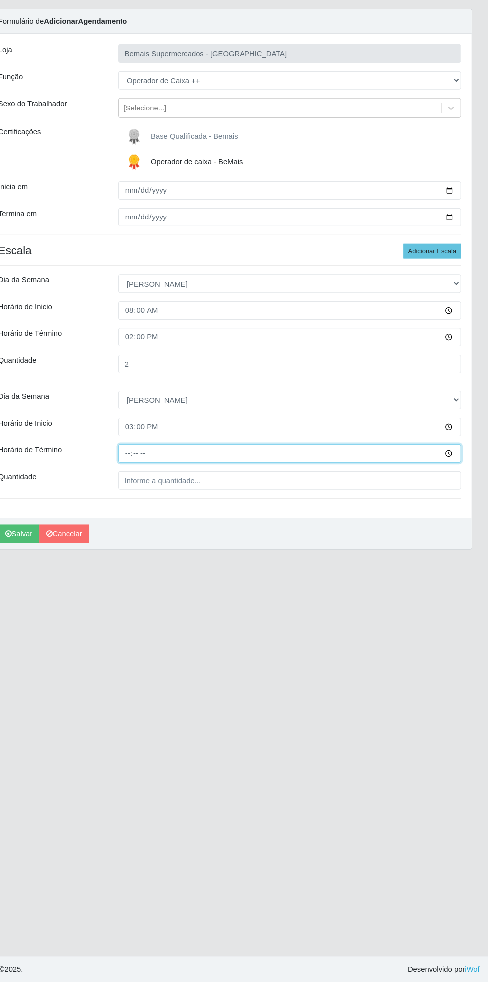
click at [458, 482] on input "Horário de Término" at bounding box center [300, 482] width 324 height 17
type input "21:00"
click at [223, 508] on input "Quantidade" at bounding box center [300, 507] width 324 height 17
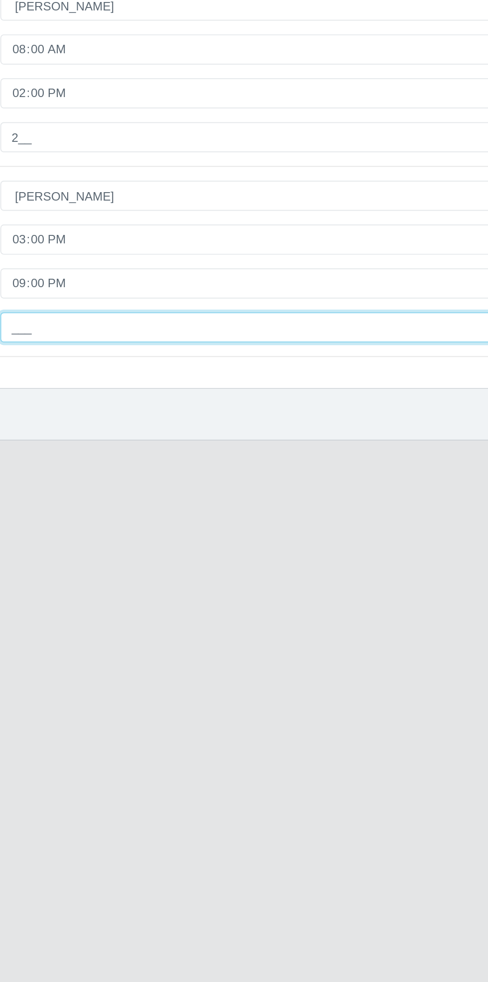
type input "2__"
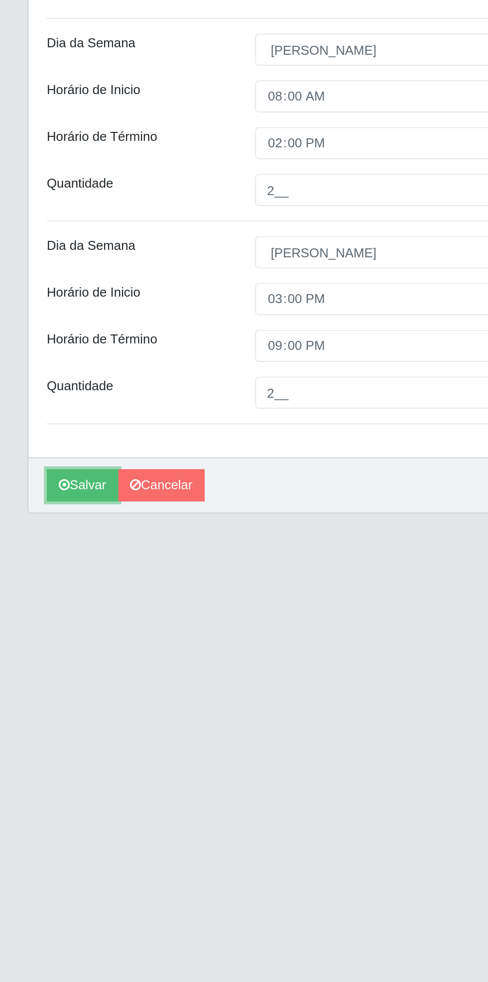
click at [41, 563] on button "Salvar" at bounding box center [44, 558] width 39 height 17
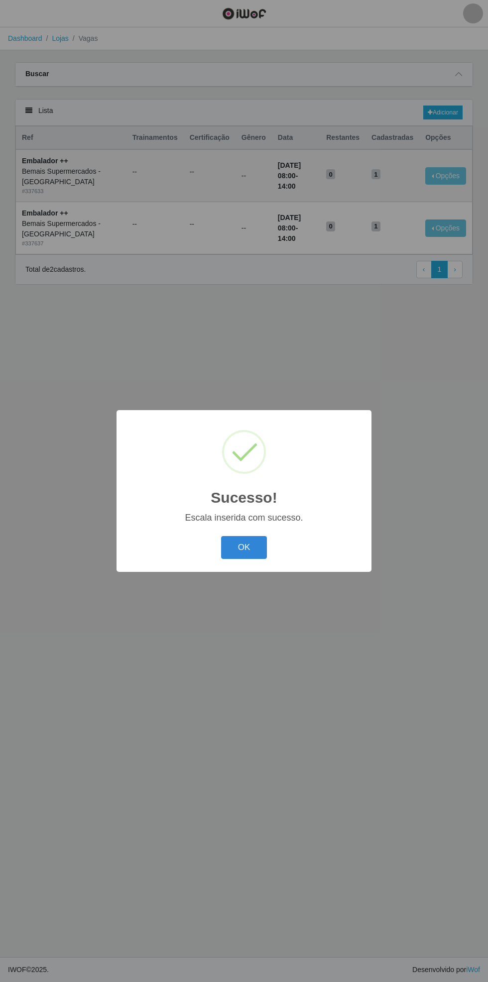
click at [245, 558] on button "OK" at bounding box center [244, 547] width 46 height 23
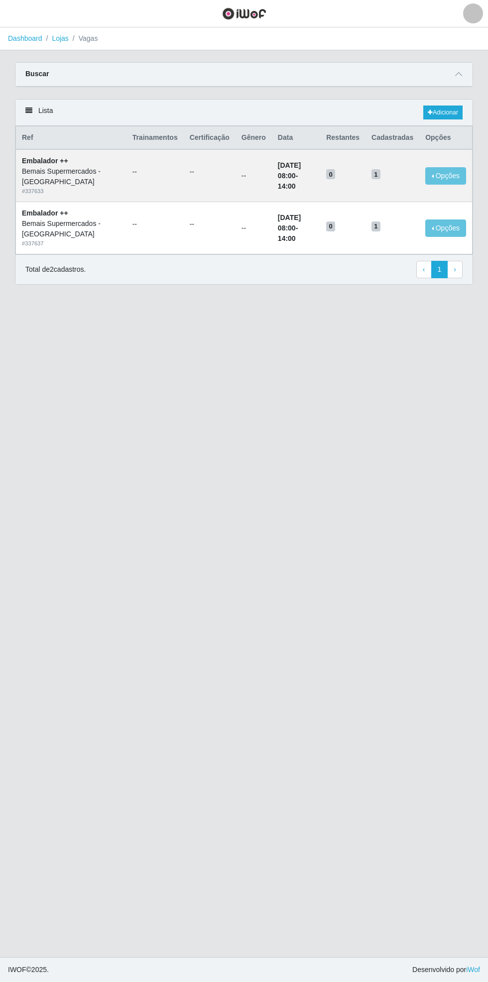
click at [463, 75] on span at bounding box center [459, 74] width 12 height 11
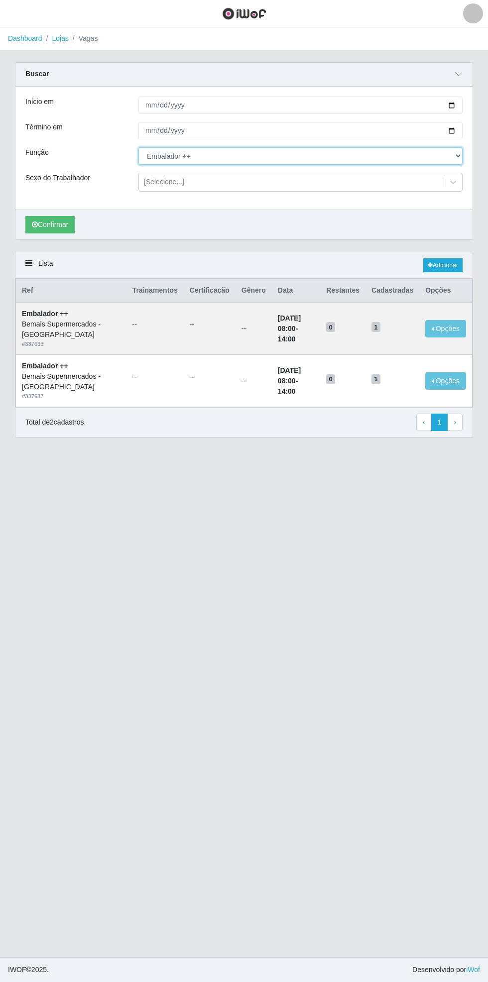
click at [457, 156] on select "[Selecione...] ASG ASG + ASG ++ Auxiliar de Estacionamento Auxiliar de Estacion…" at bounding box center [300, 155] width 324 height 17
click at [138, 147] on select "[Selecione...] ASG ASG + ASG ++ Auxiliar de Estacionamento Auxiliar de Estacion…" at bounding box center [300, 155] width 324 height 17
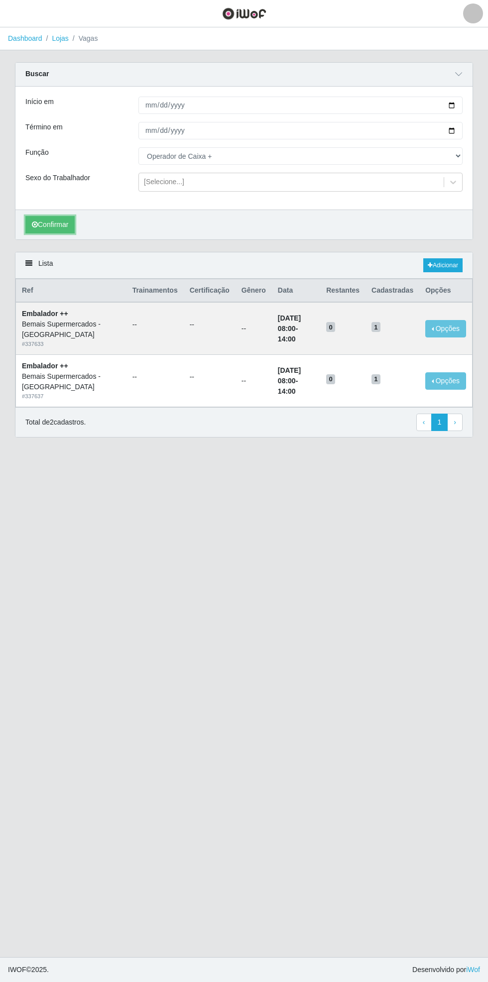
click at [54, 224] on button "Confirmar" at bounding box center [49, 224] width 49 height 17
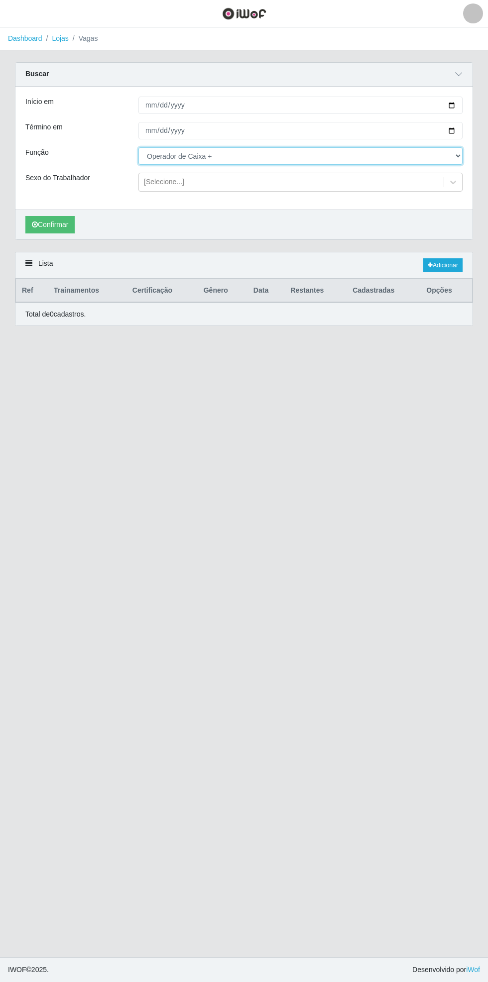
click at [457, 156] on select "[Selecione...] ASG ASG + ASG ++ Auxiliar de Estacionamento Auxiliar de Estacion…" at bounding box center [300, 155] width 324 height 17
click at [138, 147] on select "[Selecione...] ASG ASG + ASG ++ Auxiliar de Estacionamento Auxiliar de Estacion…" at bounding box center [300, 155] width 324 height 17
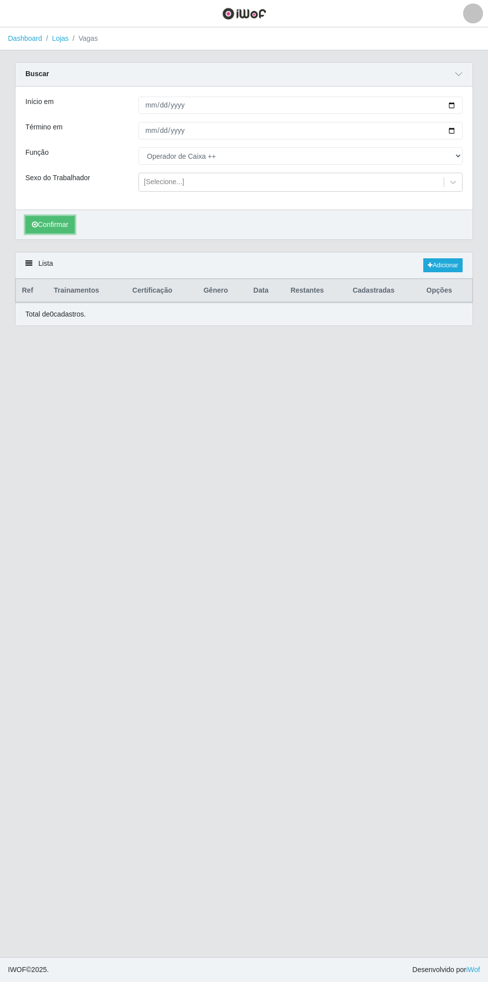
click at [49, 228] on button "Confirmar" at bounding box center [49, 224] width 49 height 17
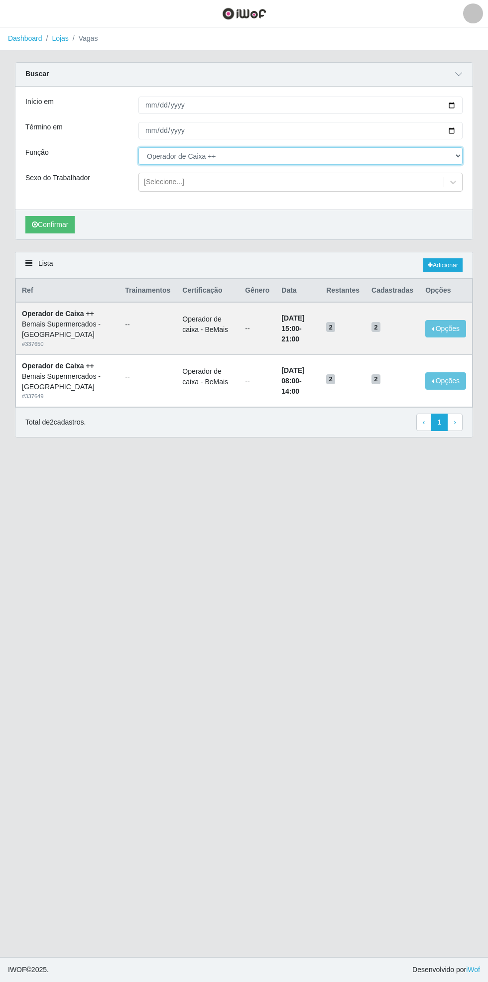
click at [458, 155] on select "[Selecione...] ASG ASG + ASG ++ Auxiliar de Estacionamento Auxiliar de Estacion…" at bounding box center [300, 155] width 324 height 17
select select "71"
click at [138, 147] on select "[Selecione...] ASG ASG + ASG ++ Auxiliar de Estacionamento Auxiliar de Estacion…" at bounding box center [300, 155] width 324 height 17
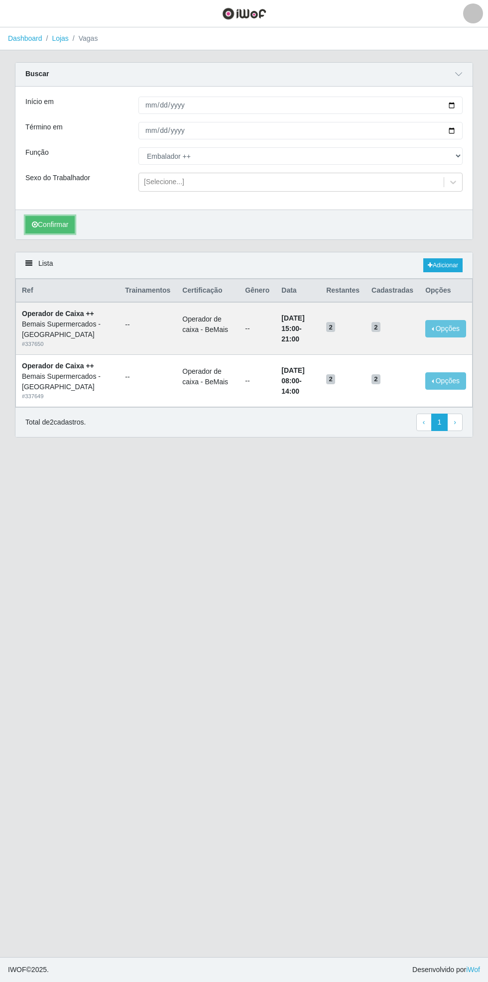
click at [56, 224] on button "Confirmar" at bounding box center [49, 224] width 49 height 17
click at [450, 259] on link "Adicionar" at bounding box center [442, 265] width 39 height 14
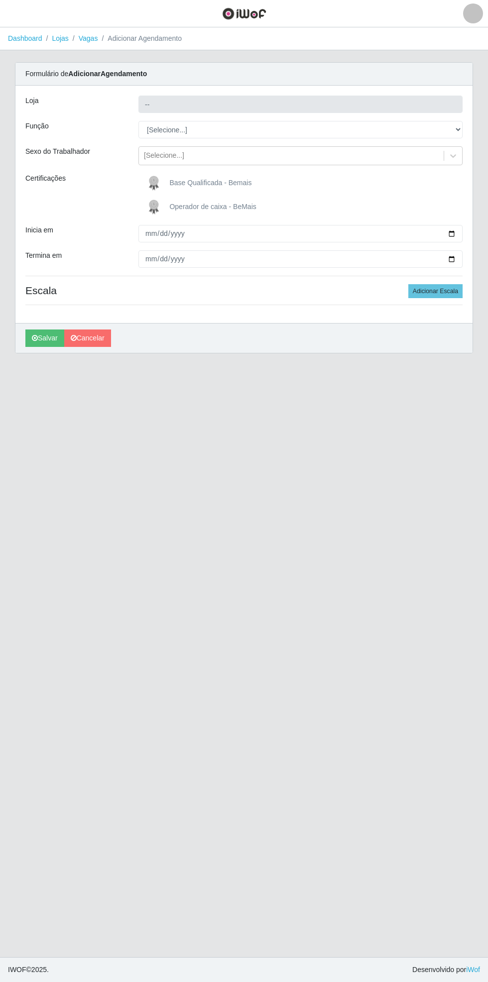
type input "Bemais Supermercados - [GEOGRAPHIC_DATA]"
click at [461, 128] on select "[Selecione...] ASG ASG + ASG ++ Auxiliar de Estacionamento Auxiliar de Estacion…" at bounding box center [300, 129] width 324 height 17
select select "71"
click at [138, 121] on select "[Selecione...] ASG ASG + ASG ++ Auxiliar de Estacionamento Auxiliar de Estacion…" at bounding box center [300, 129] width 324 height 17
click at [472, 236] on div "Loja Bemais Supermercados - [GEOGRAPHIC_DATA] Função [Selecione...] ASG ASG + A…" at bounding box center [243, 205] width 457 height 238
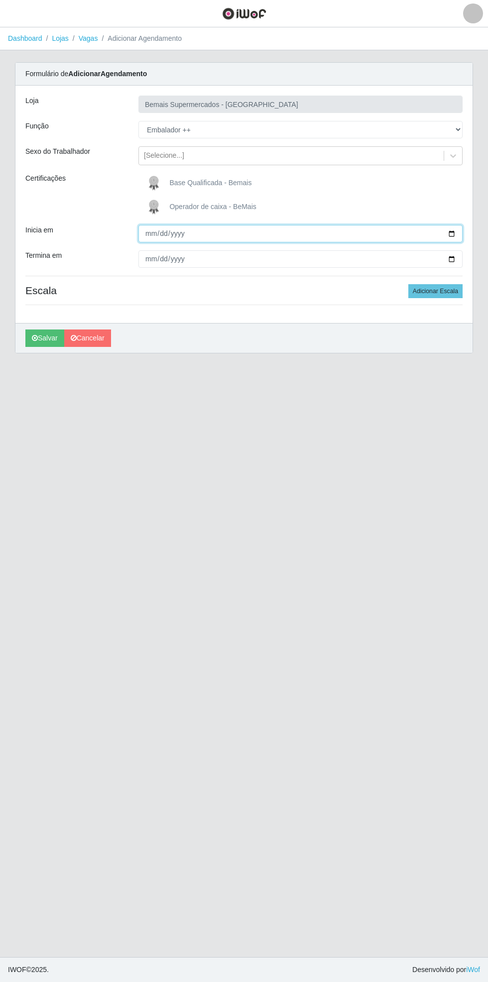
click at [460, 233] on input "Inicia em" at bounding box center [300, 233] width 324 height 17
type input "[DATE]"
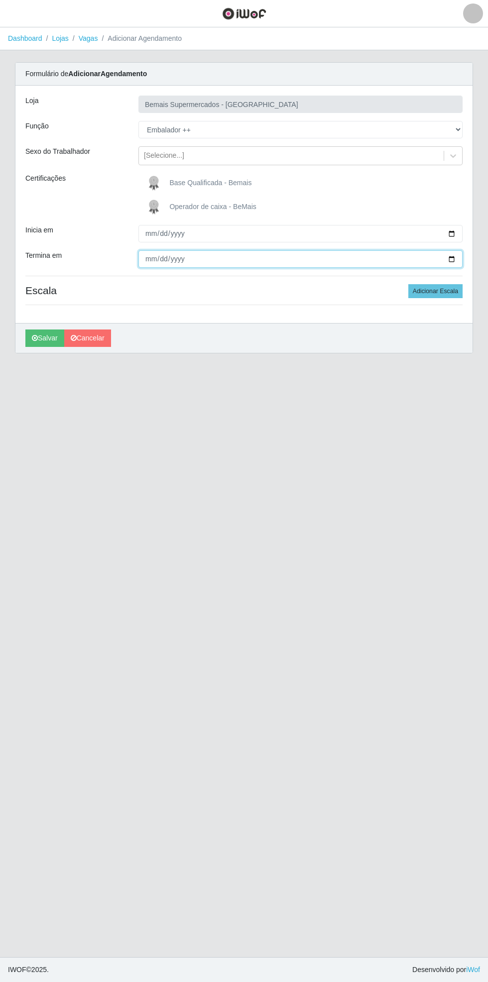
click at [458, 259] on input "Termina em" at bounding box center [300, 258] width 324 height 17
type input "[DATE]"
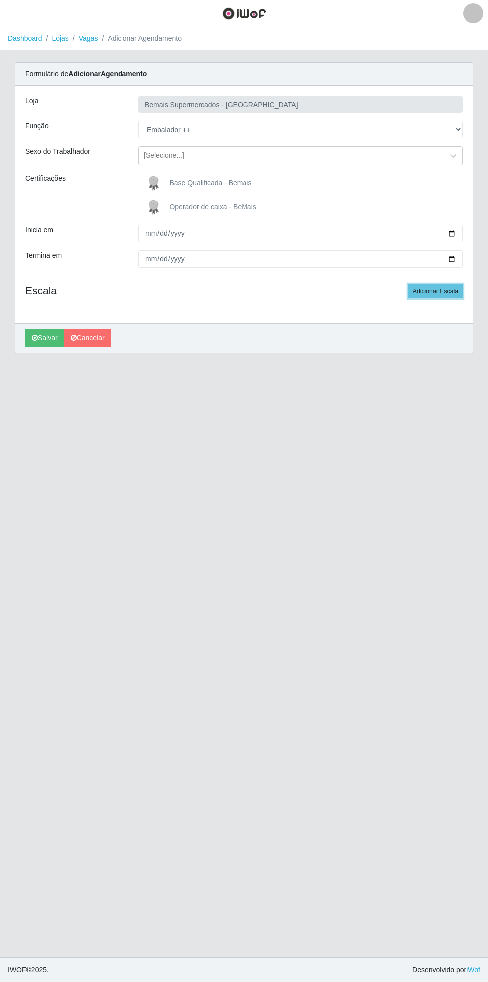
click at [448, 295] on button "Adicionar Escala" at bounding box center [435, 291] width 54 height 14
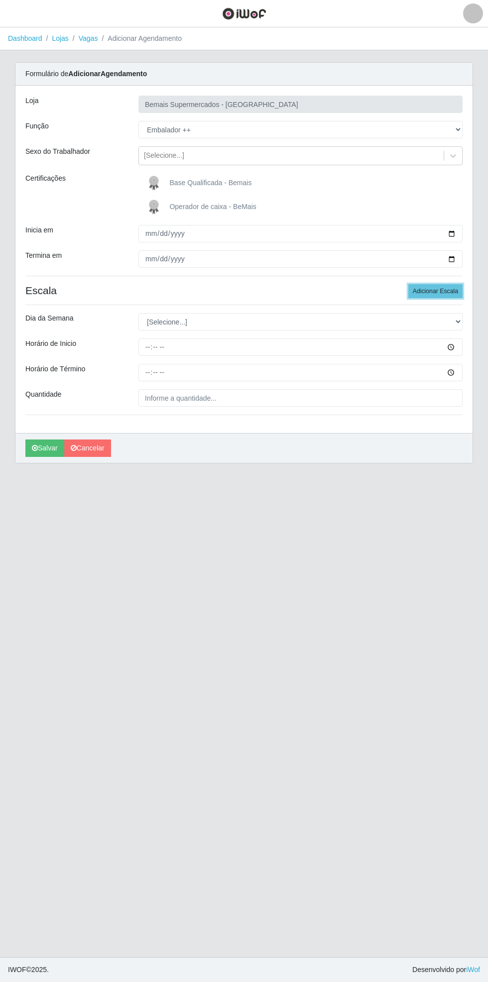
click at [444, 291] on button "Adicionar Escala" at bounding box center [435, 291] width 54 height 14
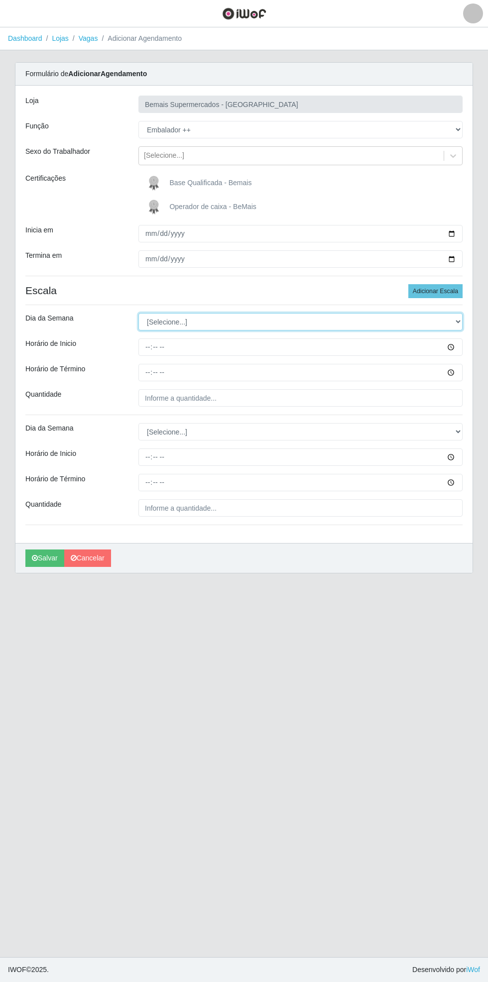
click at [461, 321] on select "[Selecione...] Segunda Terça Quarta Quinta Sexta Sábado Domingo" at bounding box center [300, 321] width 324 height 17
select select "0"
click at [138, 313] on select "[Selecione...] Segunda Terça Quarta Quinta Sexta Sábado Domingo" at bounding box center [300, 321] width 324 height 17
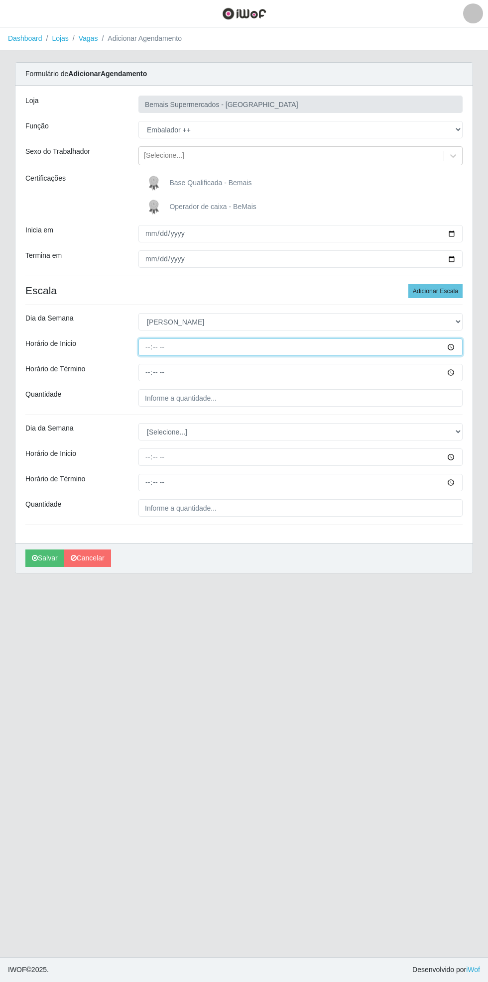
click at [460, 347] on input "Horário de Inicio" at bounding box center [300, 347] width 324 height 17
type input "15:00"
click at [459, 372] on input "Horário de Término" at bounding box center [300, 372] width 324 height 17
type input "21:00"
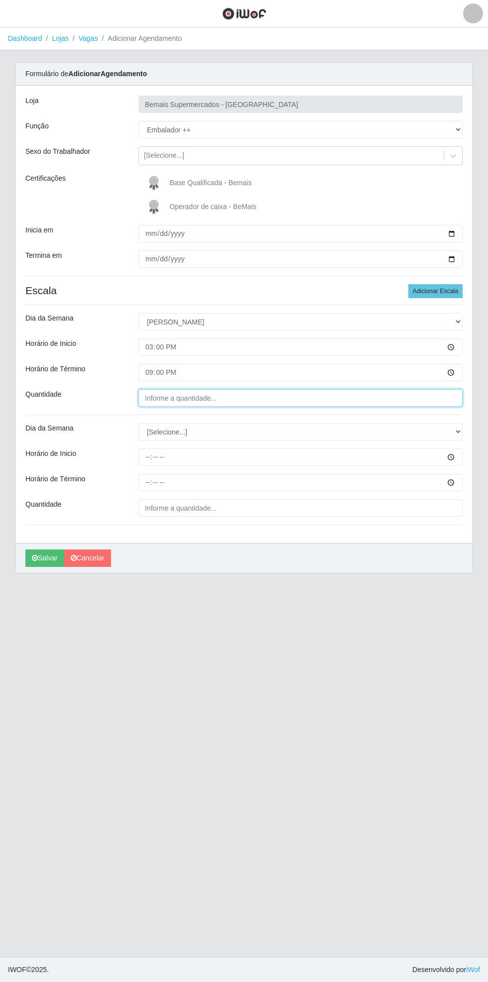
click at [231, 398] on input "Quantidade" at bounding box center [300, 397] width 324 height 17
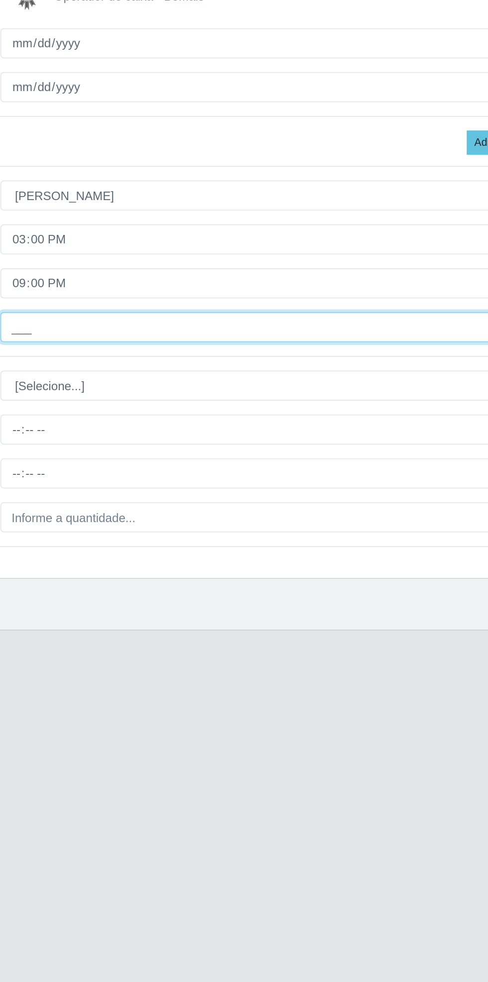
type input "2__"
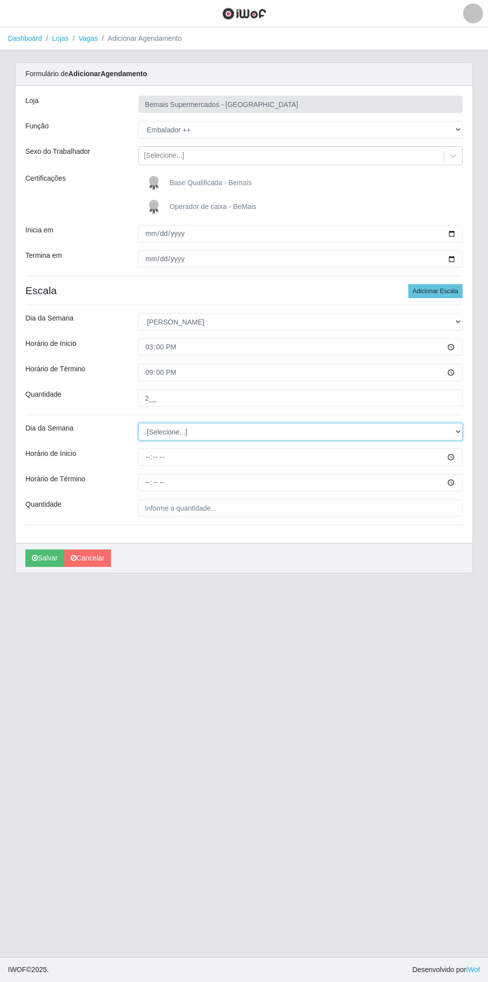
click at [460, 431] on select "[Selecione...] Segunda Terça Quarta Quinta Sexta Sábado Domingo" at bounding box center [300, 431] width 324 height 17
select select "0"
click at [138, 423] on select "[Selecione...] Segunda Terça Quarta Quinta Sexta Sábado Domingo" at bounding box center [300, 431] width 324 height 17
click at [461, 457] on input "Horário de Inicio" at bounding box center [300, 457] width 324 height 17
type input "15:30"
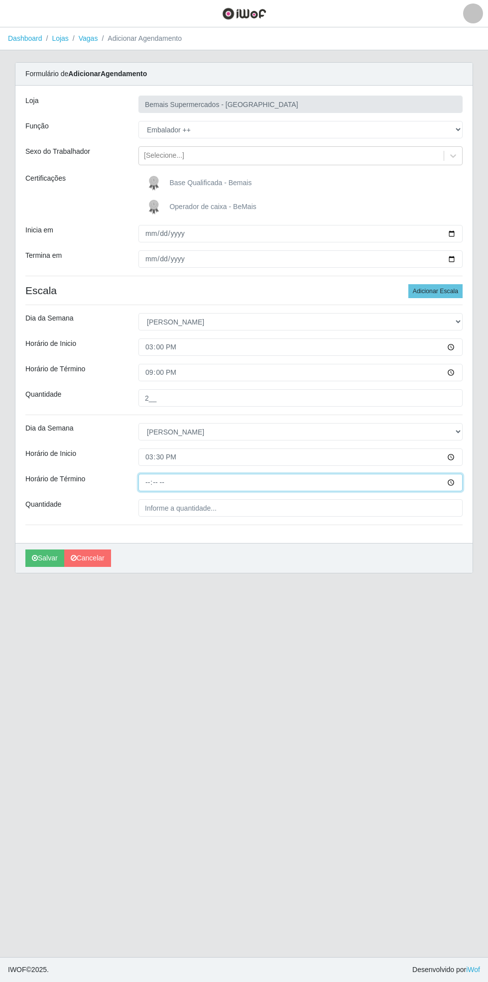
click at [460, 481] on input "Horário de Término" at bounding box center [300, 482] width 324 height 17
type input "21:30"
click at [224, 506] on input "Quantidade" at bounding box center [300, 507] width 324 height 17
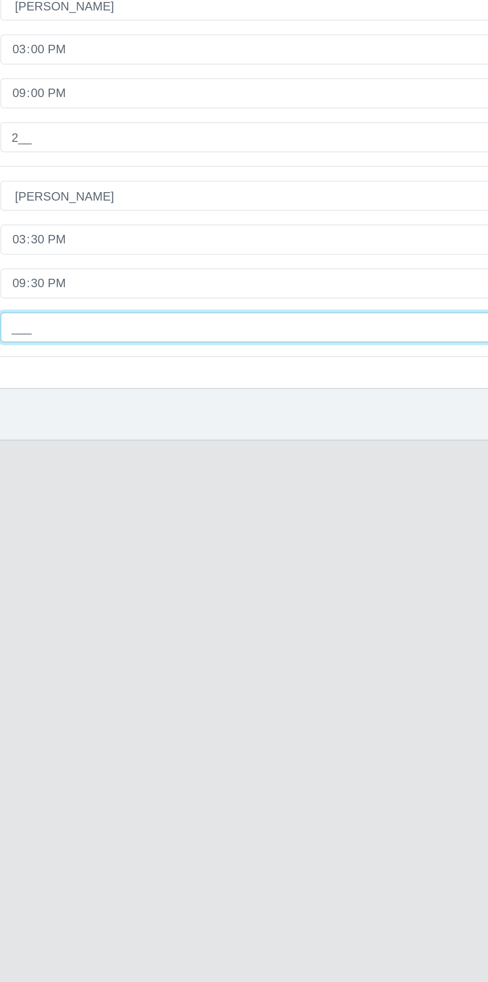
type input "2__"
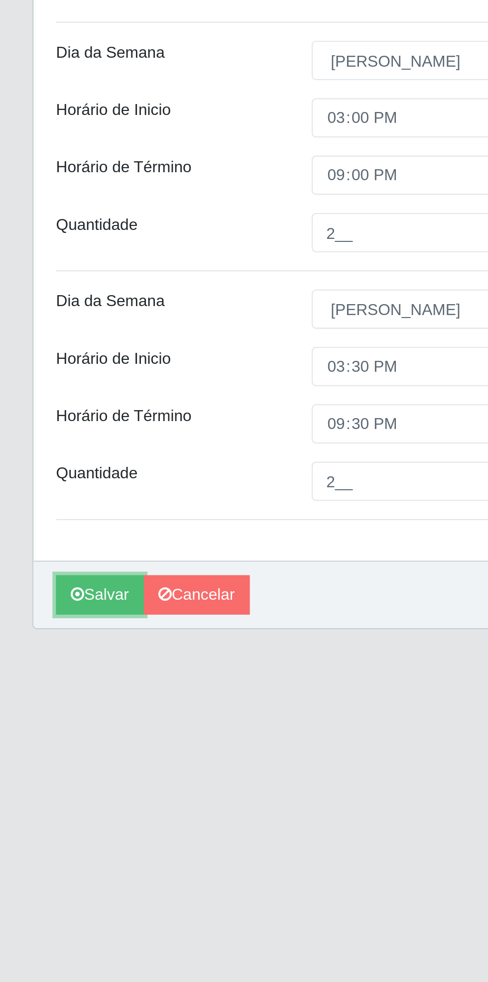
click at [46, 561] on button "Salvar" at bounding box center [44, 558] width 39 height 17
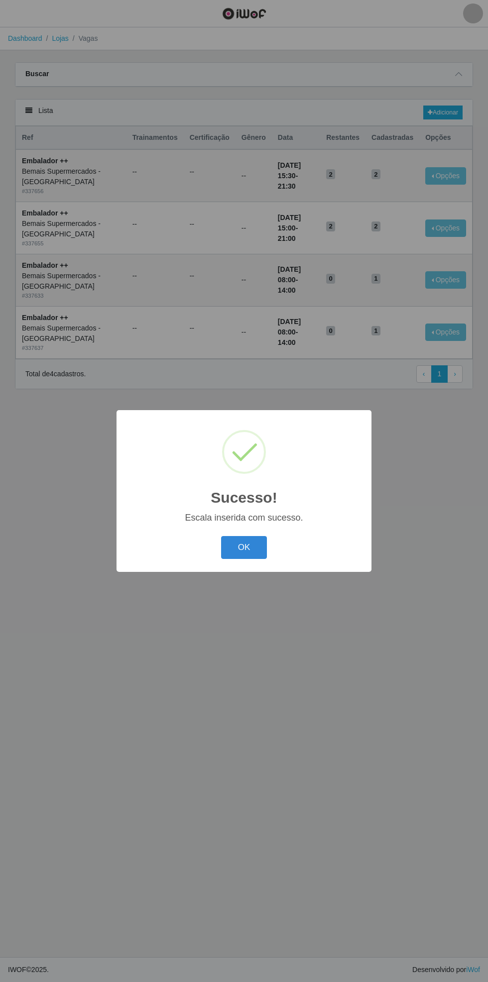
click at [244, 548] on button "OK" at bounding box center [244, 547] width 46 height 23
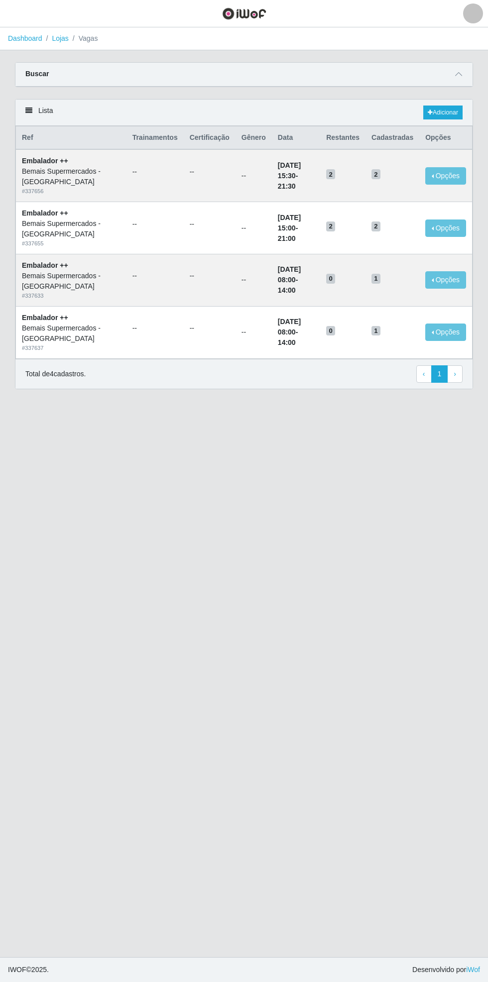
click at [462, 74] on span at bounding box center [459, 74] width 12 height 11
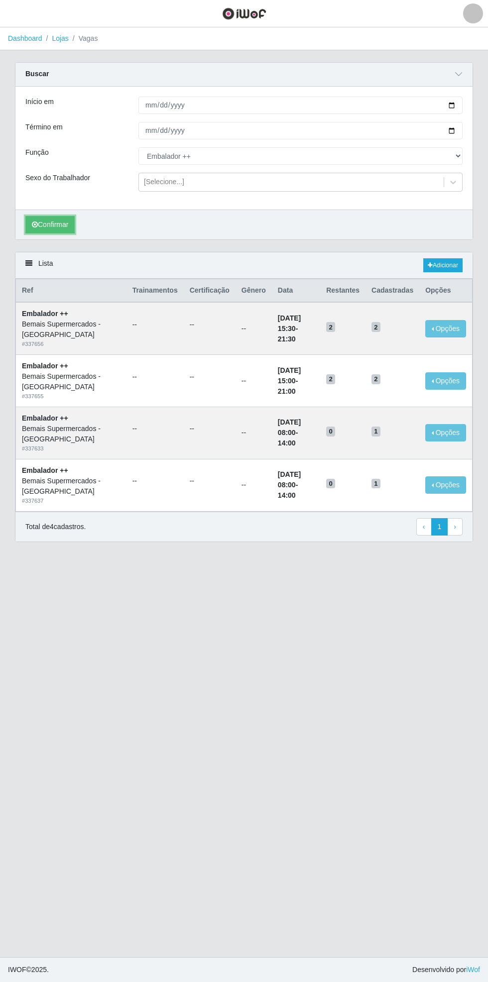
click at [46, 230] on button "Confirmar" at bounding box center [49, 224] width 49 height 17
click at [54, 224] on button "Confirmar" at bounding box center [49, 224] width 49 height 17
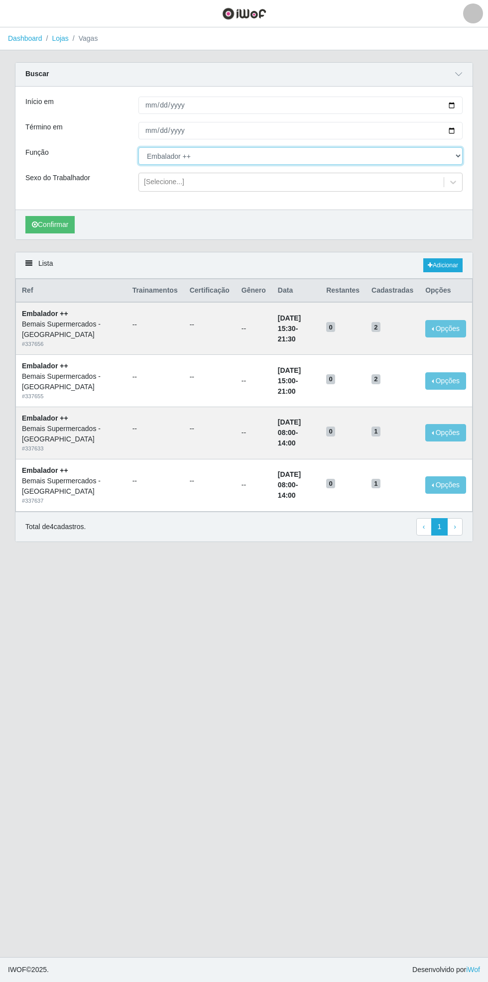
click at [459, 155] on select "[Selecione...] ASG ASG + ASG ++ Auxiliar de Estacionamento Auxiliar de Estacion…" at bounding box center [300, 155] width 324 height 17
select select "105"
click at [138, 147] on select "[Selecione...] ASG ASG + ASG ++ Auxiliar de Estacionamento Auxiliar de Estacion…" at bounding box center [300, 155] width 324 height 17
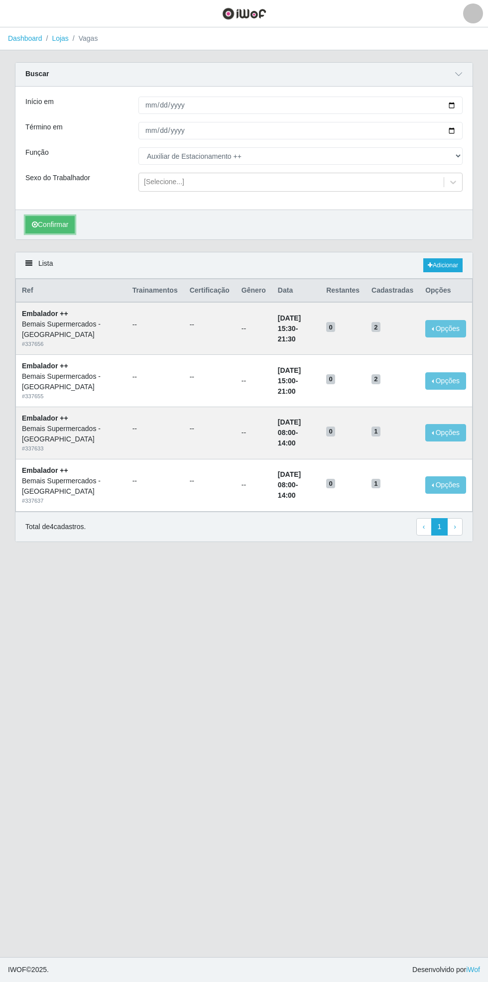
click at [54, 227] on button "Confirmar" at bounding box center [49, 224] width 49 height 17
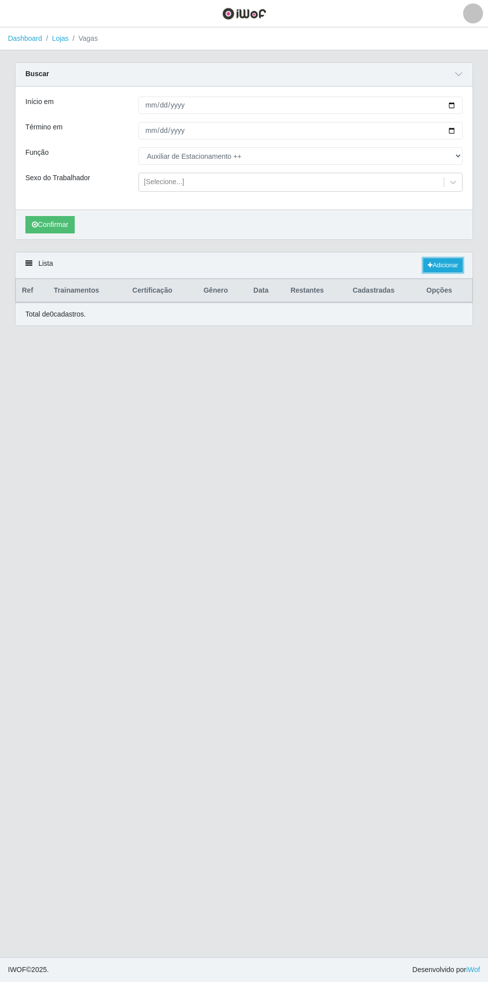
click at [449, 259] on link "Adicionar" at bounding box center [442, 265] width 39 height 14
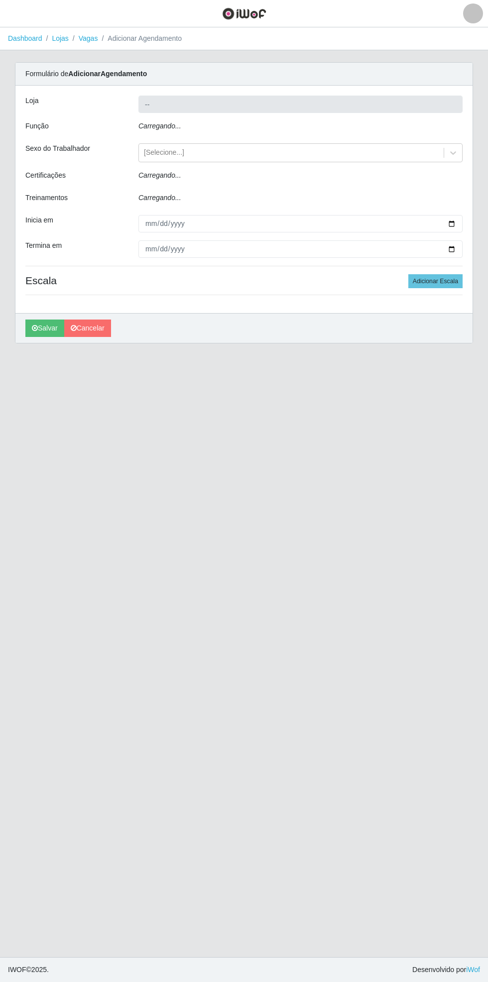
type input "Bemais Supermercados - [GEOGRAPHIC_DATA]"
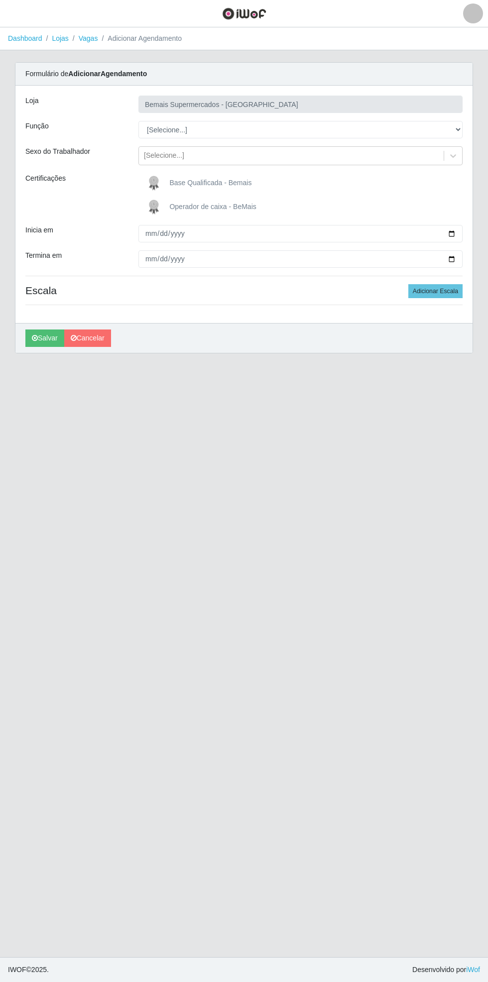
click at [476, 124] on div "Carregando... Formulário de Adicionar Agendamento Loja Bemais Supermercados - C…" at bounding box center [243, 213] width 473 height 303
click at [460, 132] on select "[Selecione...] ASG ASG + ASG ++ Auxiliar de Estacionamento Auxiliar de Estacion…" at bounding box center [300, 129] width 324 height 17
select select "105"
click at [138, 121] on select "[Selecione...] ASG ASG + ASG ++ Auxiliar de Estacionamento Auxiliar de Estacion…" at bounding box center [300, 129] width 324 height 17
click at [473, 230] on div "Carregando... Formulário de Adicionar Agendamento Loja Bemais Supermercados - C…" at bounding box center [243, 213] width 473 height 303
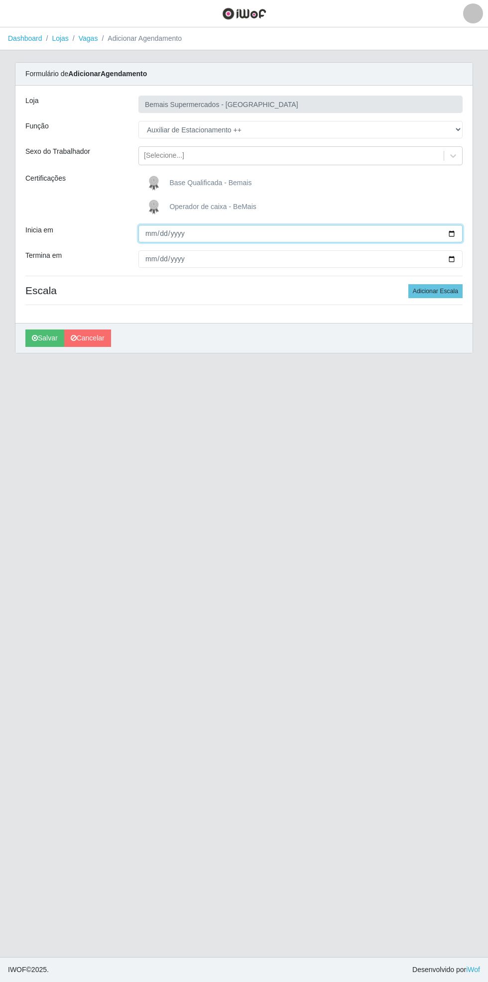
click at [461, 231] on input "Inicia em" at bounding box center [300, 233] width 324 height 17
type input "[DATE]"
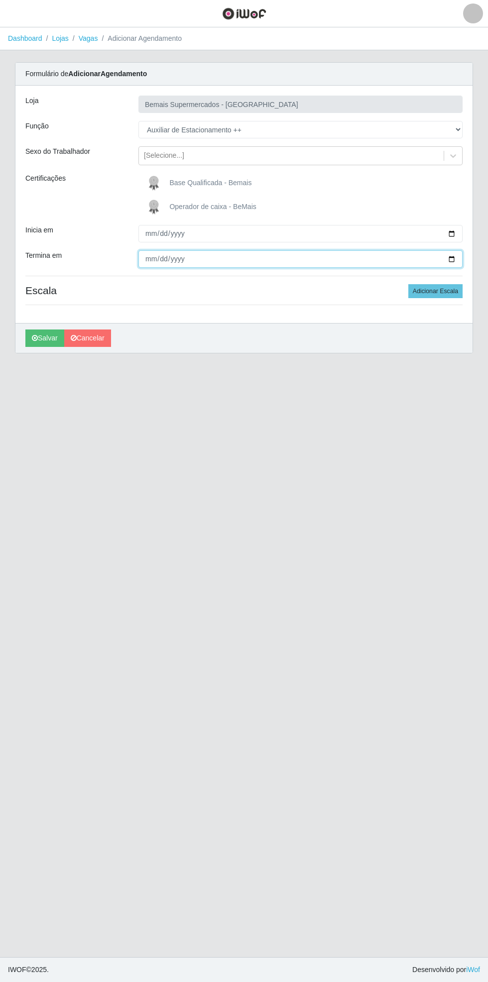
click at [458, 259] on input "Termina em" at bounding box center [300, 258] width 324 height 17
type input "[DATE]"
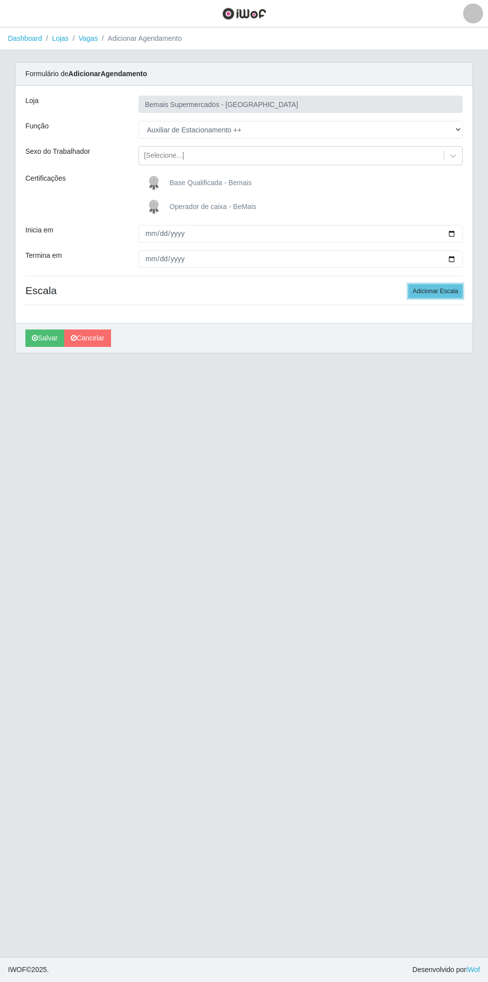
click at [446, 292] on button "Adicionar Escala" at bounding box center [435, 291] width 54 height 14
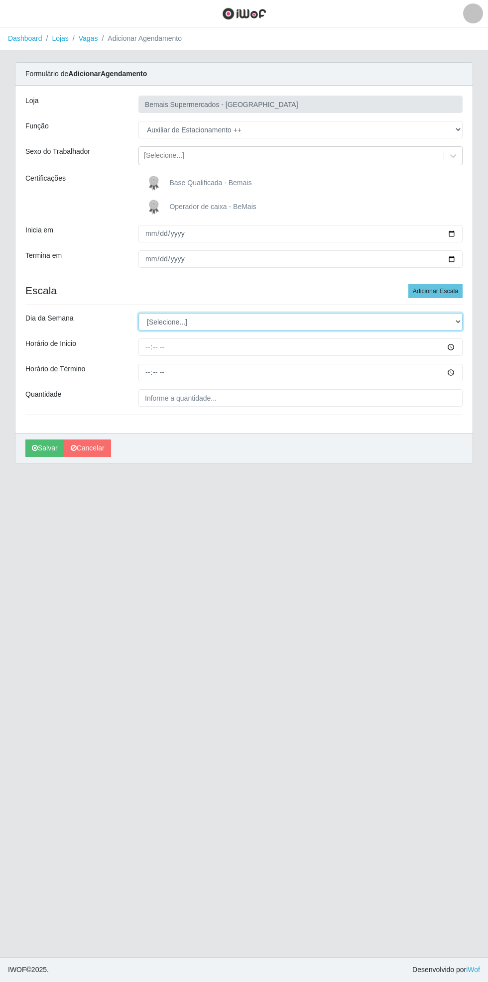
click at [459, 321] on select "[Selecione...] Segunda Terça Quarta Quinta Sexta Sábado Domingo" at bounding box center [300, 321] width 324 height 17
select select "0"
click at [138, 313] on select "[Selecione...] Segunda Terça Quarta Quinta Sexta Sábado Domingo" at bounding box center [300, 321] width 324 height 17
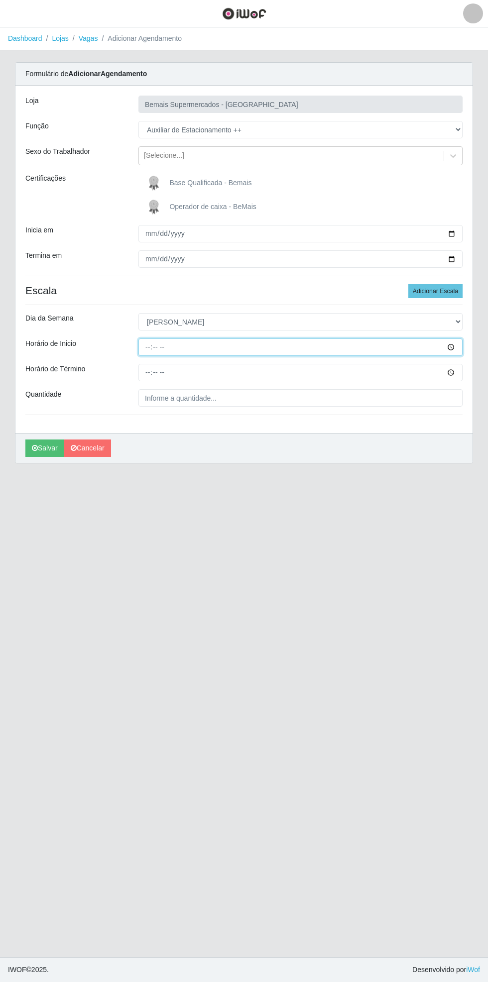
click at [458, 347] on input "Horário de Inicio" at bounding box center [300, 347] width 324 height 17
type input "15:30"
click at [457, 372] on input "Horário de Término" at bounding box center [300, 372] width 324 height 17
type input "21:30"
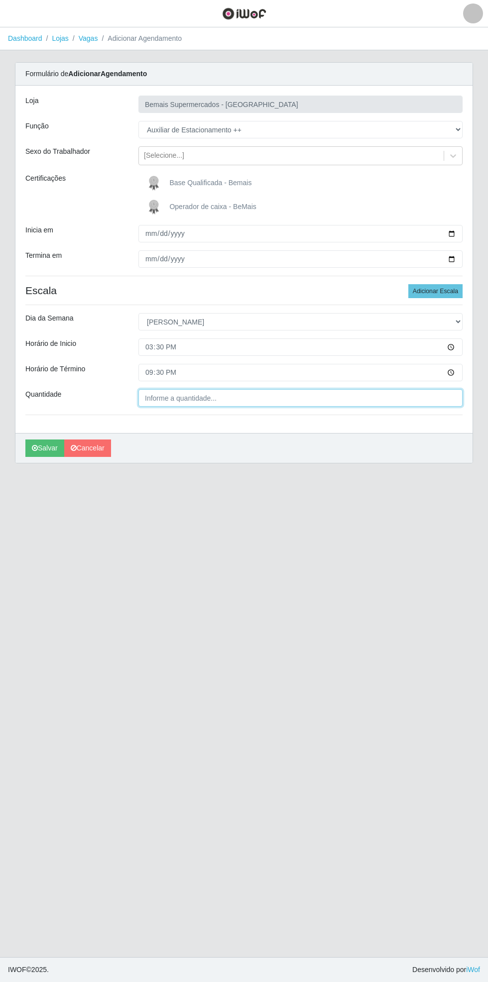
click at [221, 401] on input "Quantidade" at bounding box center [300, 397] width 324 height 17
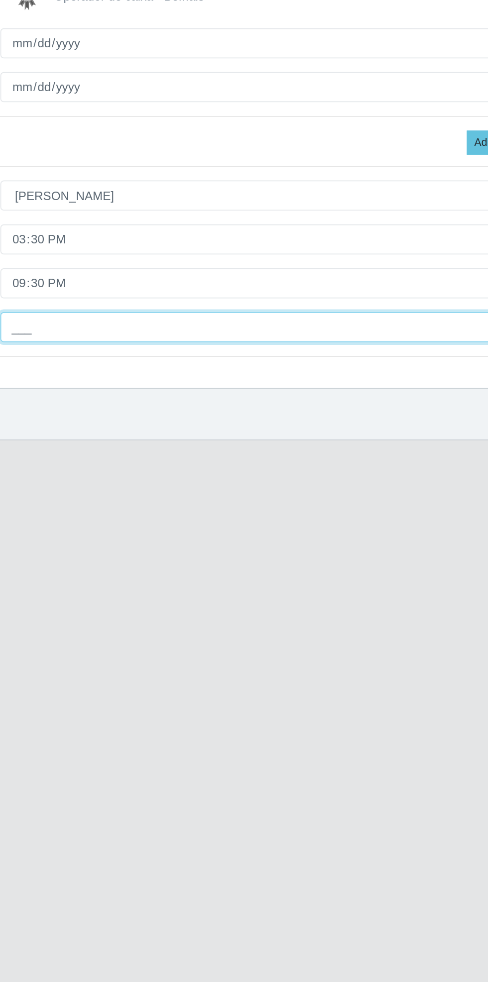
type input "1__"
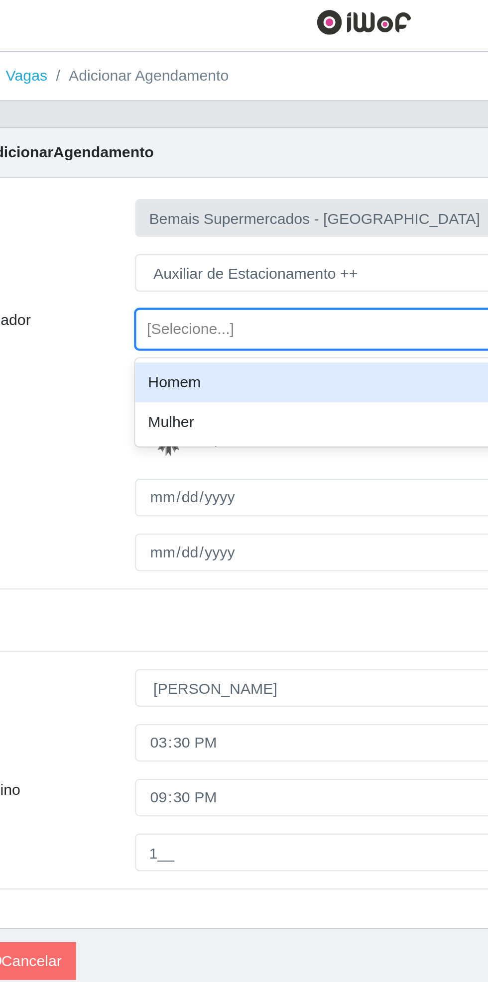
click at [193, 179] on div "Homem" at bounding box center [300, 180] width 324 height 18
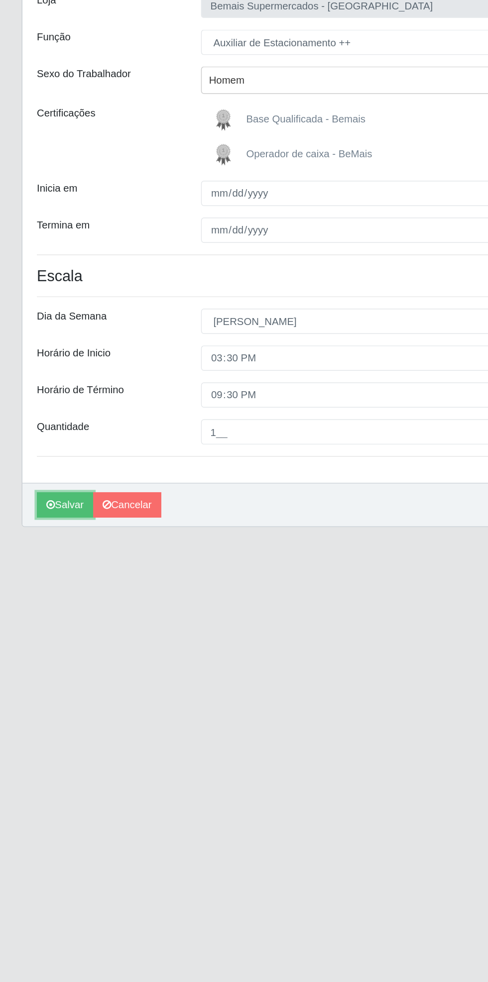
click at [36, 449] on icon "submit" at bounding box center [35, 448] width 6 height 7
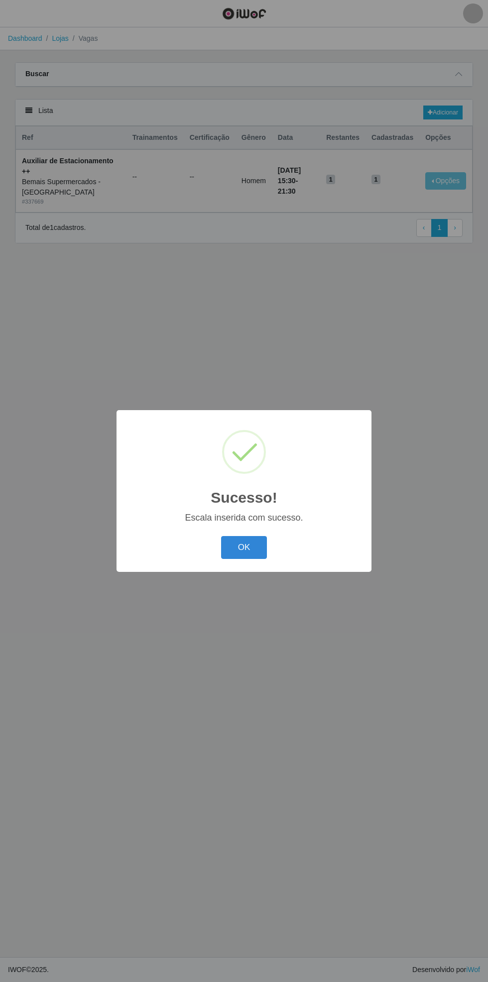
click at [240, 550] on button "OK" at bounding box center [244, 547] width 46 height 23
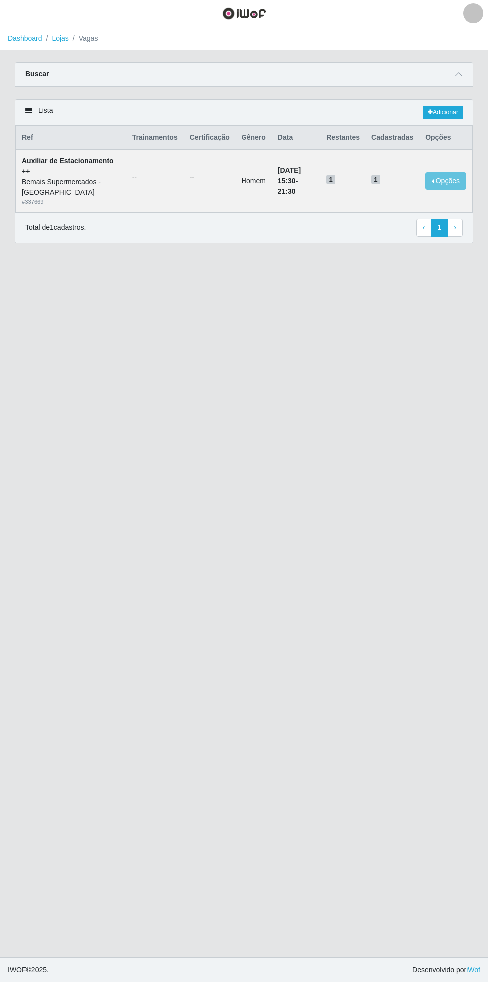
click at [478, 72] on div "Carregando... Buscar Início em 2025-09-07 Término em 2025-09-07 Função [Selecio…" at bounding box center [243, 80] width 473 height 37
click at [462, 74] on span at bounding box center [459, 74] width 12 height 11
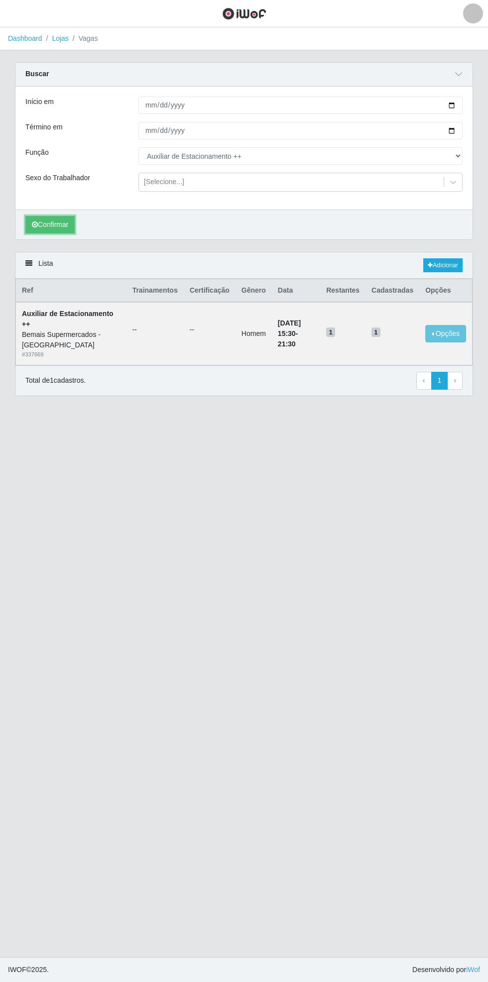
click at [34, 224] on icon "submit" at bounding box center [35, 224] width 6 height 7
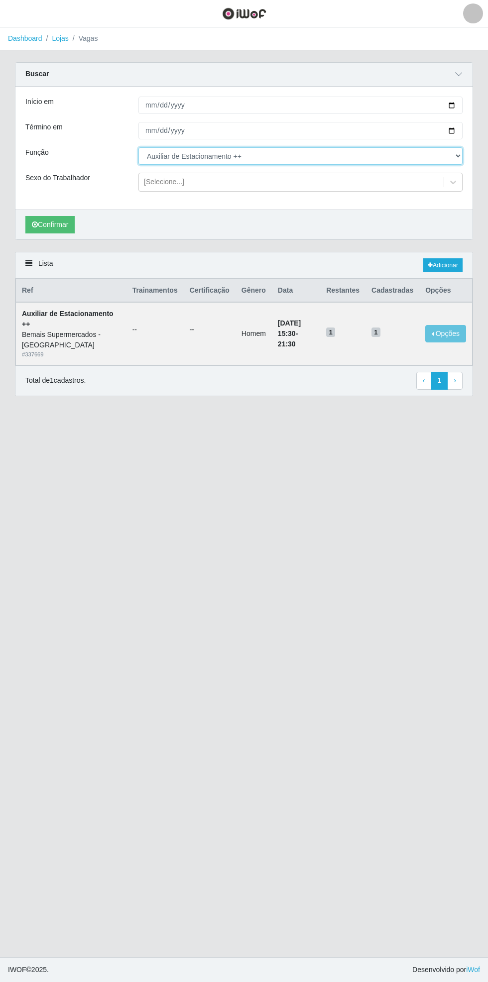
click at [459, 155] on select "[Selecione...] ASG ASG + ASG ++ Auxiliar de Estacionamento Auxiliar de Estacion…" at bounding box center [300, 155] width 324 height 17
click at [138, 147] on select "[Selecione...] ASG ASG + ASG ++ Auxiliar de Estacionamento Auxiliar de Estacion…" at bounding box center [300, 155] width 324 height 17
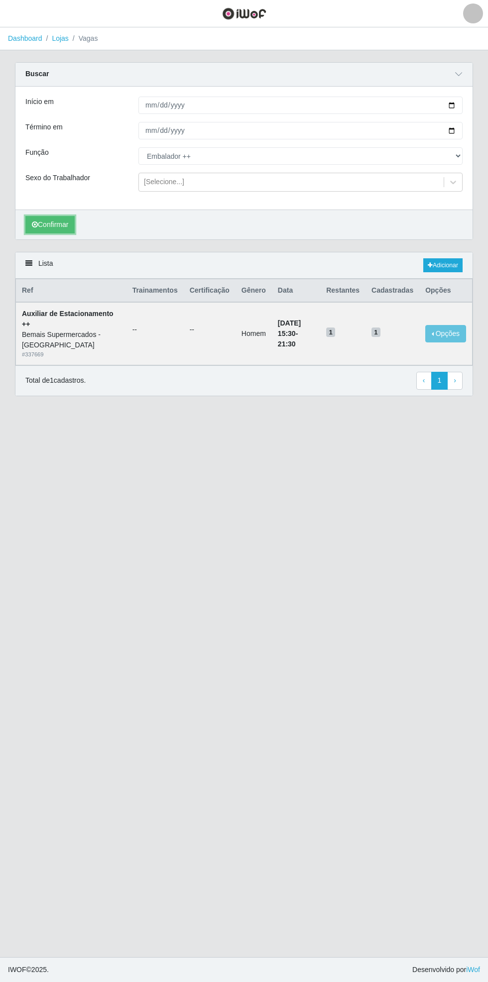
click at [50, 224] on button "Confirmar" at bounding box center [49, 224] width 49 height 17
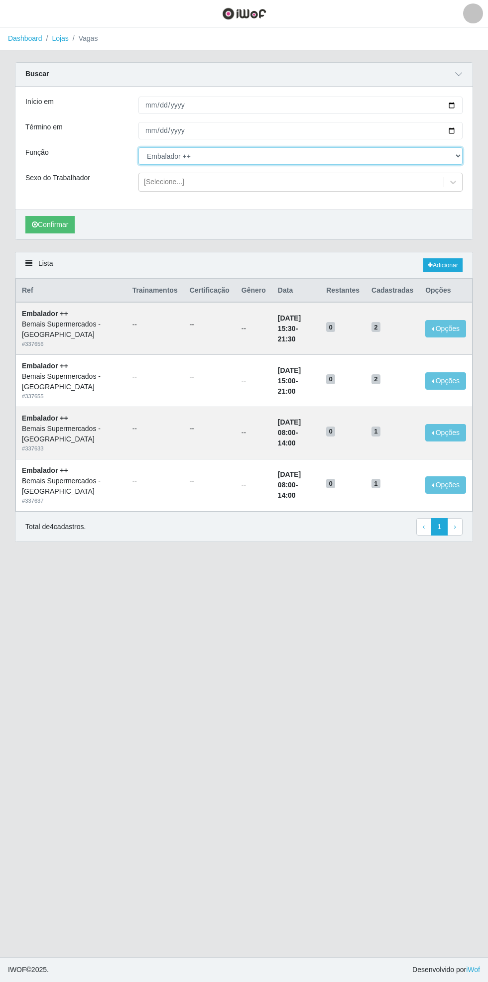
click at [458, 155] on select "[Selecione...] ASG ASG + ASG ++ Auxiliar de Estacionamento Auxiliar de Estacion…" at bounding box center [300, 155] width 324 height 17
select select "73"
click at [138, 147] on select "[Selecione...] ASG ASG + ASG ++ Auxiliar de Estacionamento Auxiliar de Estacion…" at bounding box center [300, 155] width 324 height 17
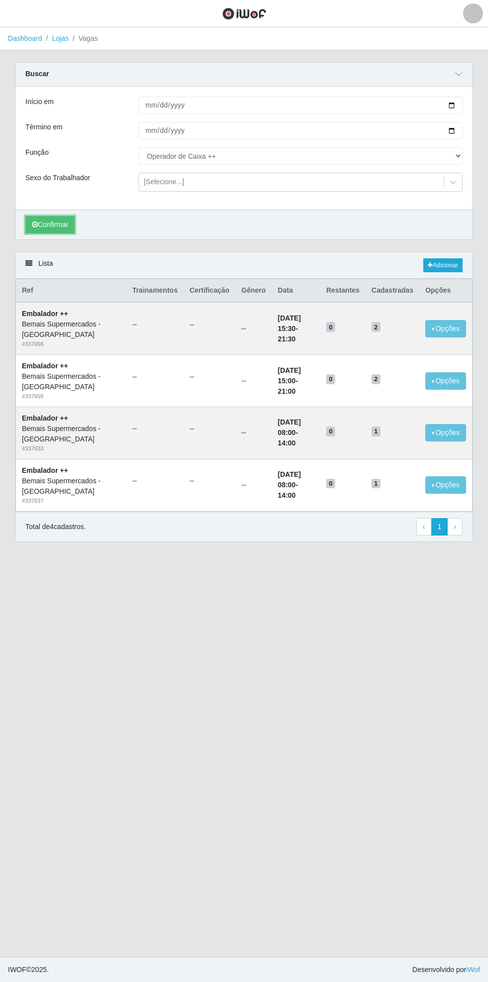
click at [48, 223] on button "Confirmar" at bounding box center [49, 224] width 49 height 17
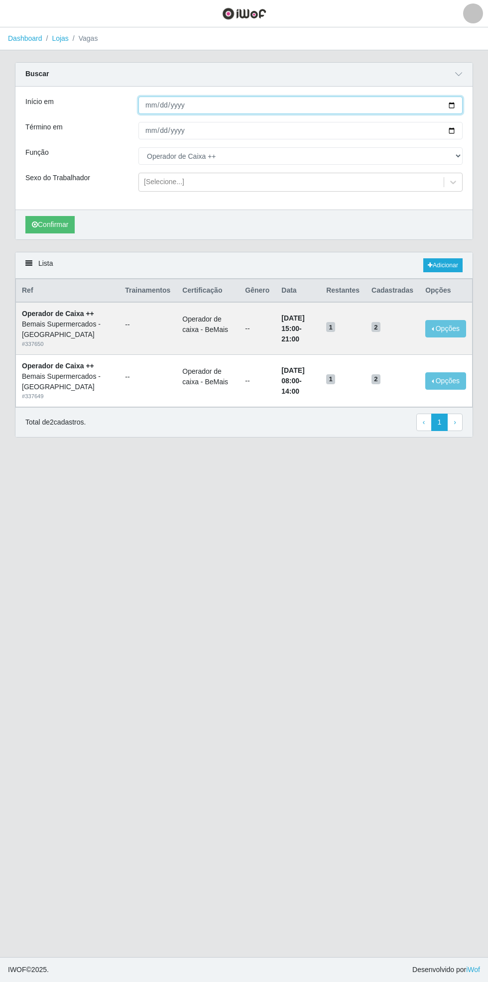
click at [460, 105] on input "[DATE]" at bounding box center [300, 105] width 324 height 17
type input "[DATE]"
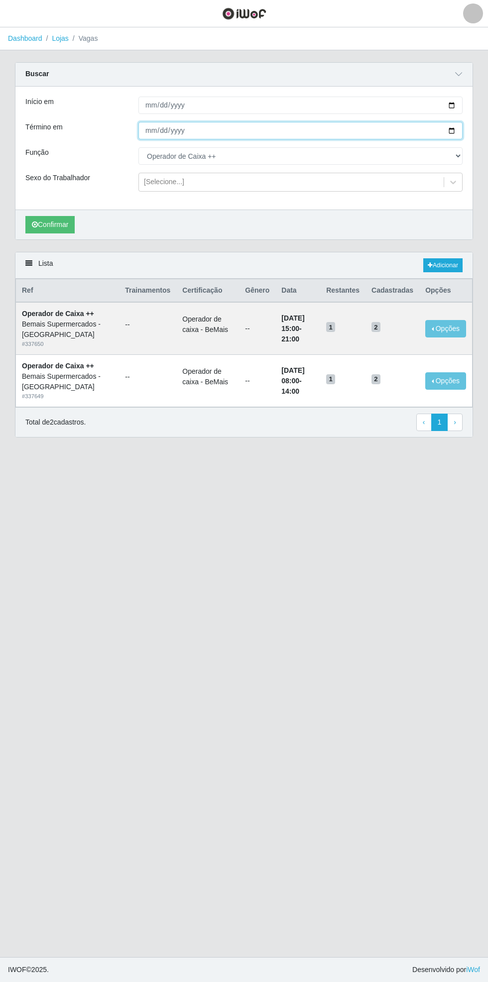
click at [459, 130] on input "[DATE]" at bounding box center [300, 130] width 324 height 17
type input "[DATE]"
click at [459, 155] on select "[Selecione...] ASG ASG + ASG ++ Auxiliar de Estacionamento Auxiliar de Estacion…" at bounding box center [300, 155] width 324 height 17
click at [138, 147] on select "[Selecione...] ASG ASG + ASG ++ Auxiliar de Estacionamento Auxiliar de Estacion…" at bounding box center [300, 155] width 324 height 17
click at [63, 226] on button "Confirmar" at bounding box center [49, 224] width 49 height 17
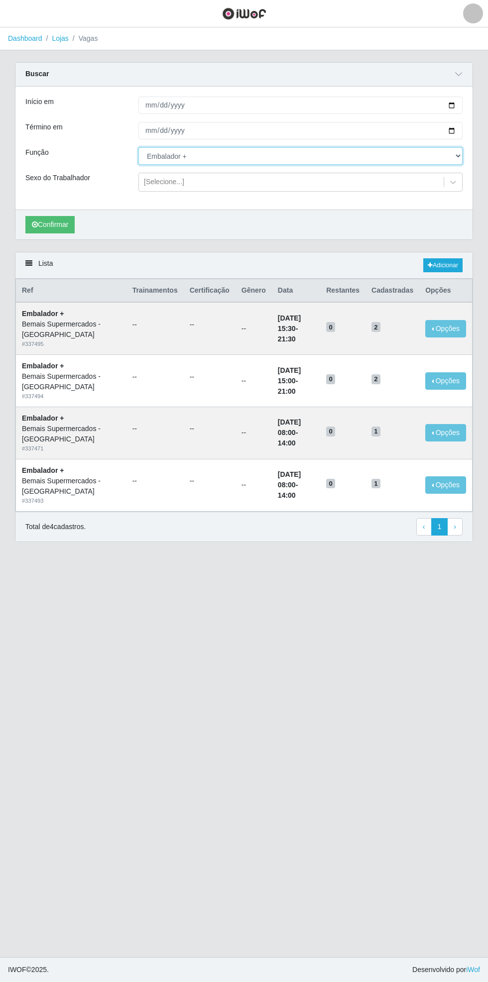
click at [460, 156] on select "[Selecione...] ASG ASG + ASG ++ Auxiliar de Estacionamento Auxiliar de Estacion…" at bounding box center [300, 155] width 324 height 17
click at [138, 147] on select "[Selecione...] ASG ASG + ASG ++ Auxiliar de Estacionamento Auxiliar de Estacion…" at bounding box center [300, 155] width 324 height 17
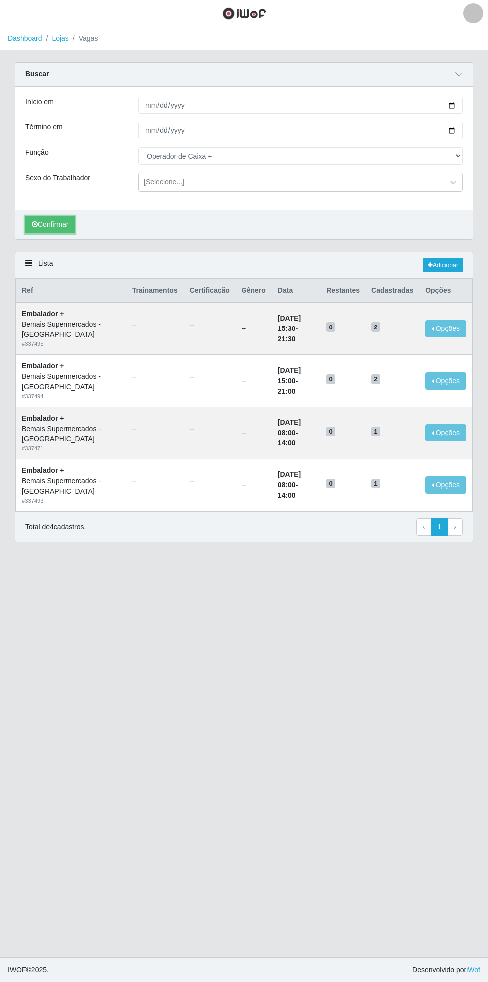
click at [54, 226] on button "Confirmar" at bounding box center [49, 224] width 49 height 17
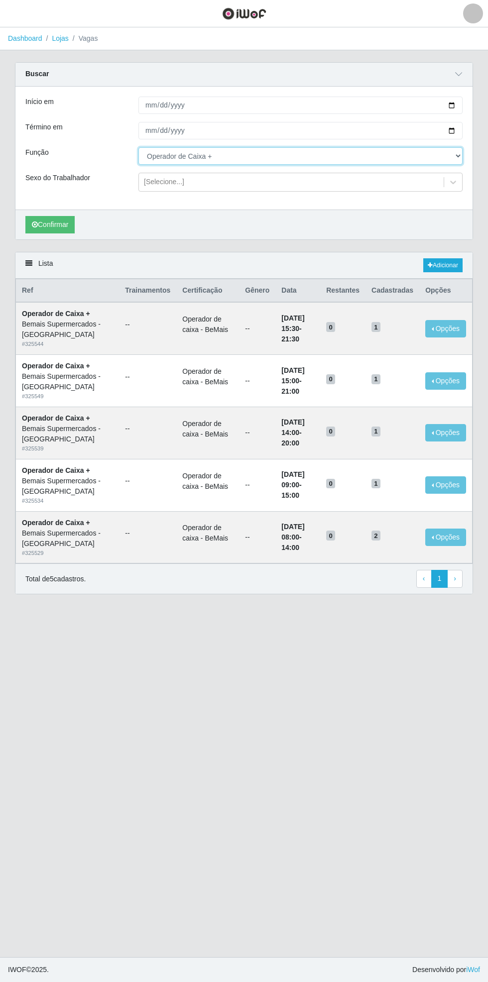
click at [459, 159] on select "[Selecione...] ASG ASG + ASG ++ Auxiliar de Estacionamento Auxiliar de Estacion…" at bounding box center [300, 155] width 324 height 17
select select "104"
click at [138, 147] on select "[Selecione...] ASG ASG + ASG ++ Auxiliar de Estacionamento Auxiliar de Estacion…" at bounding box center [300, 155] width 324 height 17
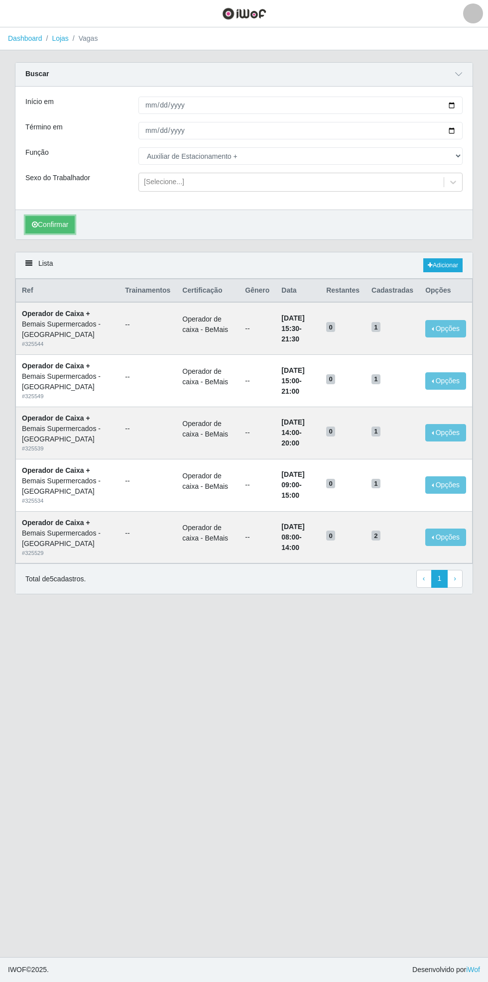
click at [49, 227] on button "Confirmar" at bounding box center [49, 224] width 49 height 17
